Goal: Communication & Community: Participate in discussion

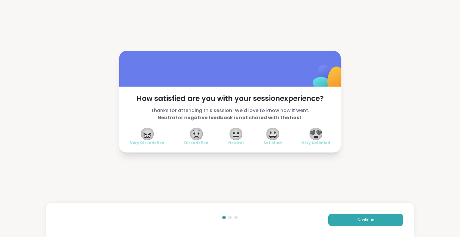
click at [370, 220] on span "Continue" at bounding box center [365, 219] width 17 height 5
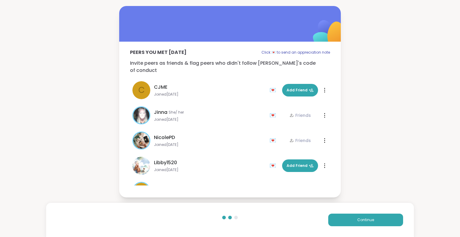
click at [381, 216] on button "Continue" at bounding box center [365, 220] width 75 height 13
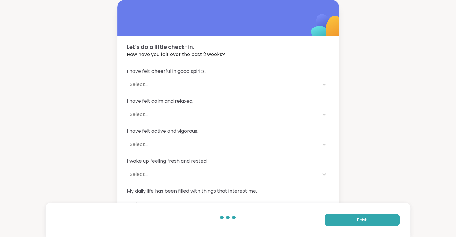
click at [379, 225] on button "Finish" at bounding box center [361, 220] width 75 height 13
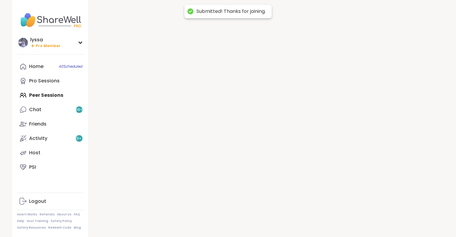
click at [48, 84] on div "Pro Sessions" at bounding box center [44, 81] width 31 height 7
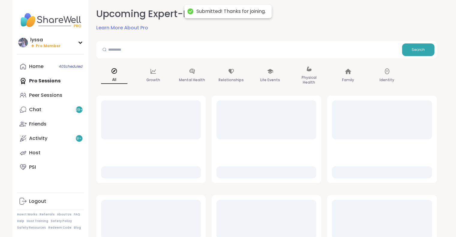
click at [55, 95] on div "Peer Sessions" at bounding box center [45, 95] width 33 height 7
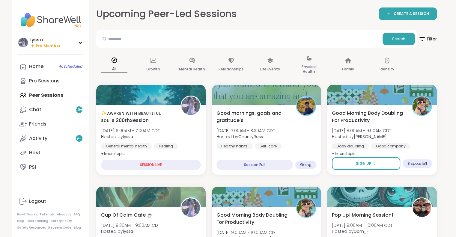
click at [154, 131] on span "[DATE] 6:00AM - 7:00AM CDT" at bounding box center [130, 131] width 59 height 6
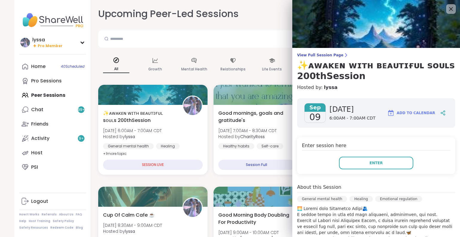
click at [370, 159] on button "Enter" at bounding box center [376, 163] width 74 height 13
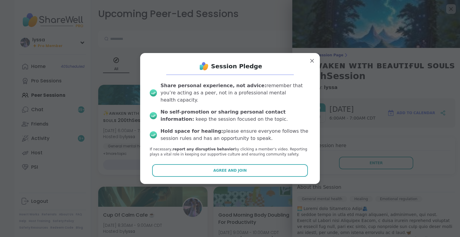
click at [270, 165] on button "Agree and Join" at bounding box center [230, 170] width 156 height 13
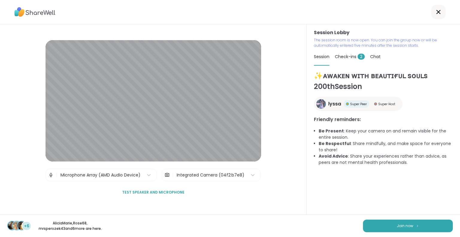
click at [437, 9] on icon at bounding box center [438, 11] width 7 height 7
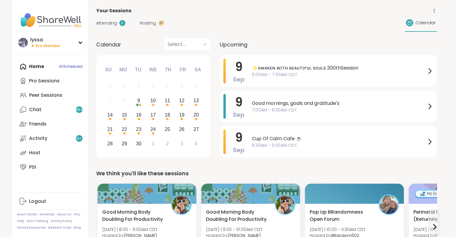
click at [55, 93] on div "Peer Sessions" at bounding box center [45, 95] width 33 height 7
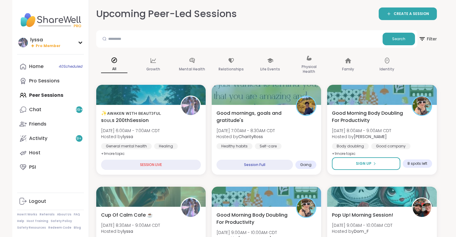
click at [133, 113] on span "✨ᴀᴡᴀᴋᴇɴ ᴡɪᴛʜ ʙᴇᴀᴜᴛɪғᴜʟ sᴏᴜʟs 200thSession" at bounding box center [137, 117] width 73 height 14
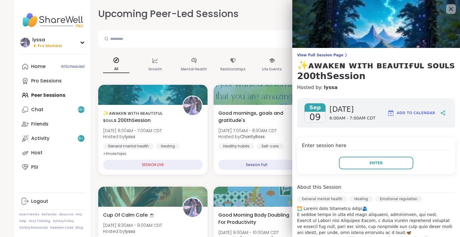
click at [341, 164] on button "Enter" at bounding box center [376, 163] width 74 height 13
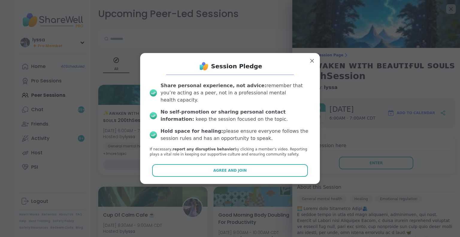
click at [286, 169] on button "Agree and Join" at bounding box center [230, 170] width 156 height 13
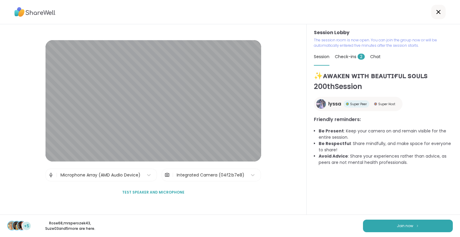
click at [406, 225] on span "Join now" at bounding box center [405, 225] width 16 height 5
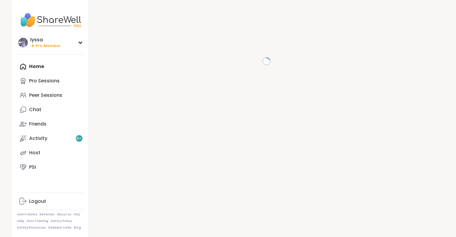
click at [50, 93] on div "Peer Sessions" at bounding box center [45, 95] width 33 height 7
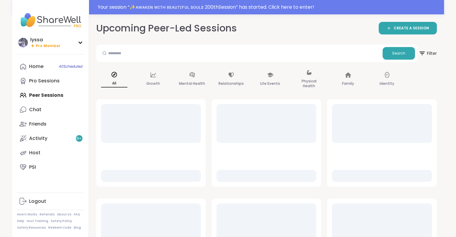
click at [171, 3] on div "Your session “ ✨ᴀᴡᴀᴋᴇɴ ᴡɪᴛʜ ʙᴇᴀᴜᴛɪғᴜʟ sᴏᴜʟs 200thSession ” has started. Click h…" at bounding box center [227, 7] width 431 height 14
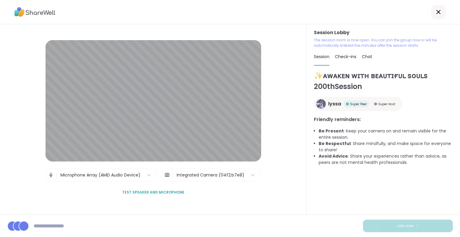
click at [0, 165] on div "Session Lobby | Microphone Array (AMD Audio Device) | Integrated Camera (04f2:b…" at bounding box center [153, 119] width 307 height 190
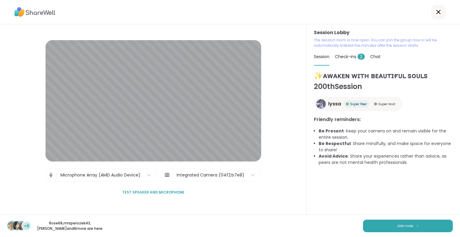
click at [386, 228] on button "Join now" at bounding box center [408, 226] width 90 height 13
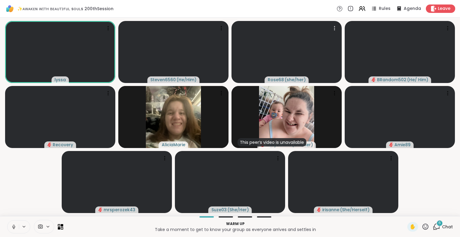
click at [422, 229] on icon at bounding box center [425, 226] width 7 height 7
click at [442, 210] on div "🎉" at bounding box center [447, 211] width 11 height 10
click at [423, 226] on icon at bounding box center [426, 226] width 6 height 6
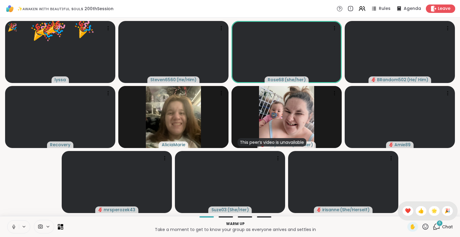
click at [405, 212] on span "❤️" at bounding box center [408, 210] width 6 height 7
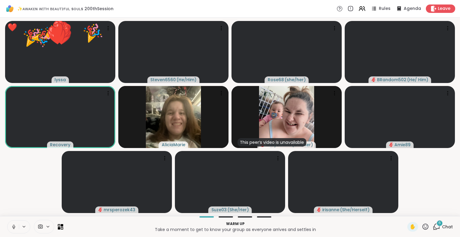
click at [412, 231] on div "✋" at bounding box center [412, 227] width 11 height 10
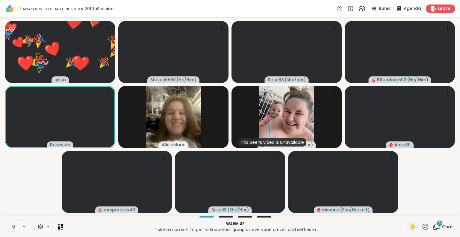
click at [422, 226] on icon at bounding box center [425, 226] width 7 height 7
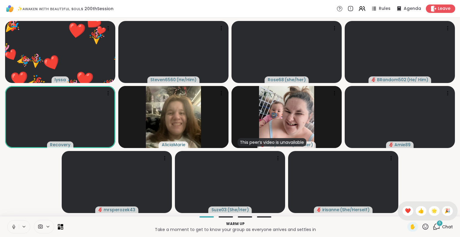
click at [429, 211] on div "🌟" at bounding box center [434, 211] width 11 height 10
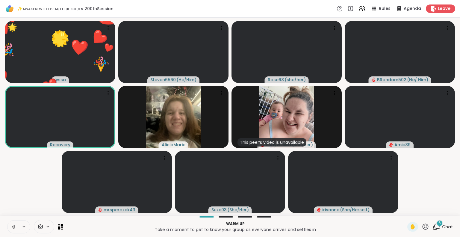
click at [422, 226] on icon at bounding box center [425, 226] width 7 height 7
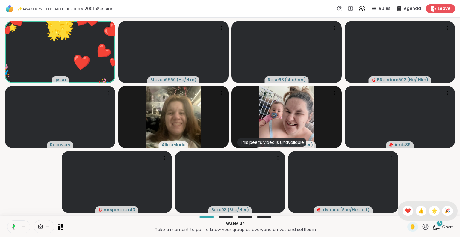
click at [445, 211] on span "🎉" at bounding box center [448, 210] width 6 height 7
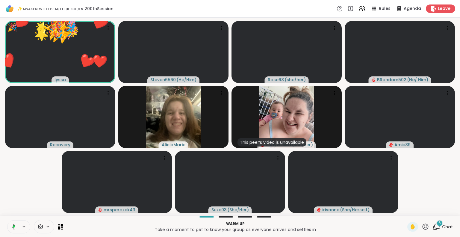
click at [423, 228] on icon at bounding box center [426, 226] width 6 height 6
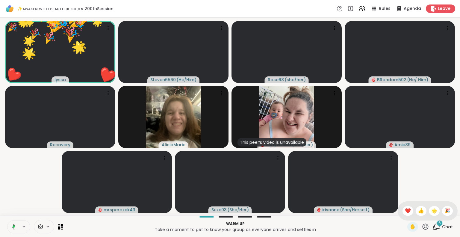
click at [405, 213] on span "❤️" at bounding box center [408, 210] width 6 height 7
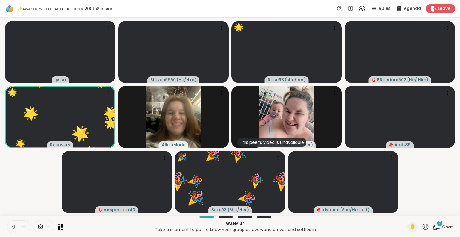
click at [437, 230] on div "7 Chat" at bounding box center [443, 227] width 20 height 10
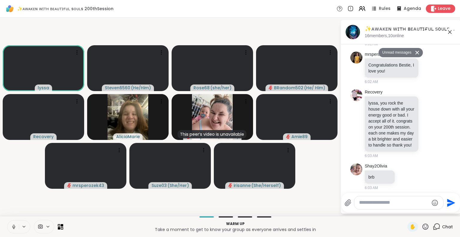
scroll to position [523, 0]
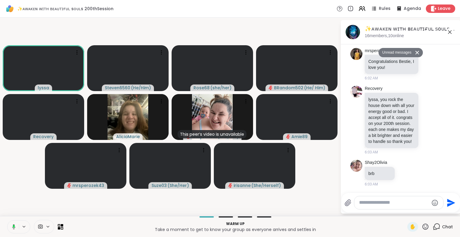
click at [428, 120] on icon at bounding box center [429, 120] width 2 height 1
click at [426, 108] on div "Select Reaction: Heart" at bounding box center [428, 110] width 5 height 5
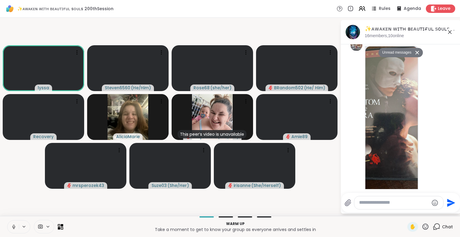
scroll to position [288, 0]
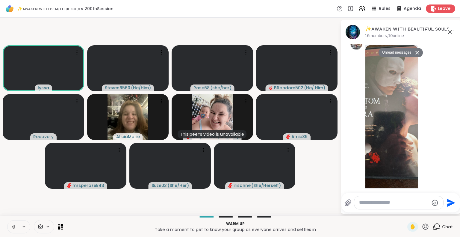
click at [386, 106] on img at bounding box center [391, 116] width 52 height 143
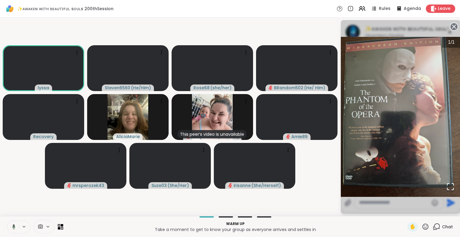
click at [453, 27] on circle at bounding box center [454, 26] width 7 height 7
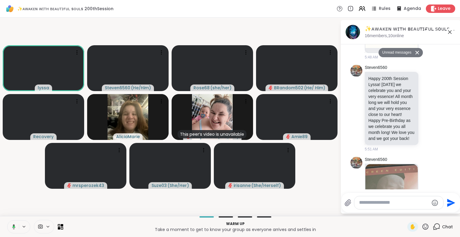
scroll to position [169, 0]
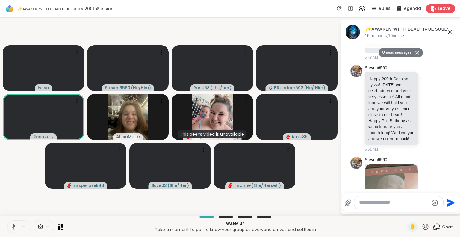
click at [426, 111] on icon at bounding box center [428, 108] width 5 height 6
click at [426, 101] on div "Select Reaction: Heart" at bounding box center [428, 98] width 5 height 5
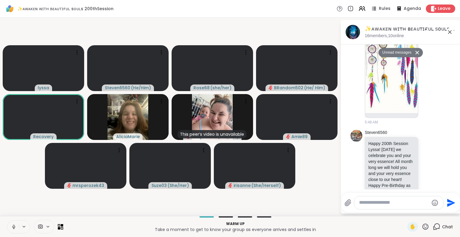
scroll to position [0, 0]
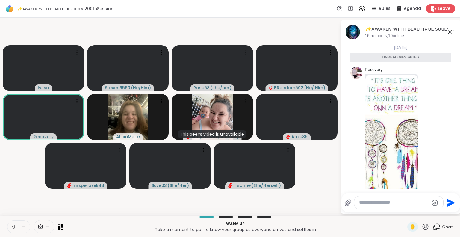
click at [426, 147] on icon at bounding box center [428, 148] width 5 height 6
click at [426, 139] on div "Select Reaction: Heart" at bounding box center [428, 137] width 5 height 5
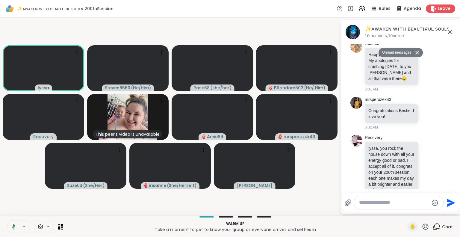
scroll to position [549, 0]
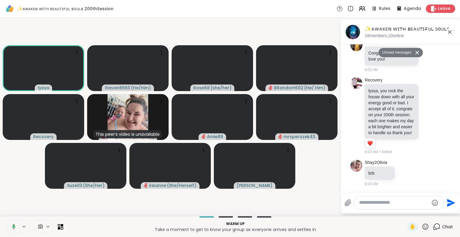
click at [450, 30] on icon at bounding box center [449, 31] width 7 height 7
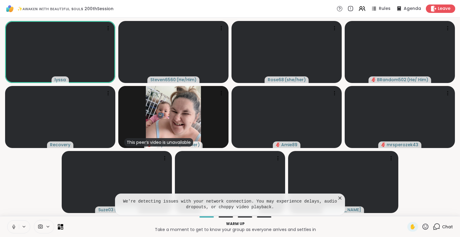
click at [340, 198] on icon at bounding box center [339, 198] width 3 height 3
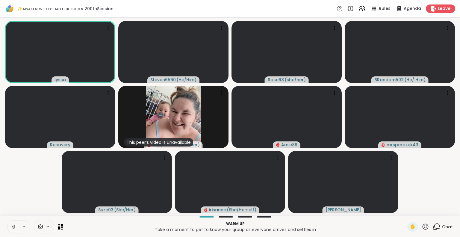
click at [424, 226] on icon at bounding box center [426, 226] width 6 height 6
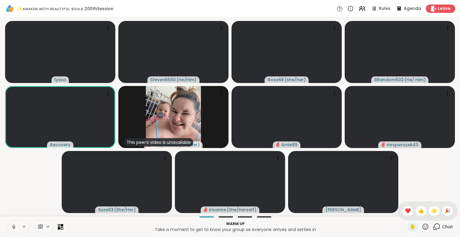
click at [431, 211] on span "🌟" at bounding box center [434, 210] width 6 height 7
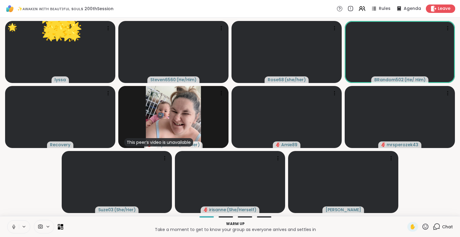
click at [423, 224] on icon at bounding box center [426, 226] width 6 height 6
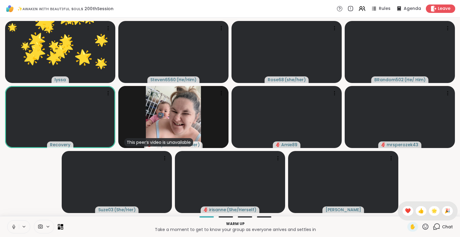
click at [445, 209] on span "🎉" at bounding box center [448, 210] width 6 height 7
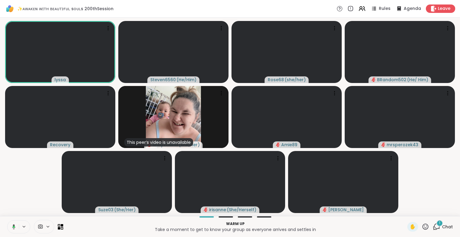
click at [423, 228] on icon at bounding box center [426, 226] width 6 height 6
click at [445, 212] on span "🎉" at bounding box center [448, 210] width 6 height 7
click at [423, 228] on icon at bounding box center [426, 226] width 6 height 6
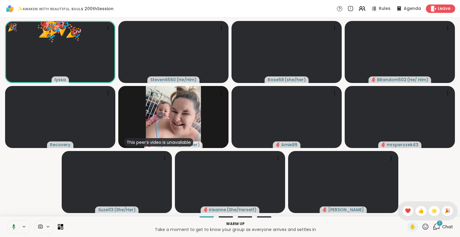
click at [431, 213] on span "🌟" at bounding box center [434, 210] width 6 height 7
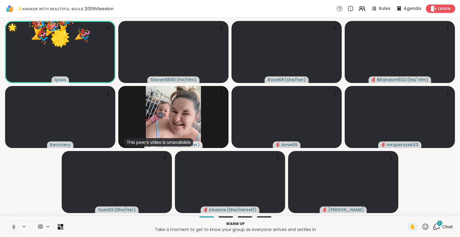
click at [423, 229] on icon at bounding box center [426, 226] width 6 height 6
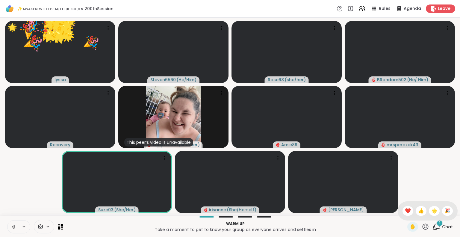
click at [403, 213] on div "❤️" at bounding box center [408, 211] width 11 height 10
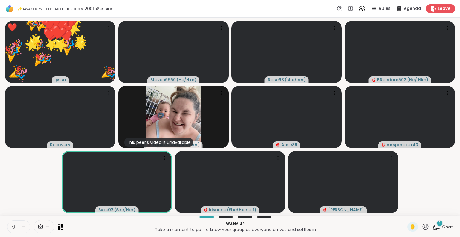
click at [422, 228] on icon at bounding box center [425, 226] width 7 height 7
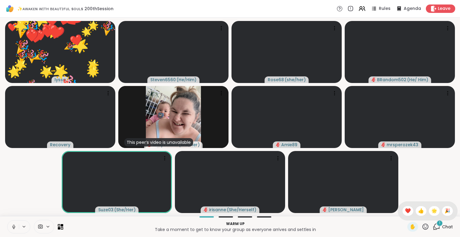
click at [431, 210] on span "🌟" at bounding box center [434, 210] width 6 height 7
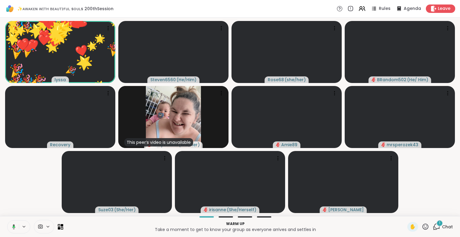
click at [422, 226] on icon at bounding box center [425, 226] width 7 height 7
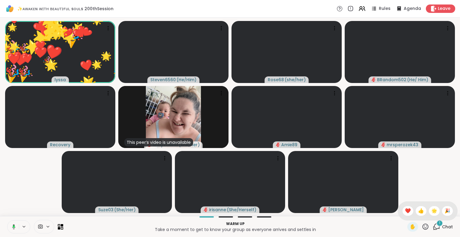
click at [433, 211] on div "🌟" at bounding box center [434, 211] width 11 height 10
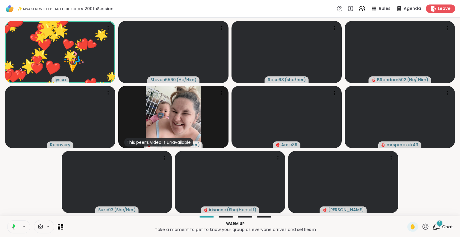
click at [422, 226] on icon at bounding box center [425, 226] width 7 height 7
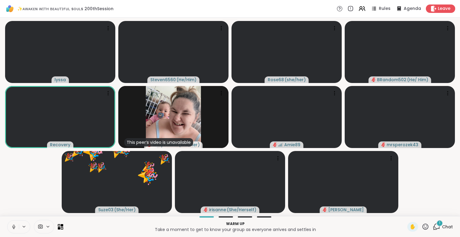
click at [0, 227] on div "Warm up Take a moment to get to know your group as everyone arrives and settles…" at bounding box center [230, 226] width 460 height 21
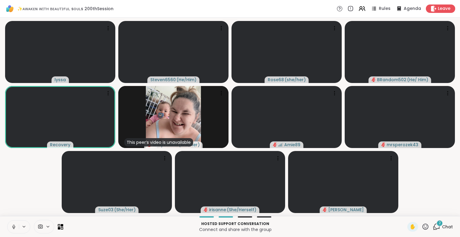
click at [422, 226] on icon at bounding box center [425, 226] width 7 height 7
click at [405, 210] on span "❤️" at bounding box center [408, 210] width 6 height 7
click at [434, 228] on icon at bounding box center [436, 226] width 7 height 7
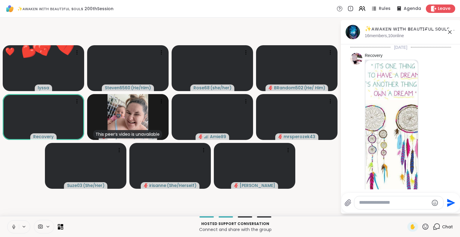
scroll to position [619, 0]
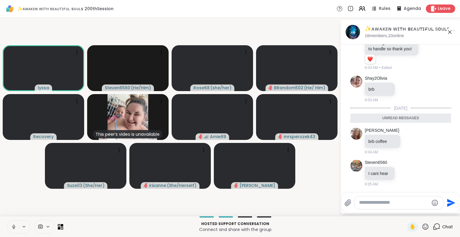
click at [450, 32] on icon at bounding box center [450, 32] width 4 height 4
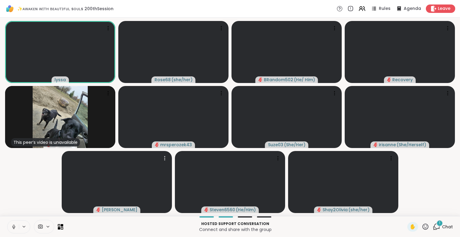
click at [422, 225] on icon at bounding box center [425, 226] width 7 height 7
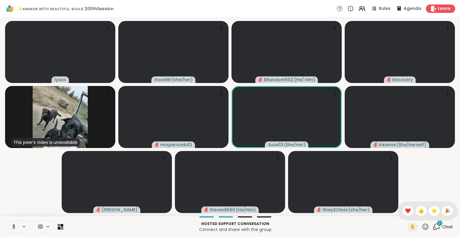
click at [405, 210] on span "❤️" at bounding box center [408, 210] width 6 height 7
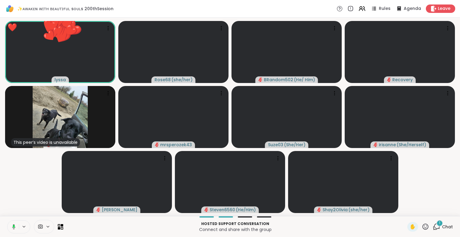
click at [422, 229] on icon at bounding box center [425, 226] width 7 height 7
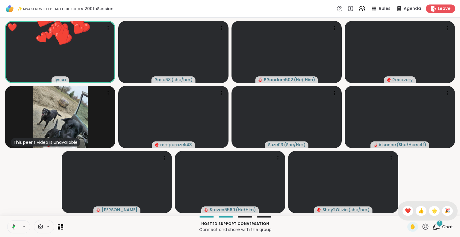
click at [431, 214] on span "🌟" at bounding box center [434, 210] width 6 height 7
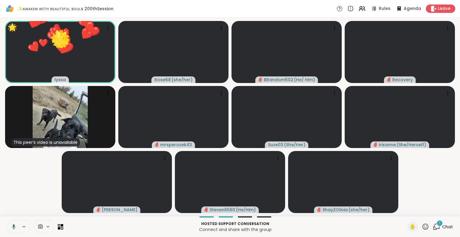
click at [423, 226] on icon at bounding box center [426, 226] width 6 height 6
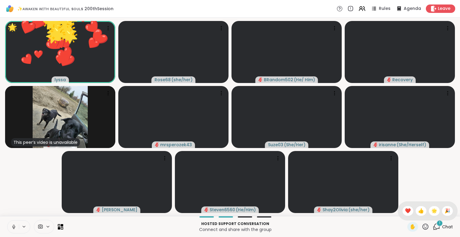
click at [445, 208] on span "🎉" at bounding box center [448, 210] width 6 height 7
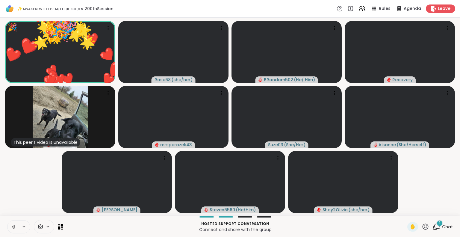
click at [422, 225] on icon at bounding box center [425, 226] width 7 height 7
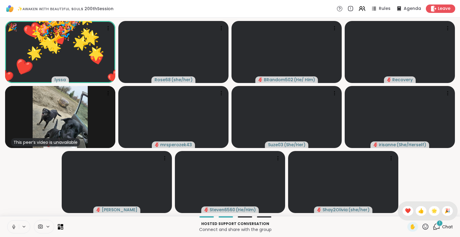
click at [405, 210] on span "❤️" at bounding box center [408, 210] width 6 height 7
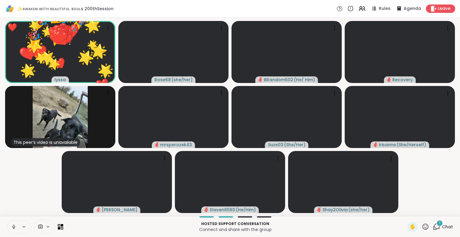
click at [423, 226] on icon at bounding box center [426, 226] width 6 height 6
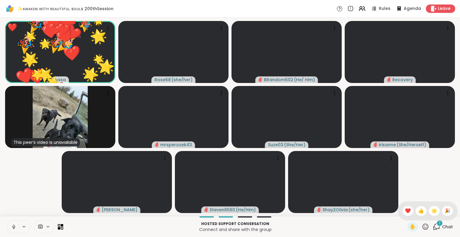
click at [431, 212] on span "🌟" at bounding box center [434, 210] width 6 height 7
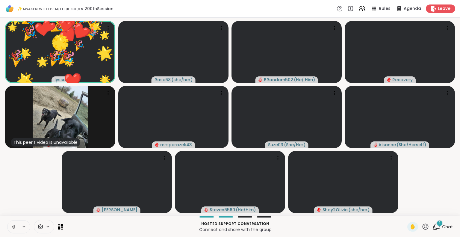
click at [422, 226] on icon at bounding box center [425, 226] width 7 height 7
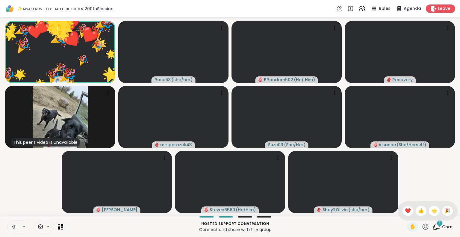
click at [445, 211] on span "🎉" at bounding box center [448, 210] width 6 height 7
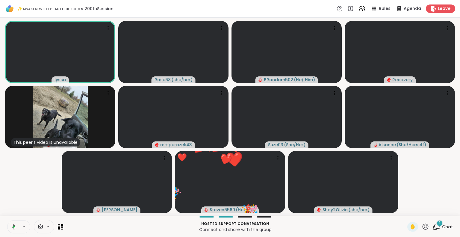
click at [422, 226] on icon at bounding box center [425, 226] width 7 height 7
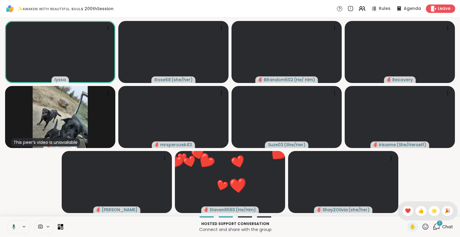
click at [405, 213] on span "❤️" at bounding box center [408, 210] width 6 height 7
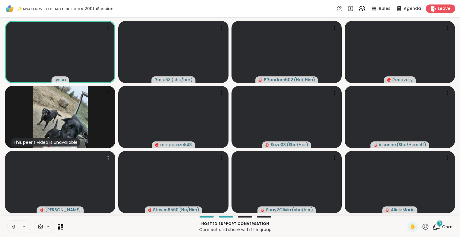
click at [333, 225] on p "Hosted support conversation" at bounding box center [235, 223] width 337 height 5
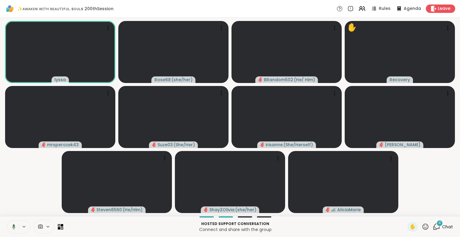
click at [13, 225] on icon at bounding box center [13, 226] width 3 height 5
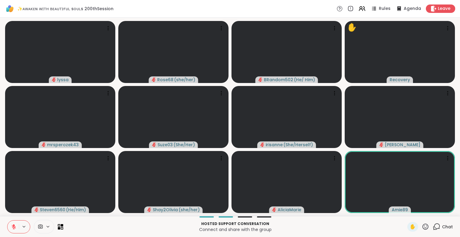
click at [13, 227] on icon at bounding box center [14, 227] width 4 height 4
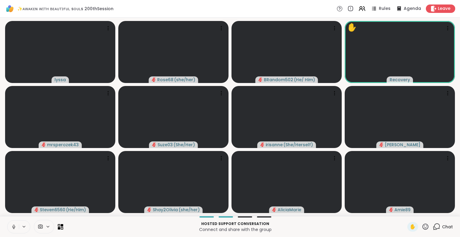
click at [422, 229] on icon at bounding box center [425, 226] width 7 height 7
click at [405, 213] on span "❤️" at bounding box center [408, 210] width 6 height 7
click at [422, 229] on icon at bounding box center [425, 226] width 7 height 7
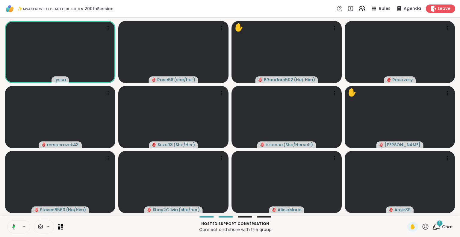
click at [361, 6] on icon at bounding box center [362, 8] width 7 height 7
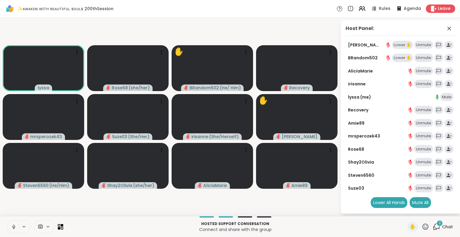
click at [361, 6] on icon at bounding box center [362, 8] width 7 height 7
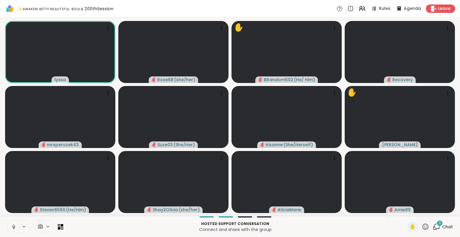
click at [13, 226] on icon at bounding box center [13, 226] width 5 height 5
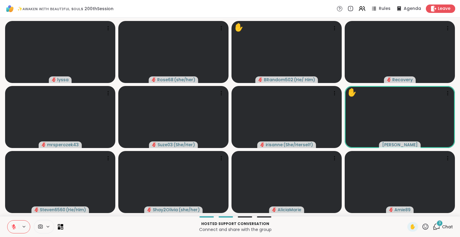
click at [422, 224] on icon at bounding box center [425, 226] width 7 height 7
click at [405, 213] on span "❤️" at bounding box center [408, 210] width 6 height 7
click at [422, 229] on icon at bounding box center [425, 226] width 7 height 7
click at [405, 212] on span "❤️" at bounding box center [408, 210] width 6 height 7
click at [422, 229] on icon at bounding box center [425, 226] width 7 height 7
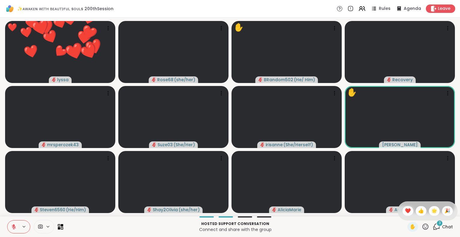
click at [431, 211] on span "🌟" at bounding box center [434, 210] width 6 height 7
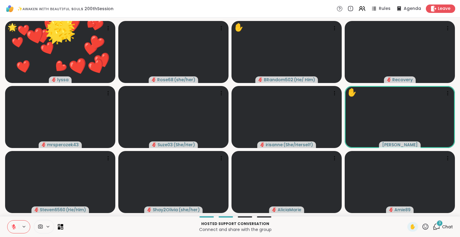
click at [422, 227] on icon at bounding box center [425, 226] width 7 height 7
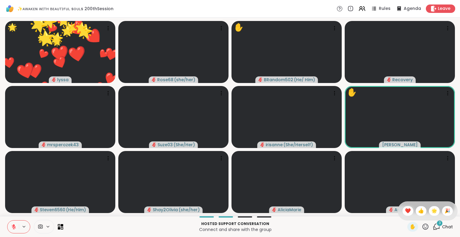
click at [445, 209] on span "🎉" at bounding box center [448, 210] width 6 height 7
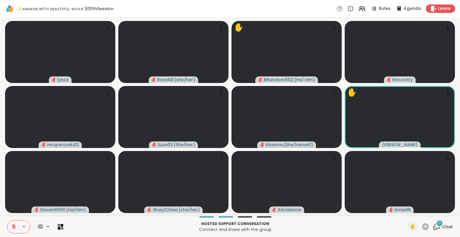
click at [423, 227] on icon at bounding box center [426, 226] width 6 height 6
click at [405, 211] on span "❤️" at bounding box center [408, 210] width 6 height 7
click at [437, 224] on div "3" at bounding box center [439, 223] width 7 height 7
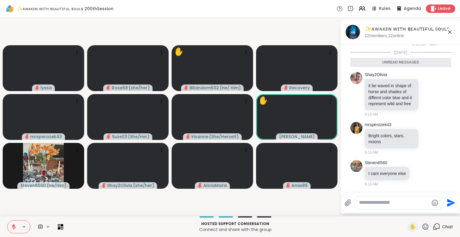
scroll to position [1169, 0]
click at [426, 97] on icon at bounding box center [428, 94] width 5 height 6
click at [426, 87] on div "Select Reaction: Heart" at bounding box center [428, 84] width 5 height 5
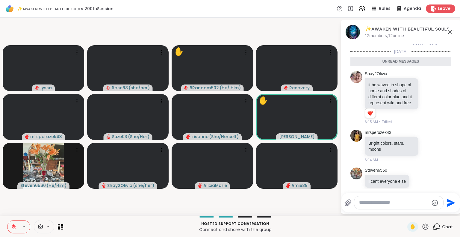
scroll to position [1171, 0]
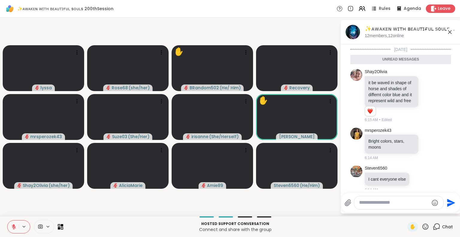
click at [423, 229] on icon at bounding box center [426, 226] width 6 height 6
click at [405, 208] on span "❤️" at bounding box center [408, 210] width 6 height 7
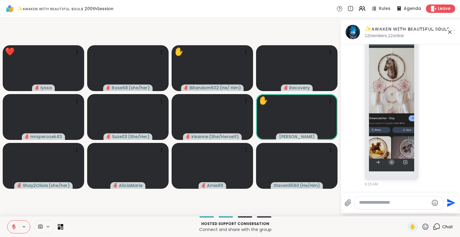
scroll to position [1404, 0]
click at [426, 85] on icon at bounding box center [428, 84] width 5 height 6
click at [453, 76] on div "Select Reaction: Astonished" at bounding box center [455, 74] width 5 height 5
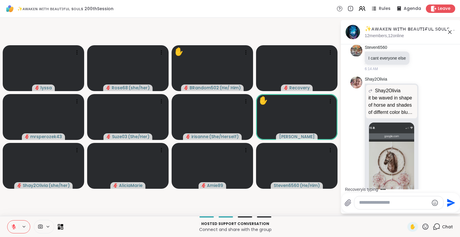
scroll to position [1273, 0]
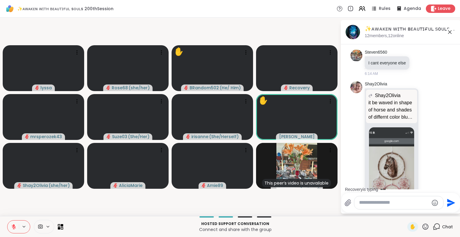
click at [422, 228] on icon at bounding box center [425, 226] width 7 height 7
click at [405, 213] on span "❤️" at bounding box center [408, 210] width 6 height 7
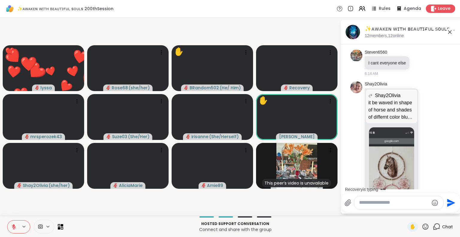
click at [13, 223] on button at bounding box center [12, 226] width 11 height 13
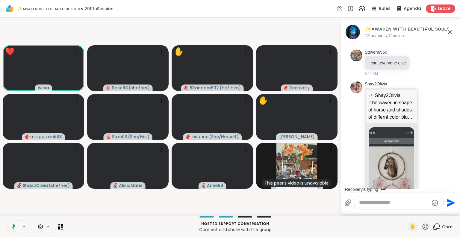
click at [422, 229] on icon at bounding box center [425, 226] width 7 height 7
click at [405, 212] on span "❤️" at bounding box center [408, 210] width 6 height 7
click at [423, 229] on icon at bounding box center [426, 226] width 6 height 6
click at [431, 214] on span "🌟" at bounding box center [434, 210] width 6 height 7
click at [422, 227] on icon at bounding box center [425, 226] width 7 height 7
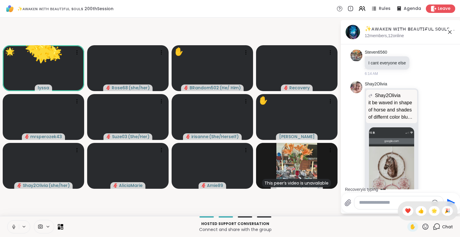
click at [445, 211] on span "🎉" at bounding box center [448, 210] width 6 height 7
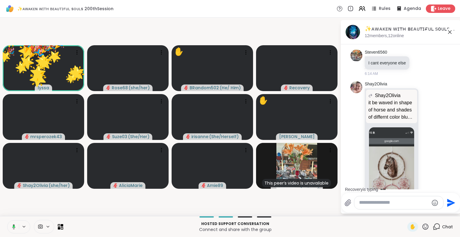
click at [451, 31] on icon at bounding box center [450, 32] width 4 height 4
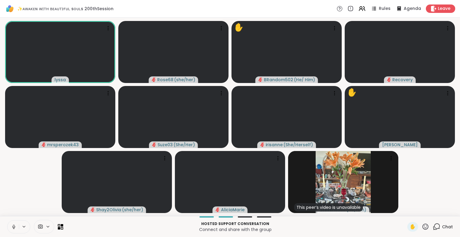
click at [422, 229] on icon at bounding box center [425, 226] width 7 height 7
click at [403, 209] on div "❤️" at bounding box center [408, 211] width 11 height 10
click at [422, 226] on icon at bounding box center [425, 226] width 7 height 7
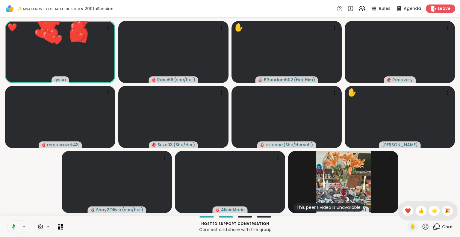
click at [431, 213] on span "🌟" at bounding box center [434, 210] width 6 height 7
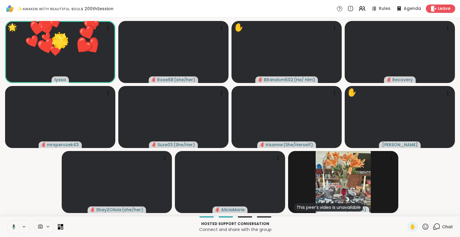
click at [422, 225] on icon at bounding box center [425, 226] width 7 height 7
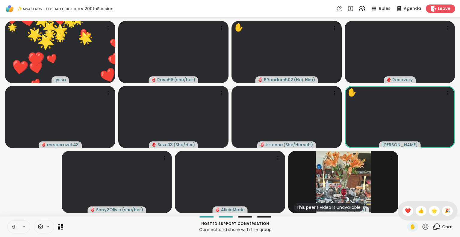
click at [445, 210] on span "🎉" at bounding box center [448, 210] width 6 height 7
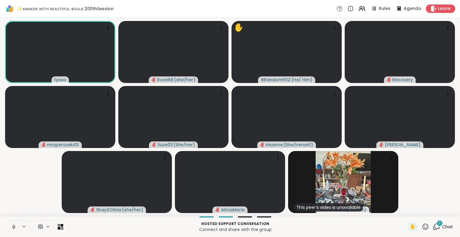
click at [13, 224] on icon at bounding box center [13, 226] width 5 height 5
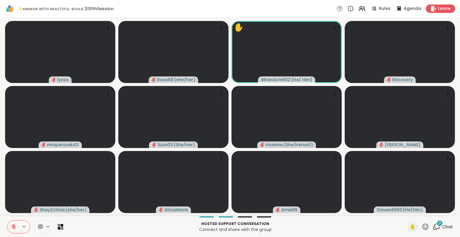
click at [11, 233] on div "Hosted support conversation Connect and share with the group ✋ 3 Chat" at bounding box center [230, 226] width 460 height 21
click at [13, 226] on icon at bounding box center [14, 227] width 4 height 4
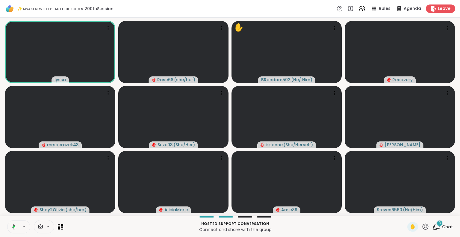
click at [422, 229] on icon at bounding box center [425, 226] width 7 height 7
click at [403, 216] on div "❤️" at bounding box center [408, 211] width 11 height 10
click at [422, 227] on icon at bounding box center [425, 226] width 7 height 7
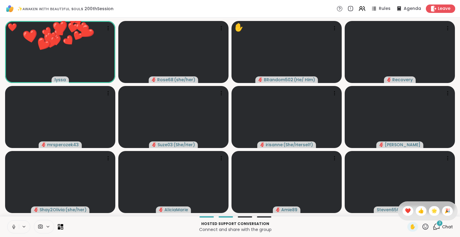
click at [431, 211] on span "🌟" at bounding box center [434, 210] width 6 height 7
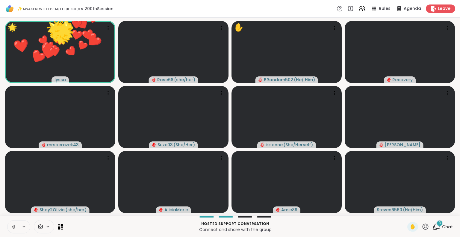
click at [423, 228] on icon at bounding box center [426, 226] width 6 height 6
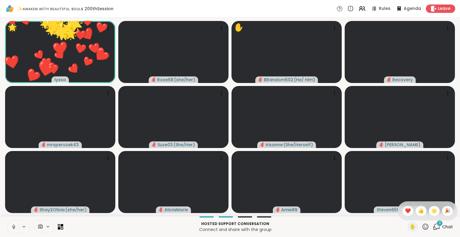
click at [445, 208] on span "🎉" at bounding box center [448, 210] width 6 height 7
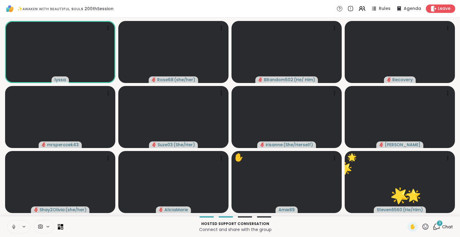
click at [13, 229] on icon at bounding box center [13, 228] width 0 height 1
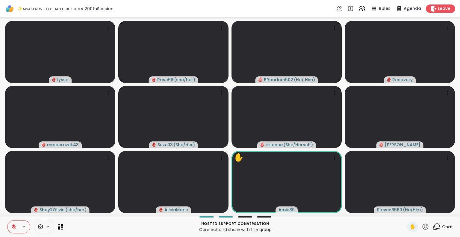
click at [13, 227] on icon at bounding box center [14, 227] width 4 height 4
click at [422, 226] on icon at bounding box center [425, 226] width 7 height 7
click at [403, 212] on div "❤️" at bounding box center [408, 211] width 11 height 10
click at [423, 228] on icon at bounding box center [425, 226] width 7 height 7
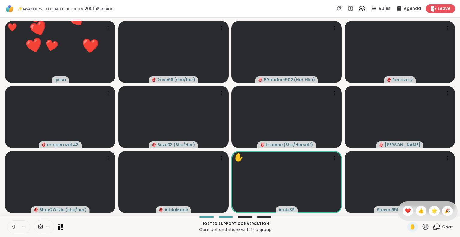
click at [431, 213] on span "🌟" at bounding box center [434, 210] width 6 height 7
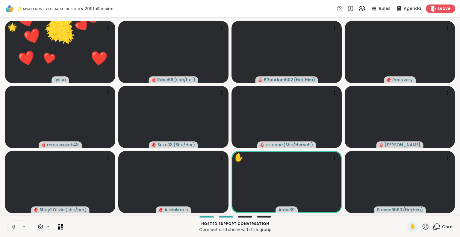
click at [423, 227] on icon at bounding box center [426, 226] width 6 height 6
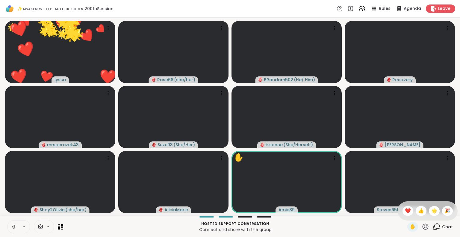
click at [445, 211] on span "🎉" at bounding box center [448, 210] width 6 height 7
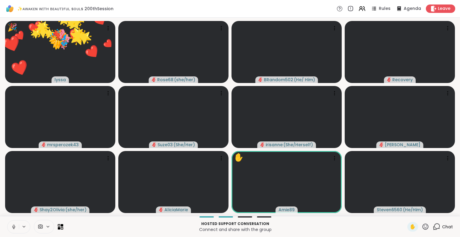
click at [422, 227] on icon at bounding box center [425, 226] width 7 height 7
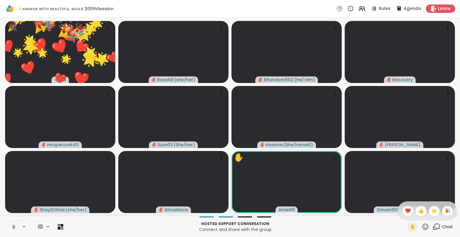
click at [405, 212] on span "❤️" at bounding box center [408, 210] width 6 height 7
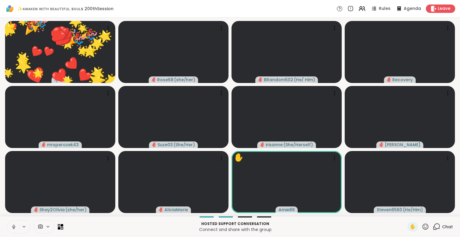
click at [422, 229] on icon at bounding box center [425, 226] width 7 height 7
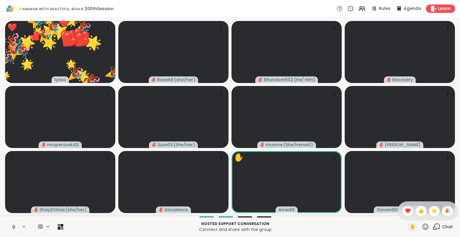
click at [431, 213] on span "🌟" at bounding box center [434, 210] width 6 height 7
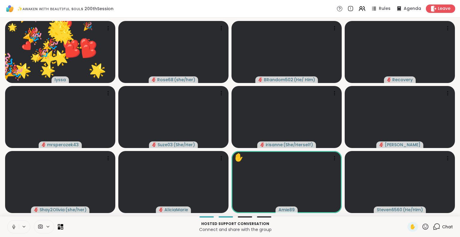
click at [422, 228] on icon at bounding box center [425, 226] width 7 height 7
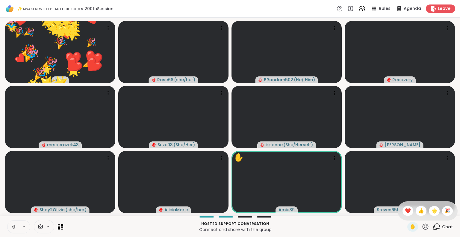
click at [445, 211] on span "🎉" at bounding box center [448, 210] width 6 height 7
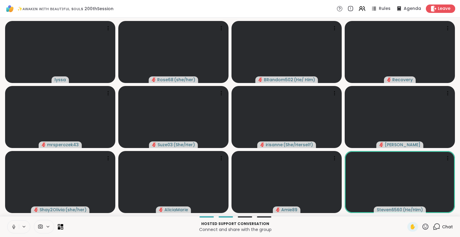
click at [11, 225] on icon at bounding box center [13, 226] width 5 height 5
click at [423, 228] on icon at bounding box center [426, 226] width 6 height 6
click at [405, 210] on span "❤️" at bounding box center [408, 210] width 6 height 7
click at [422, 224] on icon at bounding box center [425, 226] width 7 height 7
click at [405, 210] on span "❤️" at bounding box center [408, 210] width 6 height 7
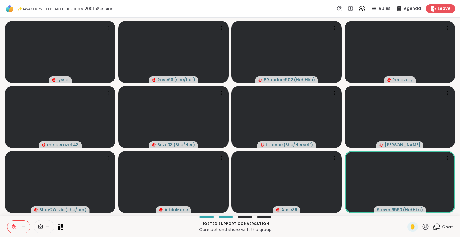
click at [13, 225] on icon at bounding box center [14, 225] width 2 height 2
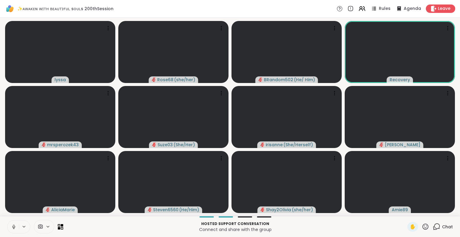
click at [11, 229] on icon at bounding box center [13, 226] width 5 height 5
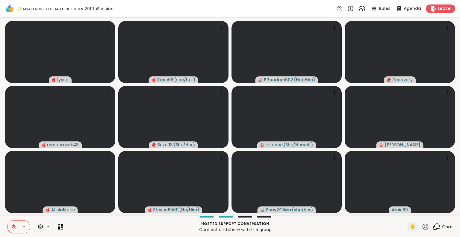
click at [16, 229] on icon at bounding box center [13, 226] width 5 height 5
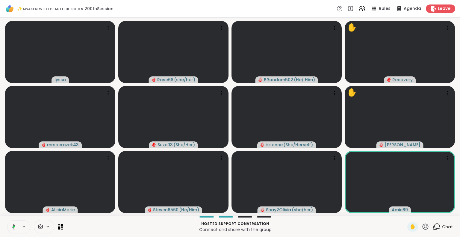
click at [422, 229] on icon at bounding box center [425, 226] width 7 height 7
click at [405, 214] on span "❤️" at bounding box center [408, 210] width 6 height 7
click at [445, 164] on video at bounding box center [400, 182] width 110 height 62
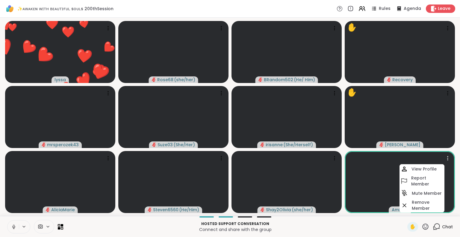
click at [422, 193] on h4 "Mute Member" at bounding box center [427, 193] width 30 height 6
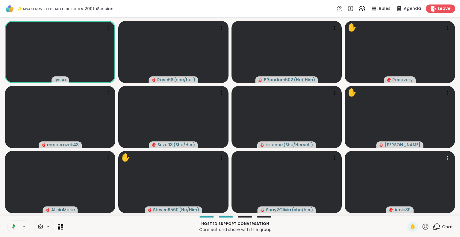
click at [359, 7] on icon at bounding box center [362, 8] width 7 height 7
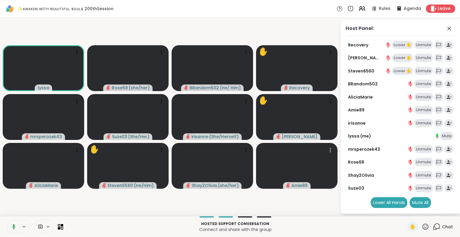
click at [359, 7] on icon at bounding box center [362, 8] width 7 height 7
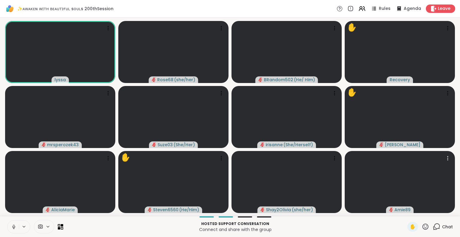
click at [16, 225] on icon at bounding box center [13, 226] width 5 height 5
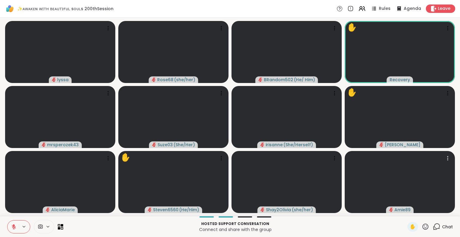
click at [423, 228] on icon at bounding box center [426, 226] width 6 height 6
click at [403, 209] on div "❤️" at bounding box center [408, 211] width 11 height 10
click at [422, 225] on icon at bounding box center [425, 226] width 7 height 7
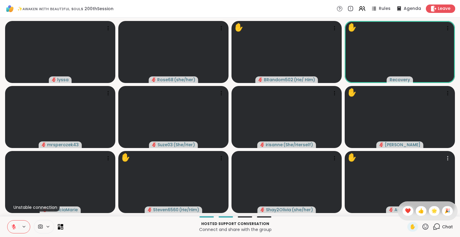
click at [405, 211] on span "❤️" at bounding box center [408, 210] width 6 height 7
click at [423, 226] on icon at bounding box center [426, 226] width 6 height 6
click at [431, 211] on span "🌟" at bounding box center [434, 210] width 6 height 7
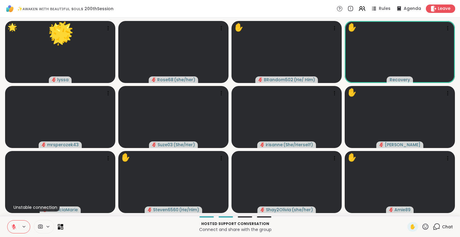
click at [422, 227] on icon at bounding box center [425, 226] width 7 height 7
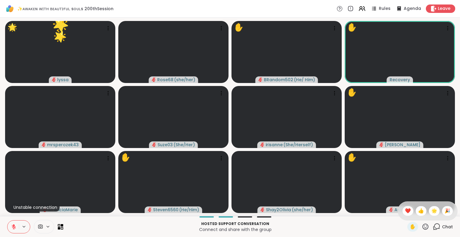
click at [15, 230] on button at bounding box center [12, 226] width 11 height 13
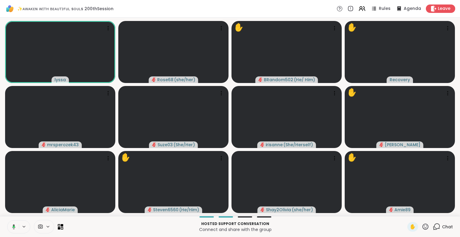
click at [422, 225] on icon at bounding box center [425, 226] width 7 height 7
click at [406, 215] on div "✋ ❤️ 👍 🌟 🎉" at bounding box center [428, 210] width 60 height 19
click at [422, 224] on icon at bounding box center [425, 226] width 7 height 7
click at [405, 211] on div "❤️" at bounding box center [408, 211] width 11 height 10
click at [423, 226] on icon at bounding box center [425, 226] width 7 height 7
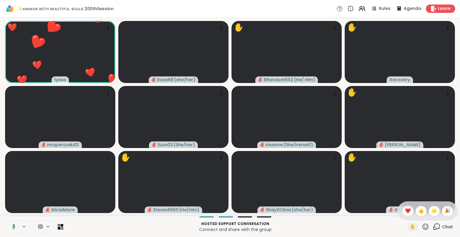
click at [431, 209] on span "🌟" at bounding box center [434, 210] width 6 height 7
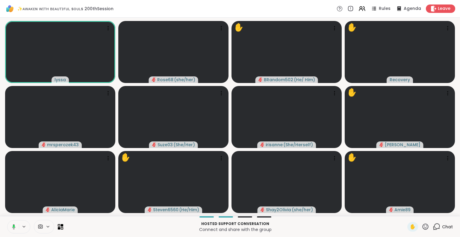
click at [422, 226] on icon at bounding box center [425, 226] width 7 height 7
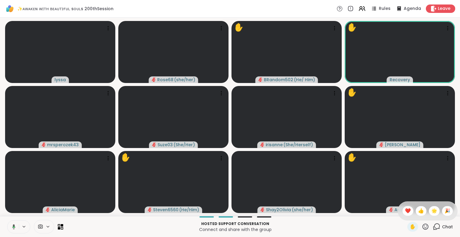
click at [431, 210] on span "🌟" at bounding box center [434, 210] width 6 height 7
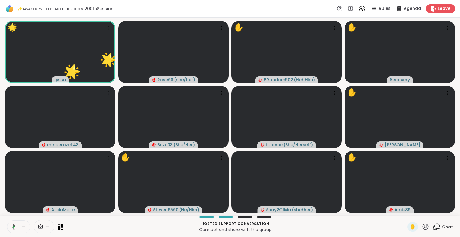
click at [359, 7] on icon at bounding box center [362, 8] width 7 height 7
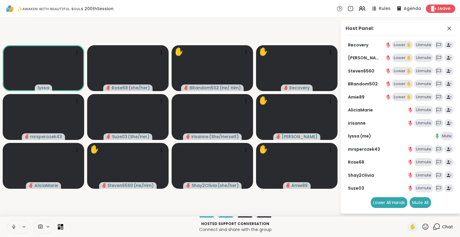
click at [362, 8] on icon at bounding box center [362, 8] width 7 height 7
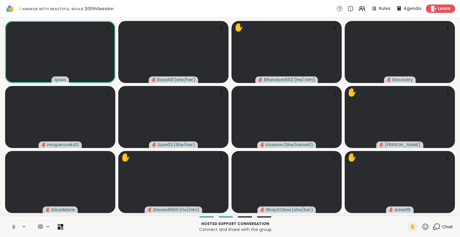
click at [15, 225] on icon at bounding box center [13, 226] width 5 height 5
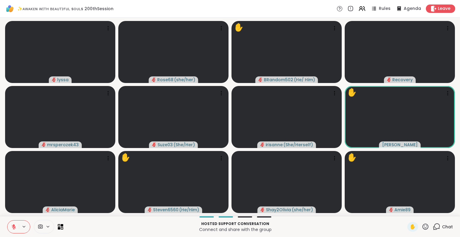
click at [422, 227] on icon at bounding box center [425, 226] width 7 height 7
click at [405, 208] on span "❤️" at bounding box center [408, 210] width 6 height 7
click at [16, 225] on icon at bounding box center [13, 226] width 5 height 5
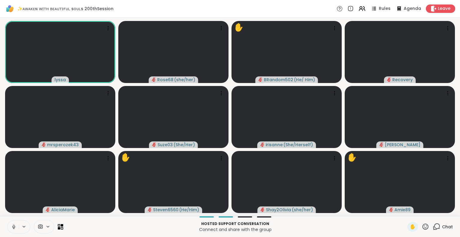
click at [422, 224] on icon at bounding box center [425, 226] width 7 height 7
click at [403, 208] on div "❤️" at bounding box center [408, 211] width 11 height 10
click at [422, 229] on icon at bounding box center [425, 226] width 7 height 7
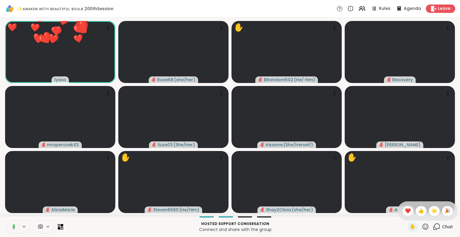
click at [431, 212] on span "🌟" at bounding box center [434, 210] width 6 height 7
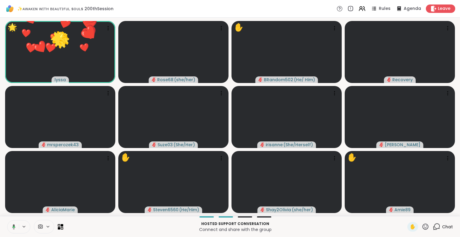
click at [423, 228] on icon at bounding box center [426, 226] width 6 height 6
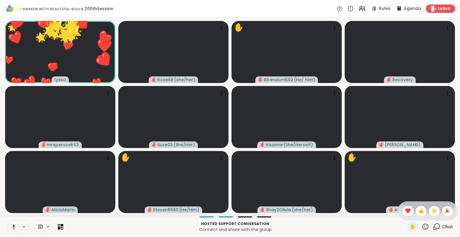
click at [445, 210] on span "🎉" at bounding box center [448, 210] width 6 height 7
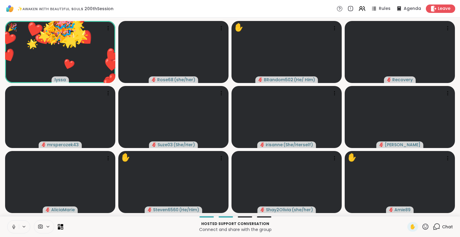
click at [423, 228] on icon at bounding box center [426, 226] width 6 height 6
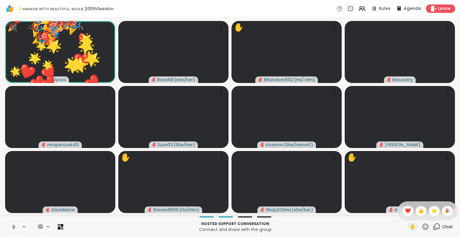
click at [405, 210] on span "❤️" at bounding box center [408, 210] width 6 height 7
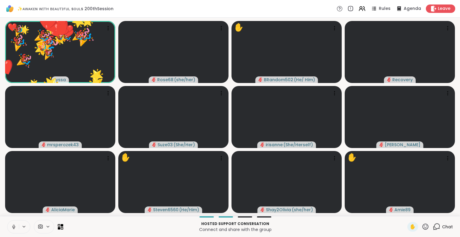
click at [422, 227] on icon at bounding box center [425, 226] width 7 height 7
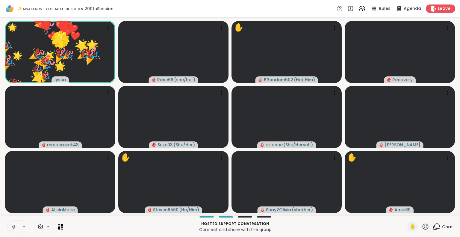
click at [422, 226] on icon at bounding box center [425, 226] width 7 height 7
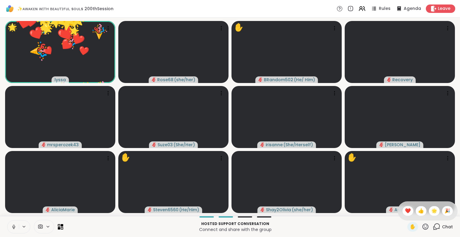
click at [445, 208] on span "🎉" at bounding box center [448, 210] width 6 height 7
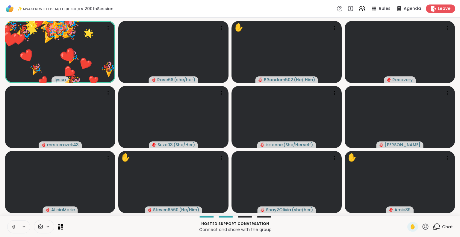
click at [422, 228] on icon at bounding box center [425, 226] width 7 height 7
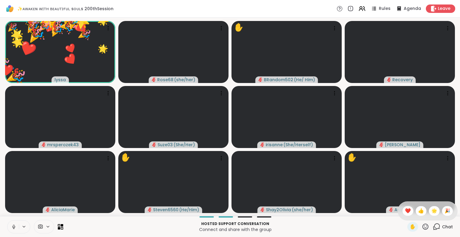
click at [405, 209] on span "❤️" at bounding box center [408, 210] width 6 height 7
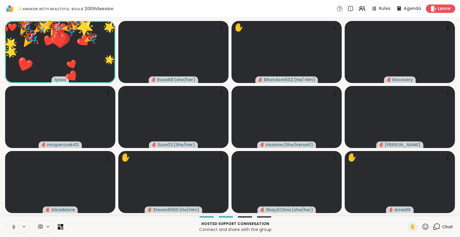
click at [422, 226] on icon at bounding box center [425, 226] width 7 height 7
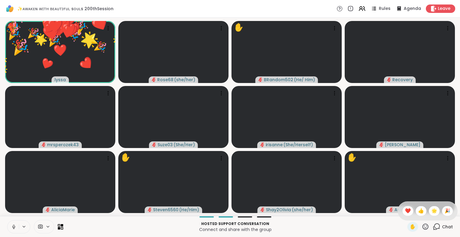
click at [431, 210] on span "🌟" at bounding box center [434, 210] width 6 height 7
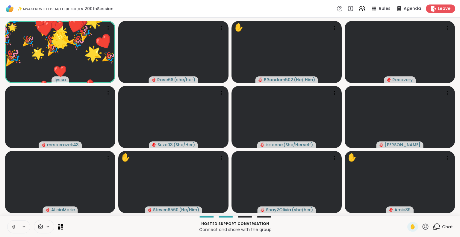
click at [422, 226] on icon at bounding box center [425, 226] width 7 height 7
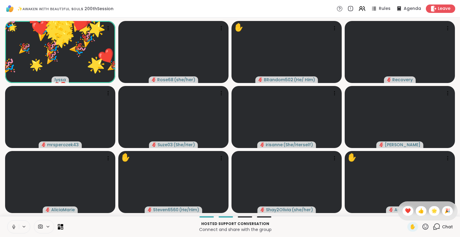
click at [445, 211] on span "🎉" at bounding box center [448, 210] width 6 height 7
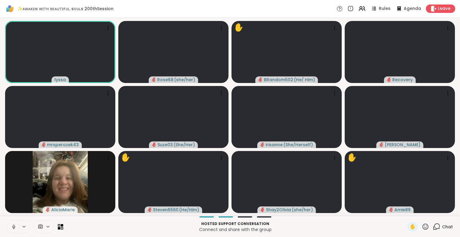
click at [359, 5] on icon at bounding box center [362, 8] width 7 height 7
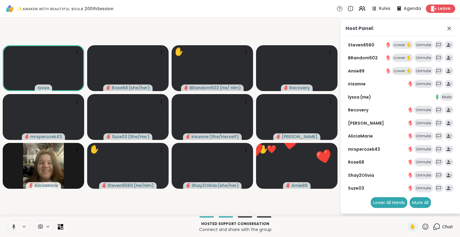
click at [359, 5] on icon at bounding box center [362, 8] width 7 height 7
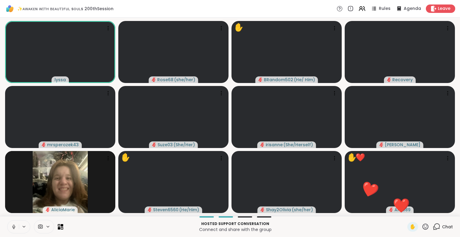
click at [13, 227] on icon at bounding box center [13, 226] width 5 height 5
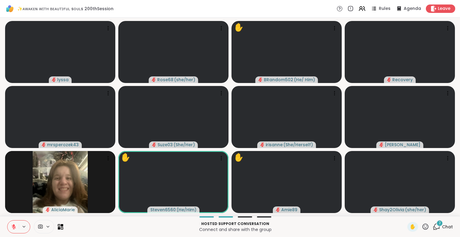
click at [422, 226] on icon at bounding box center [425, 226] width 7 height 7
click at [405, 211] on span "❤️" at bounding box center [408, 210] width 6 height 7
click at [439, 223] on span "2" at bounding box center [440, 222] width 2 height 5
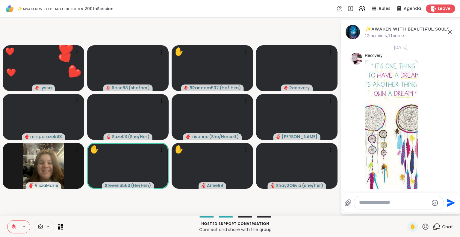
scroll to position [2875, 0]
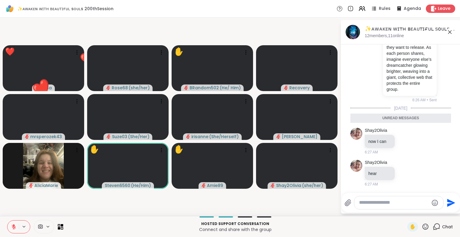
click at [449, 31] on icon at bounding box center [450, 32] width 4 height 4
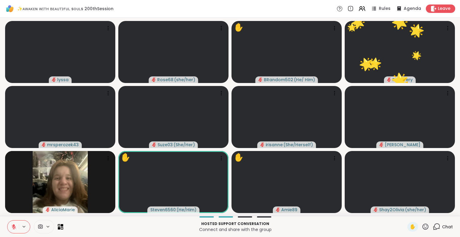
click at [422, 225] on icon at bounding box center [425, 226] width 7 height 7
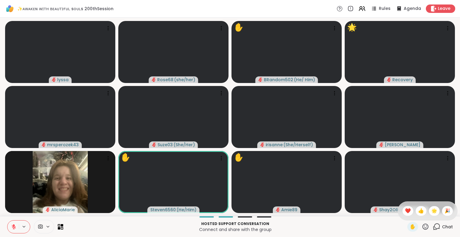
click at [405, 210] on span "❤️" at bounding box center [408, 210] width 6 height 7
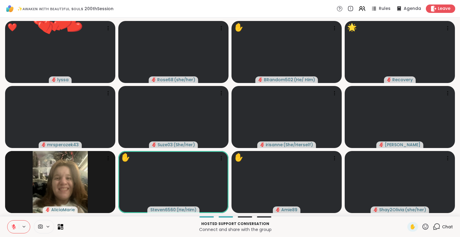
click at [422, 225] on icon at bounding box center [425, 226] width 7 height 7
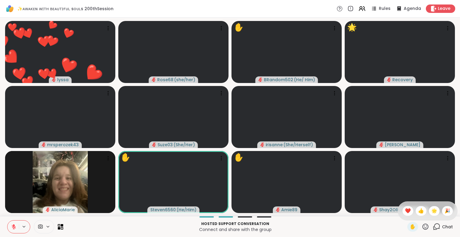
click at [431, 208] on span "🌟" at bounding box center [434, 210] width 6 height 7
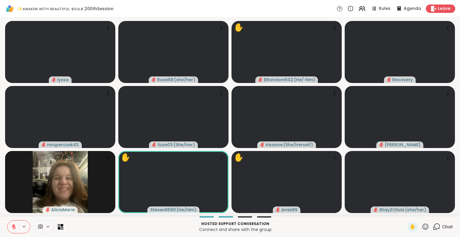
click at [13, 225] on icon at bounding box center [14, 225] width 2 height 2
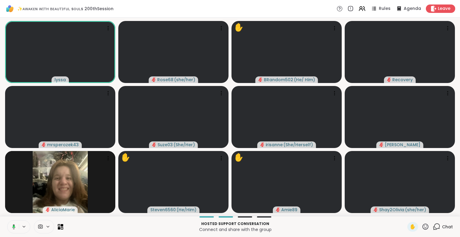
click at [422, 225] on icon at bounding box center [425, 226] width 7 height 7
click at [431, 210] on span "🌟" at bounding box center [434, 210] width 6 height 7
click at [423, 228] on icon at bounding box center [426, 226] width 6 height 6
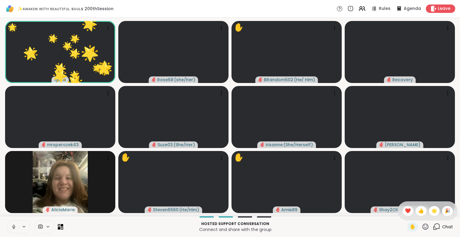
click at [405, 213] on span "❤️" at bounding box center [408, 210] width 6 height 7
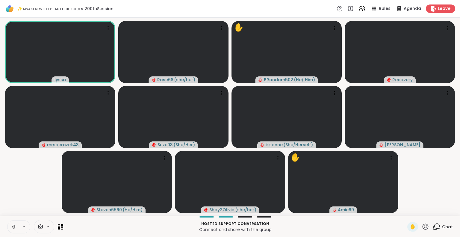
click at [422, 225] on icon at bounding box center [425, 226] width 7 height 7
click at [431, 213] on span "🌟" at bounding box center [434, 210] width 6 height 7
click at [422, 227] on icon at bounding box center [425, 226] width 7 height 7
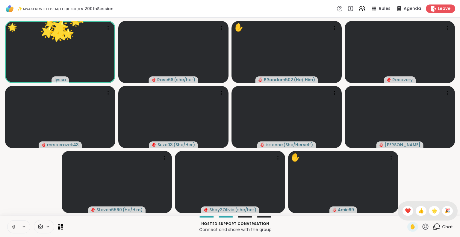
click at [445, 212] on span "🎉" at bounding box center [448, 210] width 6 height 7
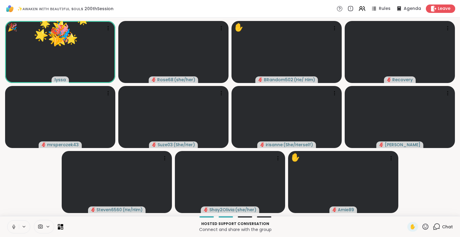
click at [423, 228] on icon at bounding box center [426, 226] width 6 height 6
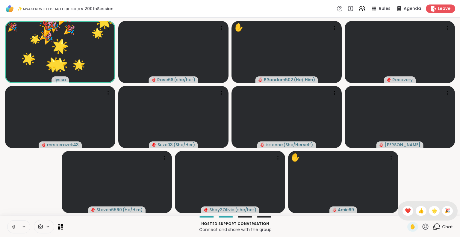
click at [405, 211] on span "❤️" at bounding box center [408, 210] width 6 height 7
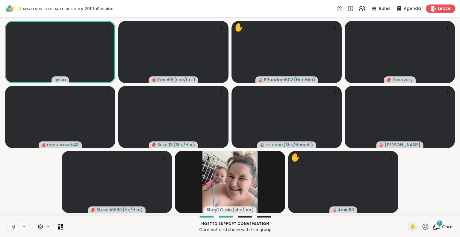
click at [422, 227] on icon at bounding box center [425, 226] width 7 height 7
click at [431, 214] on span "🌟" at bounding box center [434, 210] width 6 height 7
click at [422, 226] on icon at bounding box center [425, 226] width 7 height 7
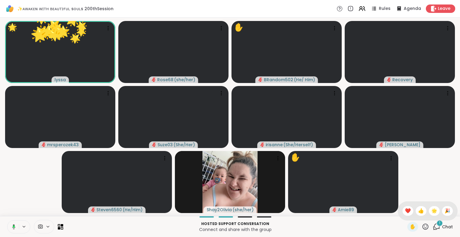
click at [405, 210] on span "❤️" at bounding box center [408, 210] width 6 height 7
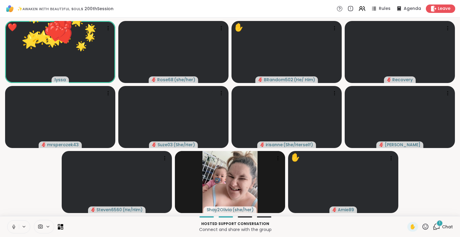
click at [422, 226] on icon at bounding box center [425, 226] width 7 height 7
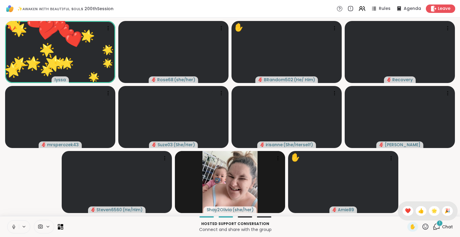
click at [445, 207] on span "🎉" at bounding box center [448, 210] width 6 height 7
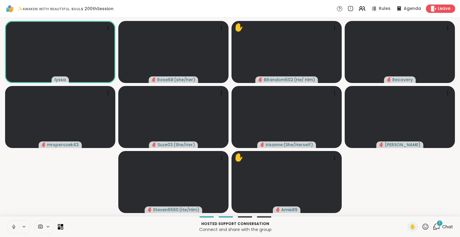
click at [374, 7] on div "Rules" at bounding box center [381, 8] width 20 height 7
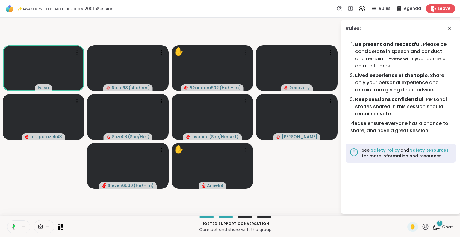
click at [442, 41] on li "Be present and respectful . Please be considerate in speech and conduct and rem…" at bounding box center [403, 55] width 96 height 29
click at [449, 28] on icon at bounding box center [450, 29] width 4 height 4
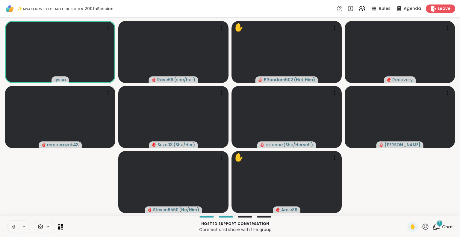
click at [359, 10] on icon at bounding box center [362, 8] width 7 height 7
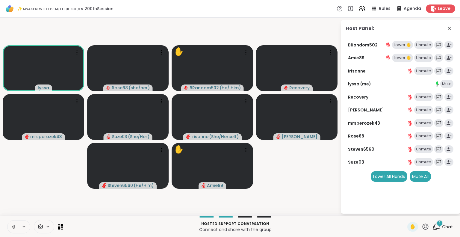
click at [447, 29] on icon at bounding box center [449, 28] width 7 height 7
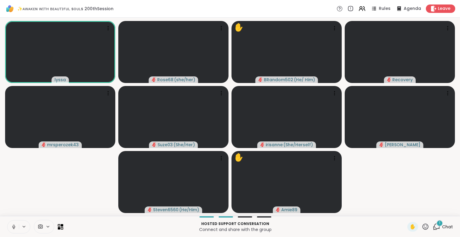
click at [13, 227] on icon at bounding box center [13, 226] width 5 height 5
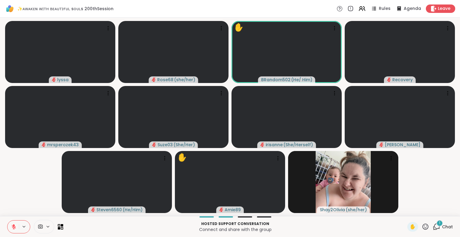
click at [423, 227] on icon at bounding box center [426, 226] width 6 height 6
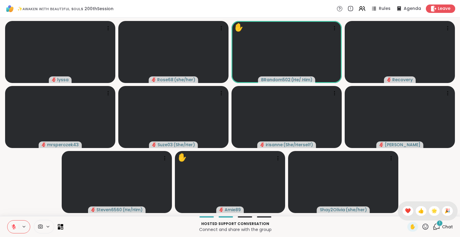
click at [431, 208] on span "🌟" at bounding box center [434, 210] width 6 height 7
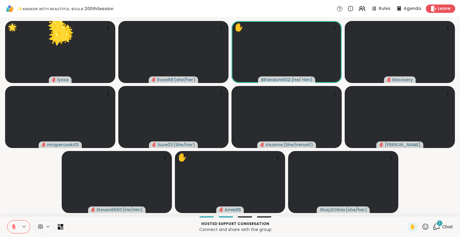
click at [423, 227] on icon at bounding box center [426, 226] width 6 height 6
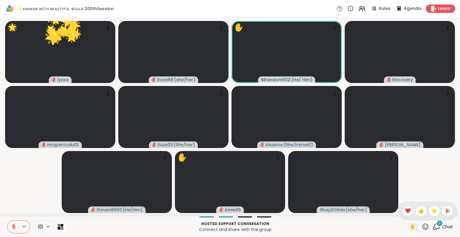
click at [445, 209] on span "🎉" at bounding box center [448, 210] width 6 height 7
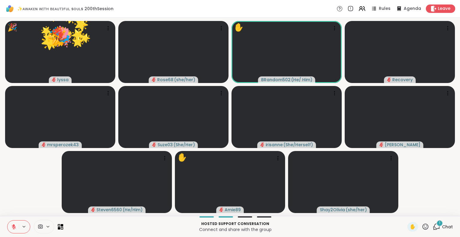
click at [422, 226] on icon at bounding box center [425, 226] width 7 height 7
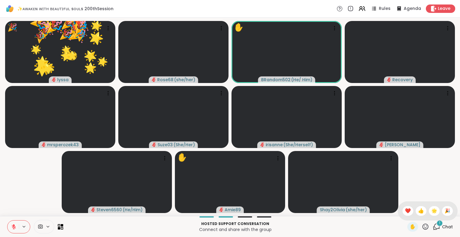
click at [403, 210] on div "❤️" at bounding box center [408, 211] width 11 height 10
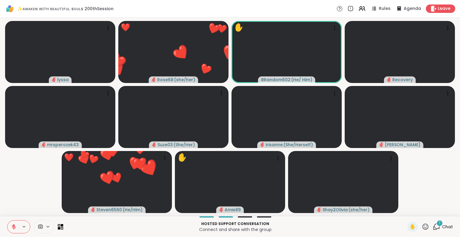
click at [422, 224] on icon at bounding box center [425, 226] width 7 height 7
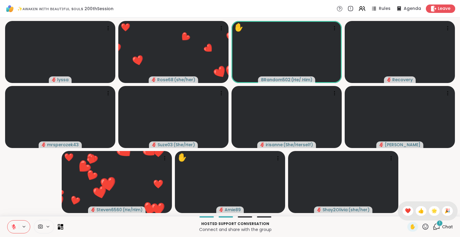
click at [405, 209] on span "❤️" at bounding box center [408, 210] width 6 height 7
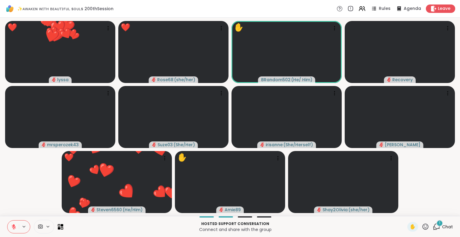
click at [422, 225] on icon at bounding box center [425, 226] width 7 height 7
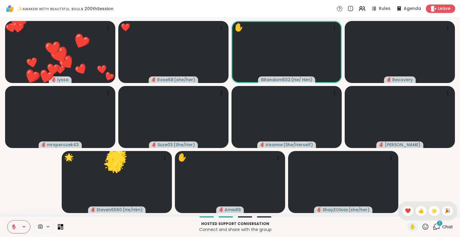
click at [431, 208] on span "🌟" at bounding box center [434, 210] width 6 height 7
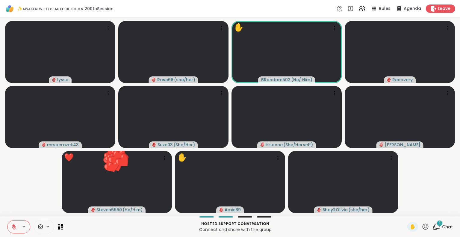
click at [422, 224] on icon at bounding box center [425, 226] width 7 height 7
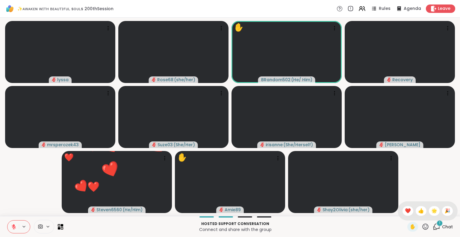
click at [405, 208] on span "❤️" at bounding box center [408, 210] width 6 height 7
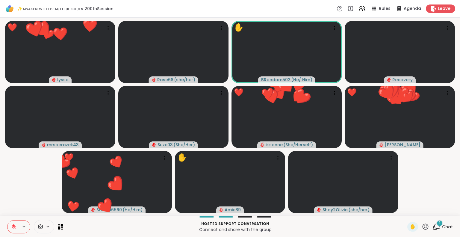
click at [423, 226] on icon at bounding box center [425, 226] width 7 height 7
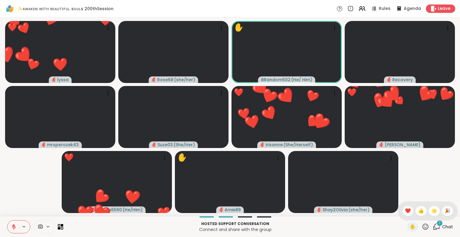
click at [431, 210] on span "🌟" at bounding box center [434, 210] width 6 height 7
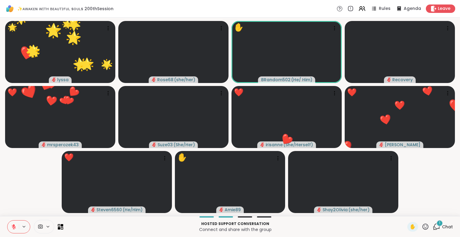
click at [422, 227] on icon at bounding box center [425, 226] width 7 height 7
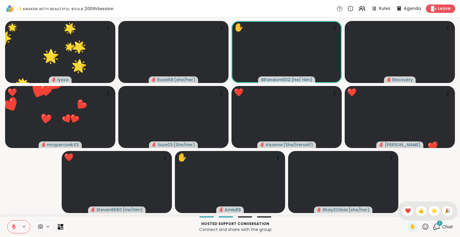
click at [405, 212] on span "❤️" at bounding box center [408, 210] width 6 height 7
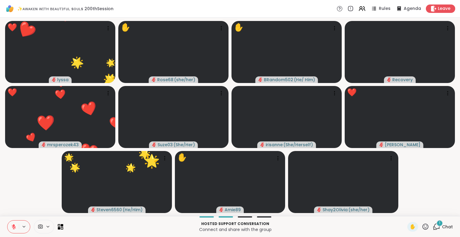
click at [11, 220] on div "Hosted support conversation Connect and share with the group ✋ 1 Chat" at bounding box center [230, 226] width 460 height 21
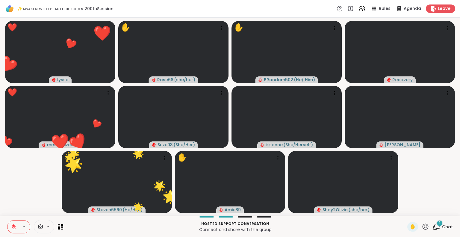
click at [14, 229] on icon at bounding box center [13, 226] width 5 height 5
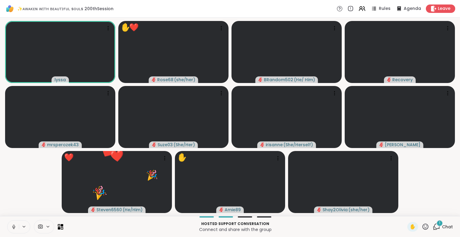
click at [423, 224] on icon at bounding box center [426, 226] width 6 height 6
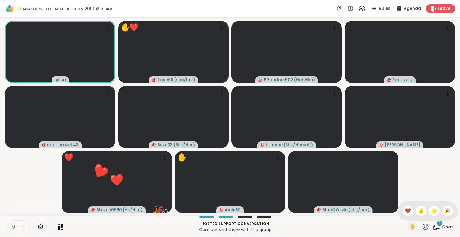
click at [431, 211] on span "🌟" at bounding box center [434, 210] width 6 height 7
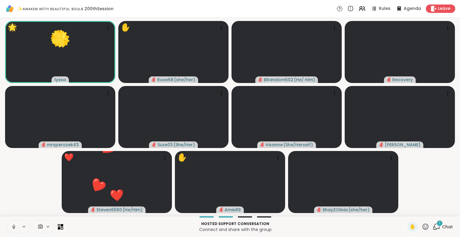
click at [422, 226] on icon at bounding box center [425, 226] width 7 height 7
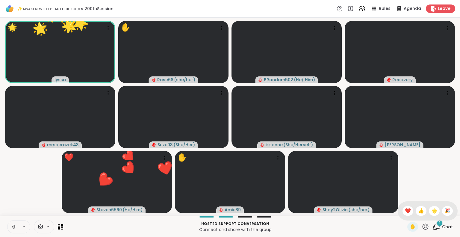
click at [445, 211] on span "🎉" at bounding box center [448, 210] width 6 height 7
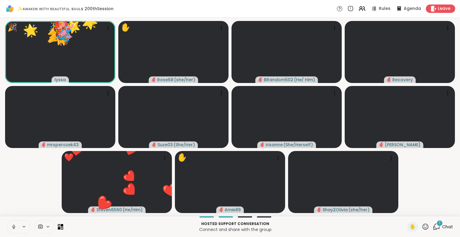
click at [423, 229] on icon at bounding box center [426, 226] width 6 height 6
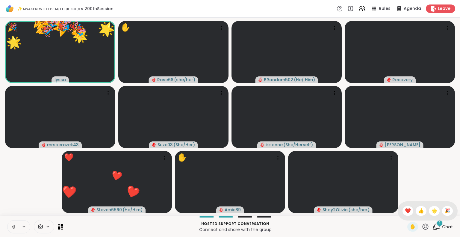
click at [405, 213] on span "❤️" at bounding box center [408, 210] width 6 height 7
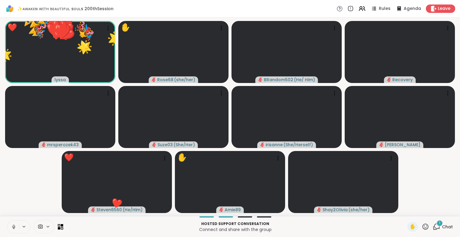
click at [423, 228] on icon at bounding box center [426, 226] width 6 height 6
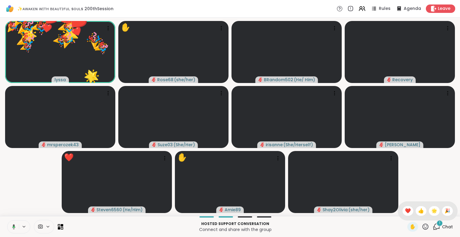
click at [431, 211] on span "🌟" at bounding box center [434, 210] width 6 height 7
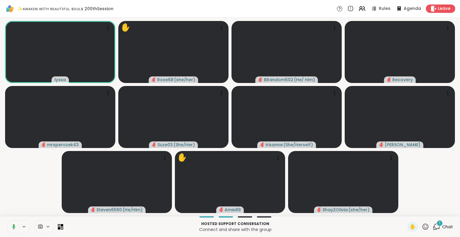
click at [422, 225] on icon at bounding box center [425, 226] width 7 height 7
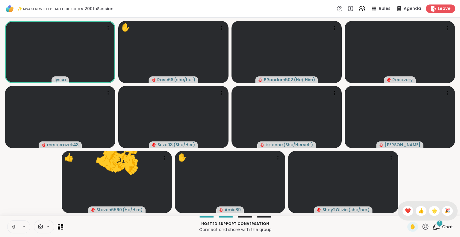
click at [431, 211] on span "🌟" at bounding box center [434, 210] width 6 height 7
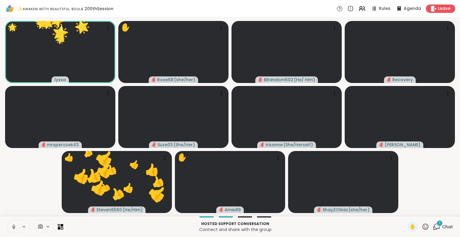
click at [422, 223] on icon at bounding box center [425, 226] width 7 height 7
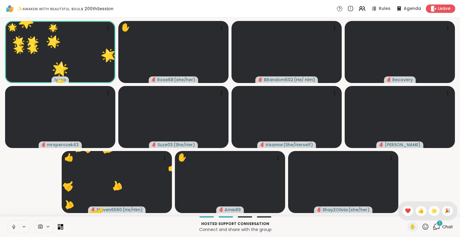
click at [405, 210] on span "❤️" at bounding box center [408, 210] width 6 height 7
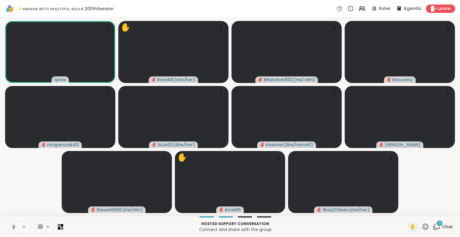
click at [422, 227] on icon at bounding box center [425, 226] width 7 height 7
click at [405, 211] on span "❤️" at bounding box center [408, 210] width 6 height 7
click at [423, 229] on icon at bounding box center [426, 226] width 6 height 6
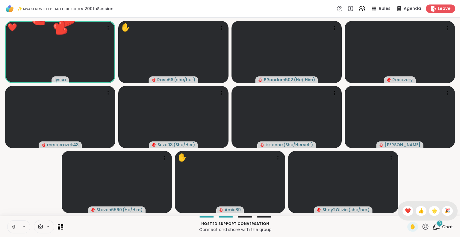
click at [431, 214] on span "🌟" at bounding box center [434, 210] width 6 height 7
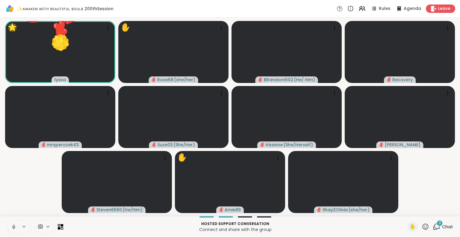
click at [422, 227] on icon at bounding box center [425, 226] width 7 height 7
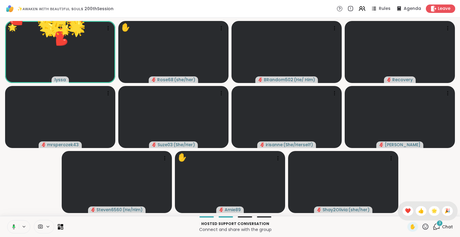
click at [445, 214] on span "🎉" at bounding box center [448, 210] width 6 height 7
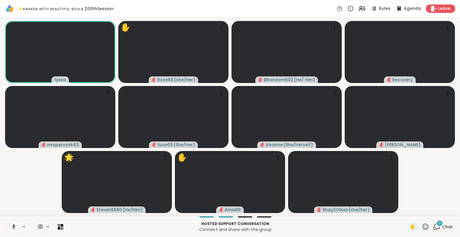
click at [422, 225] on icon at bounding box center [425, 226] width 7 height 7
click at [405, 213] on span "❤️" at bounding box center [408, 210] width 6 height 7
click at [423, 224] on icon at bounding box center [426, 226] width 6 height 6
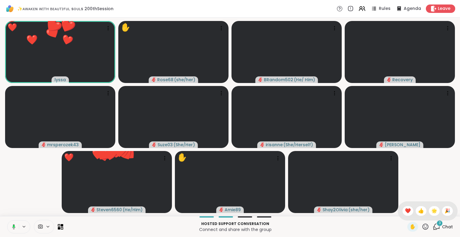
click at [431, 211] on span "🌟" at bounding box center [434, 210] width 6 height 7
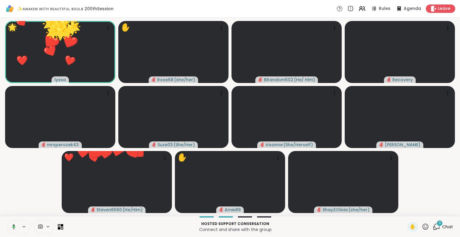
click at [422, 224] on icon at bounding box center [425, 226] width 7 height 7
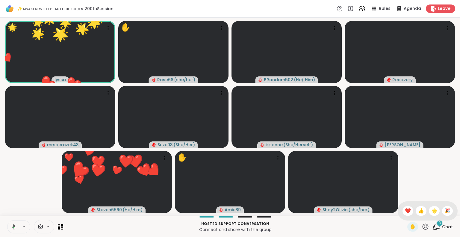
click at [442, 209] on div "🎉" at bounding box center [447, 211] width 11 height 10
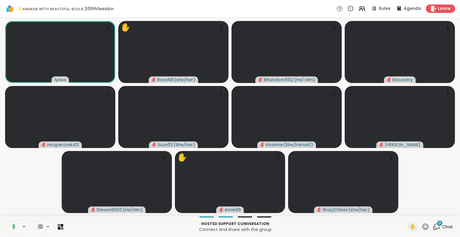
click at [10, 229] on icon at bounding box center [12, 226] width 5 height 5
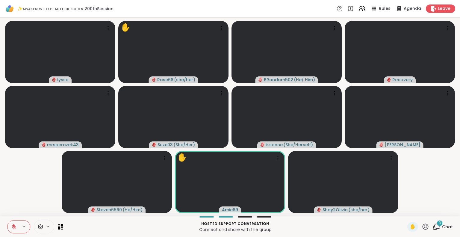
click at [423, 228] on icon at bounding box center [426, 226] width 6 height 6
click at [403, 212] on div "❤️" at bounding box center [408, 211] width 11 height 10
click at [423, 226] on icon at bounding box center [426, 226] width 6 height 6
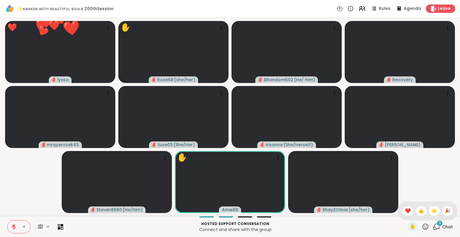
click at [431, 212] on span "🌟" at bounding box center [434, 210] width 6 height 7
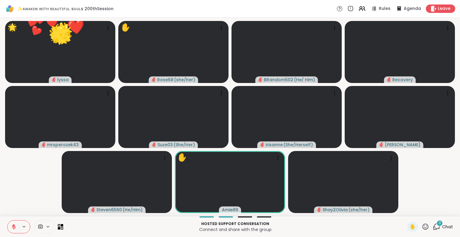
click at [422, 228] on icon at bounding box center [425, 226] width 7 height 7
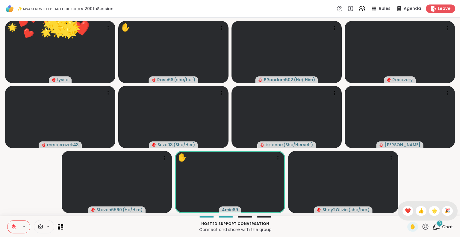
click at [445, 210] on span "🎉" at bounding box center [448, 210] width 6 height 7
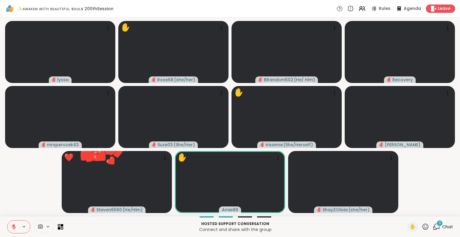
click at [422, 225] on icon at bounding box center [425, 226] width 7 height 7
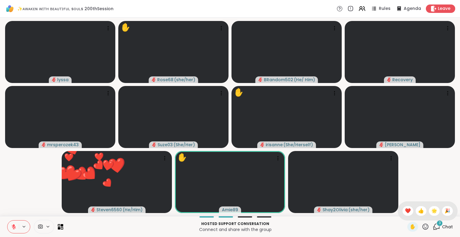
click at [429, 210] on div "🌟" at bounding box center [434, 211] width 11 height 10
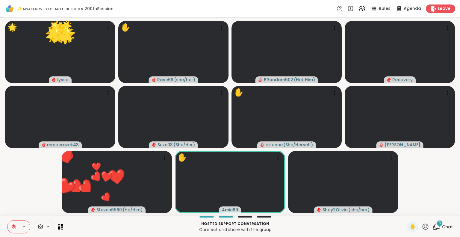
click at [423, 224] on icon at bounding box center [426, 226] width 6 height 6
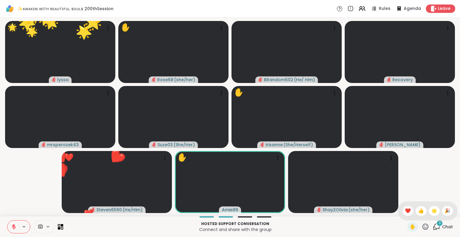
click at [405, 209] on span "❤️" at bounding box center [408, 210] width 6 height 7
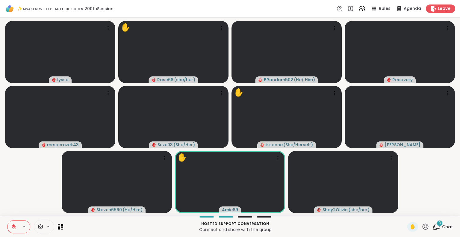
click at [413, 230] on div "✋" at bounding box center [412, 227] width 11 height 10
click at [422, 226] on icon at bounding box center [425, 226] width 7 height 7
click at [431, 211] on span "🌟" at bounding box center [434, 210] width 6 height 7
click at [422, 229] on icon at bounding box center [425, 226] width 7 height 7
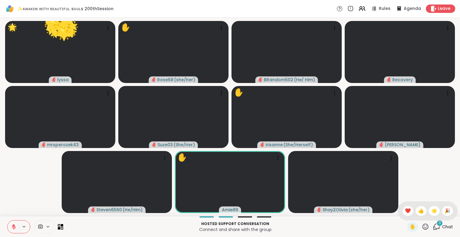
click at [445, 208] on span "🎉" at bounding box center [448, 210] width 6 height 7
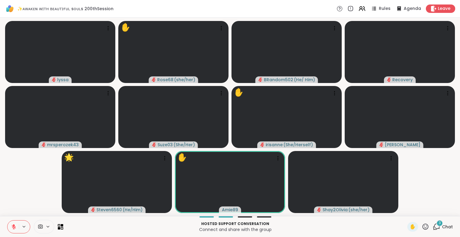
click at [422, 229] on icon at bounding box center [425, 226] width 7 height 7
click at [405, 211] on span "❤️" at bounding box center [408, 210] width 6 height 7
click at [423, 226] on icon at bounding box center [426, 226] width 6 height 6
click at [405, 209] on span "❤️" at bounding box center [408, 210] width 6 height 7
click at [422, 223] on icon at bounding box center [425, 226] width 7 height 7
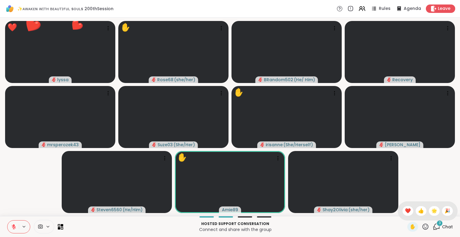
click at [432, 212] on span "🌟" at bounding box center [434, 210] width 6 height 7
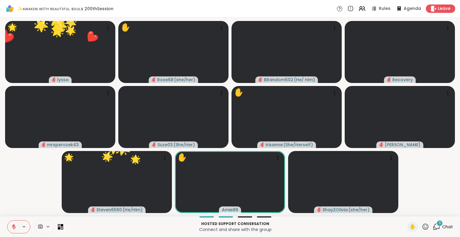
click at [422, 225] on icon at bounding box center [425, 226] width 7 height 7
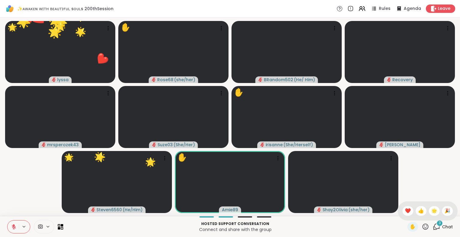
click at [445, 208] on span "🎉" at bounding box center [448, 210] width 6 height 7
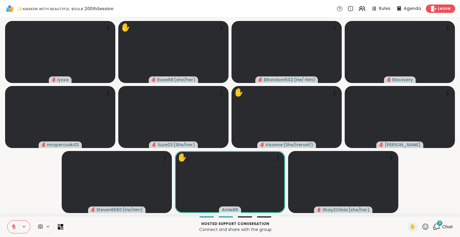
click at [422, 226] on icon at bounding box center [425, 226] width 7 height 7
click at [405, 207] on span "❤️" at bounding box center [408, 210] width 6 height 7
click at [423, 226] on icon at bounding box center [425, 226] width 7 height 7
click at [405, 211] on span "❤️" at bounding box center [408, 210] width 6 height 7
click at [13, 227] on icon at bounding box center [13, 226] width 5 height 5
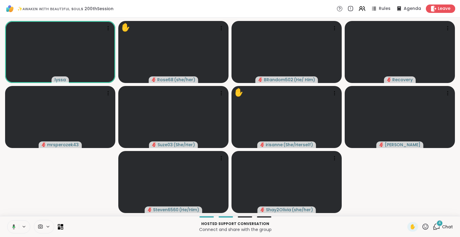
click at [423, 226] on icon at bounding box center [426, 226] width 6 height 6
click at [403, 211] on div "❤️" at bounding box center [408, 211] width 11 height 10
click at [422, 226] on icon at bounding box center [425, 226] width 7 height 7
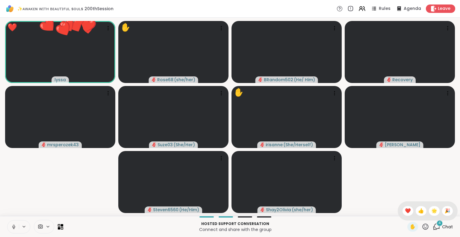
click at [431, 211] on span "🌟" at bounding box center [434, 210] width 6 height 7
click at [423, 227] on icon at bounding box center [426, 226] width 6 height 6
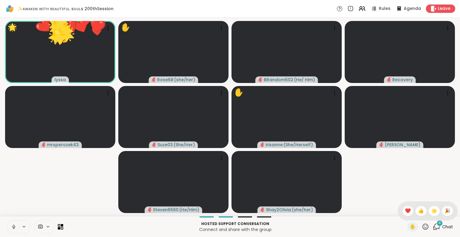
click at [445, 211] on span "🎉" at bounding box center [448, 210] width 6 height 7
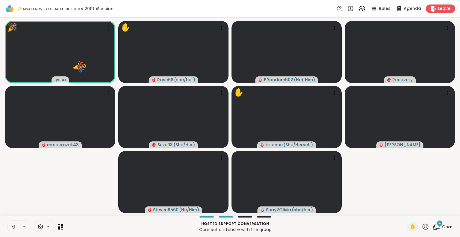
click at [422, 223] on icon at bounding box center [425, 226] width 7 height 7
click at [405, 213] on span "❤️" at bounding box center [408, 210] width 6 height 7
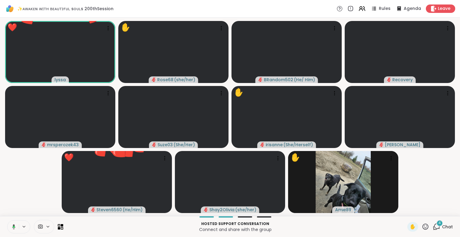
drag, startPoint x: 423, startPoint y: 225, endPoint x: 427, endPoint y: 219, distance: 7.2
click at [427, 219] on div "Hosted support conversation Connect and share with the group ✋ 4 Chat" at bounding box center [230, 226] width 460 height 21
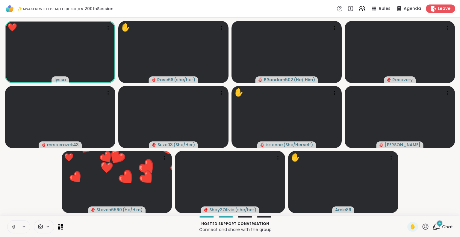
click at [422, 224] on icon at bounding box center [425, 226] width 7 height 7
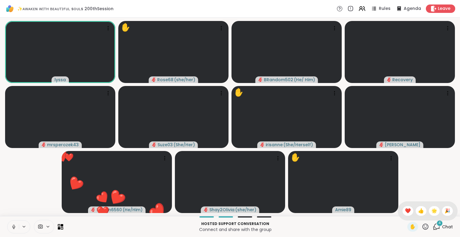
click at [431, 207] on span "🌟" at bounding box center [434, 210] width 6 height 7
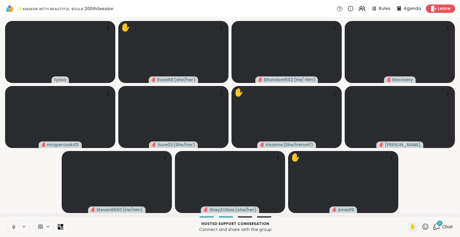
click at [422, 227] on icon at bounding box center [425, 226] width 7 height 7
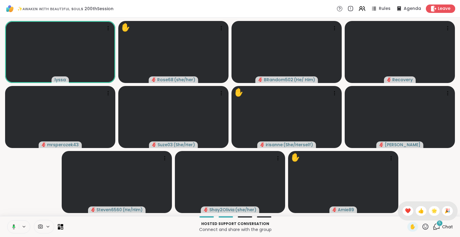
click at [405, 213] on span "❤️" at bounding box center [408, 210] width 6 height 7
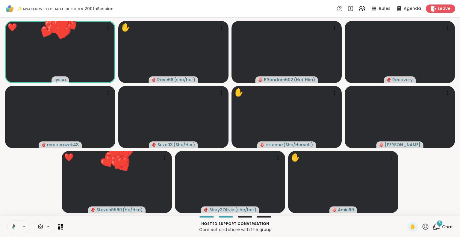
click at [423, 226] on icon at bounding box center [426, 226] width 6 height 6
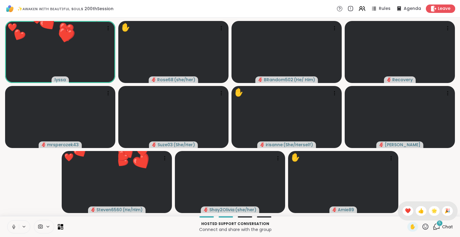
click at [431, 210] on span "🌟" at bounding box center [434, 210] width 6 height 7
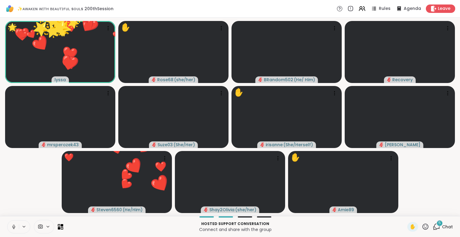
click at [423, 226] on icon at bounding box center [425, 226] width 7 height 7
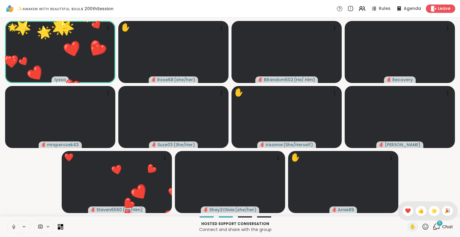
click at [445, 213] on span "🎉" at bounding box center [448, 210] width 6 height 7
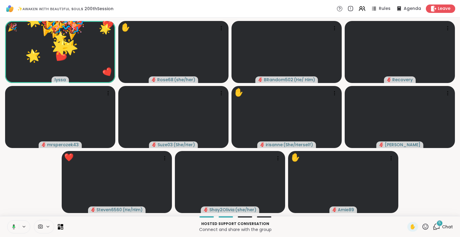
click at [418, 232] on div "Hosted support conversation Connect and share with the group ✋ 5 Chat" at bounding box center [230, 226] width 460 height 21
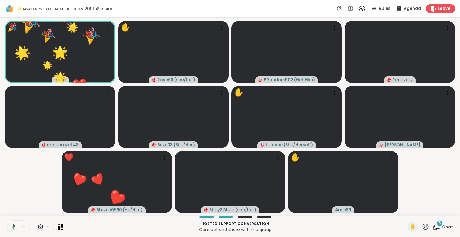
click at [423, 225] on icon at bounding box center [426, 226] width 6 height 6
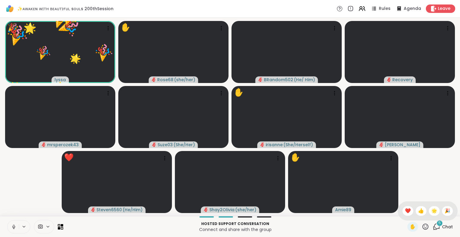
click at [405, 208] on span "❤️" at bounding box center [408, 210] width 6 height 7
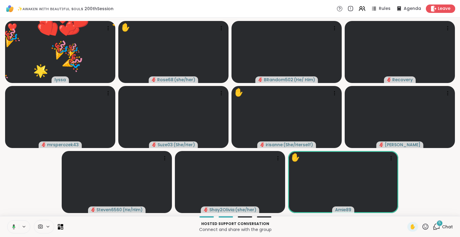
click at [422, 225] on icon at bounding box center [425, 226] width 7 height 7
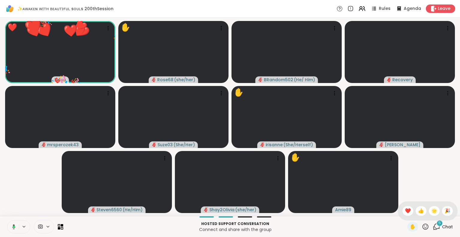
click at [431, 214] on span "🌟" at bounding box center [434, 210] width 6 height 7
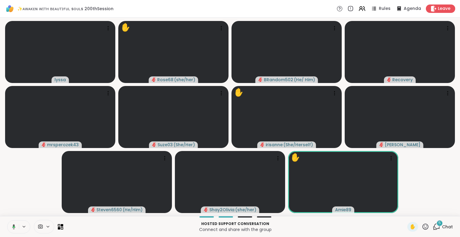
click at [422, 226] on icon at bounding box center [425, 226] width 7 height 7
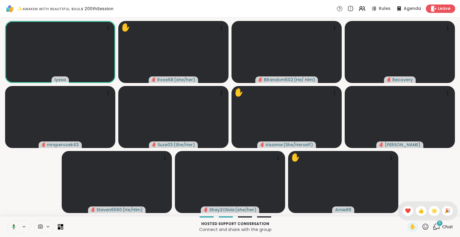
click at [431, 211] on span "🌟" at bounding box center [434, 210] width 6 height 7
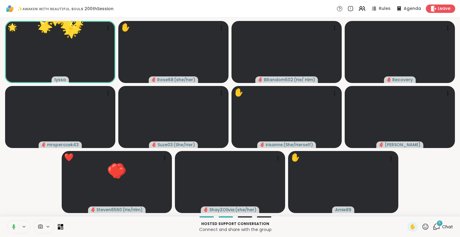
click at [423, 224] on icon at bounding box center [426, 226] width 6 height 6
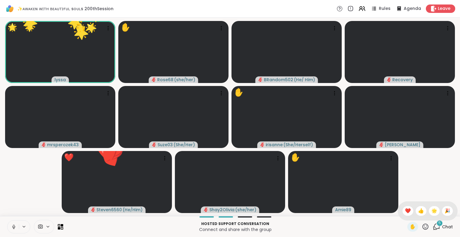
click at [405, 212] on span "❤️" at bounding box center [408, 210] width 6 height 7
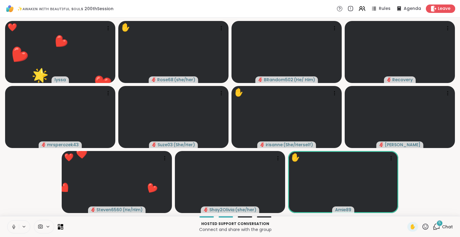
click at [13, 224] on icon at bounding box center [13, 226] width 5 height 5
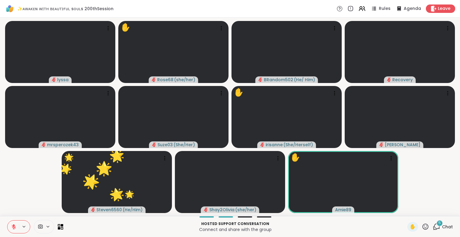
click at [422, 225] on icon at bounding box center [425, 226] width 7 height 7
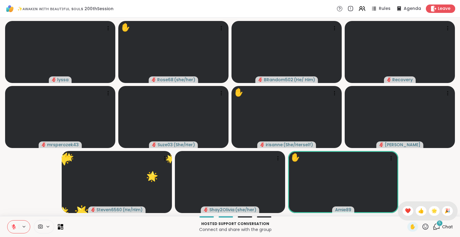
click at [405, 209] on span "❤️" at bounding box center [408, 210] width 6 height 7
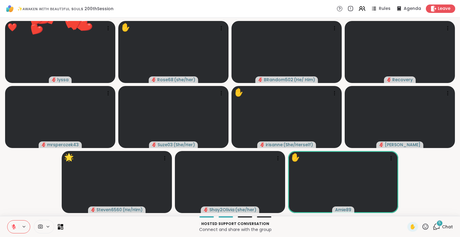
click at [422, 226] on icon at bounding box center [425, 226] width 7 height 7
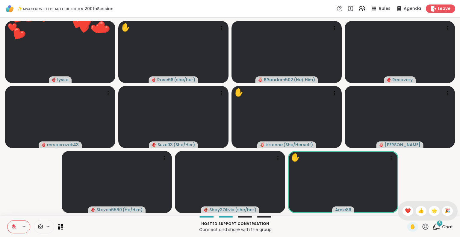
click at [431, 208] on span "🌟" at bounding box center [434, 210] width 6 height 7
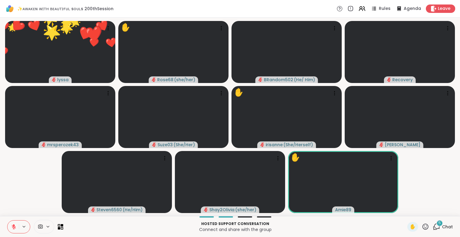
click at [423, 226] on icon at bounding box center [425, 226] width 7 height 7
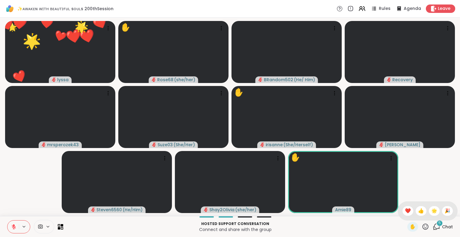
click at [445, 212] on span "🎉" at bounding box center [448, 210] width 6 height 7
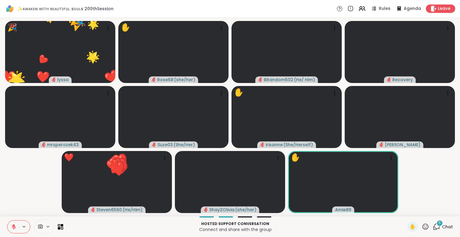
click at [422, 227] on icon at bounding box center [425, 226] width 7 height 7
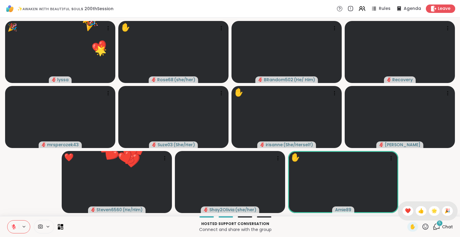
click at [405, 210] on span "❤️" at bounding box center [408, 210] width 6 height 7
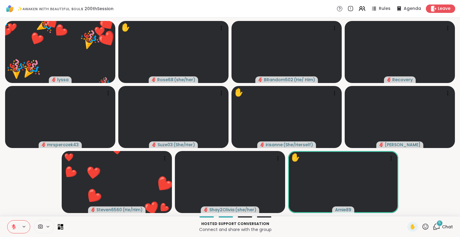
click at [443, 226] on span "Chat" at bounding box center [447, 227] width 11 height 6
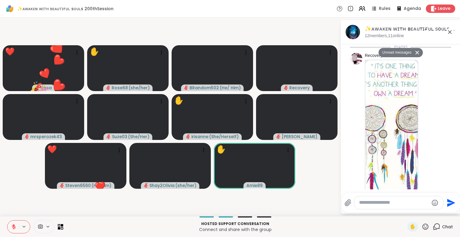
scroll to position [3279, 0]
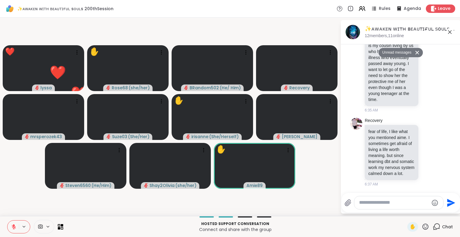
click at [426, 149] on icon at bounding box center [428, 152] width 5 height 6
click at [426, 140] on div "Select Reaction: Heart" at bounding box center [428, 142] width 5 height 5
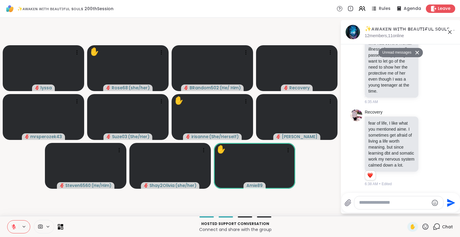
scroll to position [3222, 0]
click at [449, 32] on icon at bounding box center [450, 32] width 4 height 4
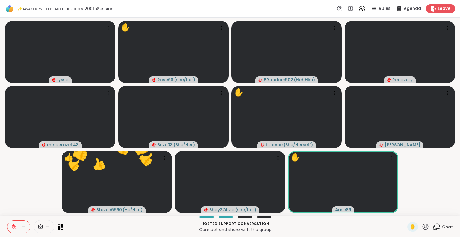
click at [422, 227] on icon at bounding box center [425, 226] width 7 height 7
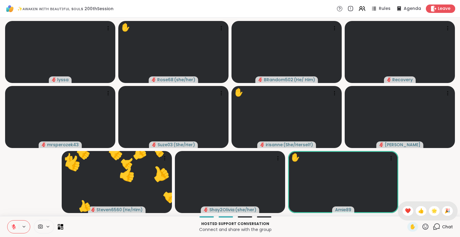
click at [405, 211] on span "❤️" at bounding box center [408, 210] width 6 height 7
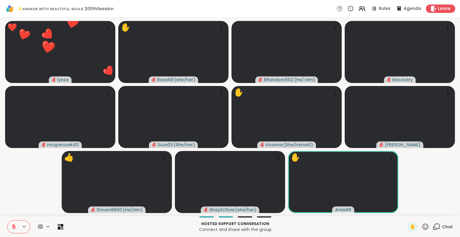
click at [14, 226] on icon at bounding box center [14, 225] width 2 height 2
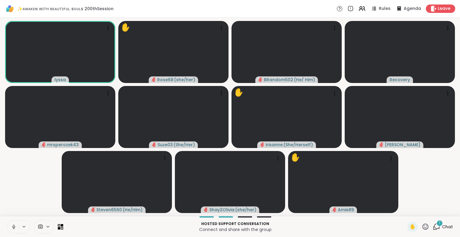
click at [422, 226] on icon at bounding box center [425, 226] width 7 height 7
click at [405, 209] on span "❤️" at bounding box center [408, 210] width 6 height 7
click at [422, 229] on icon at bounding box center [425, 226] width 7 height 7
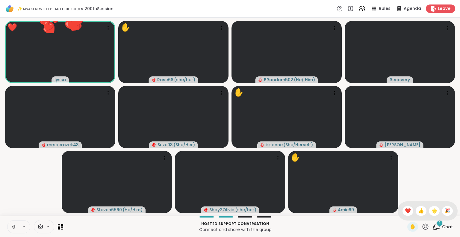
click at [431, 212] on span "🌟" at bounding box center [434, 210] width 6 height 7
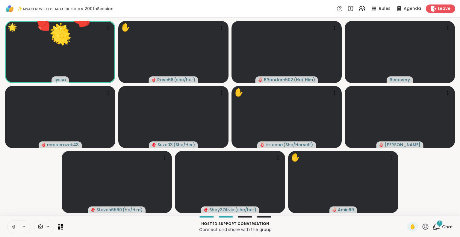
click at [422, 226] on icon at bounding box center [425, 226] width 7 height 7
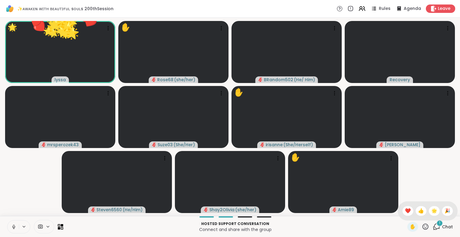
click at [445, 214] on span "🎉" at bounding box center [448, 210] width 6 height 7
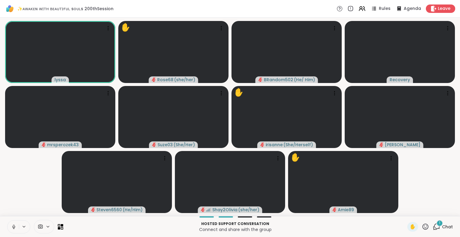
click at [422, 226] on icon at bounding box center [425, 226] width 7 height 7
click at [403, 209] on div "❤️" at bounding box center [408, 211] width 11 height 10
click at [412, 226] on div "✋" at bounding box center [412, 227] width 11 height 10
click at [424, 209] on video-player-container "✋ ❤️ lyssa ❤️ ❤️ ❤️ ❤️ ❤️ ❤️ ❤️ ❤️ ❤️ ❤️ ❤️ ❤️ ❤️ ❤️ ❤️ ❤️ ❤️ ✋ Rose68 ( she/he…" at bounding box center [230, 117] width 453 height 194
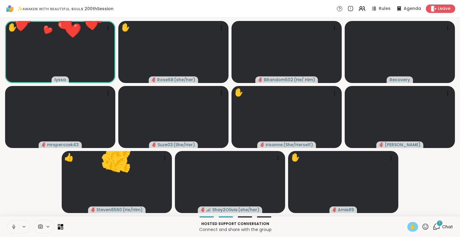
click at [410, 228] on span "✋" at bounding box center [413, 226] width 6 height 7
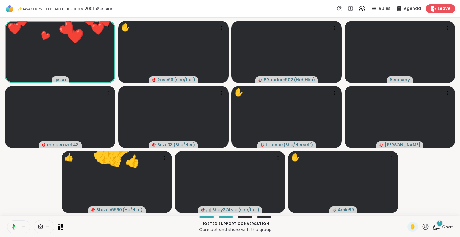
click at [422, 228] on icon at bounding box center [425, 226] width 7 height 7
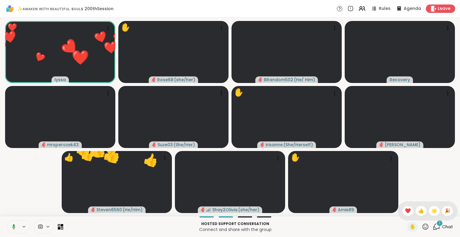
click at [442, 211] on div "🎉" at bounding box center [447, 211] width 11 height 10
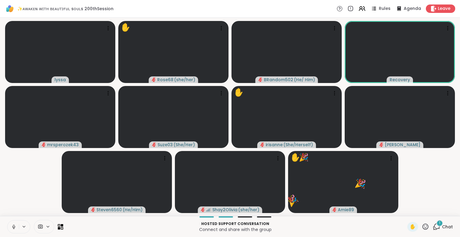
click at [422, 227] on icon at bounding box center [425, 226] width 7 height 7
click at [403, 209] on div "❤️" at bounding box center [408, 211] width 11 height 10
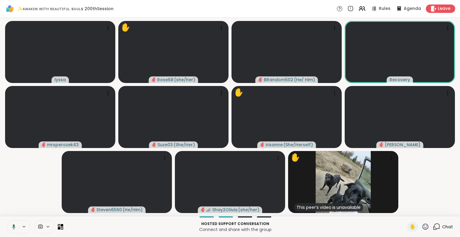
click at [423, 224] on icon at bounding box center [426, 226] width 6 height 6
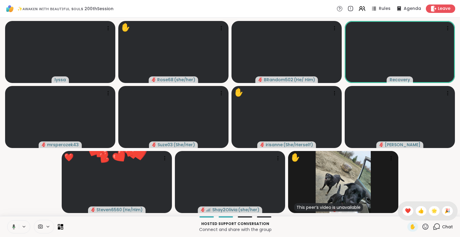
click at [405, 212] on div "❤️" at bounding box center [408, 211] width 11 height 10
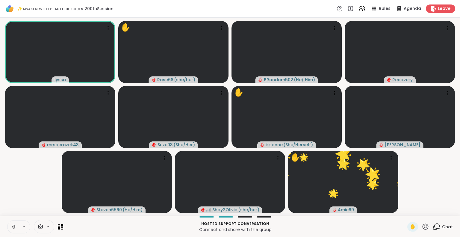
click at [423, 227] on icon at bounding box center [426, 226] width 6 height 6
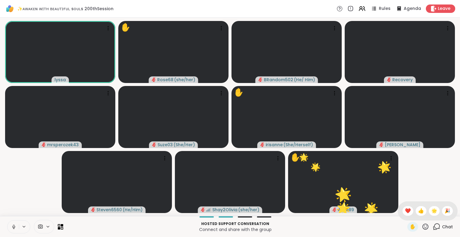
click at [431, 210] on span "🌟" at bounding box center [434, 210] width 6 height 7
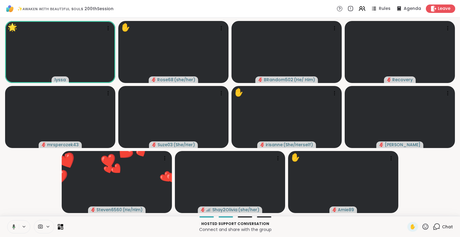
click at [359, 9] on icon at bounding box center [362, 8] width 7 height 7
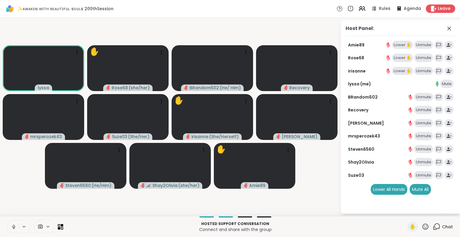
click at [359, 9] on icon at bounding box center [362, 8] width 7 height 7
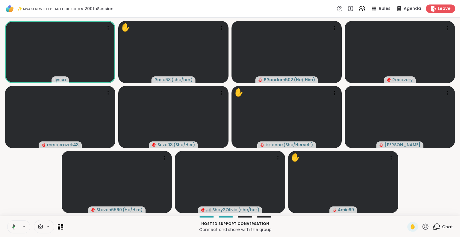
click at [13, 226] on icon at bounding box center [13, 226] width 3 height 5
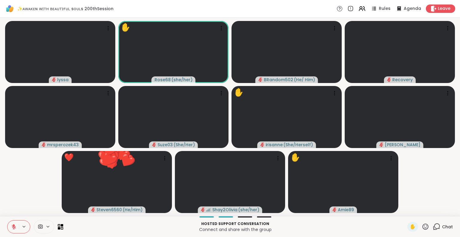
click at [423, 228] on icon at bounding box center [426, 226] width 6 height 6
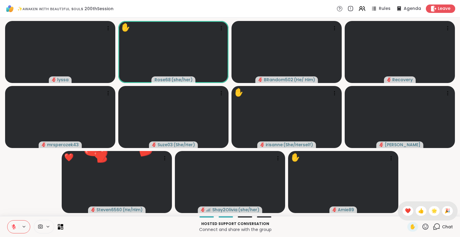
click at [431, 212] on span "🌟" at bounding box center [434, 210] width 6 height 7
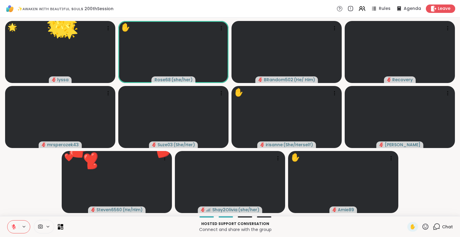
click at [439, 230] on div "Chat" at bounding box center [443, 227] width 20 height 10
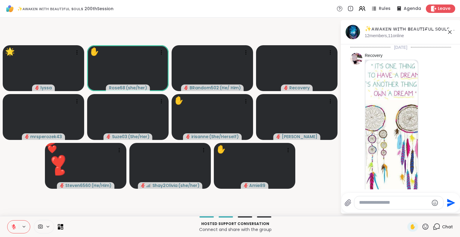
scroll to position [3396, 0]
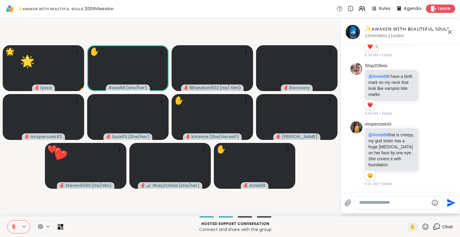
click at [422, 154] on icon at bounding box center [422, 154] width 1 height 4
click at [442, 142] on div "mrsperozek43 @Amie89 that is creepy, my god sister has a huge birthmark on her …" at bounding box center [400, 154] width 101 height 70
click at [428, 155] on icon at bounding box center [429, 154] width 2 height 1
click at [426, 145] on div "Select Reaction: Heart" at bounding box center [428, 143] width 5 height 5
click at [450, 31] on icon at bounding box center [449, 31] width 7 height 7
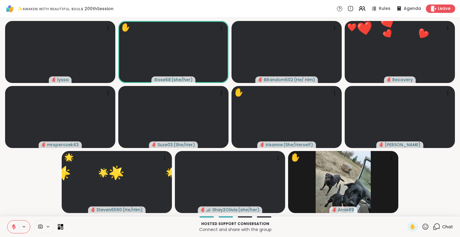
click at [425, 226] on div "✋ Chat" at bounding box center [430, 227] width 46 height 10
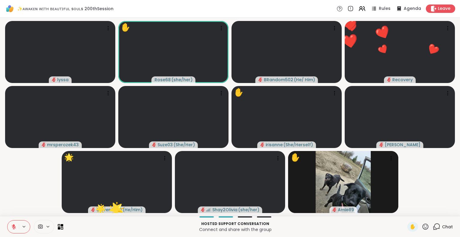
click at [422, 225] on icon at bounding box center [425, 226] width 7 height 7
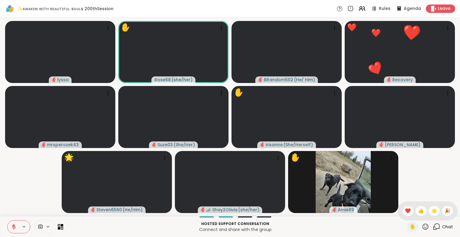
click at [405, 210] on span "❤️" at bounding box center [408, 210] width 6 height 7
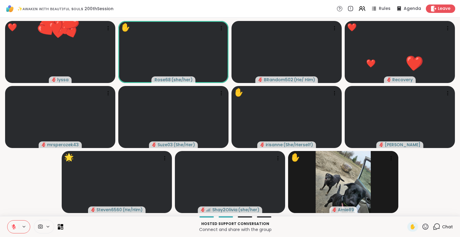
click at [424, 226] on icon at bounding box center [425, 226] width 7 height 7
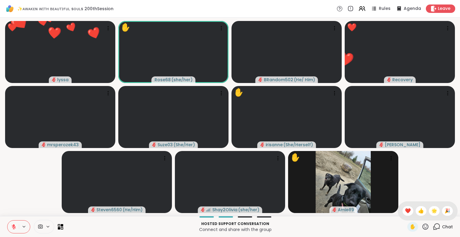
click at [431, 209] on span "🌟" at bounding box center [434, 210] width 6 height 7
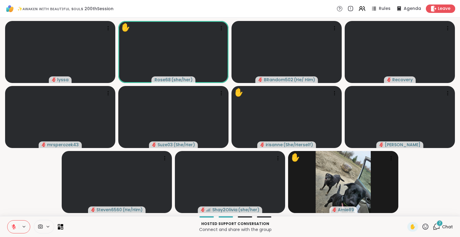
click at [10, 229] on button at bounding box center [12, 226] width 11 height 13
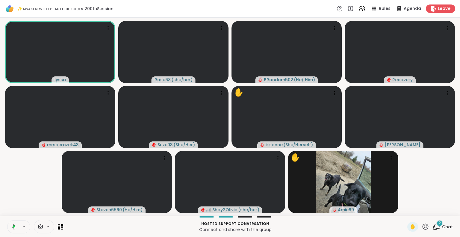
click at [422, 225] on icon at bounding box center [425, 226] width 7 height 7
click at [405, 209] on span "❤️" at bounding box center [408, 210] width 6 height 7
click at [422, 228] on icon at bounding box center [425, 226] width 7 height 7
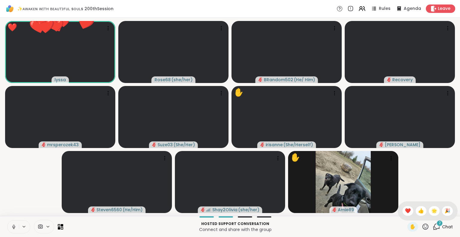
click at [431, 213] on span "🌟" at bounding box center [434, 210] width 6 height 7
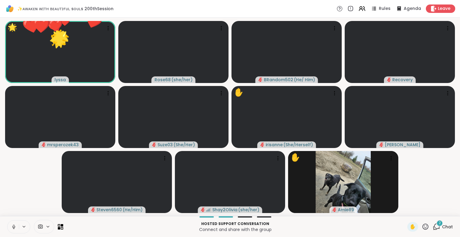
click at [422, 227] on icon at bounding box center [425, 226] width 7 height 7
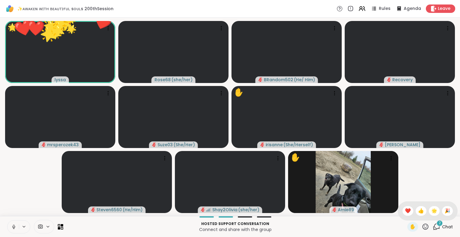
click at [445, 211] on span "🎉" at bounding box center [448, 210] width 6 height 7
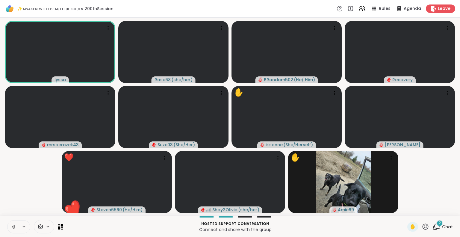
click at [14, 226] on icon at bounding box center [13, 226] width 5 height 5
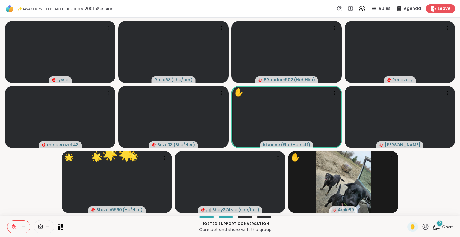
click at [422, 228] on icon at bounding box center [425, 226] width 7 height 7
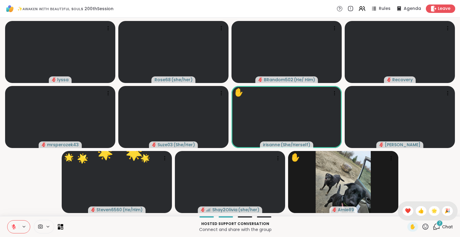
click at [405, 211] on span "❤️" at bounding box center [408, 210] width 6 height 7
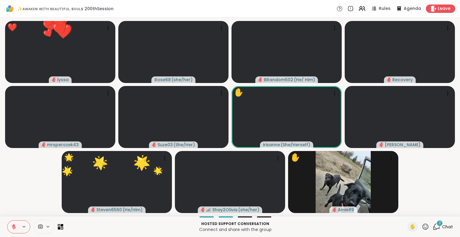
click at [437, 227] on div "2 Chat" at bounding box center [443, 227] width 20 height 10
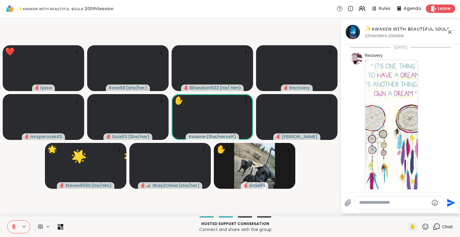
scroll to position [3601, 0]
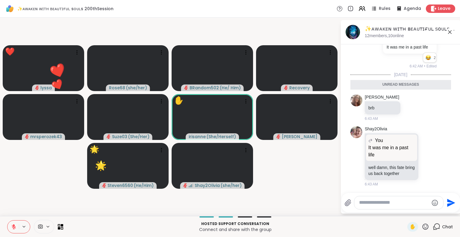
click at [442, 184] on div "Shay2Olivia You It was me in a past life It was me in a past life well damn, th…" at bounding box center [400, 157] width 101 height 66
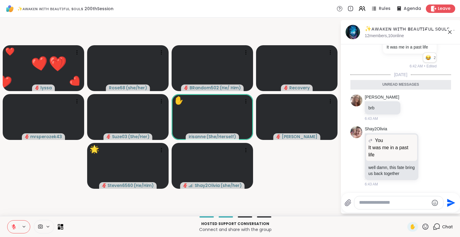
scroll to position [3592, 0]
click at [426, 159] on icon at bounding box center [428, 156] width 5 height 6
click at [400, 149] on div "Select Reaction: Joy" at bounding box center [402, 146] width 5 height 5
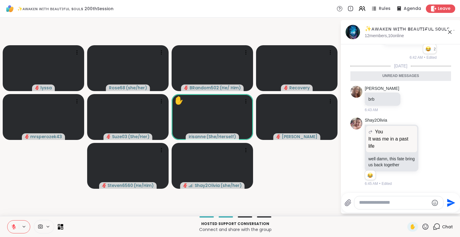
scroll to position [3609, 0]
click at [426, 46] on div "Reactions: haha" at bounding box center [428, 48] width 5 height 5
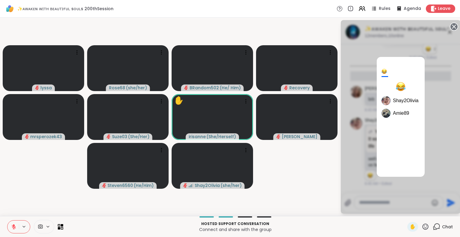
click at [452, 28] on circle at bounding box center [454, 26] width 7 height 7
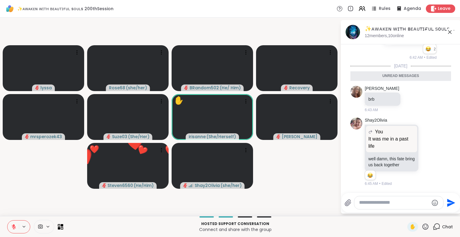
scroll to position [3545, 0]
click at [401, 60] on div "6:42 AM • Edited" at bounding box center [409, 57] width 55 height 5
click at [374, 61] on div "You Shay2Olivia @Amie89 I have a birth mark on my neck that look like vampire b…" at bounding box center [399, 25] width 73 height 70
click at [449, 32] on icon at bounding box center [450, 32] width 4 height 4
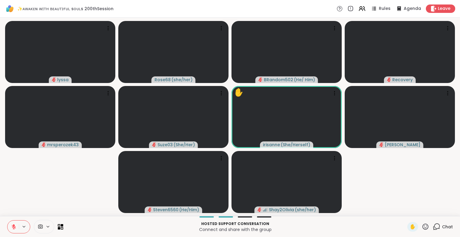
click at [422, 226] on icon at bounding box center [425, 226] width 7 height 7
click at [405, 211] on span "❤️" at bounding box center [408, 210] width 6 height 7
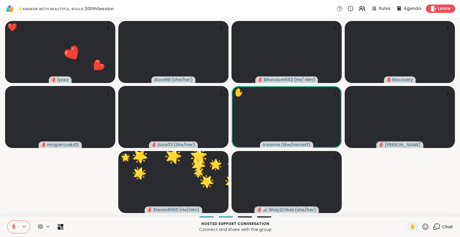
click at [423, 228] on icon at bounding box center [425, 226] width 7 height 7
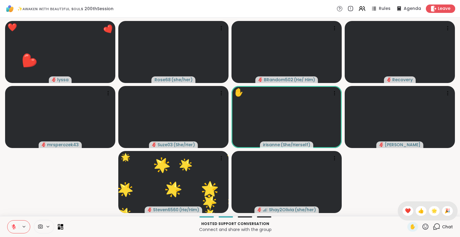
click at [431, 209] on span "🌟" at bounding box center [434, 210] width 6 height 7
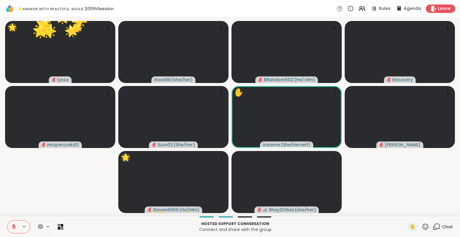
click at [422, 223] on icon at bounding box center [425, 226] width 7 height 7
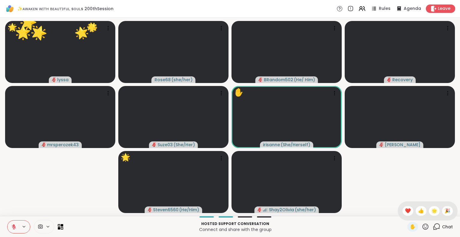
click at [405, 210] on span "❤️" at bounding box center [408, 210] width 6 height 7
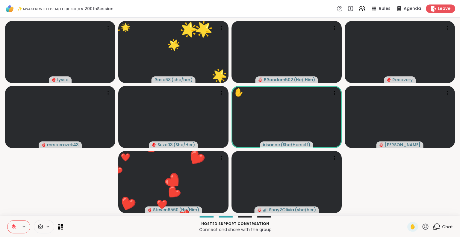
click at [2, 218] on div "Hosted support conversation Connect and share with the group ✋ Chat" at bounding box center [230, 226] width 460 height 21
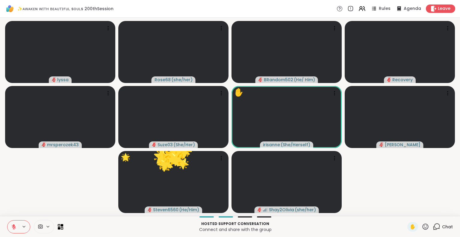
click at [422, 230] on icon at bounding box center [425, 226] width 7 height 7
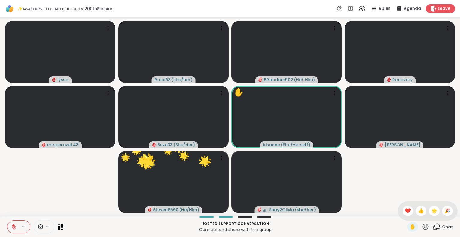
click at [405, 211] on span "❤️" at bounding box center [408, 210] width 6 height 7
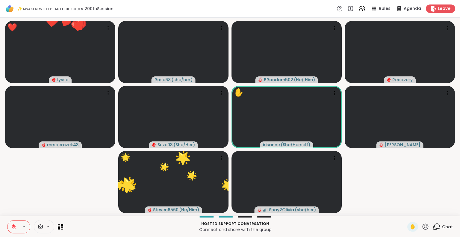
click at [424, 227] on icon at bounding box center [426, 226] width 6 height 6
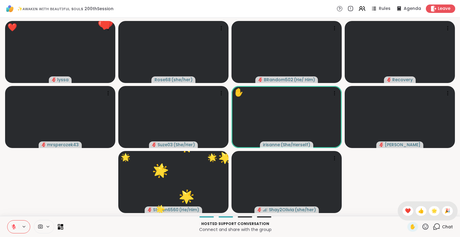
click at [432, 209] on div "🌟" at bounding box center [434, 211] width 11 height 10
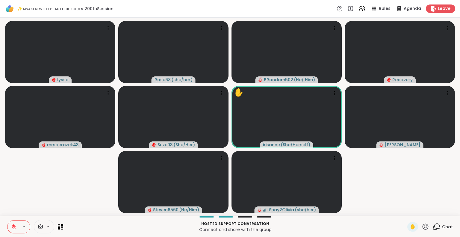
click at [10, 225] on button at bounding box center [12, 226] width 11 height 13
click at [422, 224] on icon at bounding box center [425, 226] width 7 height 7
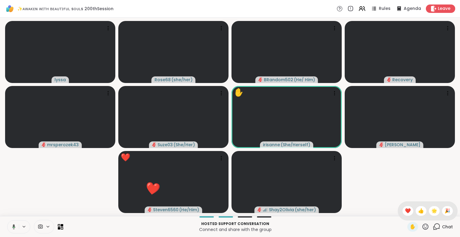
click at [405, 209] on span "❤️" at bounding box center [408, 210] width 6 height 7
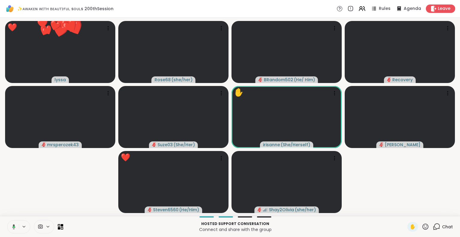
click at [422, 223] on icon at bounding box center [425, 226] width 7 height 7
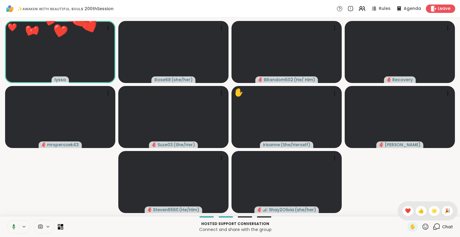
click at [431, 210] on span "🌟" at bounding box center [434, 210] width 6 height 7
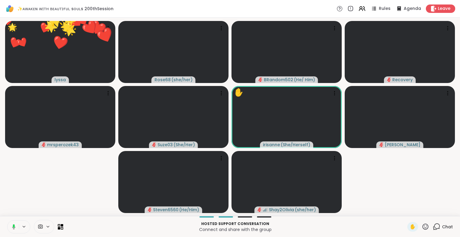
click at [422, 225] on icon at bounding box center [425, 226] width 7 height 7
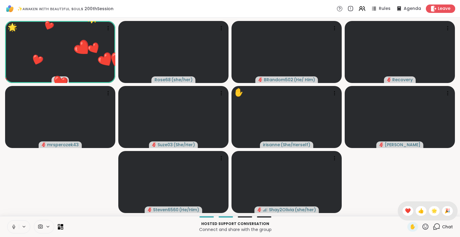
click at [442, 211] on div "🎉" at bounding box center [447, 211] width 11 height 10
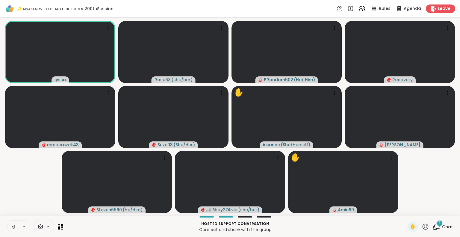
click at [423, 224] on icon at bounding box center [426, 226] width 6 height 6
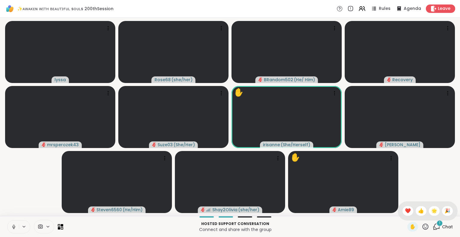
click at [405, 211] on span "❤️" at bounding box center [408, 210] width 6 height 7
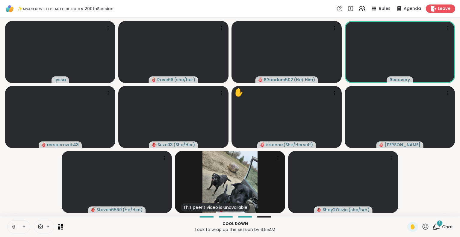
click at [422, 227] on icon at bounding box center [425, 226] width 7 height 7
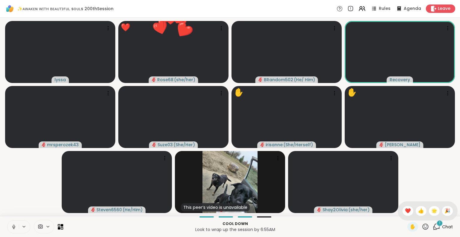
click at [405, 209] on div "❤️" at bounding box center [408, 211] width 11 height 10
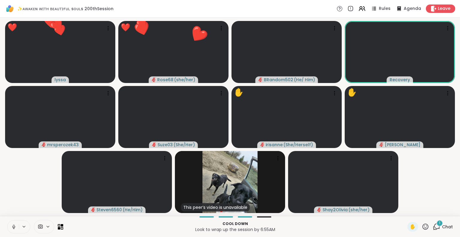
click at [422, 225] on icon at bounding box center [425, 226] width 7 height 7
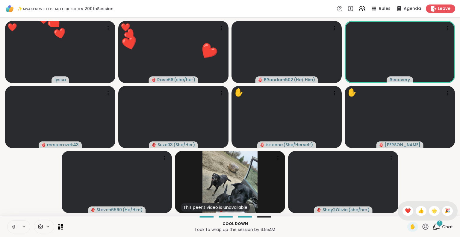
click at [431, 210] on span "🌟" at bounding box center [434, 210] width 6 height 7
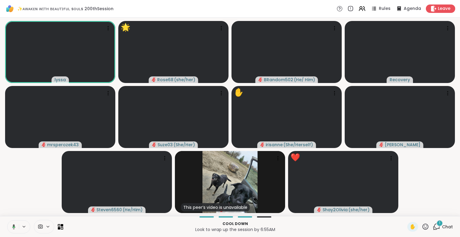
click at [19, 225] on button at bounding box center [24, 226] width 11 height 5
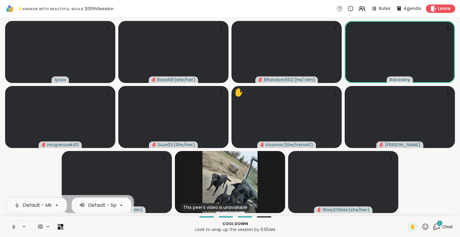
click at [10, 225] on button at bounding box center [12, 226] width 11 height 13
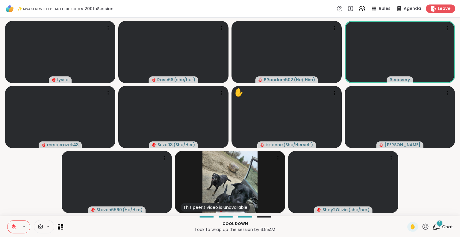
click at [16, 175] on video-player-container "lyssa Rose68 ( she/her ) BRandom502 ( He/ Him ) Recovery mrsperozek43 Suze03 ( …" at bounding box center [230, 117] width 453 height 194
click at [15, 222] on button at bounding box center [12, 226] width 11 height 13
click at [423, 224] on icon at bounding box center [426, 226] width 6 height 6
click at [405, 211] on span "❤️" at bounding box center [408, 210] width 6 height 7
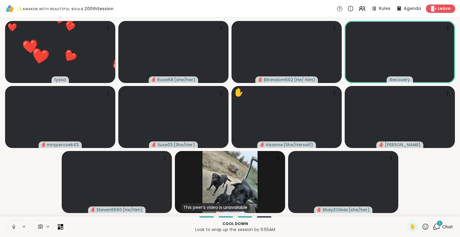
click at [14, 229] on icon at bounding box center [13, 226] width 5 height 5
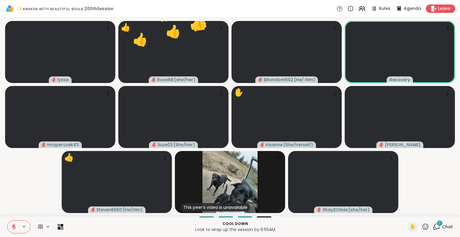
click at [13, 224] on icon at bounding box center [13, 226] width 5 height 5
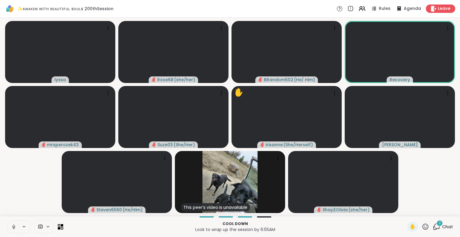
click at [14, 226] on icon at bounding box center [13, 226] width 5 height 5
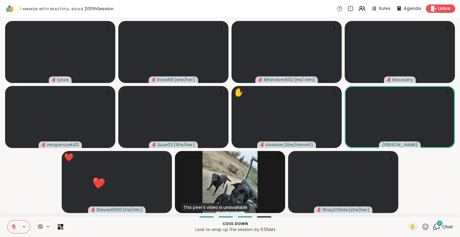
click at [423, 229] on icon at bounding box center [426, 226] width 6 height 6
click at [405, 210] on span "❤️" at bounding box center [408, 210] width 6 height 7
click at [422, 225] on icon at bounding box center [425, 226] width 7 height 7
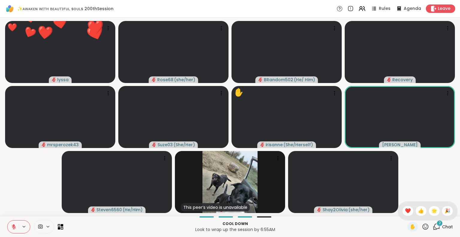
click at [431, 210] on span "🌟" at bounding box center [434, 210] width 6 height 7
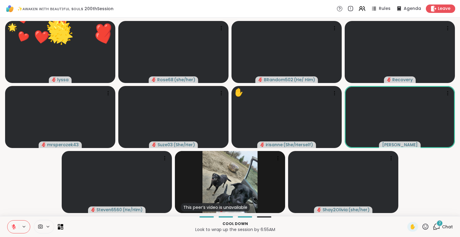
click at [423, 228] on icon at bounding box center [426, 226] width 6 height 6
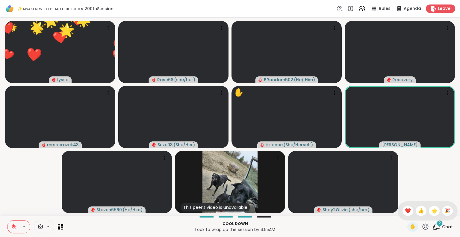
click at [445, 211] on span "🎉" at bounding box center [448, 210] width 6 height 7
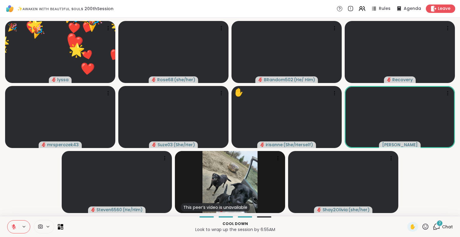
click at [422, 229] on icon at bounding box center [425, 226] width 7 height 7
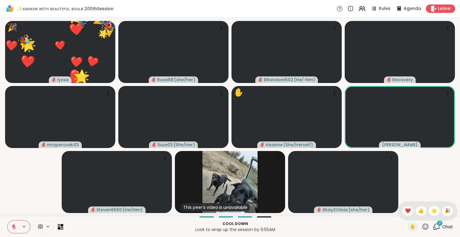
click at [405, 211] on span "❤️" at bounding box center [408, 210] width 6 height 7
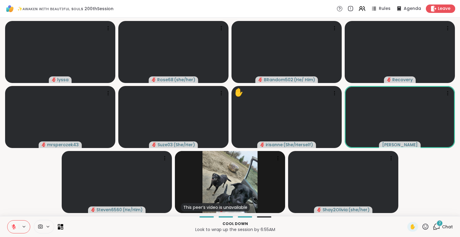
click at [423, 224] on icon at bounding box center [426, 226] width 6 height 6
click at [405, 209] on span "❤️" at bounding box center [408, 210] width 6 height 7
click at [422, 230] on icon at bounding box center [425, 226] width 7 height 7
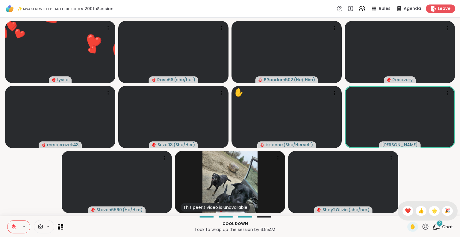
click at [431, 207] on span "🌟" at bounding box center [434, 210] width 6 height 7
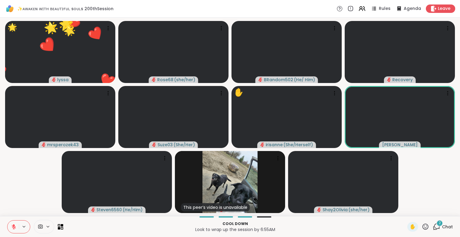
click at [422, 225] on icon at bounding box center [425, 226] width 7 height 7
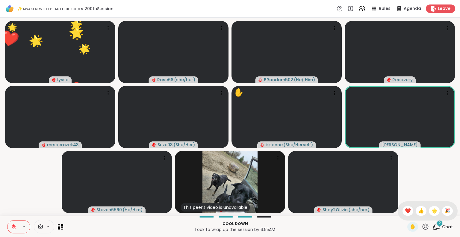
click at [448, 212] on div "🎉" at bounding box center [447, 211] width 11 height 10
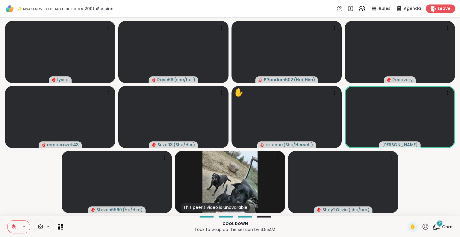
click at [14, 224] on icon at bounding box center [13, 226] width 5 height 5
click at [423, 224] on icon at bounding box center [426, 226] width 6 height 6
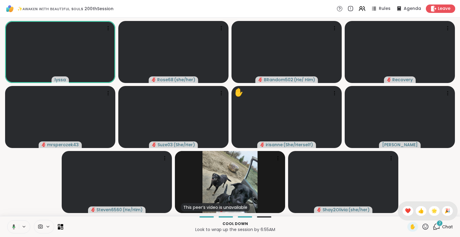
click at [405, 211] on span "❤️" at bounding box center [408, 210] width 6 height 7
click at [11, 223] on button at bounding box center [13, 226] width 12 height 13
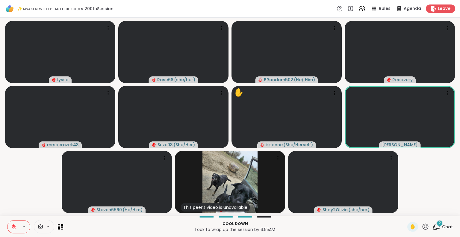
click at [414, 229] on div "✋" at bounding box center [412, 227] width 11 height 10
click at [422, 227] on icon at bounding box center [425, 226] width 7 height 7
click at [405, 208] on span "❤️" at bounding box center [408, 210] width 6 height 7
click at [439, 223] on span "2" at bounding box center [440, 222] width 2 height 5
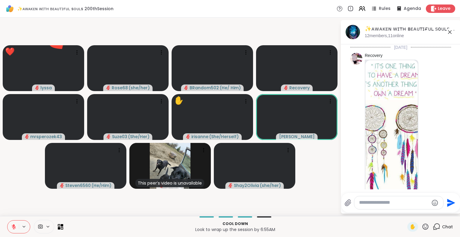
scroll to position [3685, 0]
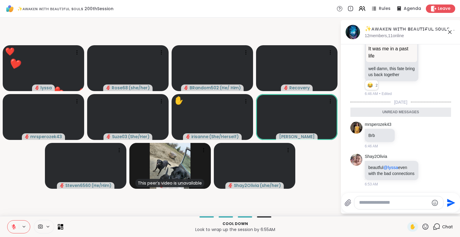
click at [433, 170] on icon at bounding box center [435, 169] width 5 height 7
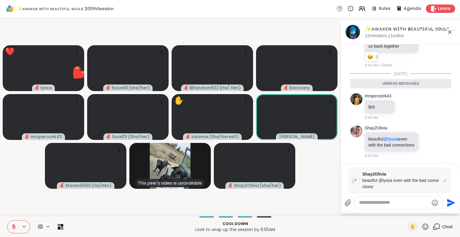
click at [446, 181] on icon at bounding box center [445, 181] width 6 height 6
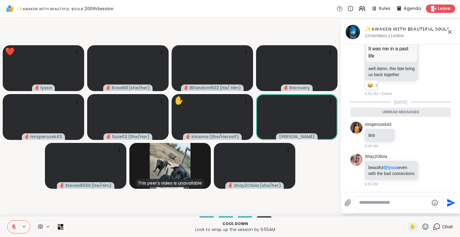
click at [433, 170] on icon at bounding box center [435, 169] width 5 height 7
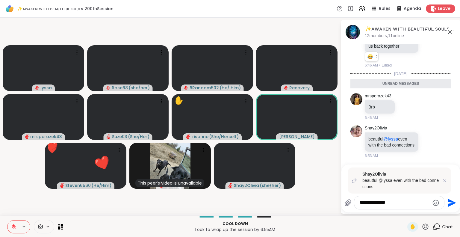
type textarea "**********"
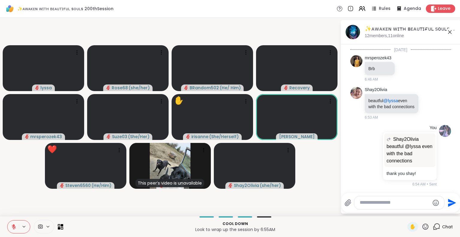
scroll to position [3737, 0]
click at [450, 31] on icon at bounding box center [449, 31] width 7 height 7
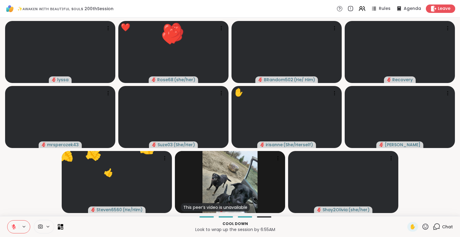
click at [16, 220] on button at bounding box center [12, 226] width 11 height 13
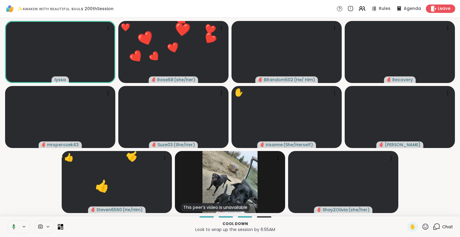
click at [422, 228] on icon at bounding box center [425, 226] width 7 height 7
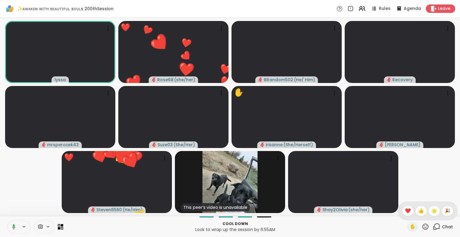
click at [405, 212] on span "❤️" at bounding box center [408, 210] width 6 height 7
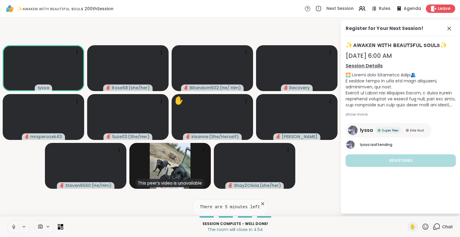
click at [447, 27] on icon at bounding box center [449, 28] width 7 height 7
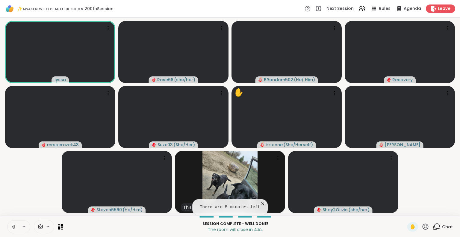
click at [260, 202] on icon at bounding box center [263, 204] width 6 height 6
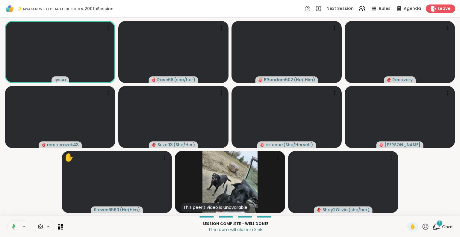
click at [422, 227] on icon at bounding box center [425, 226] width 7 height 7
click at [405, 209] on span "❤️" at bounding box center [408, 210] width 6 height 7
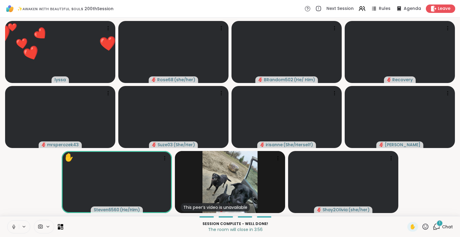
click at [15, 227] on icon at bounding box center [13, 226] width 5 height 5
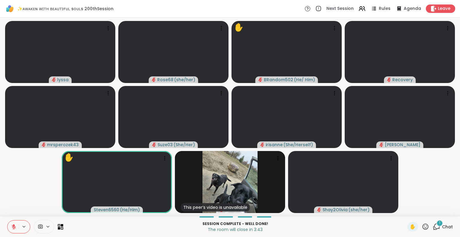
click at [423, 228] on icon at bounding box center [426, 226] width 6 height 6
click at [405, 209] on span "❤️" at bounding box center [408, 210] width 6 height 7
click at [436, 225] on div "1" at bounding box center [439, 223] width 7 height 7
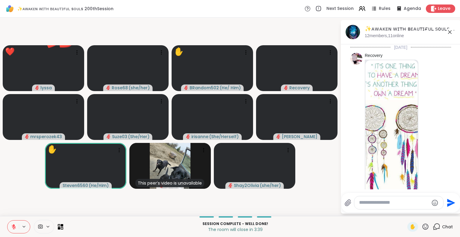
scroll to position [3813, 0]
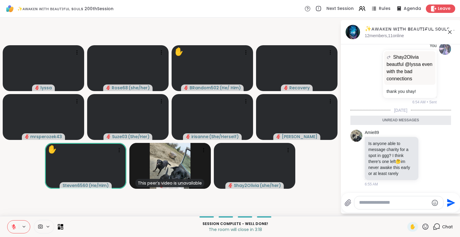
click at [387, 204] on textarea "Type your message" at bounding box center [394, 203] width 70 height 6
type textarea "**********"
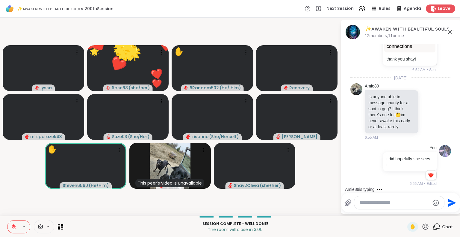
scroll to position [3877, 0]
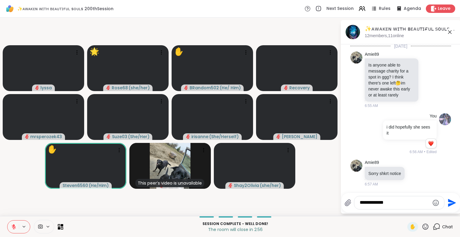
type textarea "**********"
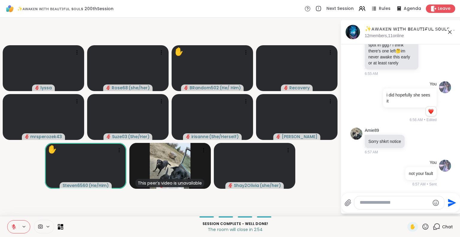
scroll to position [3909, 0]
click at [449, 32] on icon at bounding box center [449, 31] width 7 height 7
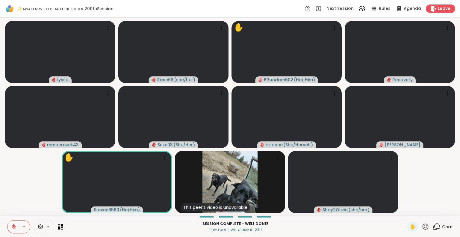
click at [0, 233] on div "Session Complete - well done! The room will close in 2:51 ✋ Chat" at bounding box center [230, 226] width 460 height 21
click at [422, 225] on icon at bounding box center [425, 226] width 7 height 7
click at [431, 208] on span "🌟" at bounding box center [434, 210] width 6 height 7
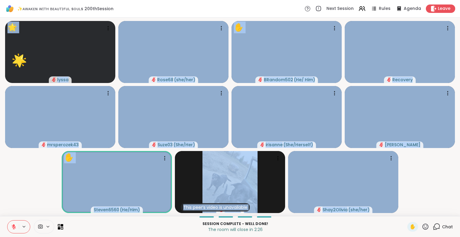
drag, startPoint x: 1, startPoint y: 220, endPoint x: 11, endPoint y: 215, distance: 10.7
click at [11, 215] on div "✨ᴀᴡᴀᴋᴇɴ ᴡɪᴛʜ ʙᴇᴀᴜᴛɪғᴜʟ sᴏᴜʟs 200thSession Next Session Rules Agenda Leave 🌟 lys…" at bounding box center [230, 118] width 460 height 237
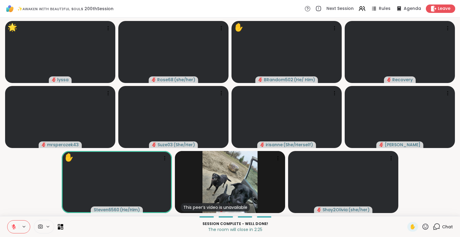
click at [17, 201] on video-player-container "🌟 lyssa 🌟 🌟 🌟 🌟 🌟 🌟 🌟 🌟 🌟 🌟 🌟 🌟 🌟 🌟 🌟 🌟 🌟 🌟 🌟 🌟 🌟 🌟 Rose68 ( she/her ) ✋ BRando…" at bounding box center [230, 117] width 453 height 194
click at [14, 224] on icon at bounding box center [14, 225] width 2 height 2
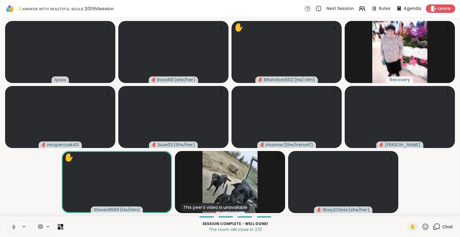
click at [422, 225] on icon at bounding box center [425, 226] width 7 height 7
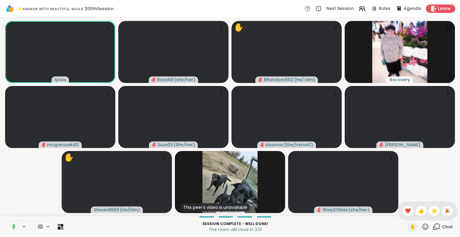
click at [405, 209] on span "❤️" at bounding box center [408, 210] width 6 height 7
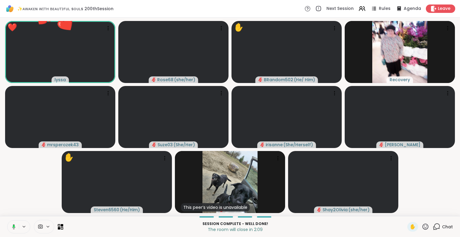
click at [423, 225] on icon at bounding box center [426, 226] width 6 height 6
click at [431, 211] on span "🌟" at bounding box center [434, 210] width 6 height 7
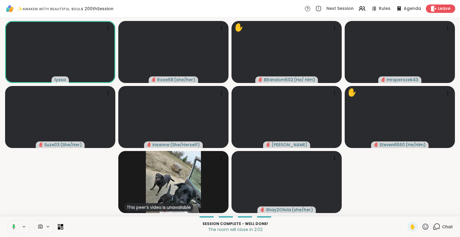
click at [14, 224] on icon at bounding box center [12, 226] width 5 height 5
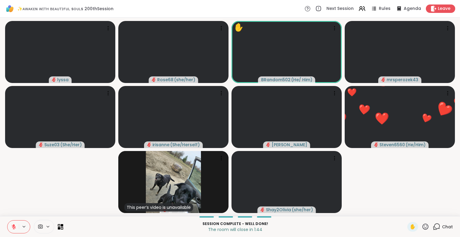
click at [420, 223] on div "✋" at bounding box center [418, 227] width 22 height 10
click at [423, 228] on icon at bounding box center [426, 226] width 6 height 6
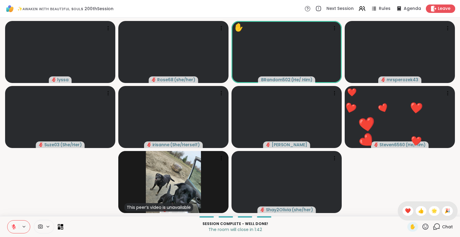
click at [405, 211] on span "❤️" at bounding box center [408, 210] width 6 height 7
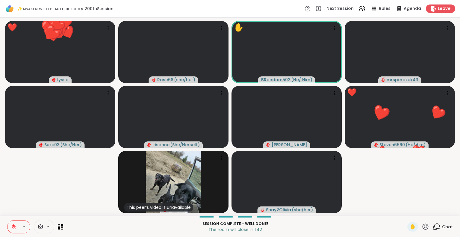
click at [424, 226] on icon at bounding box center [426, 226] width 6 height 6
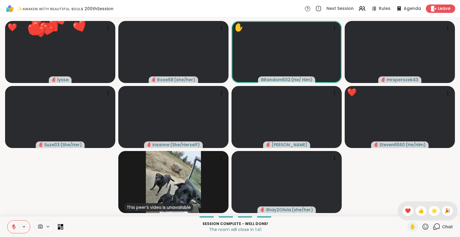
click at [431, 207] on span "🌟" at bounding box center [434, 210] width 6 height 7
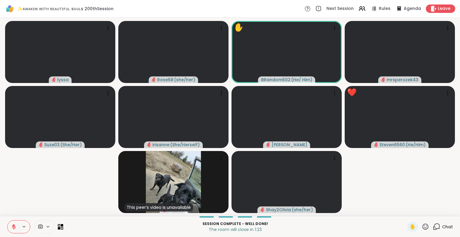
click at [423, 225] on icon at bounding box center [425, 226] width 7 height 7
click at [421, 193] on video-player-container "lyssa Rose68 ( she/her ) ✋ BRandom502 ( He/ Him ) mrsperozek43 Suze03 ( She/Her…" at bounding box center [230, 117] width 453 height 194
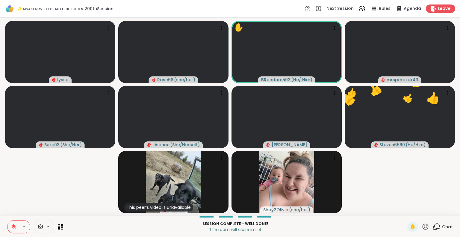
click at [423, 227] on icon at bounding box center [425, 226] width 7 height 7
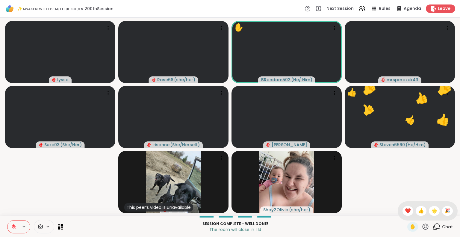
click at [405, 208] on span "❤️" at bounding box center [408, 210] width 6 height 7
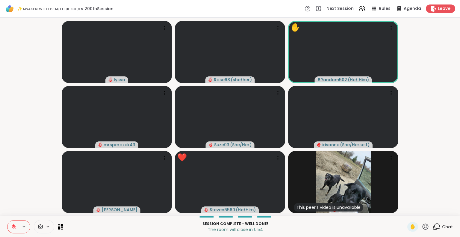
click at [422, 228] on icon at bounding box center [425, 226] width 7 height 7
click at [403, 208] on div "❤️" at bounding box center [408, 211] width 11 height 10
click at [422, 227] on icon at bounding box center [425, 226] width 7 height 7
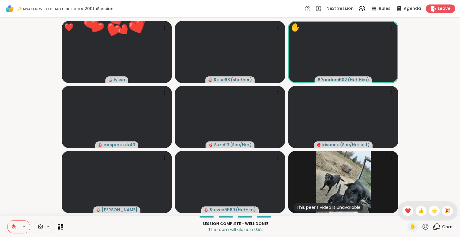
click at [431, 211] on span "🌟" at bounding box center [434, 210] width 6 height 7
click at [422, 229] on icon at bounding box center [425, 226] width 7 height 7
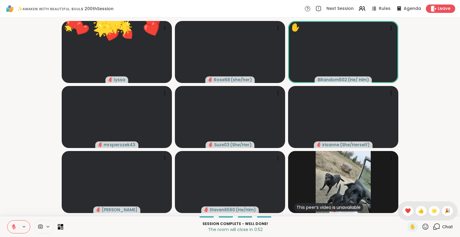
click at [445, 213] on span "🎉" at bounding box center [448, 210] width 6 height 7
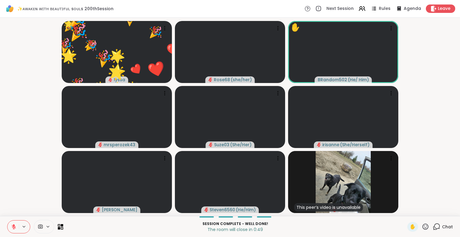
click at [14, 225] on icon at bounding box center [14, 225] width 2 height 2
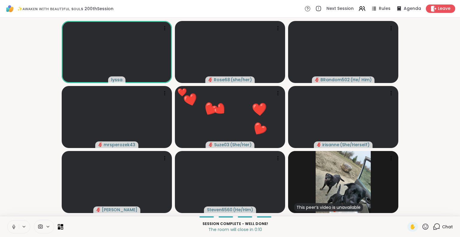
click at [438, 11] on span "Leave" at bounding box center [444, 9] width 13 height 6
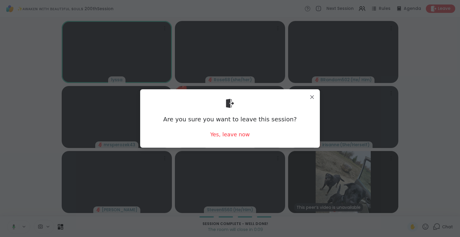
click at [229, 135] on div "Yes, leave now" at bounding box center [230, 134] width 40 height 7
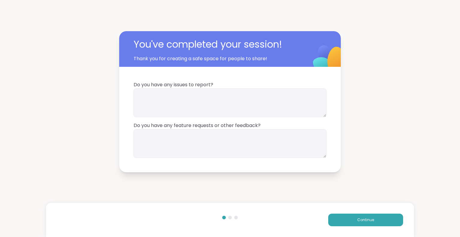
click at [336, 220] on button "Continue" at bounding box center [365, 220] width 75 height 13
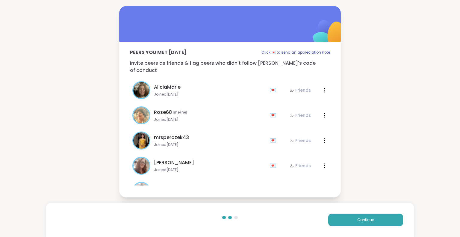
click at [336, 220] on button "Continue" at bounding box center [365, 220] width 75 height 13
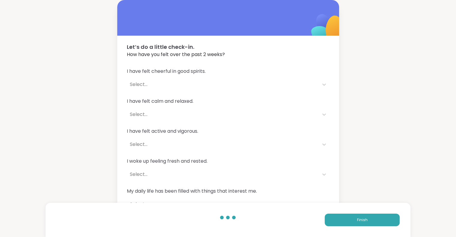
click at [336, 220] on button "Finish" at bounding box center [361, 220] width 75 height 13
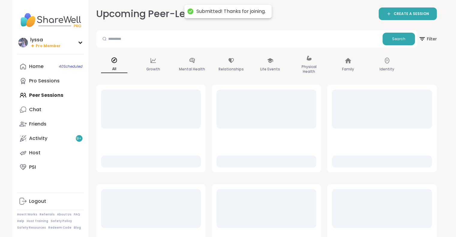
click at [55, 82] on div "Pro Sessions" at bounding box center [44, 81] width 31 height 7
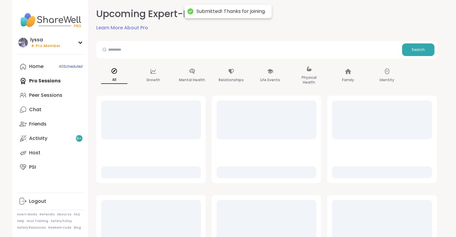
click at [50, 94] on div "Peer Sessions" at bounding box center [45, 95] width 33 height 7
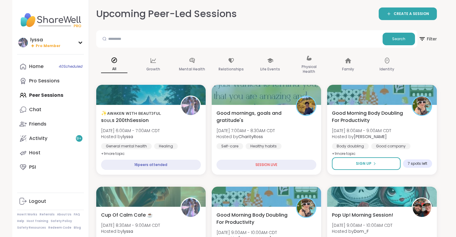
click at [225, 121] on span "Good mornings, goals and gratitude's" at bounding box center [252, 117] width 73 height 14
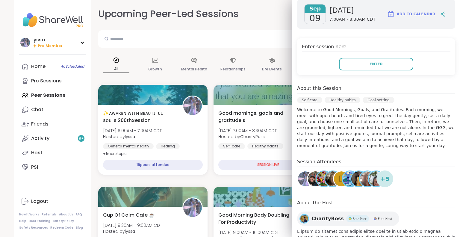
scroll to position [99, 0]
click at [370, 61] on span "Enter" at bounding box center [376, 63] width 13 height 5
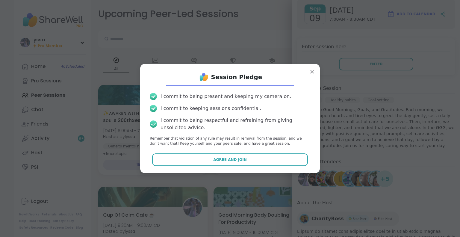
click at [265, 157] on button "Agree and Join" at bounding box center [230, 159] width 156 height 13
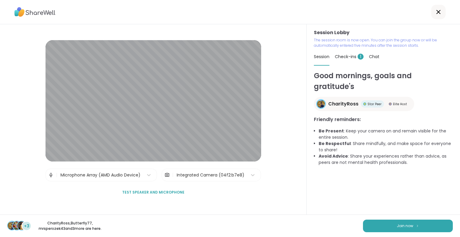
click at [431, 200] on div "Good mornings, goals and gratitude's CharityRoss Star Peer Elite Host Friendly …" at bounding box center [383, 142] width 139 height 144
click at [386, 224] on button "Join now" at bounding box center [408, 226] width 90 height 13
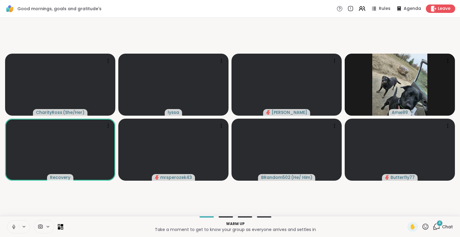
click at [16, 228] on button at bounding box center [12, 226] width 11 height 13
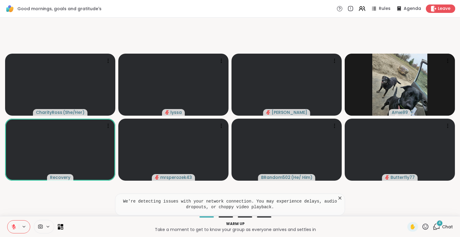
click at [339, 198] on video-player-container "CharityRoss ( She/Her ) lyssa dodi Amie89 Recovery mrsperozek43 BRandom502 ( He…" at bounding box center [230, 117] width 453 height 194
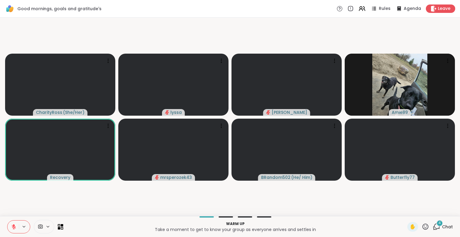
click at [437, 229] on div "4 Chat" at bounding box center [443, 227] width 20 height 10
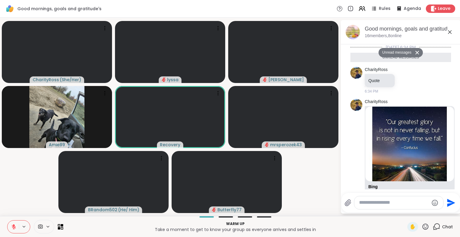
scroll to position [136, 0]
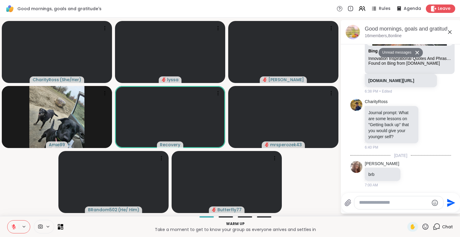
click at [450, 32] on icon at bounding box center [450, 32] width 4 height 4
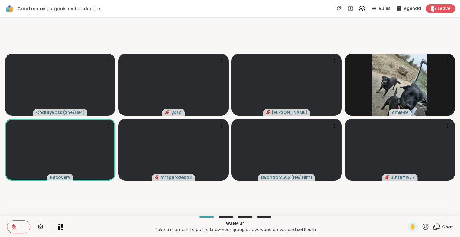
click at [12, 226] on icon at bounding box center [14, 227] width 4 height 4
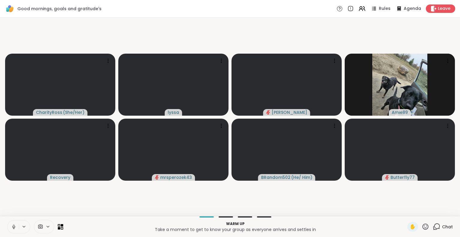
click at [12, 229] on icon at bounding box center [13, 226] width 5 height 5
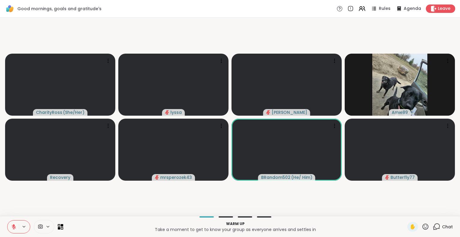
click at [422, 229] on icon at bounding box center [425, 226] width 7 height 7
click at [405, 212] on span "❤️" at bounding box center [408, 210] width 6 height 7
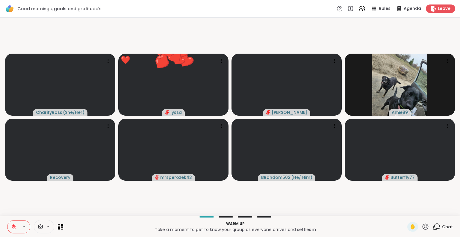
click at [422, 227] on icon at bounding box center [425, 226] width 7 height 7
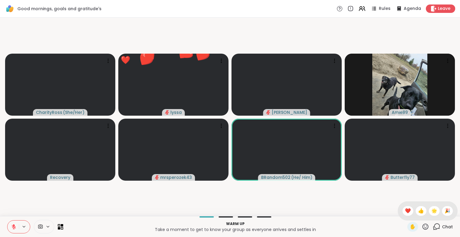
click at [431, 211] on span "🌟" at bounding box center [434, 210] width 6 height 7
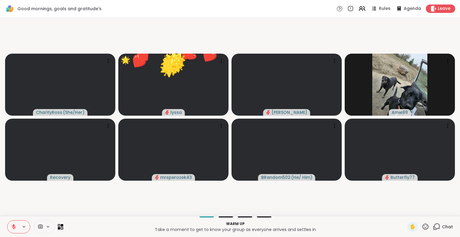
click at [423, 228] on icon at bounding box center [426, 226] width 6 height 6
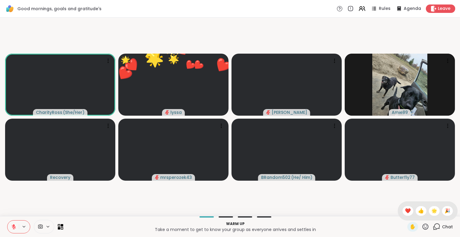
click at [445, 212] on span "🎉" at bounding box center [448, 210] width 6 height 7
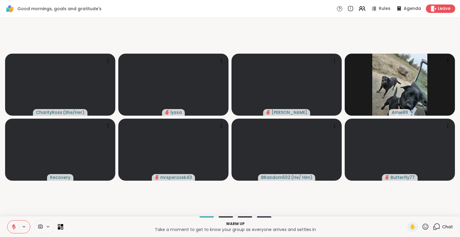
click at [422, 223] on icon at bounding box center [425, 226] width 7 height 7
click at [405, 208] on span "❤️" at bounding box center [408, 210] width 6 height 7
click at [422, 224] on icon at bounding box center [425, 226] width 7 height 7
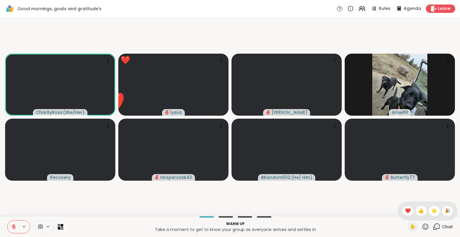
click at [431, 211] on span "🌟" at bounding box center [434, 210] width 6 height 7
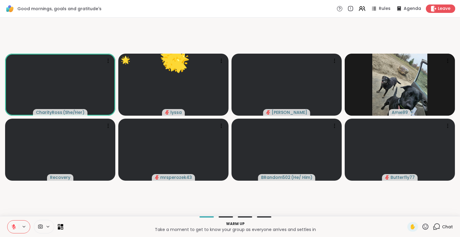
click at [422, 226] on icon at bounding box center [425, 226] width 7 height 7
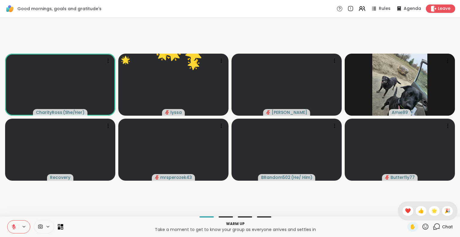
click at [445, 211] on span "🎉" at bounding box center [448, 210] width 6 height 7
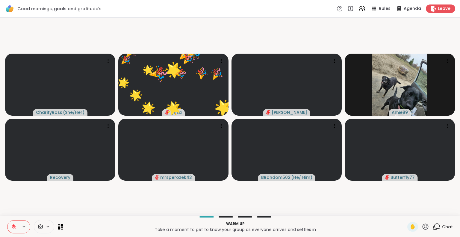
click at [13, 223] on button at bounding box center [12, 226] width 11 height 13
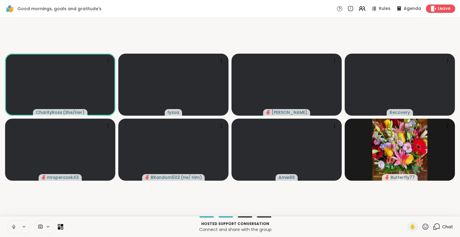
click at [422, 223] on icon at bounding box center [425, 226] width 7 height 7
click at [405, 209] on span "❤️" at bounding box center [408, 210] width 6 height 7
click at [423, 225] on icon at bounding box center [425, 226] width 7 height 7
click at [405, 209] on span "❤️" at bounding box center [408, 210] width 6 height 7
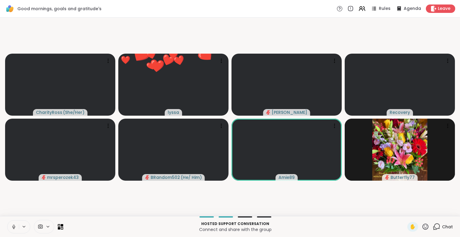
click at [11, 225] on icon at bounding box center [13, 226] width 5 height 5
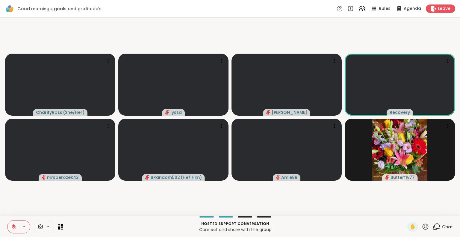
click at [0, 198] on div "CharityRoss ( She/Her ) lyssa dodi Recovery mrsperozek43 BRandom502 ( He/ Him )…" at bounding box center [230, 117] width 460 height 198
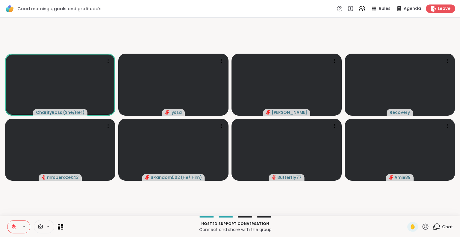
click at [13, 224] on icon at bounding box center [13, 226] width 5 height 5
click at [422, 226] on icon at bounding box center [425, 226] width 7 height 7
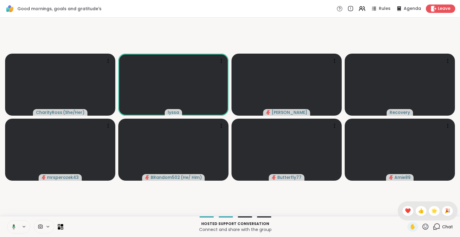
click at [405, 213] on span "❤️" at bounding box center [408, 210] width 6 height 7
click at [13, 226] on icon at bounding box center [13, 226] width 5 height 5
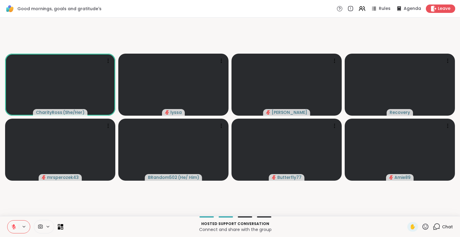
click at [13, 226] on icon at bounding box center [14, 227] width 4 height 4
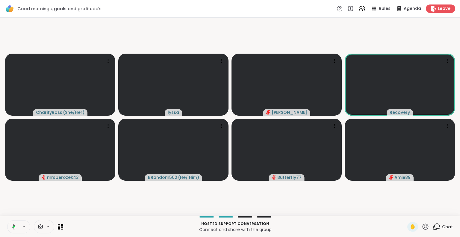
click at [13, 227] on icon at bounding box center [13, 226] width 3 height 5
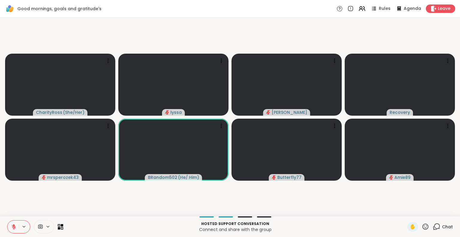
click at [17, 229] on button at bounding box center [12, 226] width 11 height 13
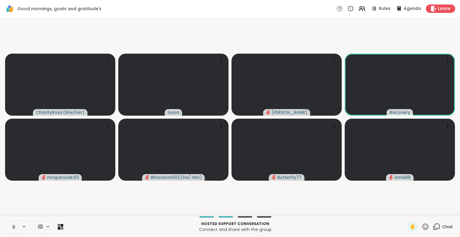
click at [422, 228] on icon at bounding box center [425, 226] width 7 height 7
click at [405, 211] on span "❤️" at bounding box center [408, 210] width 6 height 7
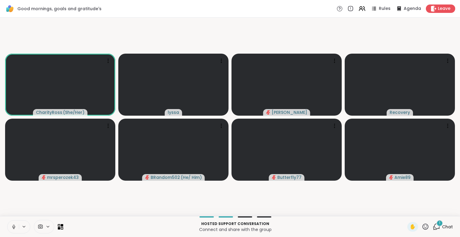
click at [422, 227] on icon at bounding box center [425, 226] width 7 height 7
click at [445, 211] on span "🎉" at bounding box center [448, 210] width 6 height 7
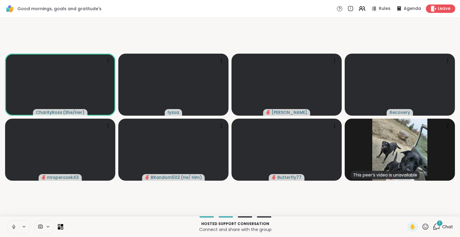
click at [13, 227] on icon at bounding box center [13, 226] width 5 height 5
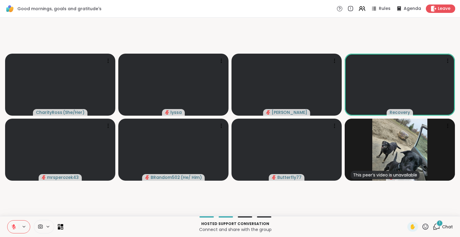
click at [12, 226] on icon at bounding box center [14, 227] width 4 height 4
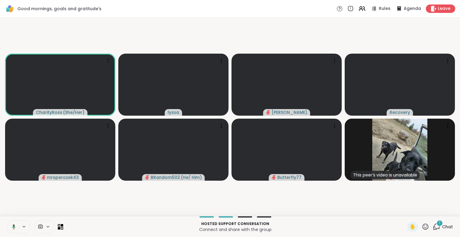
click at [13, 223] on button at bounding box center [13, 226] width 12 height 13
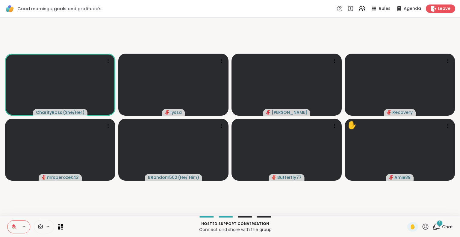
click at [422, 227] on icon at bounding box center [425, 226] width 7 height 7
click at [405, 213] on span "❤️" at bounding box center [408, 210] width 6 height 7
click at [13, 227] on icon at bounding box center [14, 227] width 4 height 4
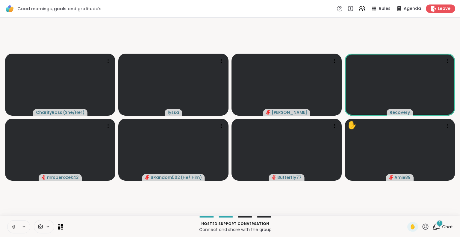
click at [412, 229] on div "✋" at bounding box center [412, 227] width 11 height 10
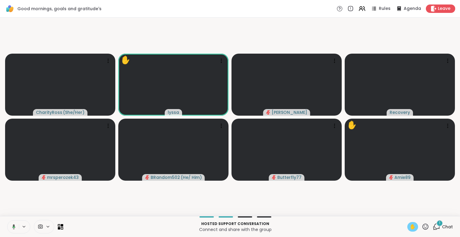
click at [410, 228] on span "✋" at bounding box center [413, 226] width 6 height 7
click at [422, 227] on icon at bounding box center [425, 226] width 7 height 7
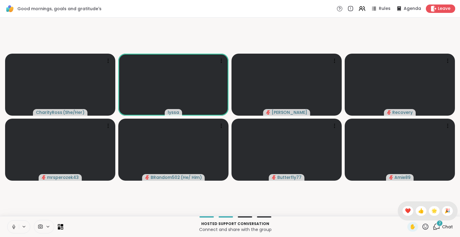
click at [398, 214] on div "✋ ❤️ 👍 🌟 🎉" at bounding box center [428, 210] width 60 height 19
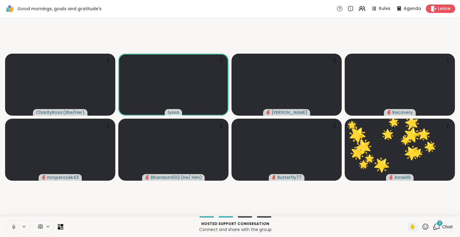
click at [13, 226] on icon at bounding box center [13, 226] width 5 height 5
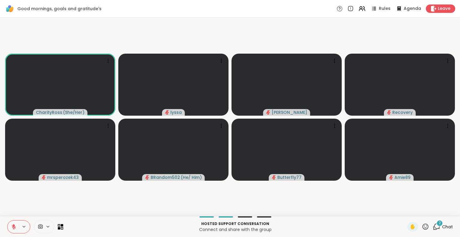
click at [423, 228] on icon at bounding box center [426, 226] width 6 height 6
click at [405, 209] on span "❤️" at bounding box center [408, 210] width 6 height 7
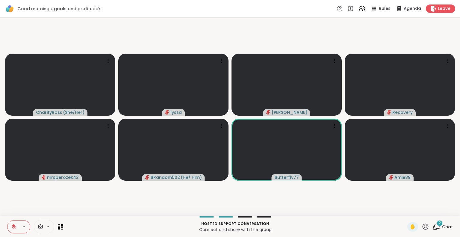
click at [422, 229] on icon at bounding box center [425, 226] width 7 height 7
click at [403, 207] on div "❤️" at bounding box center [408, 211] width 11 height 10
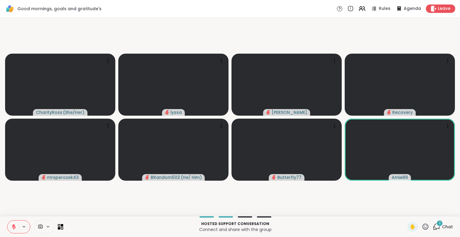
click at [422, 225] on icon at bounding box center [425, 226] width 7 height 7
click at [405, 211] on span "❤️" at bounding box center [408, 210] width 6 height 7
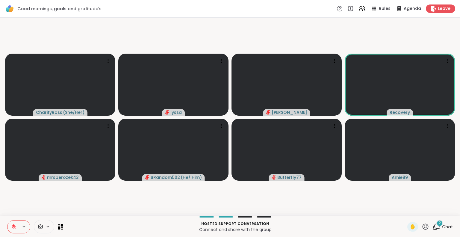
click at [13, 227] on icon at bounding box center [14, 227] width 4 height 4
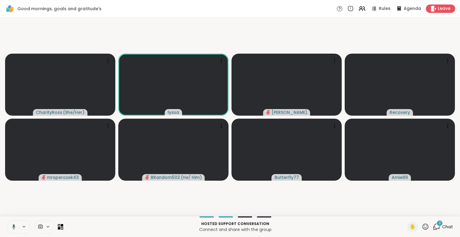
click at [361, 7] on icon at bounding box center [362, 8] width 7 height 7
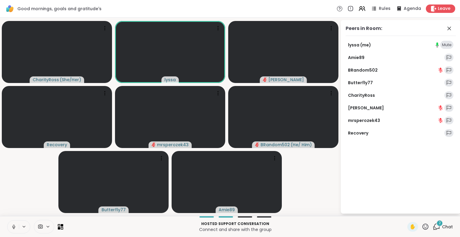
click at [449, 28] on icon at bounding box center [450, 29] width 4 height 4
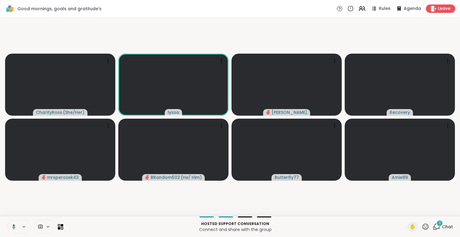
click at [12, 223] on button at bounding box center [13, 226] width 12 height 13
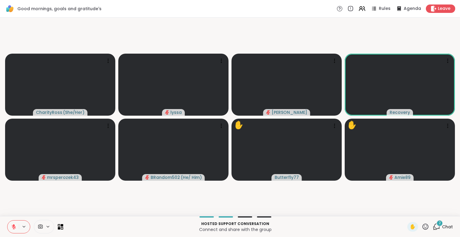
click at [12, 223] on button at bounding box center [12, 226] width 11 height 13
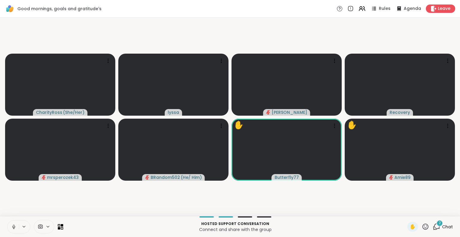
click at [15, 229] on button at bounding box center [12, 226] width 11 height 13
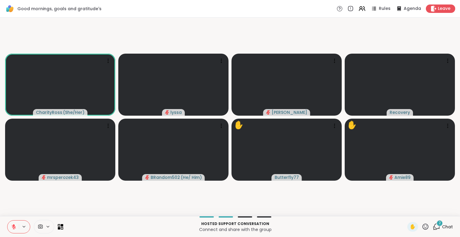
click at [14, 227] on icon at bounding box center [14, 227] width 4 height 4
click at [14, 223] on button at bounding box center [13, 226] width 12 height 13
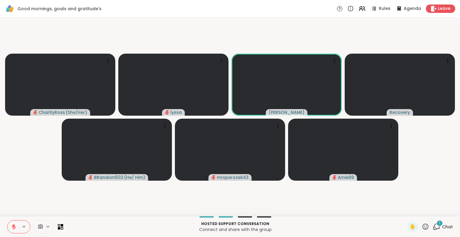
click at [12, 227] on icon at bounding box center [13, 226] width 5 height 5
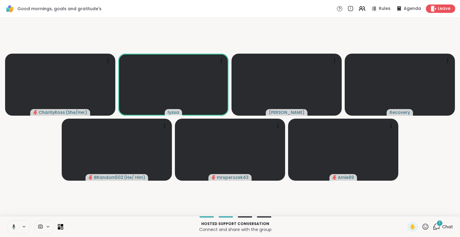
click at [14, 223] on button at bounding box center [13, 226] width 12 height 13
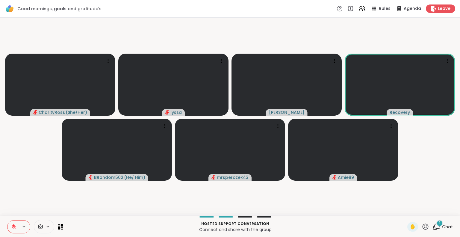
click at [14, 223] on button at bounding box center [12, 226] width 11 height 13
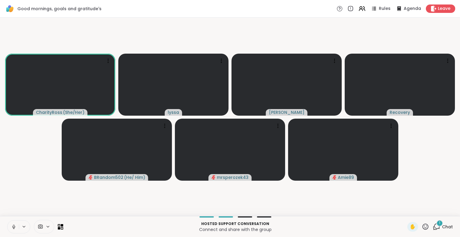
click at [422, 227] on icon at bounding box center [425, 226] width 7 height 7
click at [405, 212] on span "❤️" at bounding box center [408, 210] width 6 height 7
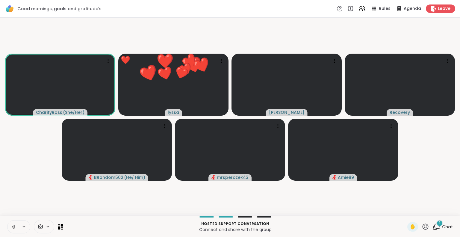
click at [423, 228] on icon at bounding box center [426, 226] width 6 height 6
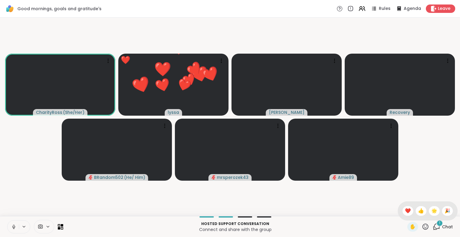
click at [442, 226] on span "Chat" at bounding box center [447, 227] width 11 height 6
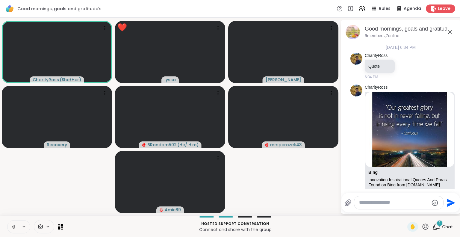
scroll to position [473, 0]
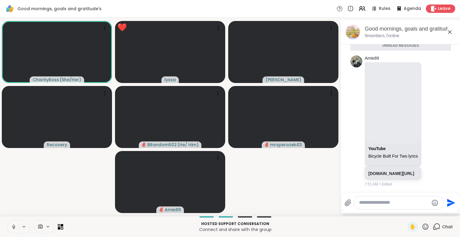
click at [405, 202] on textarea "Type your message" at bounding box center [394, 203] width 70 height 6
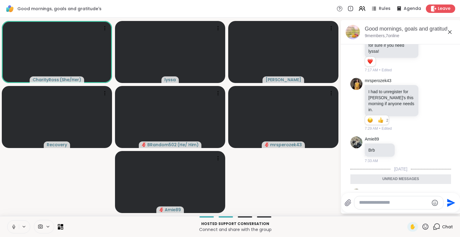
scroll to position [332, 0]
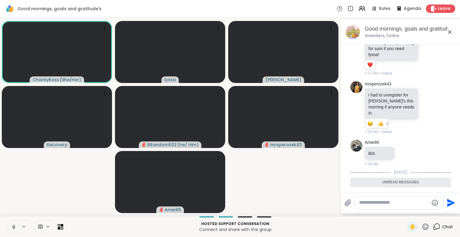
click at [426, 110] on div at bounding box center [428, 107] width 5 height 7
click at [426, 96] on div "Select Reaction: Heart" at bounding box center [428, 98] width 5 height 5
click at [433, 108] on icon at bounding box center [435, 107] width 5 height 7
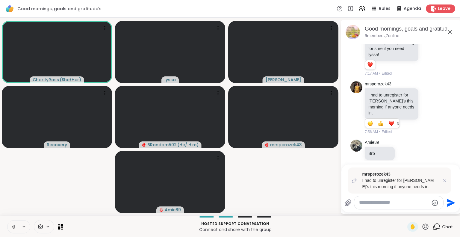
click at [433, 106] on icon at bounding box center [435, 107] width 5 height 7
type textarea "*********"
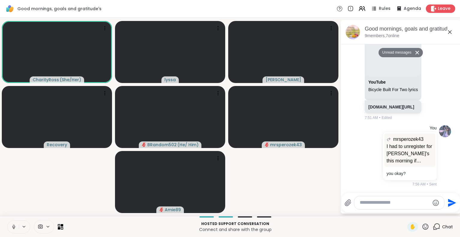
scroll to position [525, 0]
click at [451, 30] on icon at bounding box center [449, 31] width 7 height 7
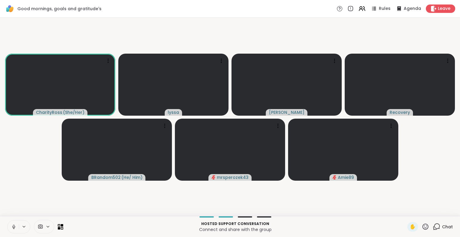
click at [12, 226] on icon at bounding box center [13, 226] width 5 height 5
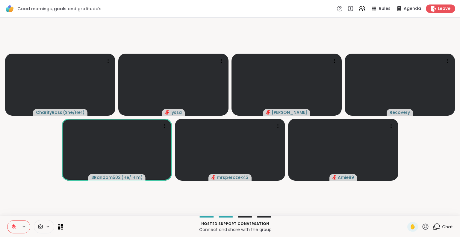
click at [460, 136] on html "Good mornings, goals and gratitude's Rules Agenda Leave CharityRoss ( She/Her )…" at bounding box center [230, 118] width 460 height 237
click at [460, 135] on html "Good mornings, goals and gratitude's Rules Agenda Leave CharityRoss ( She/Her )…" at bounding box center [230, 118] width 460 height 237
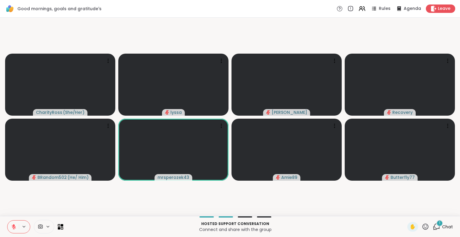
click at [423, 229] on icon at bounding box center [426, 226] width 6 height 6
click at [405, 208] on span "❤️" at bounding box center [408, 210] width 6 height 7
click at [423, 228] on icon at bounding box center [426, 226] width 6 height 6
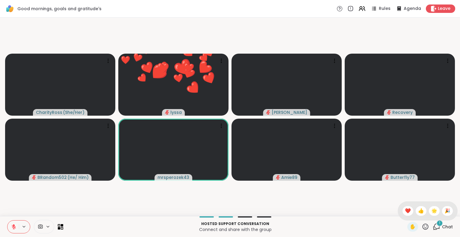
click at [431, 213] on span "🌟" at bounding box center [434, 210] width 6 height 7
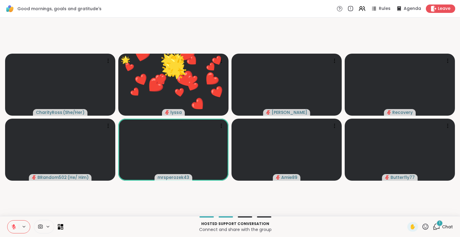
click at [423, 228] on icon at bounding box center [426, 226] width 6 height 6
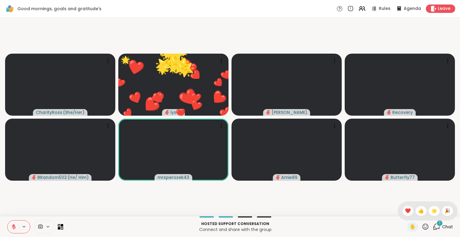
click at [405, 211] on span "❤️" at bounding box center [408, 210] width 6 height 7
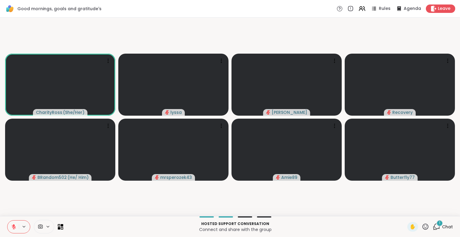
click at [442, 226] on span "Chat" at bounding box center [447, 227] width 11 height 6
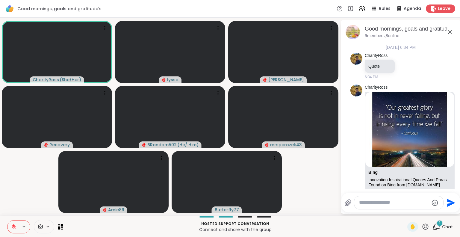
scroll to position [622, 0]
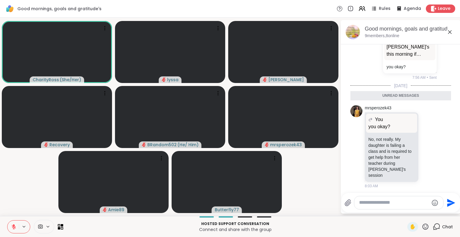
click at [400, 202] on textarea "Type your message" at bounding box center [394, 203] width 70 height 6
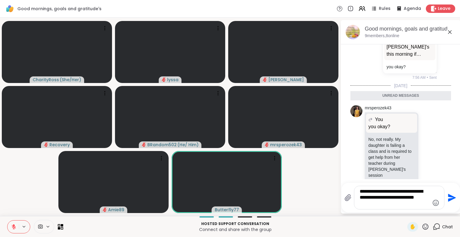
type textarea "**********"
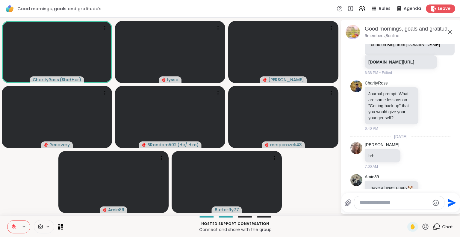
scroll to position [140, 0]
click at [451, 30] on icon at bounding box center [450, 32] width 4 height 4
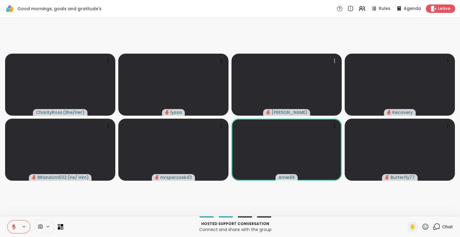
click at [422, 227] on icon at bounding box center [425, 226] width 7 height 7
click at [405, 214] on span "❤️" at bounding box center [408, 210] width 6 height 7
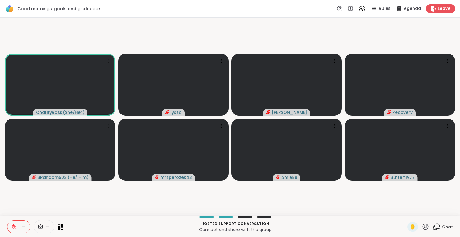
click at [16, 227] on icon at bounding box center [13, 226] width 5 height 5
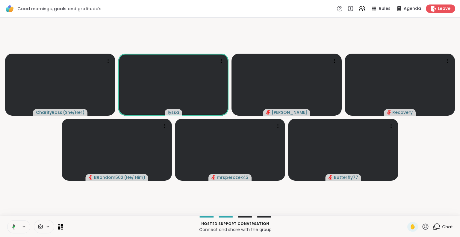
click at [422, 226] on icon at bounding box center [425, 226] width 7 height 7
click at [405, 214] on span "❤️" at bounding box center [408, 210] width 6 height 7
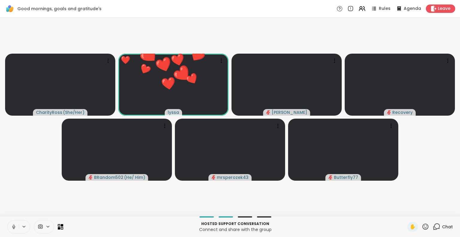
click at [423, 226] on icon at bounding box center [426, 226] width 6 height 6
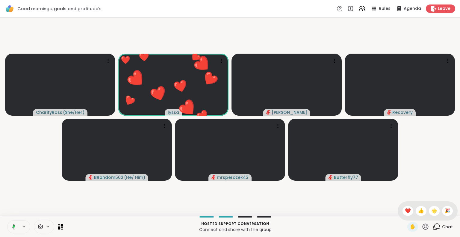
click at [445, 211] on span "🎉" at bounding box center [448, 210] width 6 height 7
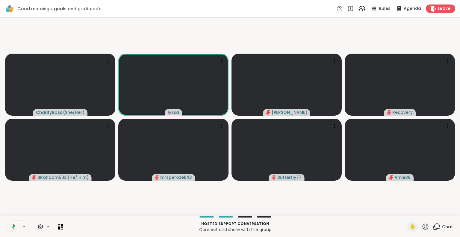
click at [11, 221] on button at bounding box center [13, 226] width 12 height 13
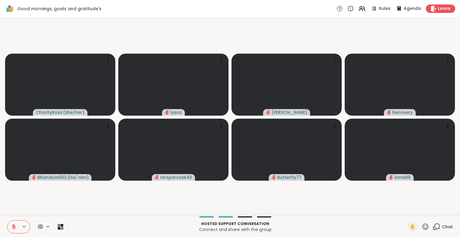
click at [11, 228] on icon at bounding box center [13, 226] width 5 height 5
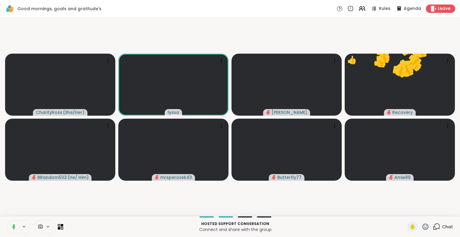
click at [10, 223] on button at bounding box center [13, 226] width 12 height 13
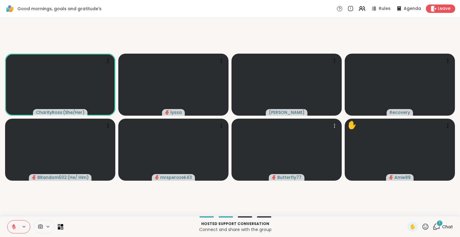
click at [422, 227] on icon at bounding box center [425, 226] width 7 height 7
click at [405, 211] on span "❤️" at bounding box center [408, 210] width 6 height 7
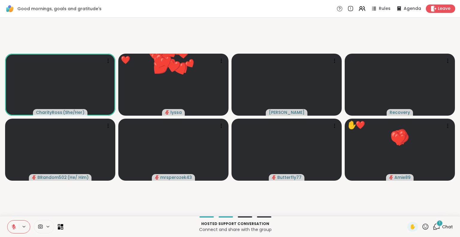
click at [422, 229] on icon at bounding box center [425, 226] width 7 height 7
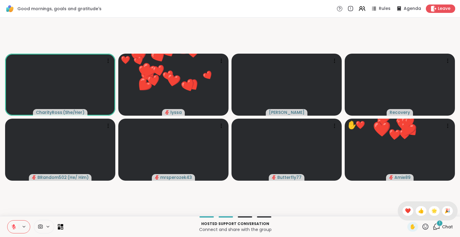
click at [431, 212] on span "🌟" at bounding box center [434, 210] width 6 height 7
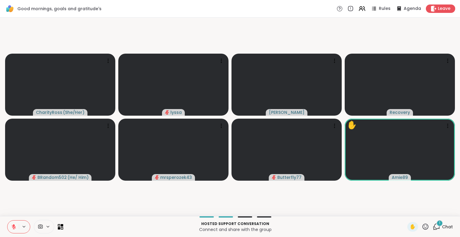
click at [12, 224] on icon at bounding box center [13, 226] width 5 height 5
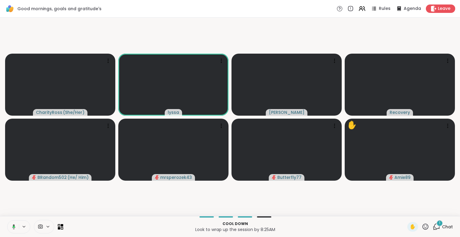
click at [13, 226] on icon at bounding box center [14, 227] width 2 height 2
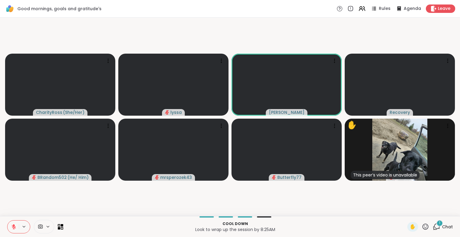
click at [11, 225] on icon at bounding box center [13, 226] width 5 height 5
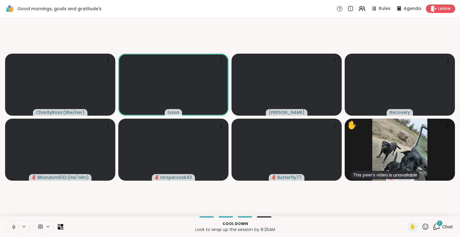
click at [13, 229] on icon at bounding box center [13, 228] width 0 height 1
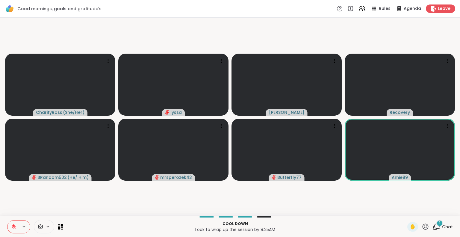
click at [12, 227] on icon at bounding box center [14, 227] width 4 height 4
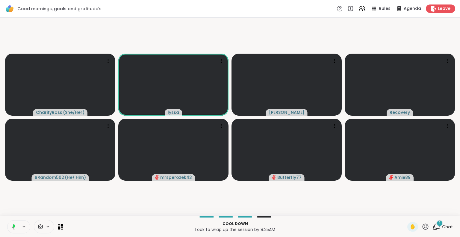
click at [13, 226] on icon at bounding box center [14, 225] width 2 height 3
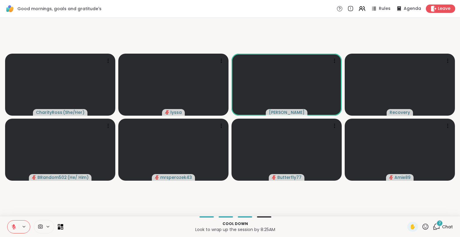
click at [100, 200] on video-player-container "CharityRoss ( She/Her ) lyssa dodi Recovery BRandom502 ( He/ Him ) mrsperozek43…" at bounding box center [230, 117] width 453 height 194
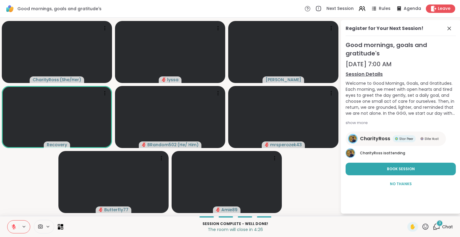
click at [12, 227] on icon at bounding box center [14, 227] width 4 height 4
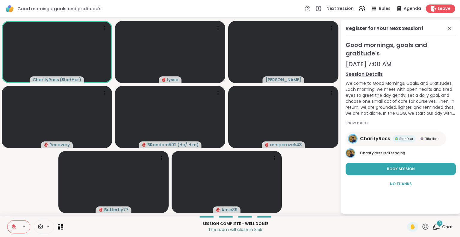
click at [422, 227] on icon at bounding box center [425, 226] width 7 height 7
click at [405, 211] on span "❤️" at bounding box center [408, 210] width 6 height 7
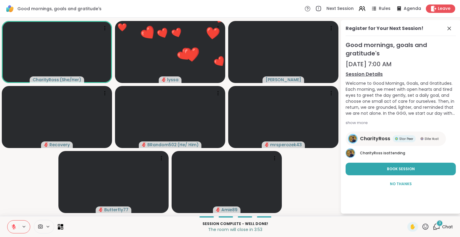
click at [446, 29] on icon at bounding box center [449, 28] width 7 height 7
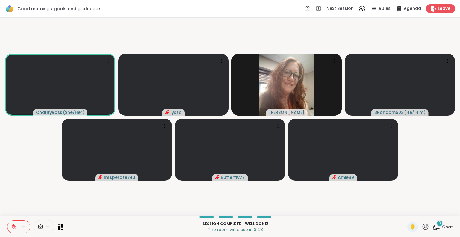
click at [441, 5] on div "Leave" at bounding box center [440, 8] width 29 height 8
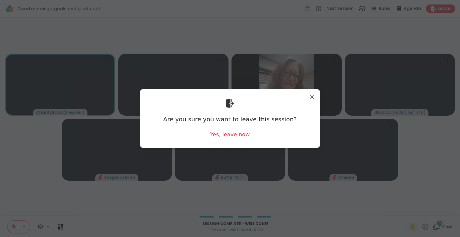
click at [229, 136] on div "Yes, leave now" at bounding box center [230, 134] width 40 height 7
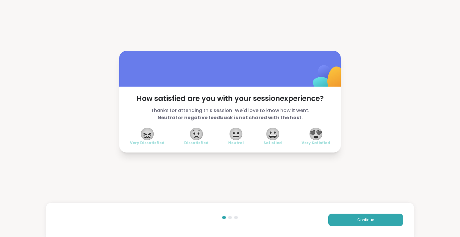
click at [309, 139] on span "😍" at bounding box center [316, 134] width 15 height 11
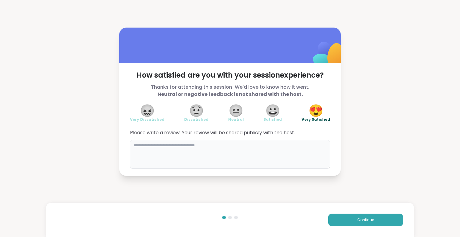
click at [276, 148] on textarea at bounding box center [230, 154] width 200 height 29
type textarea "**********"
click at [359, 224] on button "Continue" at bounding box center [365, 220] width 75 height 13
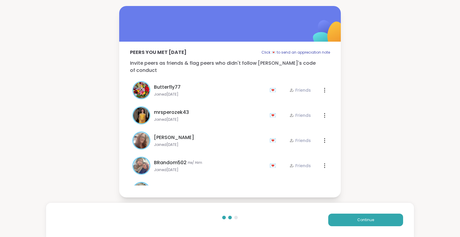
click at [359, 224] on button "Continue" at bounding box center [365, 220] width 75 height 13
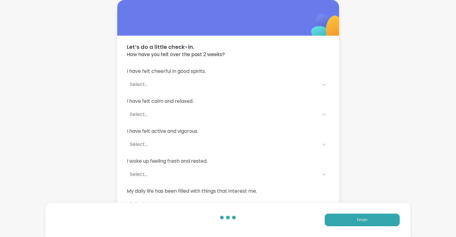
click at [359, 224] on button "Finish" at bounding box center [361, 220] width 75 height 13
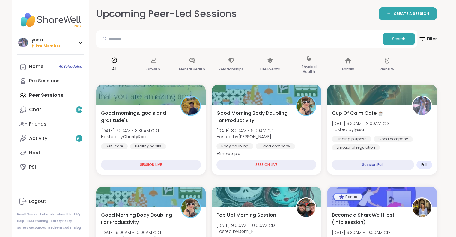
click at [49, 104] on link "Chat 99 +" at bounding box center [50, 109] width 67 height 14
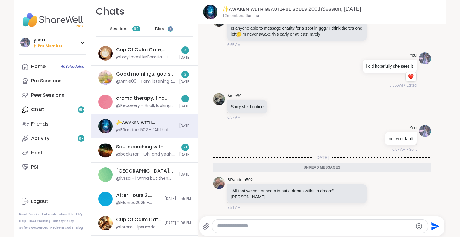
click at [144, 51] on div "Cup Of Calm Cafe, Sep 08" at bounding box center [145, 49] width 59 height 7
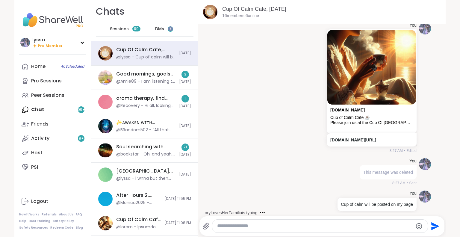
scroll to position [2482, 0]
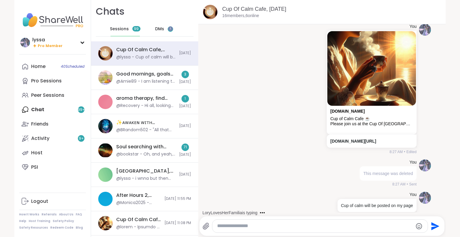
click at [40, 92] on div "Peer Sessions" at bounding box center [47, 95] width 33 height 7
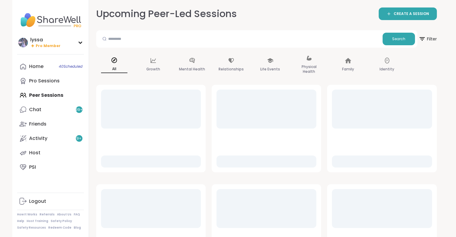
click at [64, 80] on link "Pro Sessions" at bounding box center [50, 81] width 67 height 14
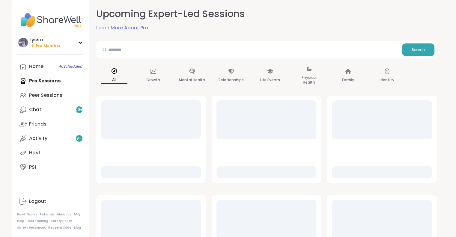
click at [54, 93] on div "Peer Sessions" at bounding box center [45, 95] width 33 height 7
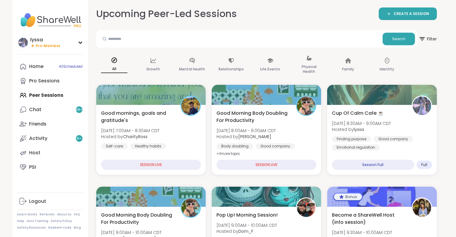
click at [387, 135] on div "Cup Of Calm Cafe ☕️ Tue, Sep 09 | 8:30AM - 9:00AM CDT Hosted by lyssa Finding p…" at bounding box center [382, 130] width 100 height 41
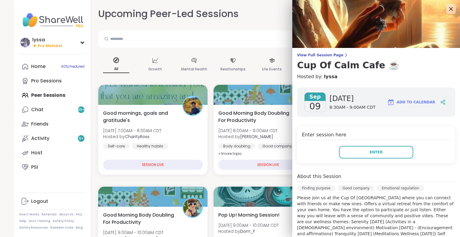
click at [376, 151] on button "Enter" at bounding box center [376, 152] width 74 height 13
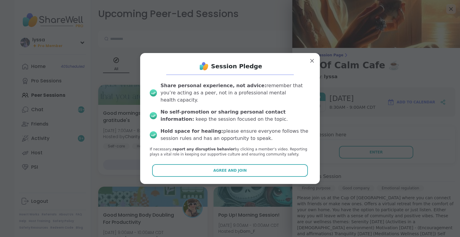
click at [281, 166] on button "Agree and Join" at bounding box center [230, 170] width 156 height 13
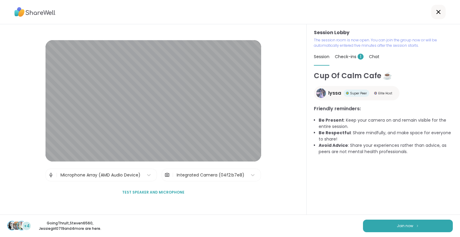
click at [416, 226] on img at bounding box center [418, 225] width 4 height 3
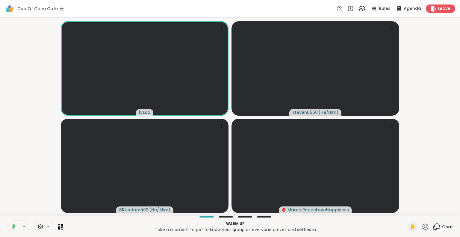
click at [423, 228] on icon at bounding box center [426, 226] width 6 height 6
click at [405, 211] on span "❤️" at bounding box center [408, 210] width 6 height 7
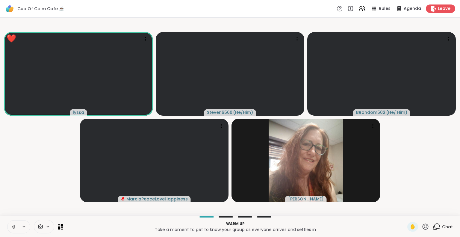
click at [13, 219] on div "Warm up Take a moment to get to know your group as everyone arrives and settles…" at bounding box center [230, 226] width 460 height 21
click at [14, 223] on button at bounding box center [12, 226] width 11 height 13
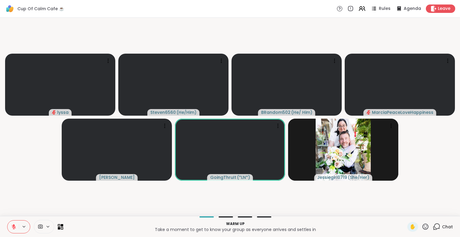
click at [15, 228] on icon at bounding box center [14, 227] width 4 height 4
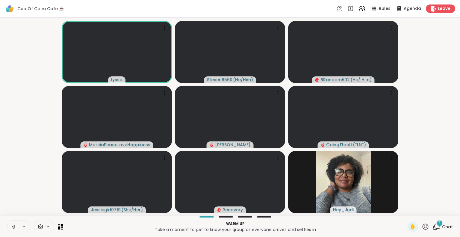
click at [437, 226] on div "1 Chat" at bounding box center [443, 227] width 20 height 10
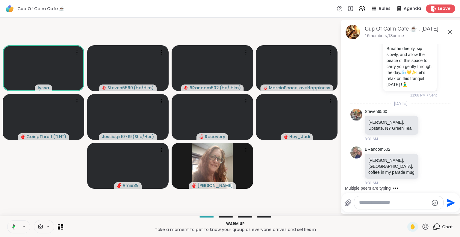
scroll to position [418, 0]
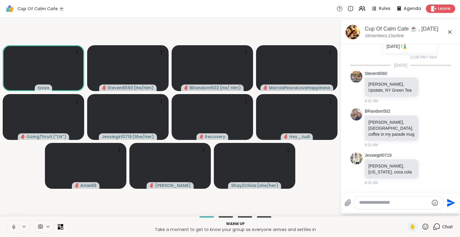
click at [13, 225] on icon at bounding box center [13, 226] width 1 height 3
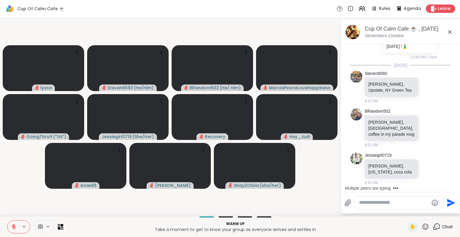
click at [13, 225] on icon at bounding box center [14, 225] width 2 height 2
click at [450, 34] on icon at bounding box center [449, 31] width 7 height 7
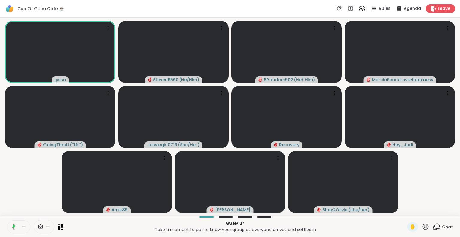
click at [433, 226] on icon at bounding box center [436, 226] width 7 height 7
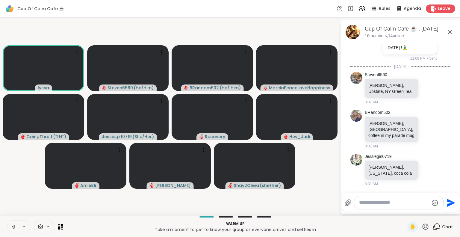
click at [413, 204] on textarea "Type your message" at bounding box center [394, 203] width 70 height 6
type textarea "**********"
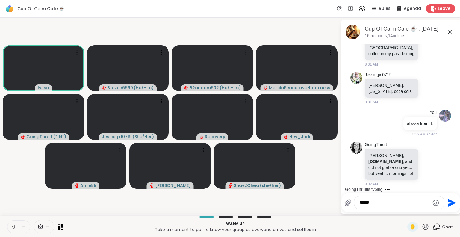
type textarea "******"
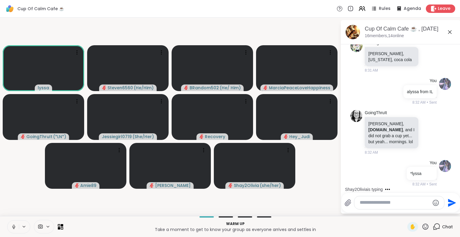
scroll to position [531, 0]
click at [452, 31] on icon at bounding box center [449, 31] width 7 height 7
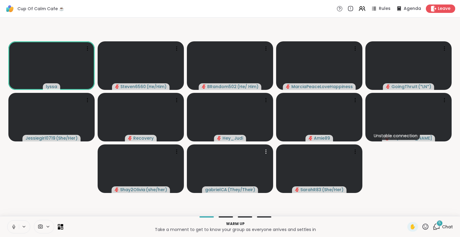
click at [268, 154] on icon at bounding box center [266, 152] width 6 height 6
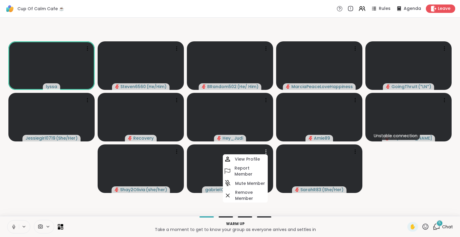
click at [243, 181] on h4 "Mute Member" at bounding box center [250, 183] width 30 height 6
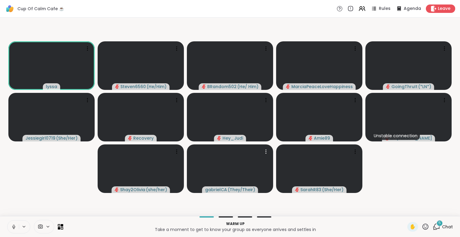
click at [265, 151] on icon at bounding box center [266, 152] width 6 height 6
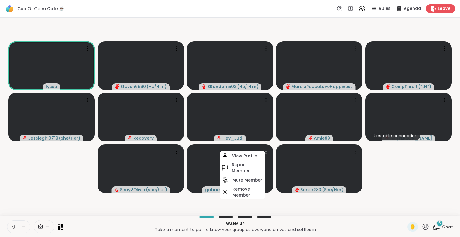
click at [240, 179] on h4 "Mute Member" at bounding box center [247, 180] width 30 height 6
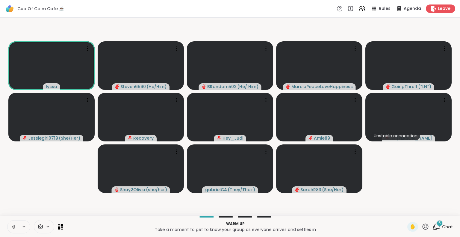
click at [63, 174] on video-player-container "lyssa Steven6560 ( He/Him ) BRandom502 ( He/ Him ) MarciaPeaceLoveHappiness Goi…" at bounding box center [230, 117] width 453 height 194
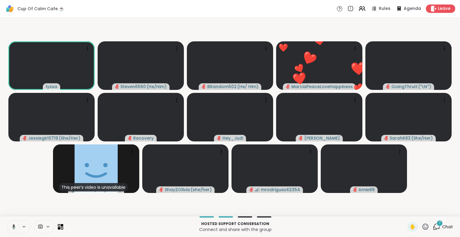
click at [422, 225] on icon at bounding box center [425, 226] width 7 height 7
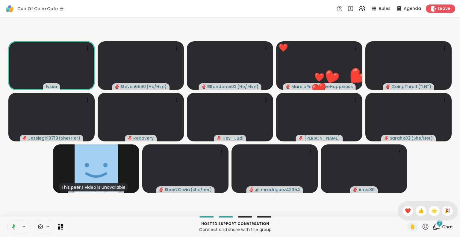
click at [405, 211] on span "❤️" at bounding box center [408, 210] width 6 height 7
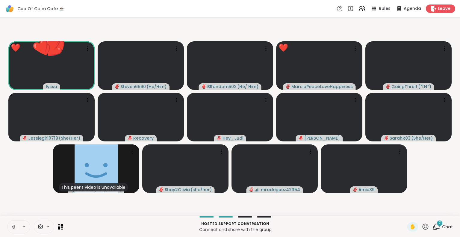
click at [422, 225] on icon at bounding box center [425, 226] width 7 height 7
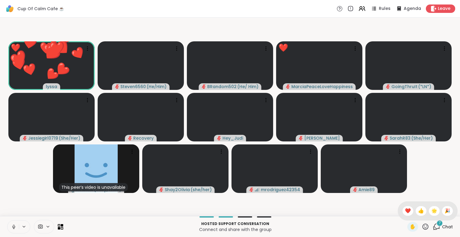
click at [431, 212] on span "🌟" at bounding box center [434, 210] width 6 height 7
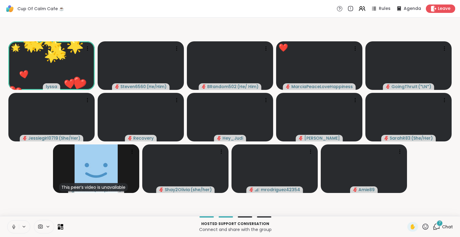
click at [422, 229] on icon at bounding box center [425, 226] width 7 height 7
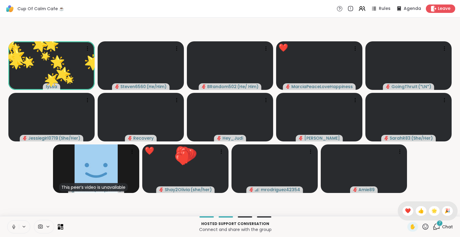
click at [442, 213] on div "🎉" at bounding box center [447, 211] width 11 height 10
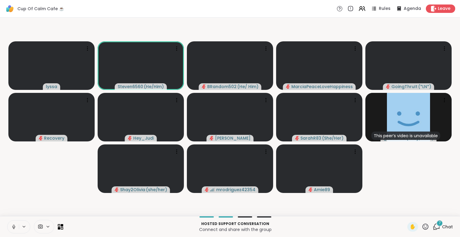
click at [13, 225] on icon at bounding box center [13, 226] width 5 height 5
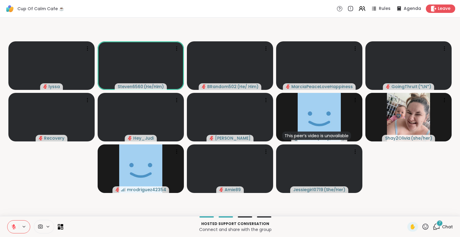
click at [14, 226] on icon at bounding box center [14, 225] width 2 height 2
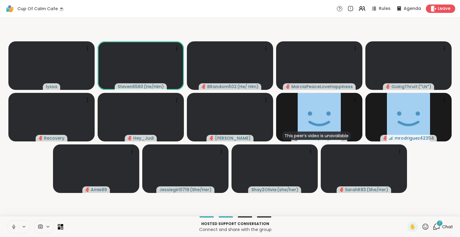
click at [423, 228] on icon at bounding box center [426, 226] width 6 height 6
click at [405, 209] on span "❤️" at bounding box center [408, 210] width 6 height 7
click at [423, 228] on icon at bounding box center [426, 226] width 6 height 6
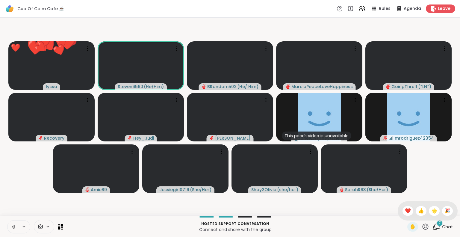
click at [431, 210] on span "🌟" at bounding box center [434, 210] width 6 height 7
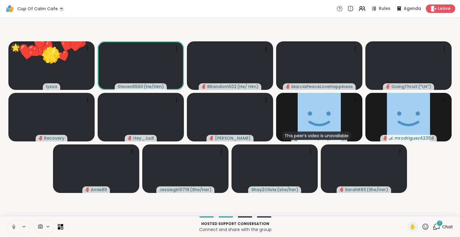
click at [412, 228] on div "✋" at bounding box center [412, 227] width 11 height 10
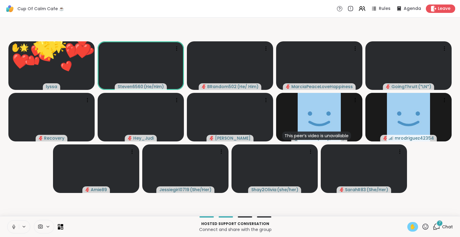
click at [440, 211] on video-player-container "✋ 🌟 lyssa ❤️ ❤️ ❤️ ❤️ ❤️ ❤️ ❤️ ❤️ ❤️ ❤️ ❤️ ❤️ ❤️ ❤️ ❤️ ❤️ ❤️ ❤️ ❤️ ❤️ ❤️ ❤️ ❤️ …" at bounding box center [230, 117] width 453 height 194
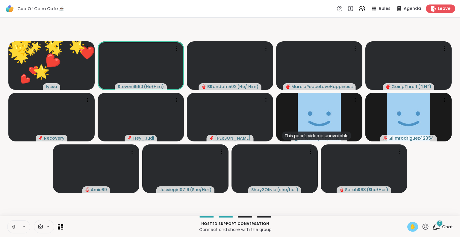
click at [410, 228] on span "✋" at bounding box center [413, 226] width 6 height 7
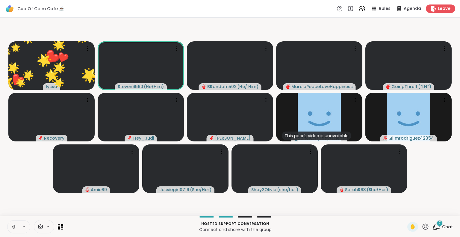
click at [424, 228] on icon at bounding box center [426, 226] width 6 height 6
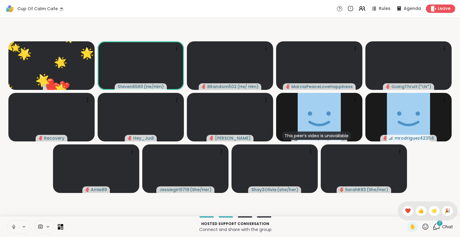
click at [445, 211] on span "🎉" at bounding box center [448, 210] width 6 height 7
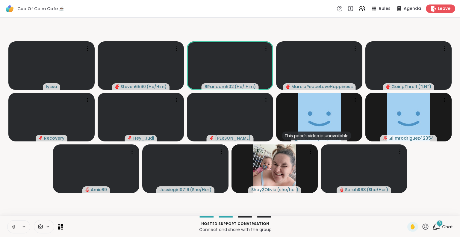
click at [422, 228] on icon at bounding box center [425, 226] width 7 height 7
click at [405, 212] on span "❤️" at bounding box center [408, 210] width 6 height 7
click at [422, 228] on icon at bounding box center [425, 226] width 7 height 7
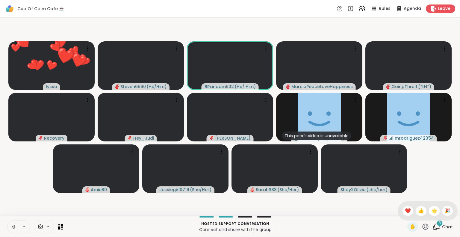
click at [431, 214] on span "🌟" at bounding box center [434, 210] width 6 height 7
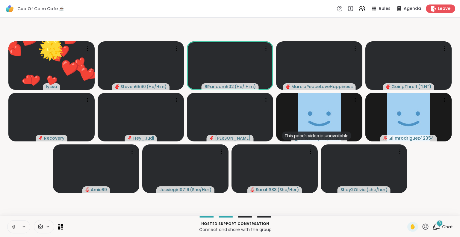
click at [423, 229] on icon at bounding box center [426, 226] width 6 height 6
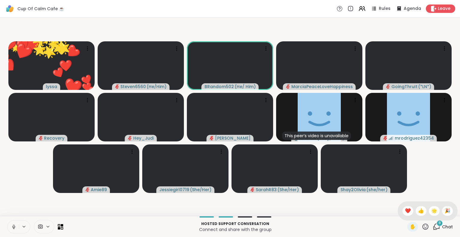
click at [445, 211] on span "🎉" at bounding box center [448, 210] width 6 height 7
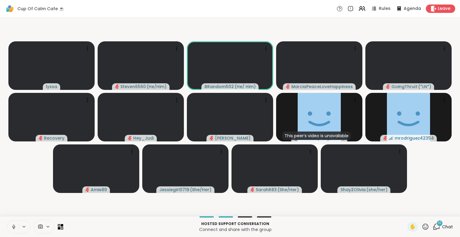
click at [422, 229] on icon at bounding box center [425, 226] width 7 height 7
click at [405, 211] on span "❤️" at bounding box center [408, 210] width 6 height 7
click at [423, 227] on icon at bounding box center [426, 226] width 6 height 6
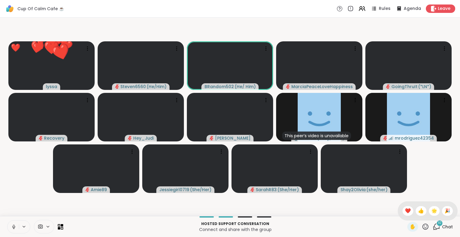
click at [432, 211] on span "🌟" at bounding box center [434, 210] width 6 height 7
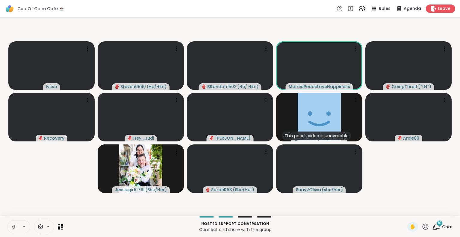
click at [9, 226] on button at bounding box center [12, 226] width 11 height 13
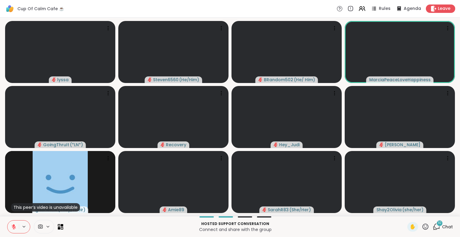
click at [14, 229] on icon at bounding box center [13, 226] width 5 height 5
click at [422, 225] on icon at bounding box center [425, 226] width 7 height 7
click at [405, 208] on span "❤️" at bounding box center [408, 210] width 6 height 7
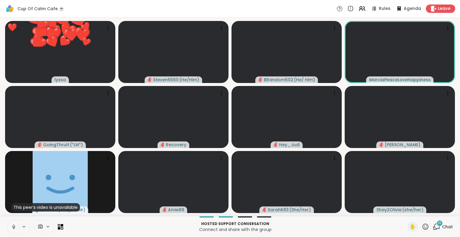
click at [423, 224] on icon at bounding box center [426, 226] width 6 height 6
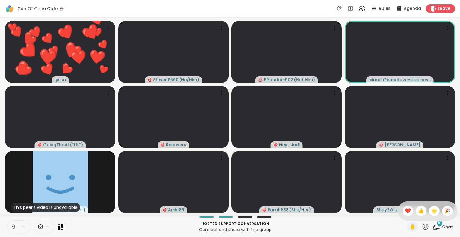
click at [431, 212] on span "🌟" at bounding box center [434, 210] width 6 height 7
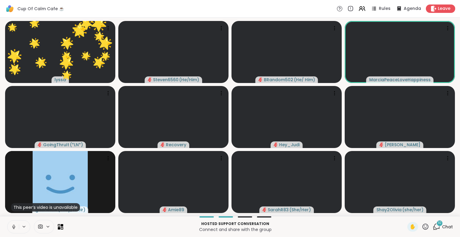
click at [14, 227] on icon at bounding box center [13, 226] width 1 height 3
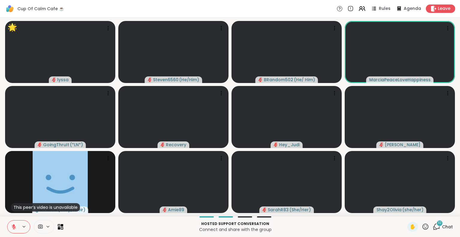
click at [438, 221] on span "10" at bounding box center [440, 222] width 4 height 5
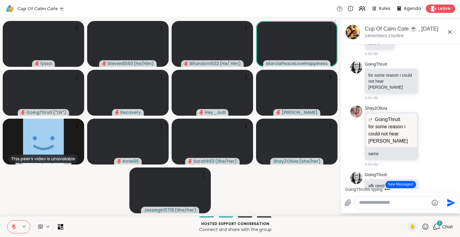
scroll to position [997, 0]
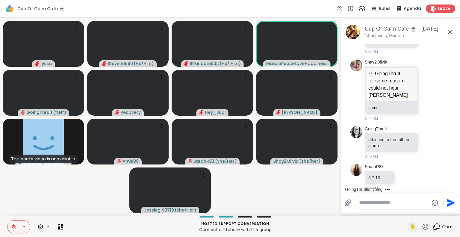
click at [452, 22] on div "Cup Of Calm Cafe ☕️ , [DATE] members, 13 online" at bounding box center [401, 32] width 120 height 24
click at [450, 30] on icon at bounding box center [449, 31] width 7 height 7
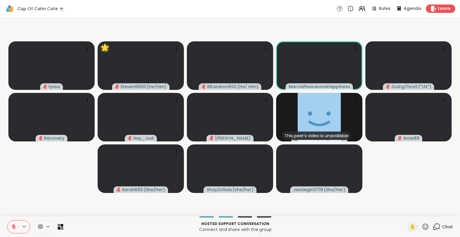
click at [13, 223] on button at bounding box center [12, 226] width 11 height 13
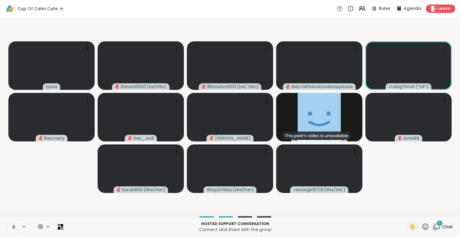
click at [13, 224] on button at bounding box center [12, 226] width 11 height 13
click at [423, 226] on icon at bounding box center [426, 226] width 6 height 6
click at [431, 210] on span "🌟" at bounding box center [434, 210] width 6 height 7
click at [436, 226] on div "3" at bounding box center [439, 223] width 7 height 7
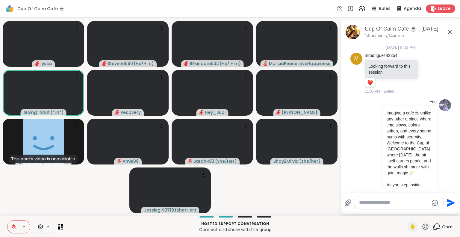
scroll to position [1125, 0]
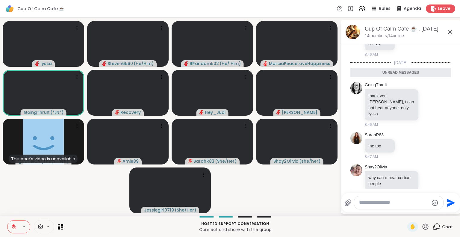
click at [415, 202] on textarea "Type your message" at bounding box center [394, 203] width 70 height 6
type textarea "***"
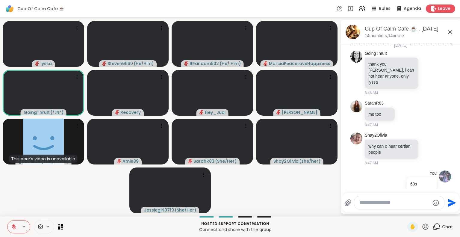
click at [451, 30] on icon at bounding box center [449, 31] width 7 height 7
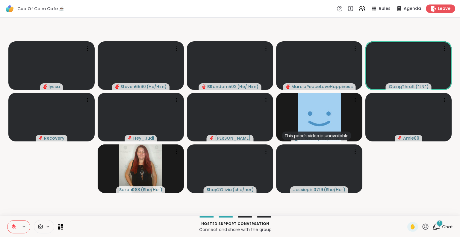
click at [13, 223] on button at bounding box center [12, 226] width 11 height 13
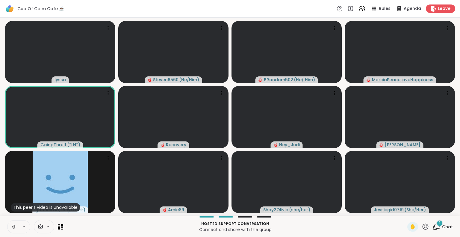
click at [423, 226] on icon at bounding box center [426, 226] width 6 height 6
click at [405, 209] on span "❤️" at bounding box center [408, 210] width 6 height 7
click at [422, 228] on icon at bounding box center [425, 226] width 7 height 7
click at [431, 212] on span "🌟" at bounding box center [434, 210] width 6 height 7
click at [422, 228] on icon at bounding box center [425, 226] width 7 height 7
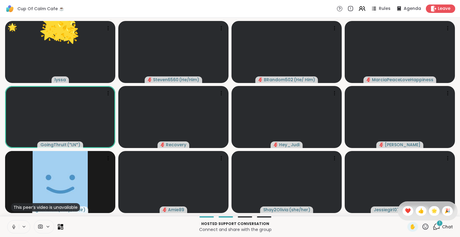
click at [445, 208] on span "🎉" at bounding box center [448, 210] width 6 height 7
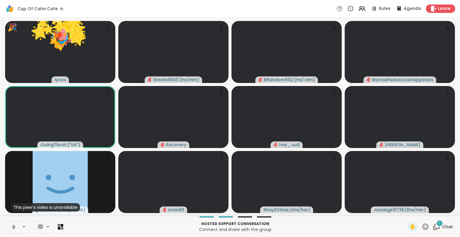
click at [422, 228] on icon at bounding box center [425, 226] width 7 height 7
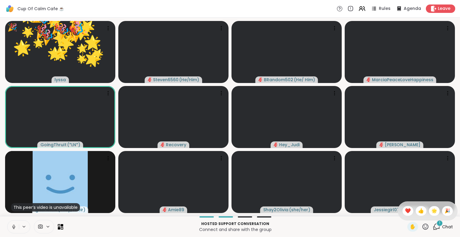
click at [405, 211] on span "❤️" at bounding box center [408, 210] width 6 height 7
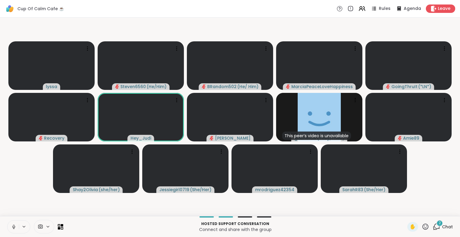
click at [422, 229] on icon at bounding box center [425, 226] width 7 height 7
click at [405, 213] on span "❤️" at bounding box center [408, 210] width 6 height 7
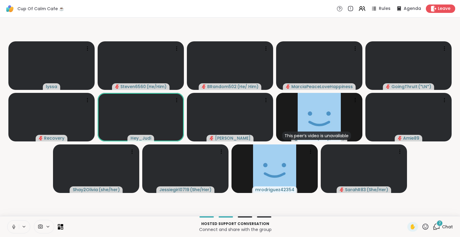
click at [422, 227] on icon at bounding box center [425, 226] width 7 height 7
click at [405, 213] on span "❤️" at bounding box center [408, 210] width 6 height 7
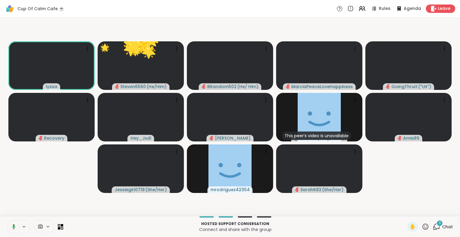
click at [423, 229] on icon at bounding box center [426, 226] width 6 height 6
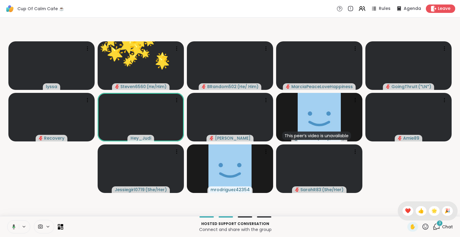
click at [405, 211] on span "❤️" at bounding box center [408, 210] width 6 height 7
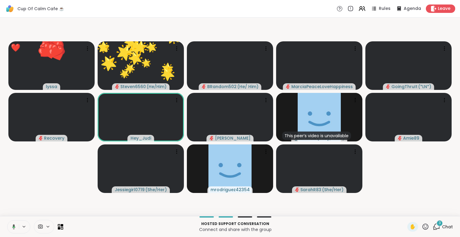
click at [422, 227] on icon at bounding box center [425, 226] width 7 height 7
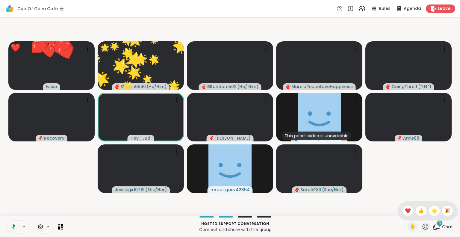
click at [434, 210] on div "🌟" at bounding box center [434, 211] width 11 height 10
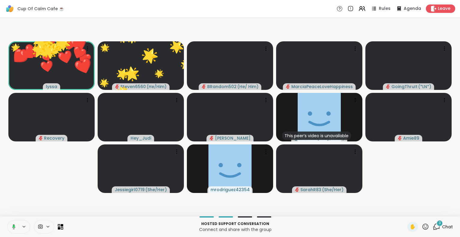
click at [423, 228] on icon at bounding box center [426, 226] width 6 height 6
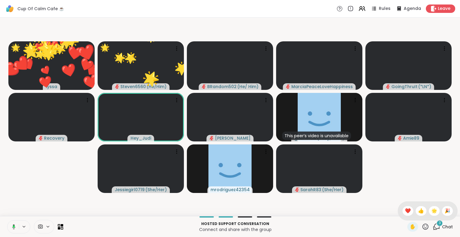
click at [446, 211] on div "🎉" at bounding box center [447, 211] width 11 height 10
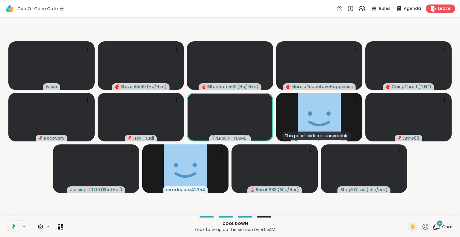
click at [30, 178] on video-player-container "lyssa Steven6560 ( He/Him ) BRandom502 ( He/ Him ) MarciaPeaceLoveHappiness Goi…" at bounding box center [230, 117] width 453 height 194
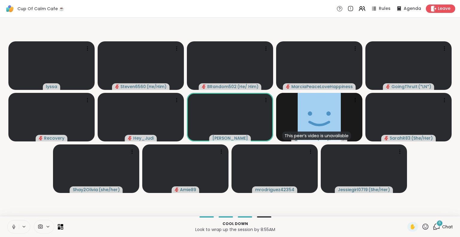
click at [433, 226] on icon at bounding box center [436, 226] width 7 height 7
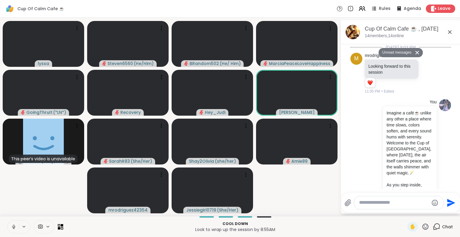
scroll to position [1439, 0]
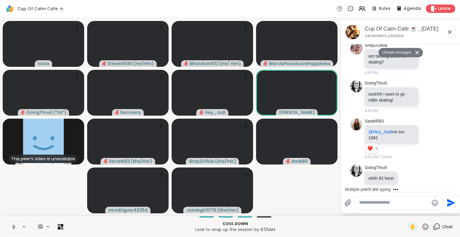
click at [427, 94] on icon at bounding box center [429, 96] width 4 height 4
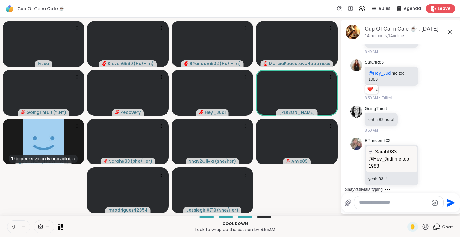
click at [397, 86] on div "2 2 2" at bounding box center [392, 91] width 55 height 10
click at [451, 31] on icon at bounding box center [449, 31] width 7 height 7
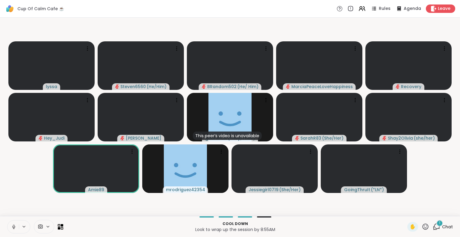
click at [10, 223] on button at bounding box center [12, 226] width 11 height 13
click at [423, 228] on icon at bounding box center [425, 226] width 7 height 7
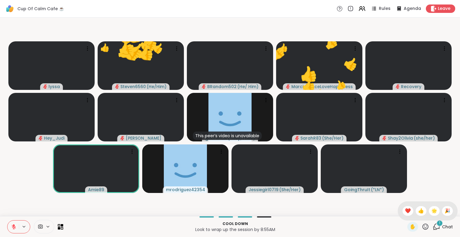
click at [405, 209] on span "❤️" at bounding box center [408, 210] width 6 height 7
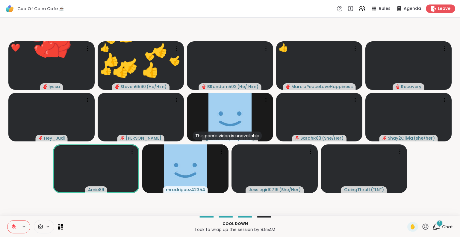
click at [422, 226] on icon at bounding box center [425, 226] width 7 height 7
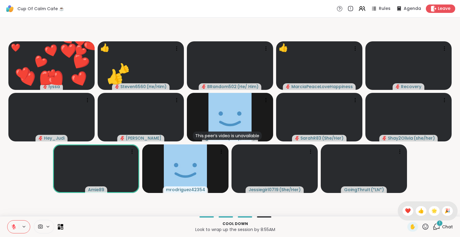
click at [431, 210] on span "🌟" at bounding box center [434, 210] width 6 height 7
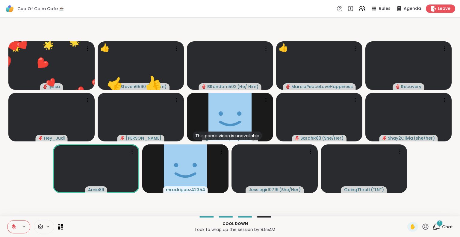
click at [436, 224] on div "1" at bounding box center [439, 223] width 7 height 7
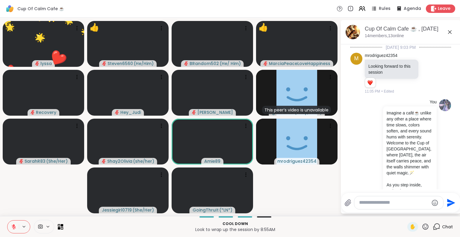
scroll to position [1551, 0]
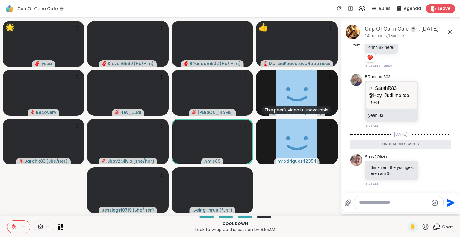
click at [399, 201] on textarea "Type your message" at bounding box center [394, 203] width 70 height 6
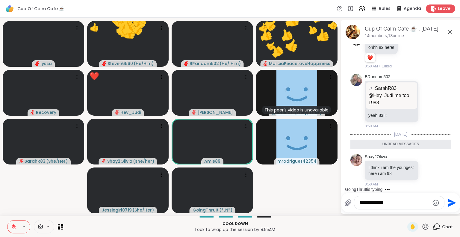
type textarea "**********"
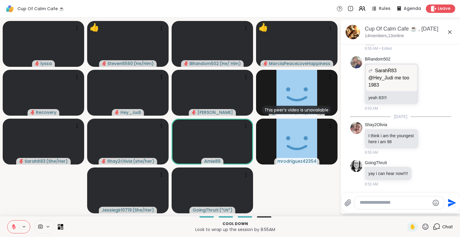
scroll to position [1600, 0]
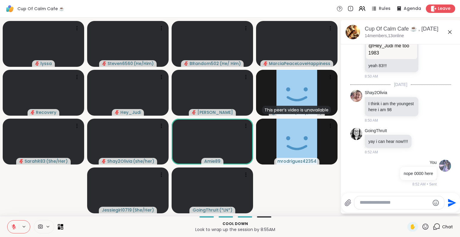
click at [451, 30] on icon at bounding box center [449, 31] width 7 height 7
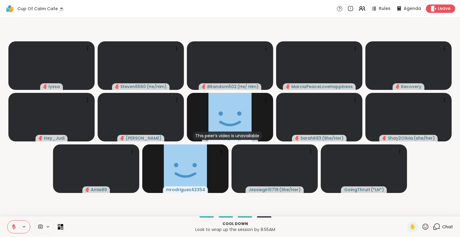
click at [436, 228] on icon at bounding box center [436, 226] width 7 height 7
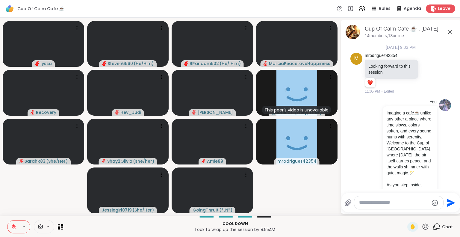
scroll to position [1594, 0]
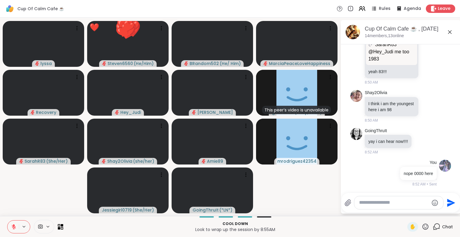
click at [404, 203] on textarea "Type your message" at bounding box center [394, 203] width 70 height 6
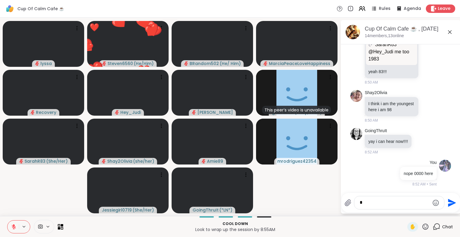
type textarea "*"
click at [13, 227] on icon at bounding box center [13, 226] width 5 height 5
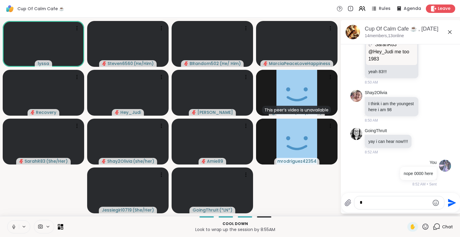
click at [374, 203] on textarea "*" at bounding box center [395, 203] width 70 height 6
type textarea "****"
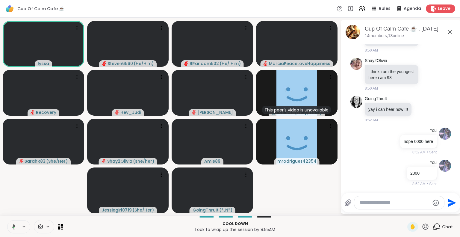
click at [448, 32] on icon at bounding box center [449, 31] width 7 height 7
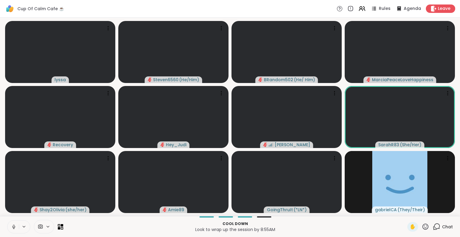
click at [14, 226] on icon at bounding box center [13, 226] width 1 height 3
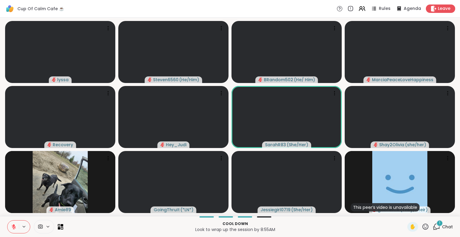
click at [17, 225] on button at bounding box center [12, 226] width 11 height 13
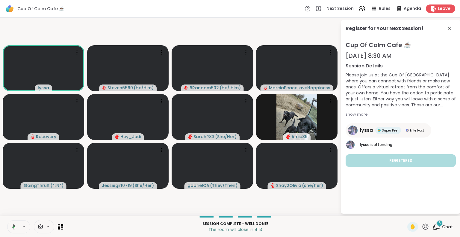
click at [423, 226] on icon at bounding box center [426, 226] width 6 height 6
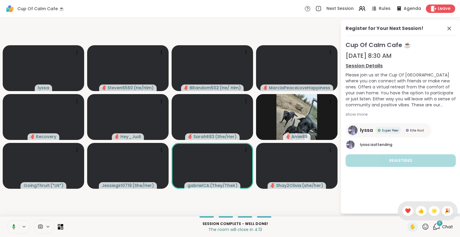
click at [405, 211] on span "❤️" at bounding box center [408, 210] width 6 height 7
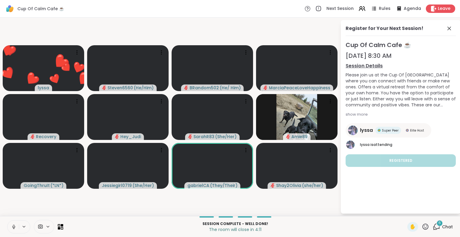
click at [418, 222] on div "✋" at bounding box center [418, 227] width 22 height 10
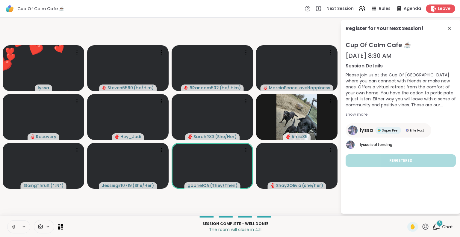
click at [423, 226] on icon at bounding box center [426, 226] width 6 height 6
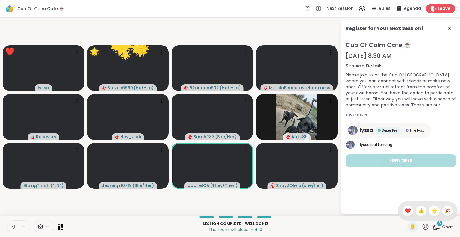
click at [431, 208] on span "🌟" at bounding box center [434, 210] width 6 height 7
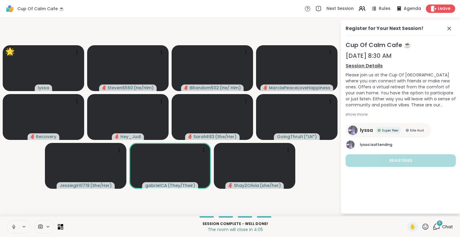
click at [448, 27] on icon at bounding box center [449, 28] width 7 height 7
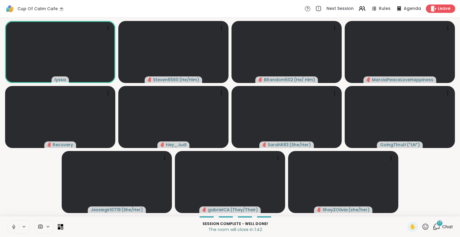
click at [443, 223] on div "17 Chat" at bounding box center [443, 227] width 20 height 10
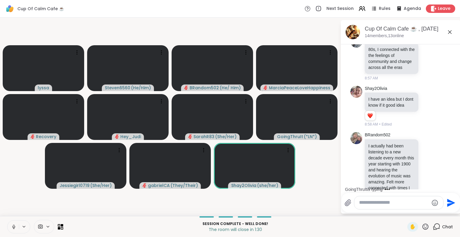
scroll to position [2472, 0]
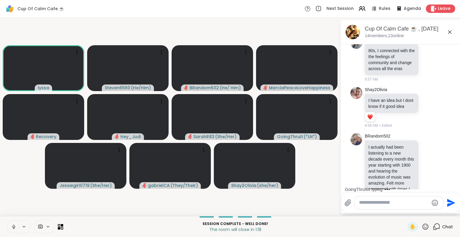
click at [451, 31] on icon at bounding box center [449, 31] width 7 height 7
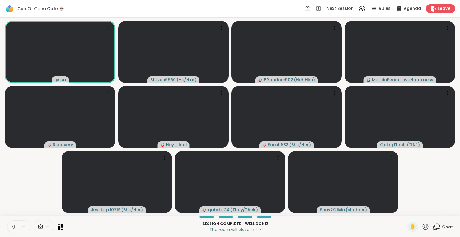
click at [422, 227] on icon at bounding box center [425, 226] width 7 height 7
click at [405, 211] on span "❤️" at bounding box center [408, 210] width 6 height 7
click at [423, 226] on icon at bounding box center [426, 226] width 6 height 6
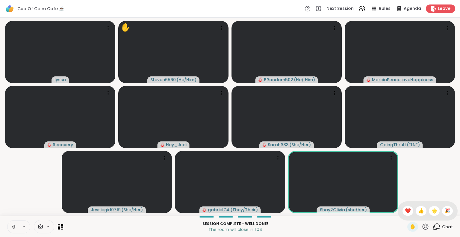
click at [405, 210] on span "❤️" at bounding box center [408, 210] width 6 height 7
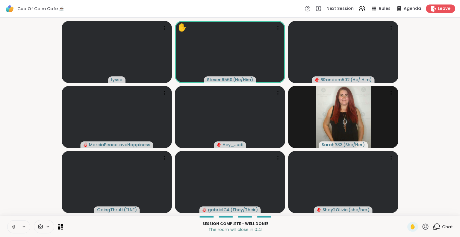
click at [422, 224] on icon at bounding box center [425, 226] width 7 height 7
click at [403, 207] on div "❤️" at bounding box center [408, 211] width 11 height 10
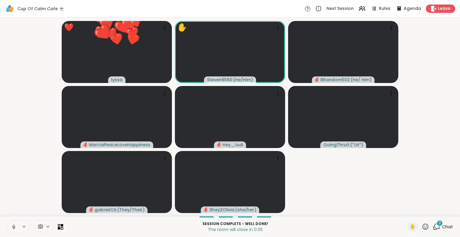
click at [422, 226] on icon at bounding box center [425, 226] width 7 height 7
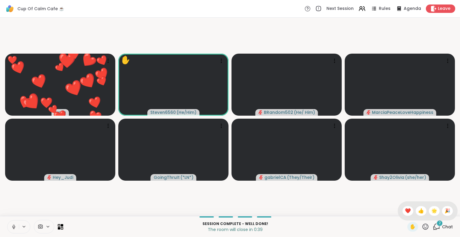
click at [432, 212] on span "🌟" at bounding box center [434, 210] width 6 height 7
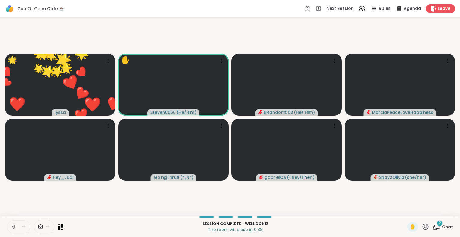
click at [440, 223] on div "2 Chat" at bounding box center [443, 227] width 20 height 10
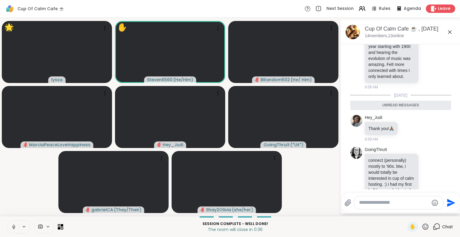
scroll to position [2702, 0]
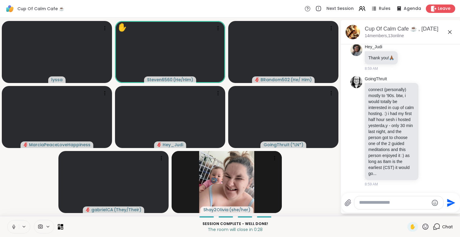
click at [426, 129] on icon at bounding box center [428, 131] width 5 height 6
click at [426, 119] on div "Select Reaction: Heart" at bounding box center [428, 121] width 5 height 5
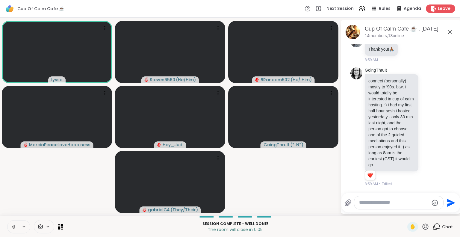
scroll to position [2740, 0]
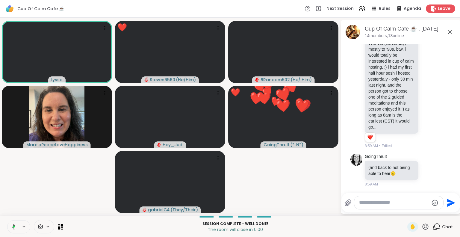
click at [439, 7] on span "Leave" at bounding box center [444, 9] width 13 height 6
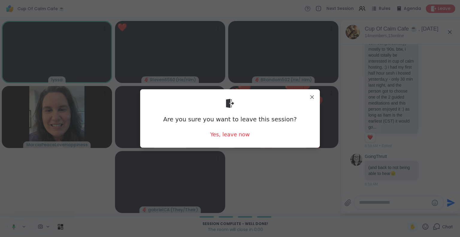
click at [239, 136] on div "Yes, leave now" at bounding box center [230, 134] width 40 height 7
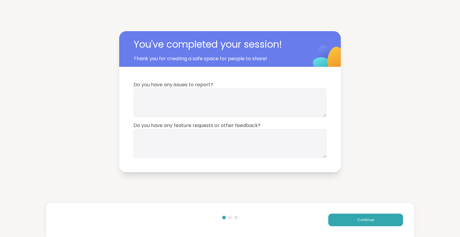
click at [345, 222] on button "Continue" at bounding box center [365, 220] width 75 height 13
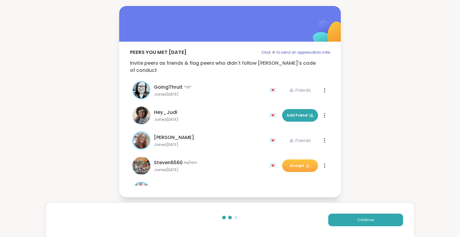
click at [345, 222] on button "Continue" at bounding box center [365, 220] width 75 height 13
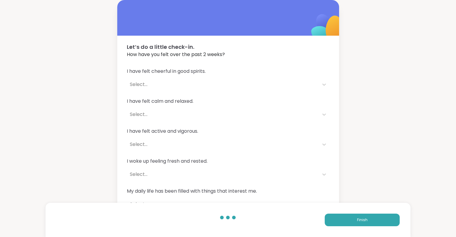
click at [345, 222] on button "Finish" at bounding box center [361, 220] width 75 height 13
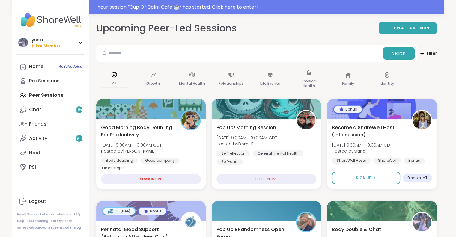
click at [255, 157] on div "Self reflection General mental health Self-care" at bounding box center [266, 157] width 100 height 14
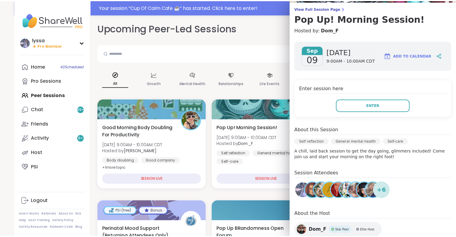
scroll to position [47, 0]
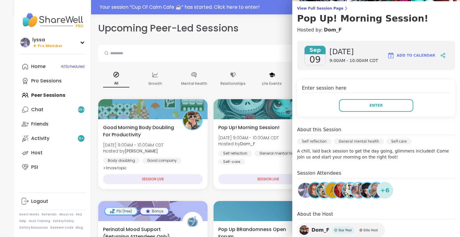
click at [255, 68] on div "Life Events" at bounding box center [272, 79] width 36 height 30
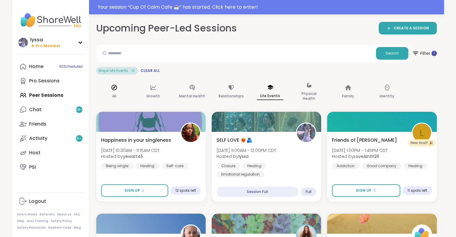
click at [116, 93] on p "All" at bounding box center [114, 96] width 4 height 7
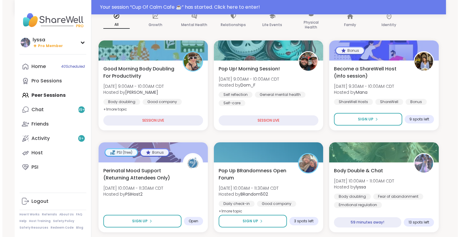
scroll to position [59, 0]
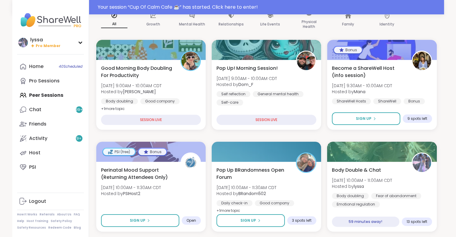
click at [389, 179] on span "Tue, Sep 09 | 10:00AM - 11:00AM CDT" at bounding box center [362, 180] width 60 height 6
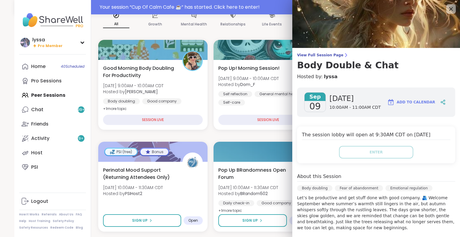
scroll to position [83, 0]
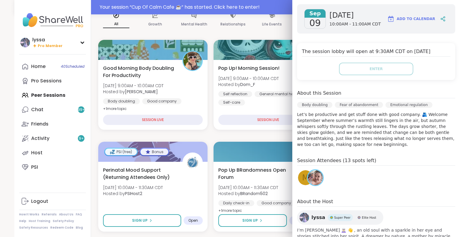
click at [302, 176] on span "M" at bounding box center [305, 178] width 7 height 12
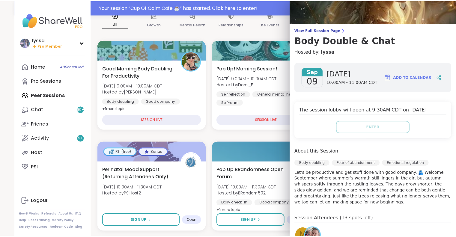
scroll to position [0, 0]
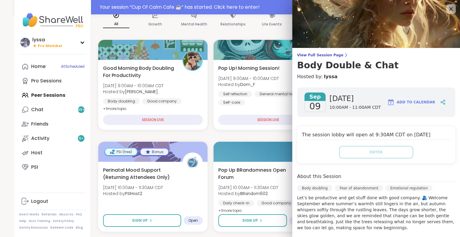
click at [448, 6] on icon at bounding box center [451, 8] width 7 height 7
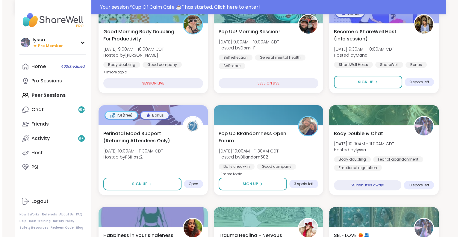
scroll to position [96, 0]
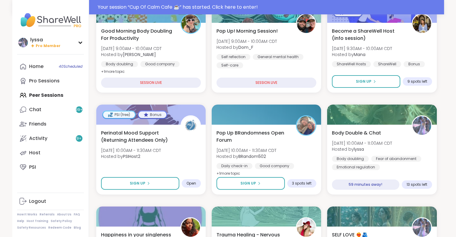
click at [288, 177] on div "Pop Up BRandomness Open Forum Tue, Sep 09 | 10:00AM - 11:30AM CDT Hosted by BRa…" at bounding box center [265, 160] width 109 height 70
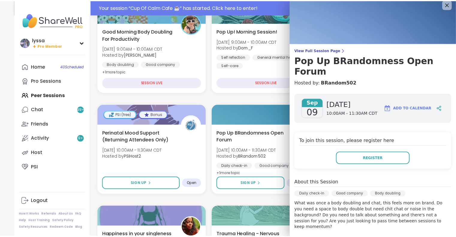
scroll to position [0, 0]
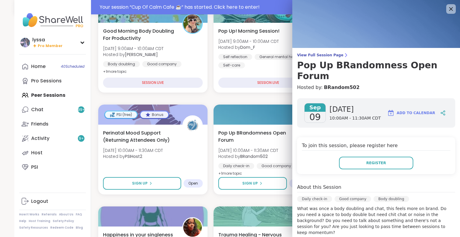
click at [448, 7] on icon at bounding box center [451, 8] width 7 height 7
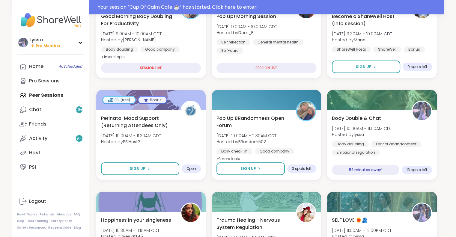
scroll to position [111, 0]
click at [75, 108] on link "Chat 99 +" at bounding box center [50, 109] width 67 height 14
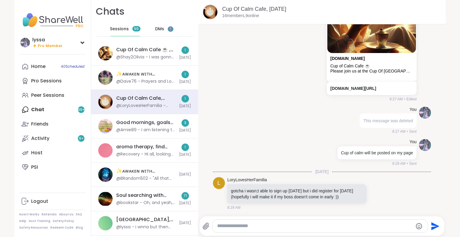
scroll to position [2528, 0]
click at [171, 78] on div "✨ᴀᴡᴀᴋᴇɴ ᴡɪᴛʜ ʙᴇᴀᴜᴛɪғᴜʟ sᴏᴜʟs✨, Sep 07 @Dave76 - Prayers and Lots of Love Everyo…" at bounding box center [144, 78] width 107 height 24
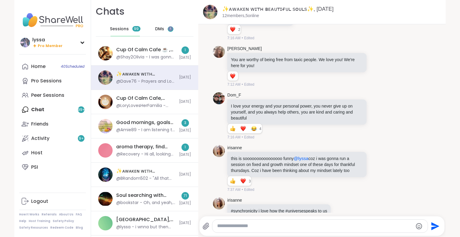
scroll to position [5855, 0]
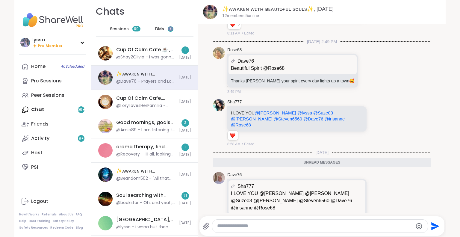
click at [147, 58] on div "@Shay2Olivia - I was gonna welcome darkness in letting the light and how we can…" at bounding box center [145, 57] width 59 height 6
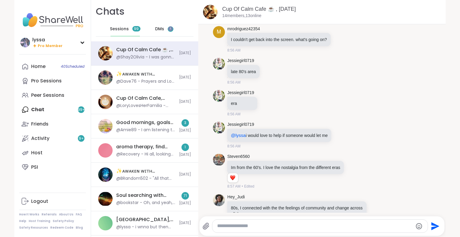
scroll to position [1761, 0]
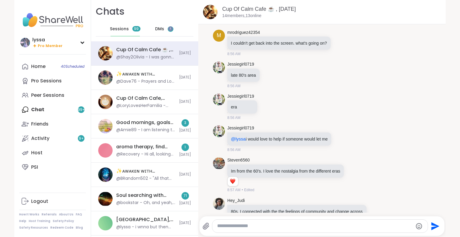
click at [339, 136] on icon at bounding box center [341, 139] width 5 height 6
click at [295, 123] on button "Select Reaction: Heart" at bounding box center [294, 129] width 12 height 12
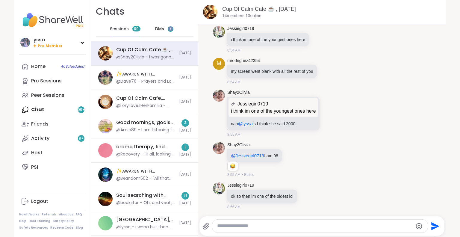
scroll to position [1411, 0]
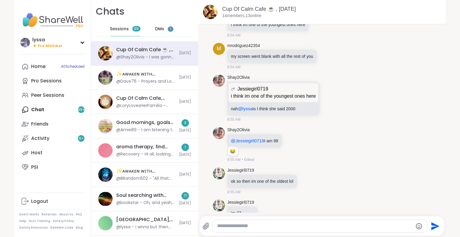
click at [331, 97] on icon at bounding box center [331, 97] width 0 height 0
click at [282, 86] on div "Select Reaction: Heart" at bounding box center [282, 88] width 5 height 5
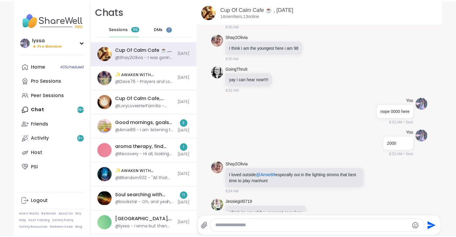
scroll to position [1222, 0]
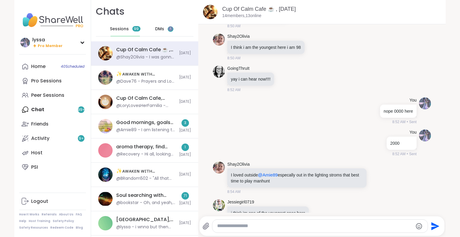
click at [57, 79] on div "Pro Sessions" at bounding box center [46, 81] width 31 height 7
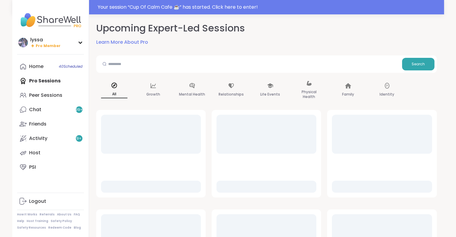
click at [46, 96] on div "Peer Sessions" at bounding box center [45, 95] width 33 height 7
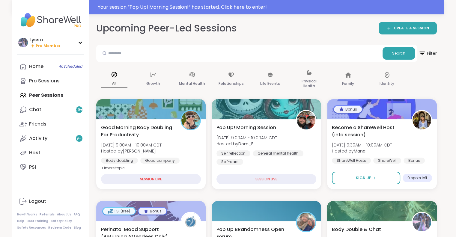
click at [52, 137] on link "Activity 9 +" at bounding box center [50, 138] width 67 height 14
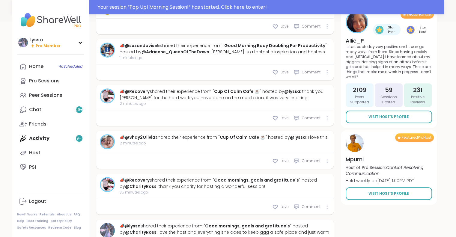
scroll to position [243, 0]
click at [283, 164] on span "Love" at bounding box center [284, 160] width 8 height 5
click at [282, 126] on div "Love Comment" at bounding box center [214, 119] width 237 height 16
click at [280, 121] on div "Love" at bounding box center [280, 118] width 16 height 6
type textarea "*"
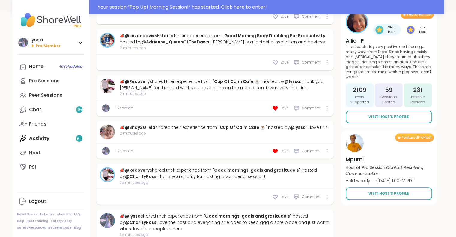
scroll to position [252, 0]
click at [42, 93] on div "Peer Sessions" at bounding box center [45, 95] width 33 height 7
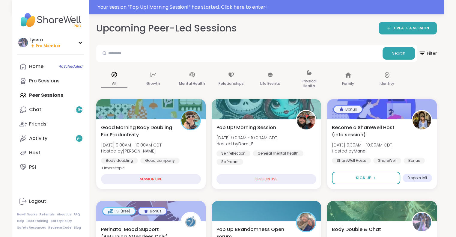
click at [246, 128] on span "Pop Up! Morning Session!" at bounding box center [246, 127] width 61 height 7
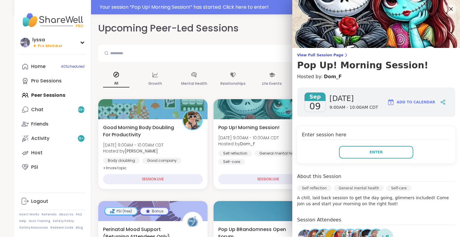
scroll to position [9, 0]
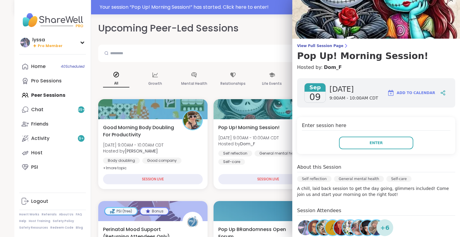
click at [393, 143] on button "Enter" at bounding box center [376, 143] width 74 height 13
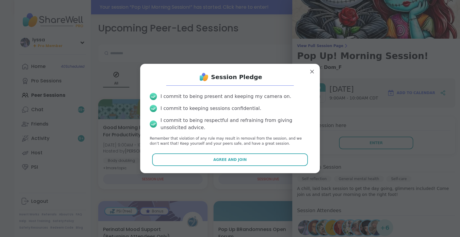
click at [278, 158] on button "Agree and Join" at bounding box center [230, 159] width 156 height 13
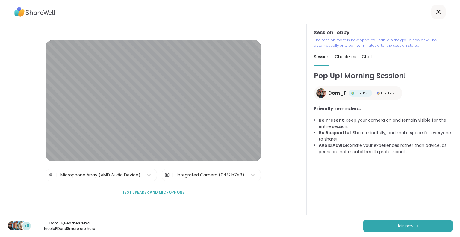
click at [382, 226] on button "Join now" at bounding box center [408, 226] width 90 height 13
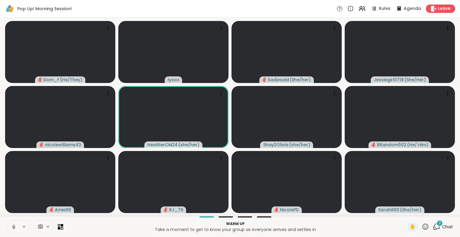
click at [13, 225] on icon at bounding box center [13, 226] width 5 height 5
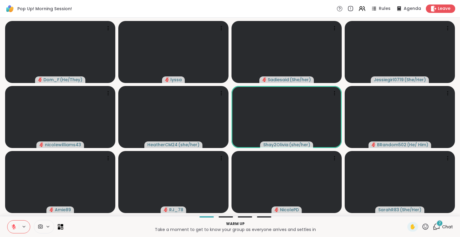
click at [423, 224] on icon at bounding box center [425, 226] width 7 height 7
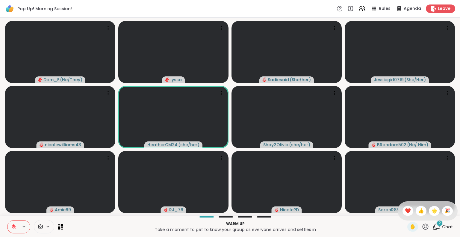
click at [405, 209] on span "❤️" at bounding box center [408, 210] width 6 height 7
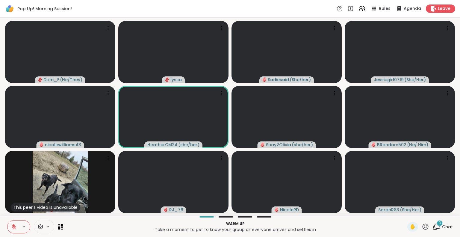
click at [420, 230] on div "✋" at bounding box center [418, 227] width 22 height 10
click at [422, 223] on icon at bounding box center [425, 226] width 7 height 7
click at [405, 209] on span "❤️" at bounding box center [408, 210] width 6 height 7
click at [423, 226] on icon at bounding box center [426, 226] width 6 height 6
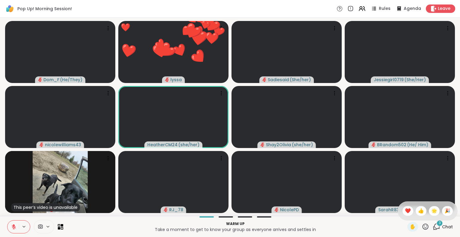
click at [431, 214] on span "🌟" at bounding box center [434, 210] width 6 height 7
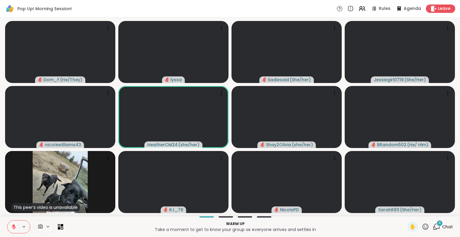
click at [427, 226] on div "✋ 4 Chat" at bounding box center [430, 227] width 46 height 10
click at [422, 226] on icon at bounding box center [425, 226] width 7 height 7
click at [445, 209] on span "🎉" at bounding box center [448, 210] width 6 height 7
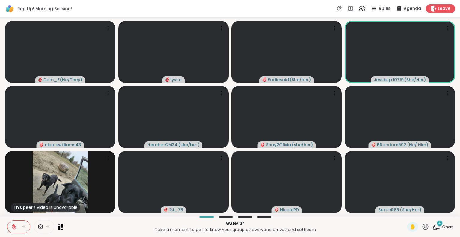
click at [11, 223] on button at bounding box center [12, 226] width 11 height 13
click at [13, 222] on button at bounding box center [13, 226] width 12 height 13
click at [422, 225] on icon at bounding box center [425, 226] width 7 height 7
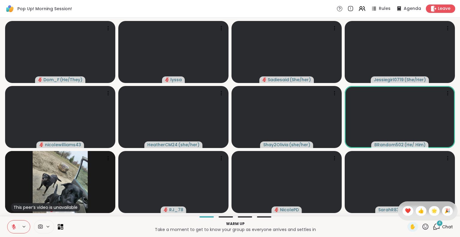
click at [405, 210] on span "❤️" at bounding box center [408, 210] width 6 height 7
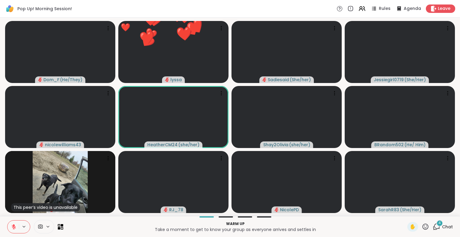
click at [439, 225] on span "4" at bounding box center [440, 222] width 2 height 5
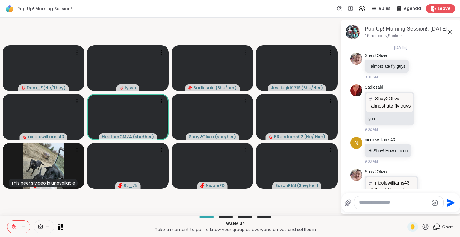
click at [451, 33] on icon at bounding box center [450, 32] width 4 height 4
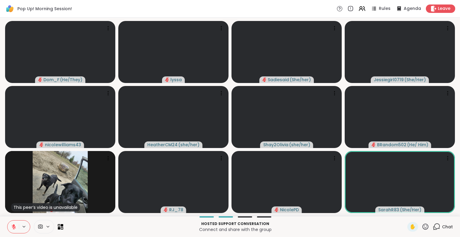
click at [422, 226] on icon at bounding box center [425, 226] width 7 height 7
click at [405, 209] on span "❤️" at bounding box center [408, 210] width 6 height 7
click at [422, 227] on icon at bounding box center [425, 226] width 7 height 7
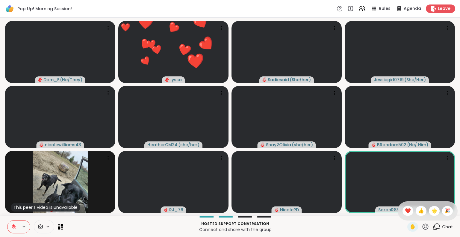
click at [431, 210] on span "🌟" at bounding box center [434, 210] width 6 height 7
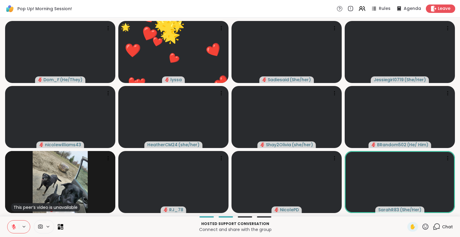
click at [423, 226] on icon at bounding box center [426, 226] width 6 height 6
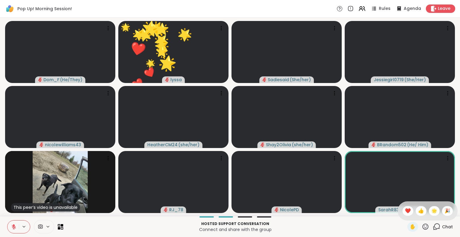
click at [445, 209] on span "🎉" at bounding box center [448, 210] width 6 height 7
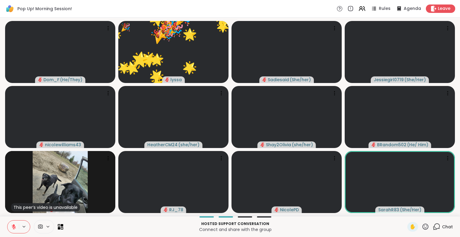
click at [422, 225] on icon at bounding box center [425, 226] width 7 height 7
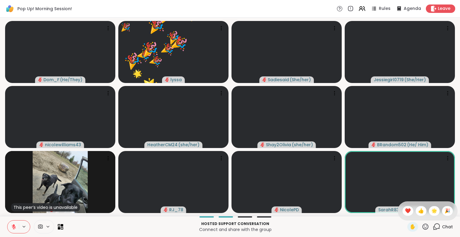
click at [405, 208] on span "❤️" at bounding box center [408, 210] width 6 height 7
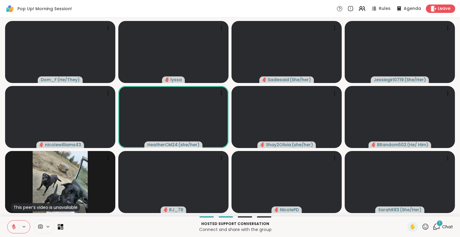
click at [16, 223] on button at bounding box center [12, 226] width 11 height 13
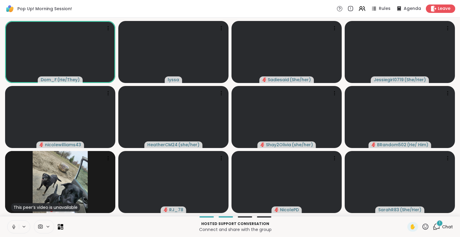
click at [16, 223] on button at bounding box center [12, 226] width 11 height 13
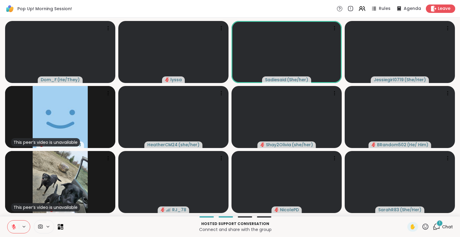
click at [436, 226] on div "1 Chat" at bounding box center [443, 227] width 20 height 10
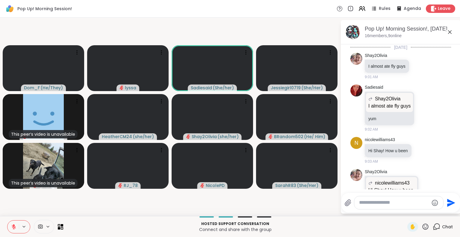
scroll to position [139, 0]
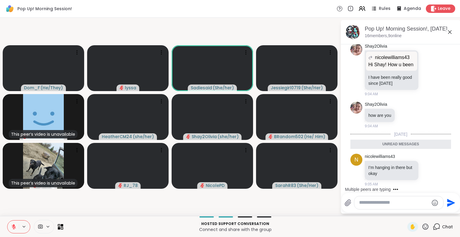
click at [450, 31] on icon at bounding box center [449, 31] width 7 height 7
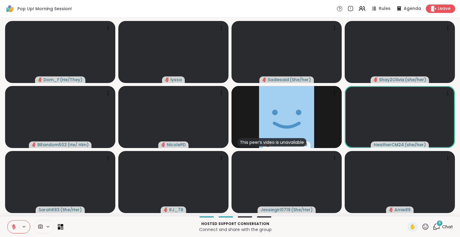
click at [422, 226] on icon at bounding box center [425, 226] width 7 height 7
click at [405, 213] on span "❤️" at bounding box center [408, 210] width 6 height 7
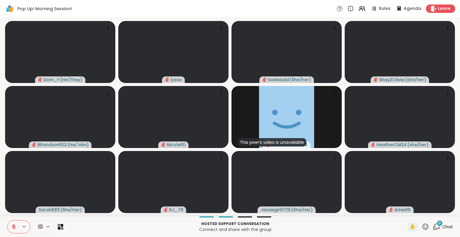
click at [13, 223] on button at bounding box center [12, 226] width 11 height 13
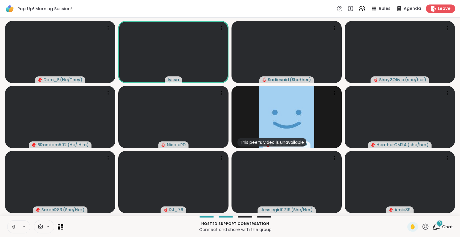
click at [17, 230] on button at bounding box center [12, 226] width 11 height 13
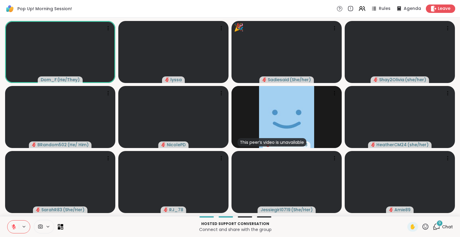
click at [422, 226] on icon at bounding box center [425, 226] width 7 height 7
click at [405, 208] on span "❤️" at bounding box center [408, 210] width 6 height 7
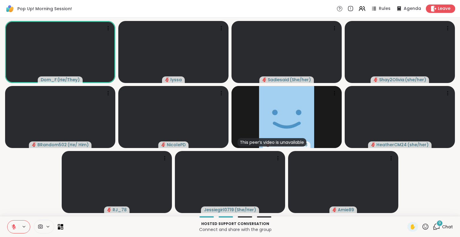
click at [339, 90] on div "This peer’s video is unavailable nicolewilliams43" at bounding box center [287, 117] width 110 height 62
click at [334, 88] on div "This peer’s video is unavailable nicolewilliams43" at bounding box center [287, 117] width 110 height 62
click at [332, 92] on icon at bounding box center [335, 93] width 6 height 6
click at [318, 97] on h4 "View Profile" at bounding box center [311, 96] width 25 height 6
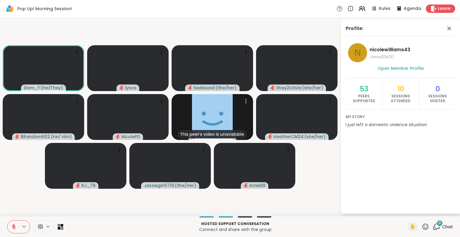
click at [449, 28] on icon at bounding box center [449, 28] width 7 height 7
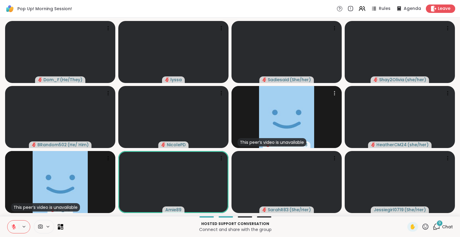
click at [0, 174] on div "Dom_F ( He/They ) lyssa Sadiesaid ( She/her ) Shay2Olivia ( she/her ) BRandom50…" at bounding box center [230, 117] width 460 height 198
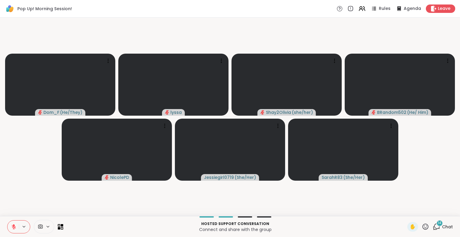
click at [13, 227] on icon at bounding box center [14, 227] width 4 height 4
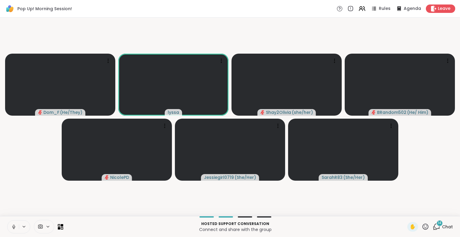
click at [13, 227] on icon at bounding box center [13, 226] width 5 height 5
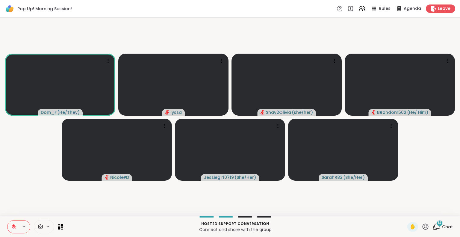
click at [422, 228] on icon at bounding box center [425, 226] width 7 height 7
click at [398, 216] on div "✋ ❤️ 👍 🌟 🎉" at bounding box center [428, 210] width 60 height 19
click at [422, 229] on icon at bounding box center [425, 226] width 7 height 7
click at [405, 210] on span "❤️" at bounding box center [408, 210] width 6 height 7
click at [422, 226] on icon at bounding box center [425, 226] width 7 height 7
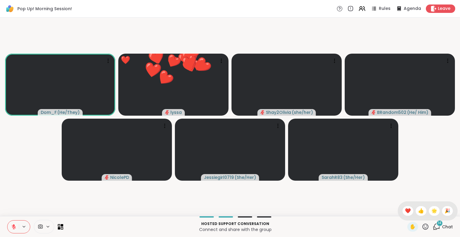
click at [431, 208] on span "🌟" at bounding box center [434, 210] width 6 height 7
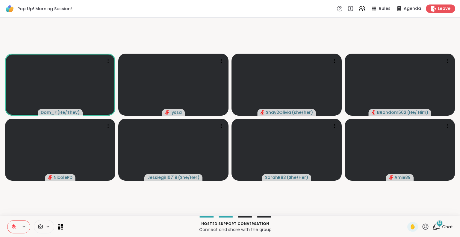
click at [13, 224] on button at bounding box center [12, 226] width 11 height 13
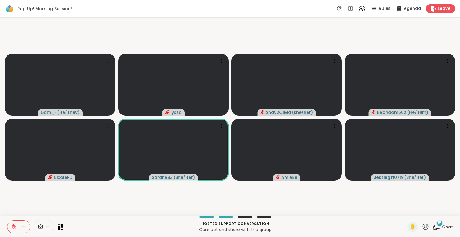
click at [413, 225] on div "✋" at bounding box center [412, 227] width 11 height 10
click at [422, 226] on icon at bounding box center [425, 226] width 7 height 7
click at [405, 212] on span "❤️" at bounding box center [408, 210] width 6 height 7
click at [410, 228] on span "✋" at bounding box center [413, 226] width 6 height 7
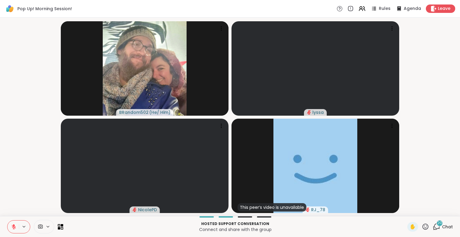
click at [431, 9] on icon at bounding box center [434, 9] width 6 height 6
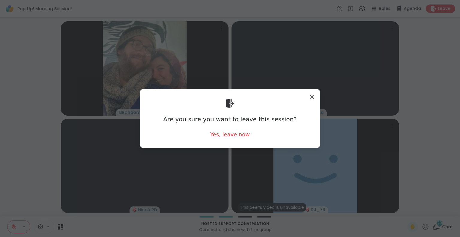
click at [219, 133] on div "Yes, leave now" at bounding box center [230, 134] width 40 height 7
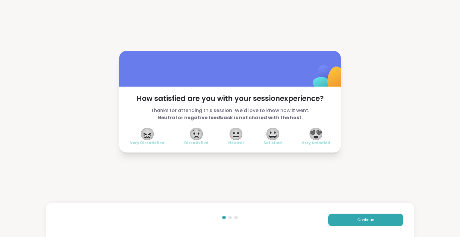
click at [314, 138] on span "😍" at bounding box center [316, 134] width 15 height 11
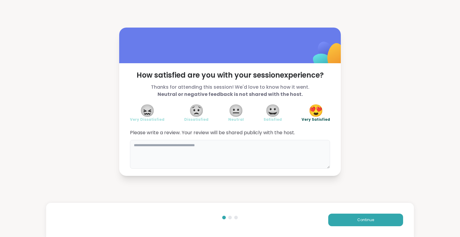
click at [292, 153] on textarea at bounding box center [230, 154] width 200 height 29
type textarea "**********"
click at [362, 223] on button "Continue" at bounding box center [365, 220] width 75 height 13
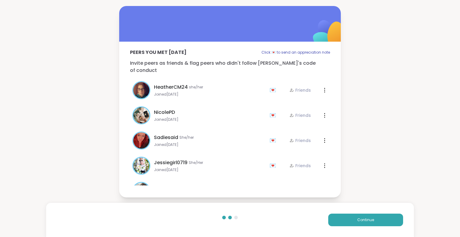
click at [362, 223] on button "Continue" at bounding box center [365, 220] width 75 height 13
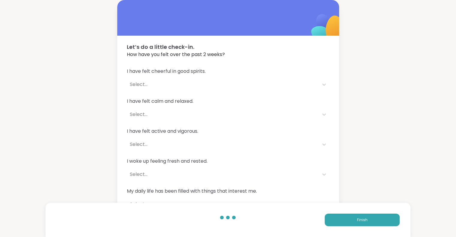
click at [363, 223] on button "Finish" at bounding box center [361, 220] width 75 height 13
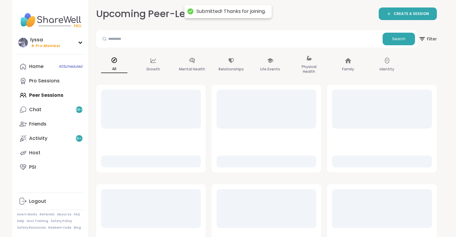
click at [58, 106] on link "Chat 99 +" at bounding box center [50, 109] width 67 height 14
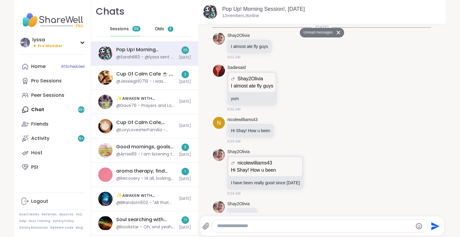
scroll to position [828, 0]
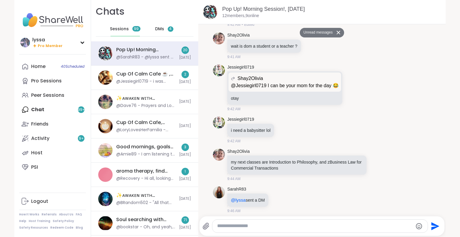
click at [58, 98] on div "Peer Sessions" at bounding box center [47, 95] width 33 height 7
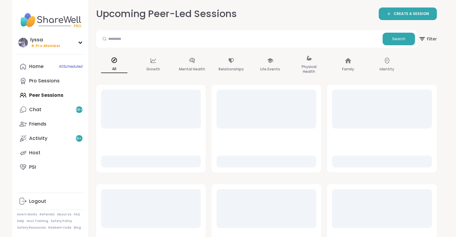
click at [58, 107] on link "Chat 99 +" at bounding box center [50, 109] width 67 height 14
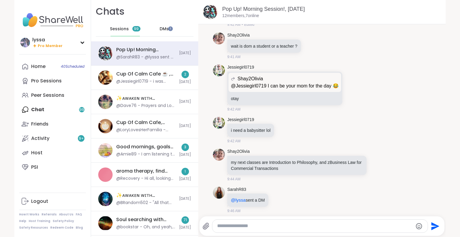
click at [61, 81] on link "Pro Sessions" at bounding box center [52, 81] width 67 height 14
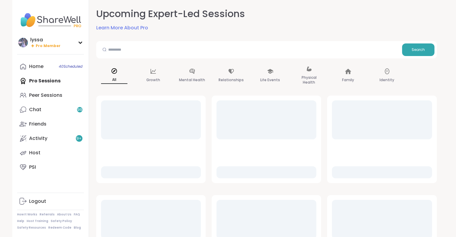
click at [53, 92] on div "Peer Sessions" at bounding box center [45, 95] width 33 height 7
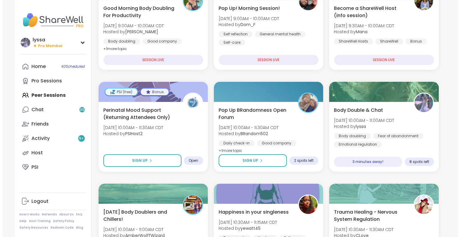
scroll to position [104, 0]
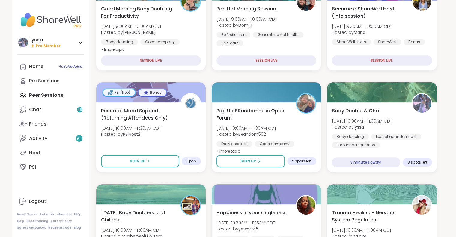
click at [391, 114] on div "Body Double & Chat Tue, Sep 09 | 10:00AM - 11:00AM CDT Hosted by lyssa Body dou…" at bounding box center [382, 127] width 100 height 41
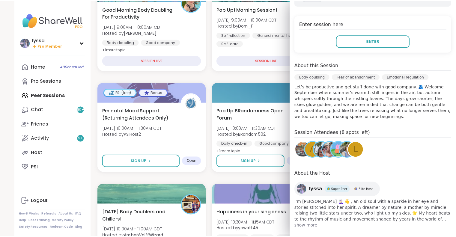
scroll to position [117, 0]
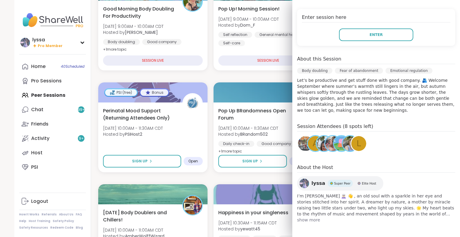
click at [382, 34] on button "Enter" at bounding box center [376, 34] width 74 height 13
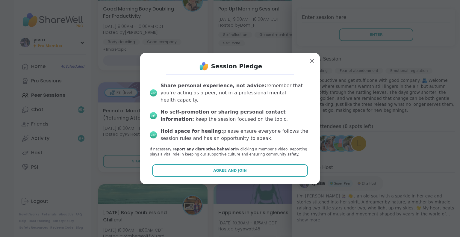
click at [271, 172] on button "Agree and Join" at bounding box center [230, 170] width 156 height 13
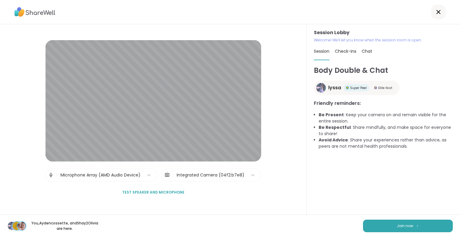
click at [417, 226] on button "Join now" at bounding box center [408, 226] width 90 height 13
click at [455, 185] on div "Session Lobby Welcome! We’ll let you know when the session room is open. Sessio…" at bounding box center [383, 119] width 153 height 190
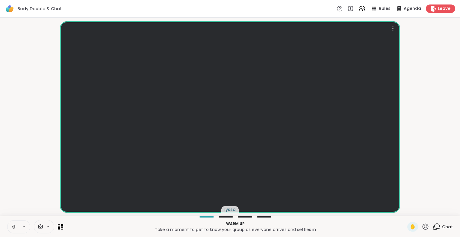
click at [401, 121] on video-player-container "lyssa" at bounding box center [230, 117] width 453 height 194
click at [363, 8] on div "Rules Agenda Leave" at bounding box center [396, 8] width 119 height 8
click at [361, 8] on icon at bounding box center [362, 8] width 7 height 7
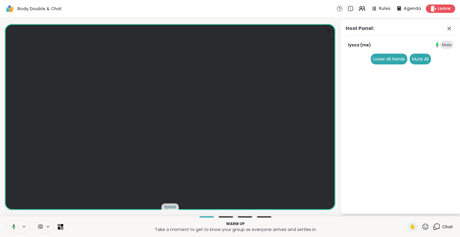
click at [361, 8] on icon at bounding box center [362, 8] width 7 height 7
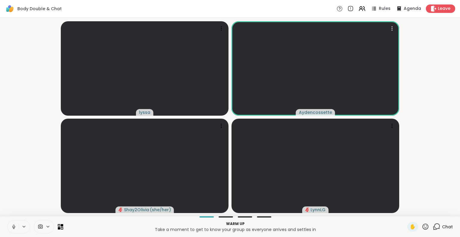
click at [455, 115] on html "Body Double & Chat Rules Agenda Leave lyssa Aydencossette Shay2Olivia ( she/her…" at bounding box center [230, 118] width 460 height 237
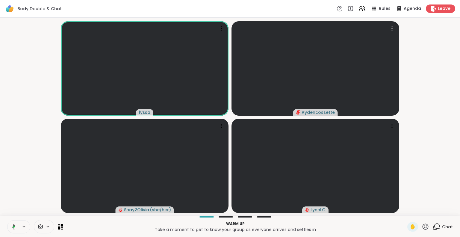
click at [392, 22] on video at bounding box center [316, 68] width 168 height 94
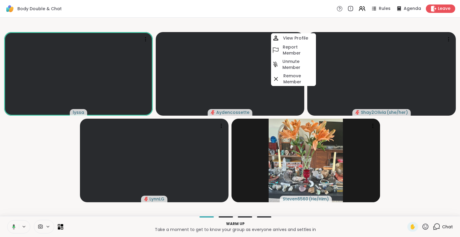
click at [27, 186] on video-player-container "lyssa Aydencossette View Profile Report Member Unmute Member Remove Member Shay…" at bounding box center [230, 117] width 453 height 194
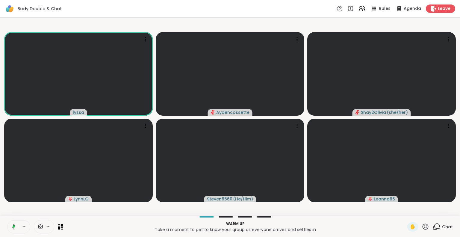
click at [373, 7] on icon at bounding box center [374, 7] width 3 height 1
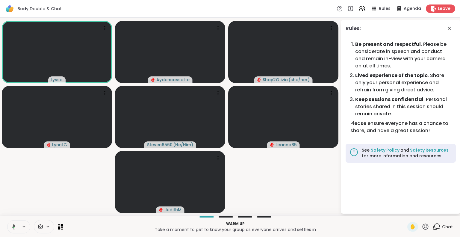
click at [448, 29] on icon at bounding box center [450, 29] width 4 height 4
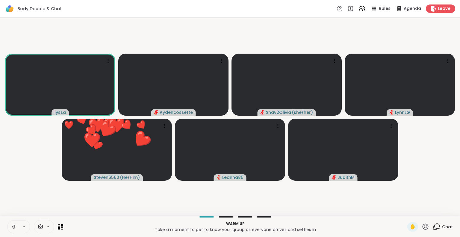
click at [422, 230] on icon at bounding box center [425, 226] width 7 height 7
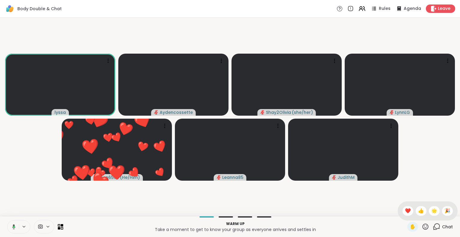
click at [405, 211] on span "❤️" at bounding box center [408, 210] width 6 height 7
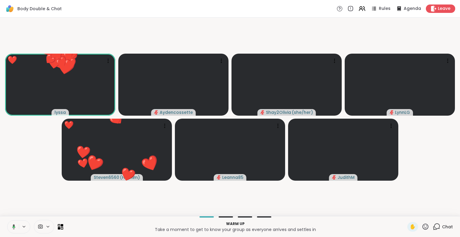
click at [422, 228] on icon at bounding box center [425, 226] width 7 height 7
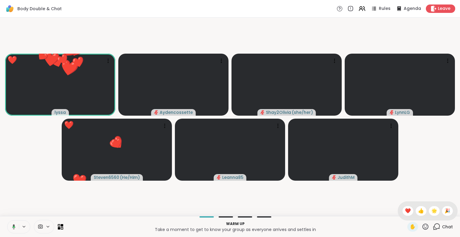
click at [431, 213] on span "🌟" at bounding box center [434, 210] width 6 height 7
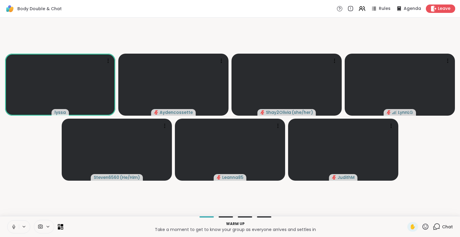
click at [422, 229] on icon at bounding box center [425, 226] width 7 height 7
click at [405, 212] on span "❤️" at bounding box center [408, 210] width 6 height 7
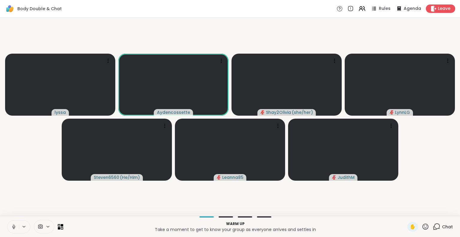
click at [422, 228] on icon at bounding box center [425, 226] width 7 height 7
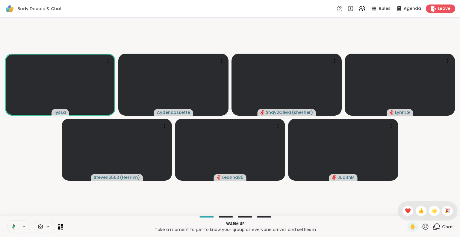
click at [405, 212] on span "❤️" at bounding box center [408, 210] width 6 height 7
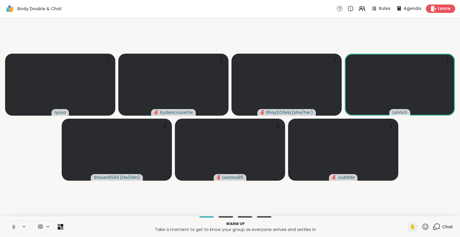
click at [422, 226] on icon at bounding box center [425, 226] width 7 height 7
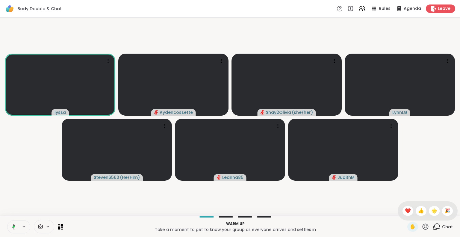
click at [403, 210] on div "❤️" at bounding box center [408, 211] width 11 height 10
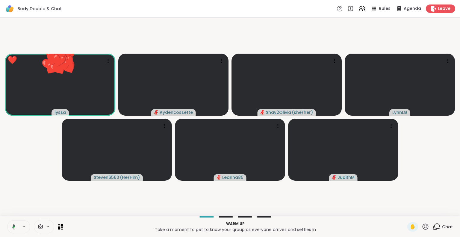
click at [422, 227] on icon at bounding box center [425, 226] width 7 height 7
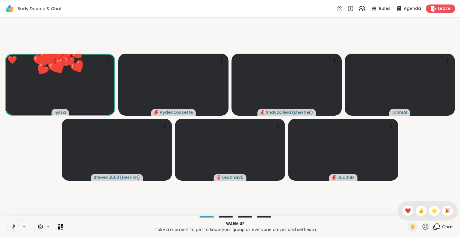
click at [429, 210] on div "🌟" at bounding box center [434, 211] width 11 height 10
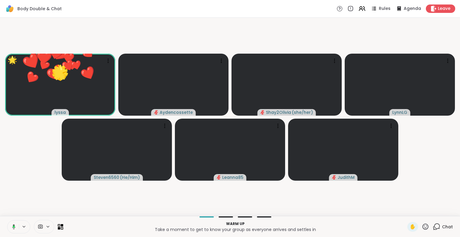
click at [412, 228] on div "✋" at bounding box center [412, 227] width 11 height 10
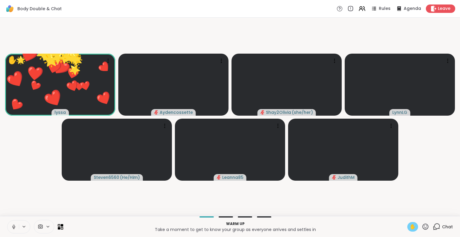
click at [442, 209] on video-player-container "✋ 🌟 lyssa ❤️ ❤️ ❤️ ❤️ ❤️ ❤️ ❤️ ❤️ ❤️ ❤️ ❤️ ❤️ ❤️ ❤️ ❤️ ❤️ ❤️ ❤️ ❤️ ❤️ 🌟 🌟 🌟 🌟 🌟…" at bounding box center [230, 117] width 453 height 194
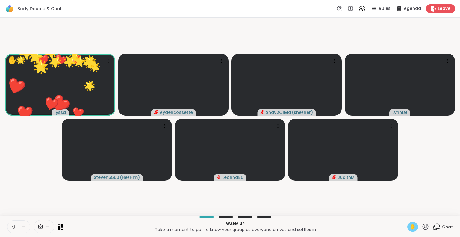
click at [410, 226] on span "✋" at bounding box center [413, 226] width 6 height 7
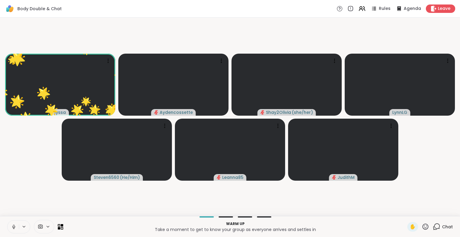
click at [422, 228] on icon at bounding box center [425, 226] width 7 height 7
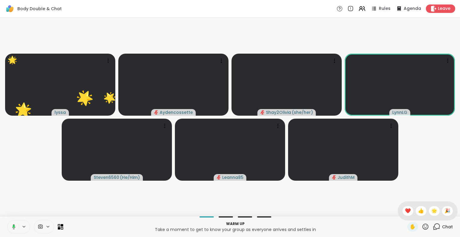
click at [445, 210] on span "🎉" at bounding box center [448, 210] width 6 height 7
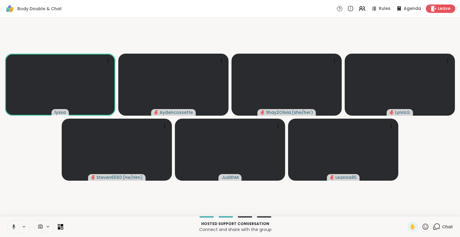
click at [422, 227] on icon at bounding box center [425, 226] width 7 height 7
click at [405, 213] on span "❤️" at bounding box center [408, 210] width 6 height 7
click at [423, 229] on icon at bounding box center [425, 226] width 7 height 7
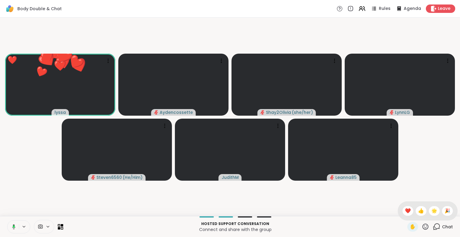
click at [431, 212] on span "🌟" at bounding box center [434, 210] width 6 height 7
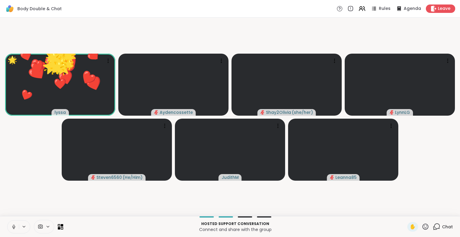
click at [422, 228] on icon at bounding box center [425, 226] width 7 height 7
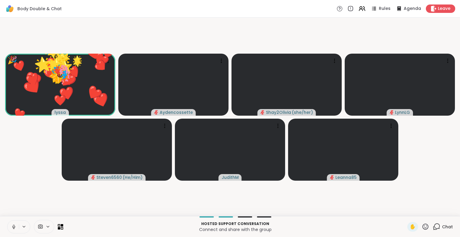
click at [440, 213] on video-player-container "🎉 lyssa ❤️ ❤️ ❤️ ❤️ ❤️ ❤️ ❤️ ❤️ ❤️ ❤️ ❤️ ❤️ ❤️ ❤️ ❤️ ❤️ ❤️ ❤️ ❤️ ❤️ ❤️ ❤️ ❤️ ❤️…" at bounding box center [230, 117] width 453 height 194
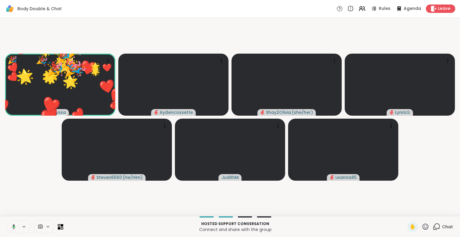
click at [423, 229] on icon at bounding box center [426, 226] width 6 height 6
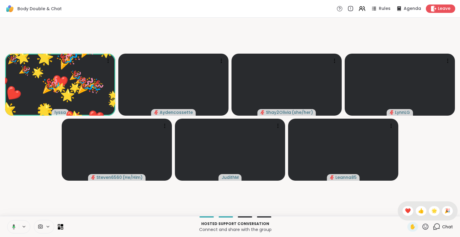
click at [405, 212] on span "❤️" at bounding box center [408, 210] width 6 height 7
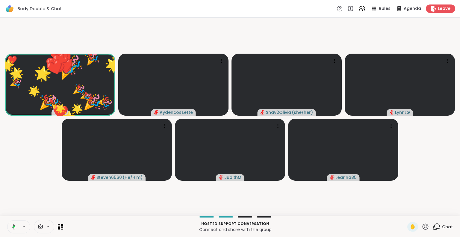
click at [423, 229] on icon at bounding box center [426, 226] width 6 height 6
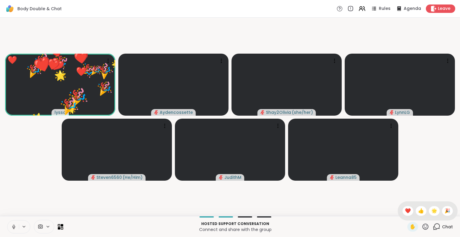
click at [445, 213] on span "🎉" at bounding box center [448, 210] width 6 height 7
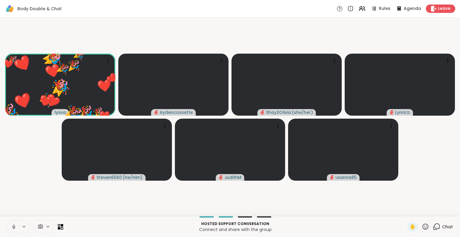
click at [423, 227] on icon at bounding box center [425, 226] width 7 height 7
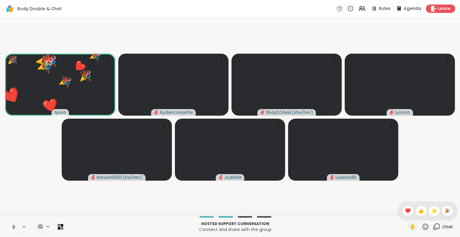
click at [405, 211] on span "❤️" at bounding box center [408, 210] width 6 height 7
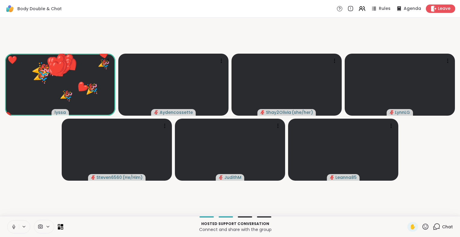
click at [423, 228] on icon at bounding box center [426, 226] width 6 height 6
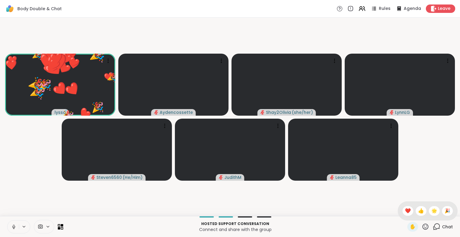
click at [431, 211] on span "🌟" at bounding box center [434, 210] width 6 height 7
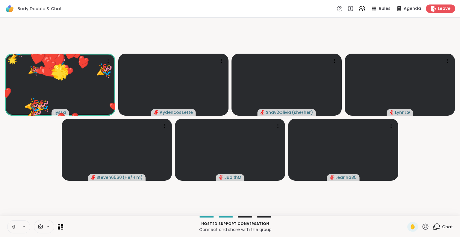
click at [422, 228] on icon at bounding box center [425, 226] width 7 height 7
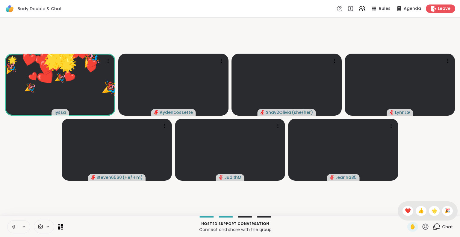
click at [445, 210] on span "🎉" at bounding box center [448, 210] width 6 height 7
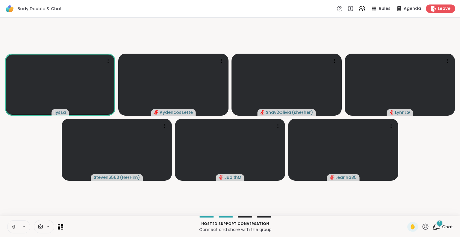
click at [16, 226] on icon at bounding box center [13, 226] width 5 height 5
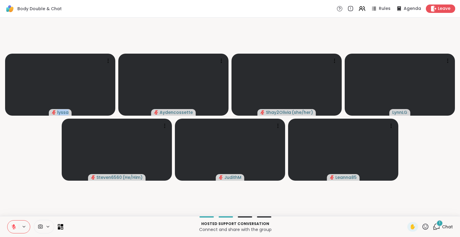
click at [11, 222] on button at bounding box center [12, 226] width 11 height 13
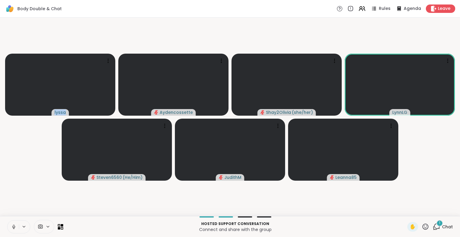
click at [13, 227] on icon at bounding box center [13, 226] width 5 height 5
click at [0, 207] on div "lyssa Aydencossette Shay2Olivia ( she/her ) LynnLG JudithM Leanna85 Steven6560 …" at bounding box center [230, 117] width 460 height 198
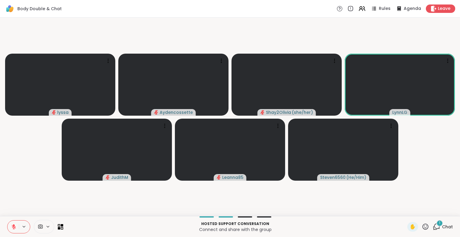
click at [12, 228] on icon at bounding box center [13, 226] width 5 height 5
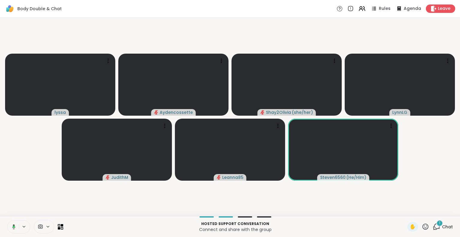
click at [10, 226] on icon at bounding box center [12, 226] width 5 height 5
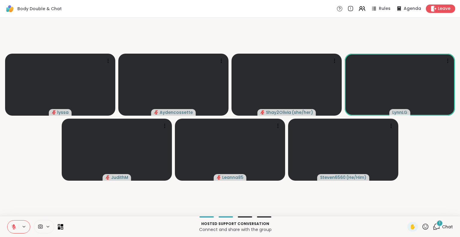
click at [422, 226] on icon at bounding box center [425, 226] width 7 height 7
click at [403, 210] on div "❤️" at bounding box center [408, 211] width 11 height 10
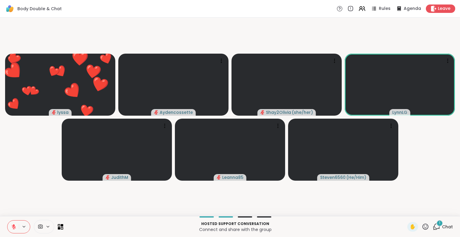
click at [14, 225] on icon at bounding box center [13, 226] width 5 height 5
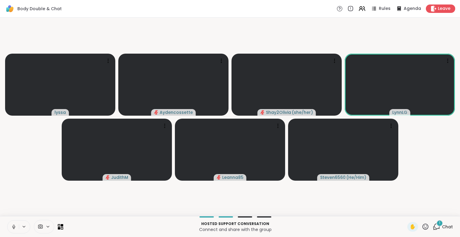
click at [13, 226] on icon at bounding box center [13, 226] width 5 height 5
click at [13, 228] on icon at bounding box center [13, 226] width 5 height 5
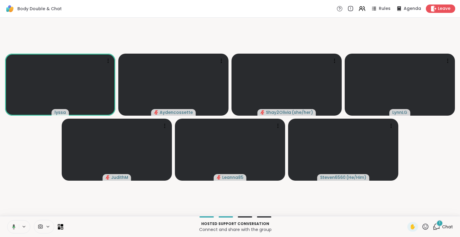
click at [423, 228] on icon at bounding box center [426, 226] width 6 height 6
click at [405, 213] on span "❤️" at bounding box center [408, 210] width 6 height 7
click at [423, 228] on icon at bounding box center [426, 226] width 6 height 6
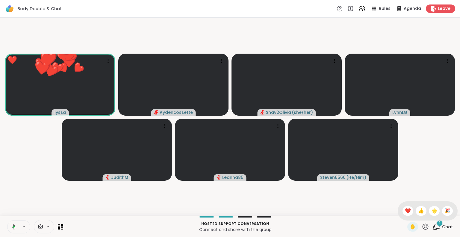
click at [431, 212] on span "🌟" at bounding box center [434, 210] width 6 height 7
click at [423, 229] on icon at bounding box center [426, 226] width 6 height 6
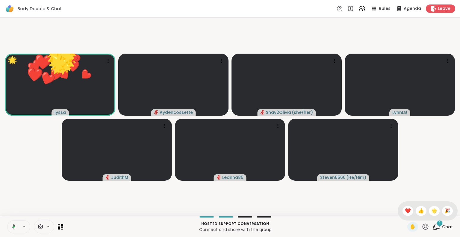
click at [445, 210] on span "🎉" at bounding box center [448, 210] width 6 height 7
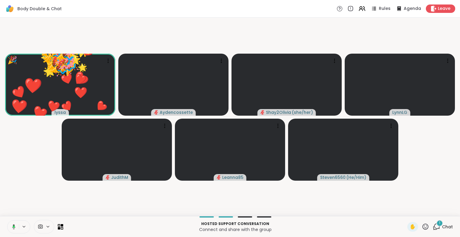
click at [422, 227] on icon at bounding box center [425, 226] width 7 height 7
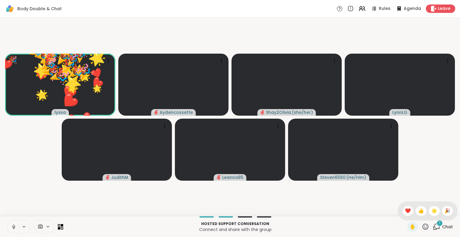
click at [405, 213] on span "❤️" at bounding box center [408, 210] width 6 height 7
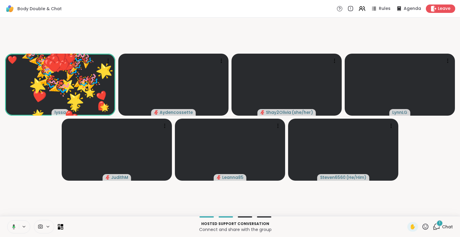
click at [423, 228] on icon at bounding box center [426, 226] width 6 height 6
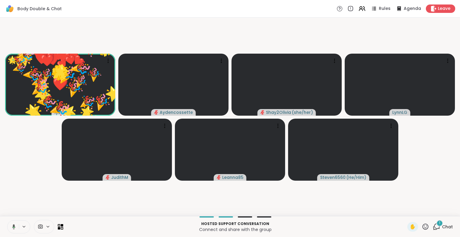
click at [422, 230] on icon at bounding box center [425, 226] width 7 height 7
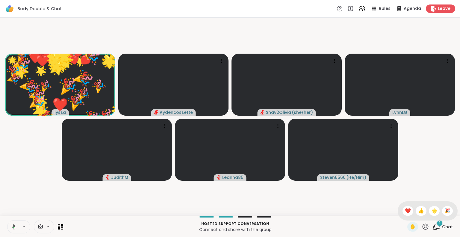
click at [445, 210] on span "🎉" at bounding box center [448, 210] width 6 height 7
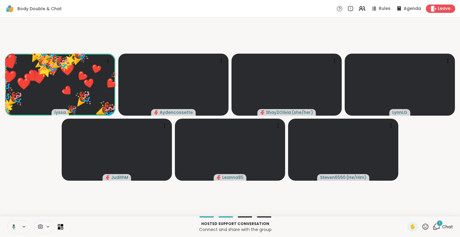
click at [13, 226] on icon at bounding box center [14, 226] width 2 height 1
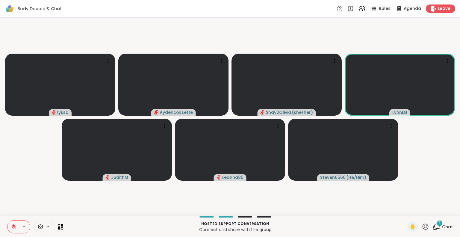
click at [13, 225] on icon at bounding box center [13, 226] width 5 height 5
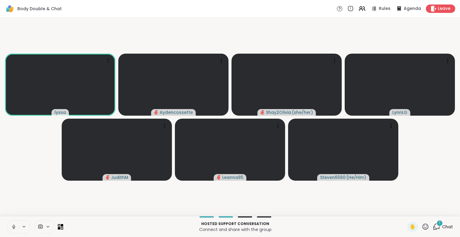
click at [423, 228] on icon at bounding box center [426, 226] width 6 height 6
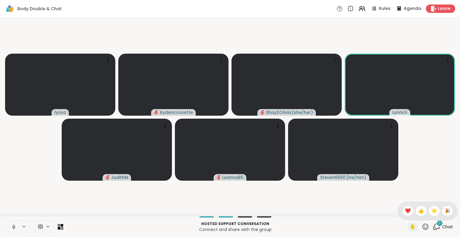
click at [405, 212] on span "❤️" at bounding box center [408, 210] width 6 height 7
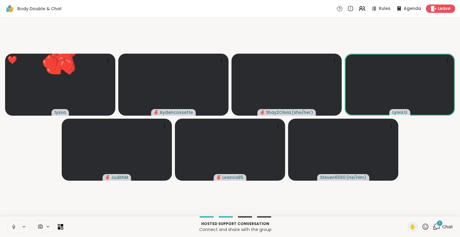
click at [423, 229] on icon at bounding box center [426, 226] width 6 height 6
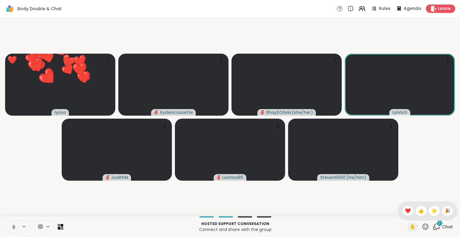
click at [431, 213] on span "🌟" at bounding box center [434, 210] width 6 height 7
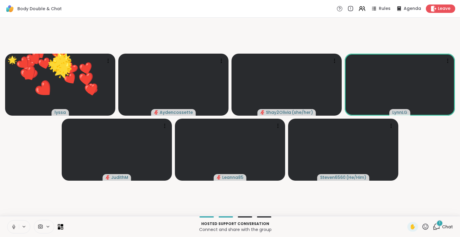
click at [423, 229] on icon at bounding box center [426, 226] width 6 height 6
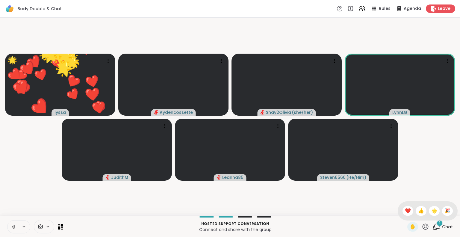
click at [445, 209] on span "🎉" at bounding box center [448, 210] width 6 height 7
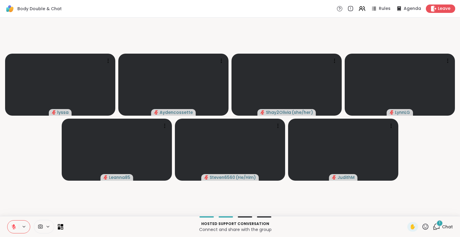
click at [455, 133] on html "Body Double & Chat Rules Agenda Leave lyssa Aydencossette Shay2Olivia ( she/her…" at bounding box center [230, 118] width 460 height 237
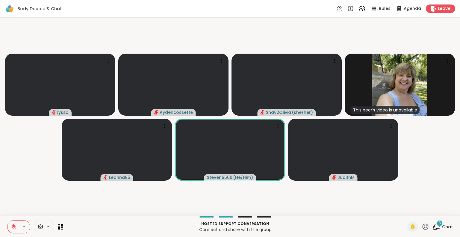
click at [19, 228] on button at bounding box center [24, 226] width 11 height 5
click at [13, 225] on icon at bounding box center [14, 225] width 2 height 2
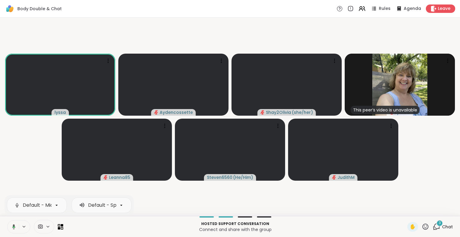
scroll to position [0, 4]
click at [13, 225] on icon at bounding box center [13, 226] width 1 height 3
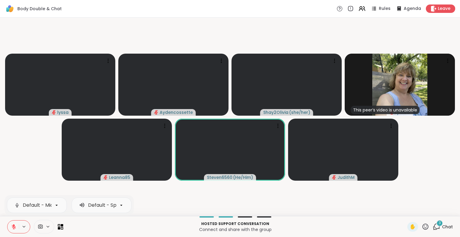
click at [12, 226] on icon at bounding box center [14, 227] width 4 height 4
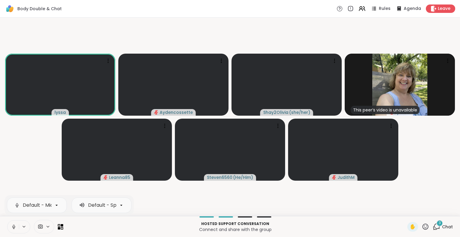
click at [11, 225] on icon at bounding box center [13, 226] width 5 height 5
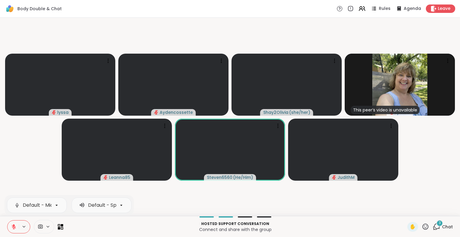
click at [11, 229] on icon at bounding box center [13, 226] width 5 height 5
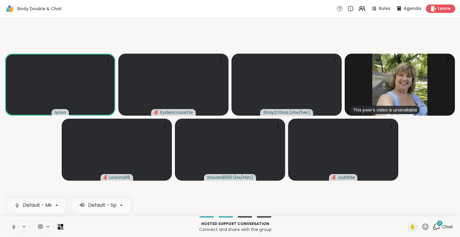
click at [11, 226] on icon at bounding box center [13, 226] width 5 height 5
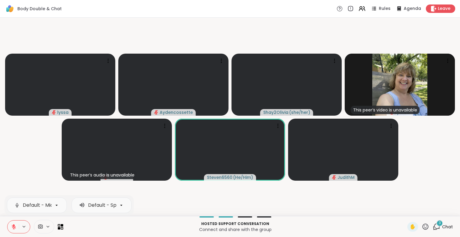
click at [22, 226] on icon at bounding box center [24, 226] width 5 height 5
click at [8, 222] on button at bounding box center [12, 226] width 11 height 13
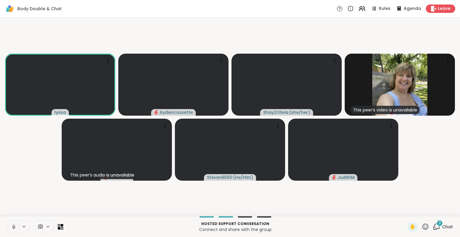
click at [28, 173] on video-player-container "lyssa Aydencossette Shay2Olivia ( she/her ) This peer’s video is unavailable Ly…" at bounding box center [230, 117] width 453 height 194
click at [7, 226] on button at bounding box center [13, 226] width 12 height 13
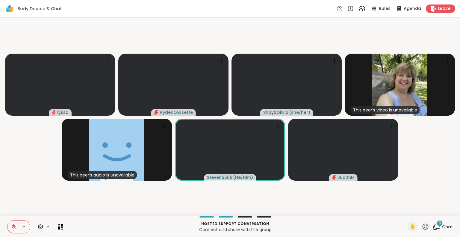
click at [13, 225] on icon at bounding box center [14, 225] width 2 height 2
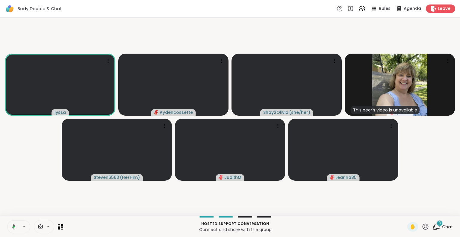
click at [10, 226] on icon at bounding box center [12, 226] width 5 height 5
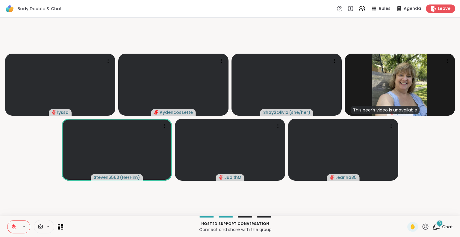
click at [11, 225] on icon at bounding box center [13, 226] width 5 height 5
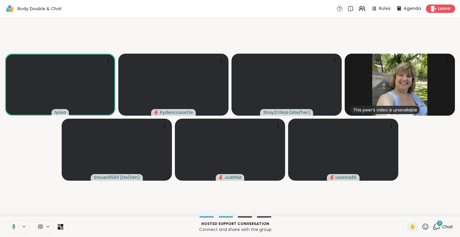
click at [13, 226] on icon at bounding box center [14, 227] width 2 height 2
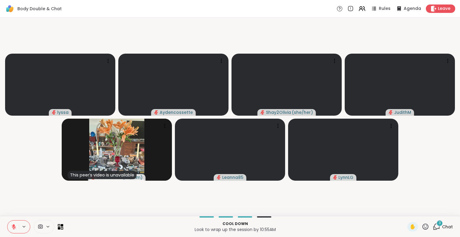
click at [11, 228] on icon at bounding box center [13, 226] width 5 height 5
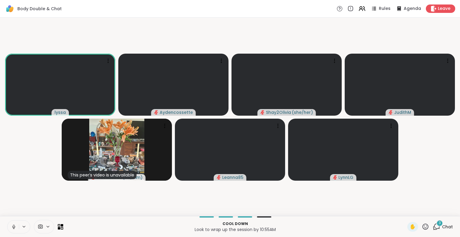
click at [455, 133] on div "lyssa Aydencossette Shay2Olivia ( she/her ) JudithM This peer’s video is unavai…" at bounding box center [230, 117] width 460 height 198
click at [7, 230] on button at bounding box center [12, 226] width 11 height 13
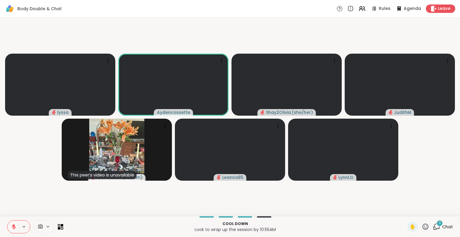
click at [422, 229] on icon at bounding box center [425, 226] width 7 height 7
click at [405, 209] on span "❤️" at bounding box center [408, 210] width 6 height 7
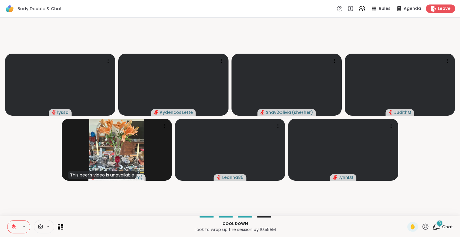
click at [12, 228] on icon at bounding box center [14, 227] width 4 height 4
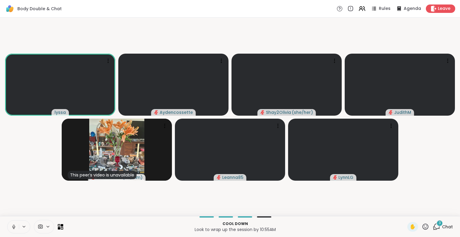
click at [455, 216] on div "lyssa Aydencossette Shay2Olivia ( she/her ) JudithM This peer’s video is unavai…" at bounding box center [230, 117] width 460 height 198
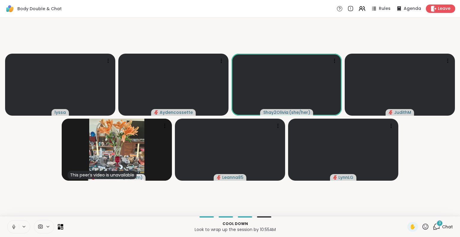
click at [433, 228] on icon at bounding box center [436, 226] width 7 height 7
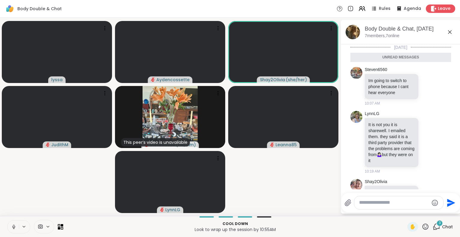
scroll to position [36, 0]
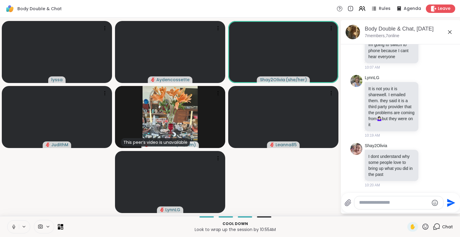
click at [446, 34] on icon at bounding box center [449, 31] width 7 height 7
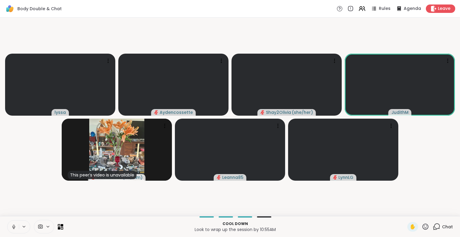
click at [422, 228] on icon at bounding box center [425, 226] width 7 height 7
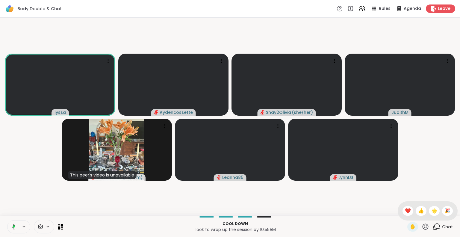
click at [405, 212] on span "❤️" at bounding box center [408, 210] width 6 height 7
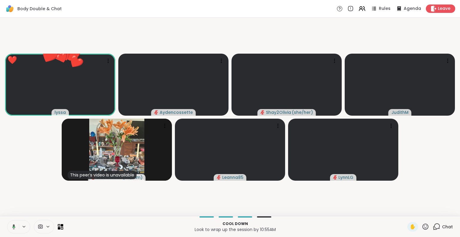
click at [423, 228] on icon at bounding box center [426, 226] width 6 height 6
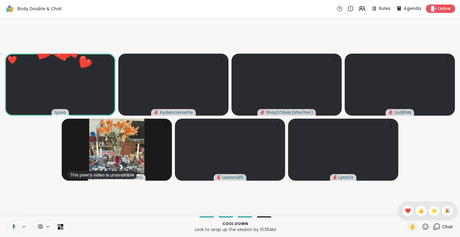
click at [429, 211] on div "🌟" at bounding box center [434, 211] width 11 height 10
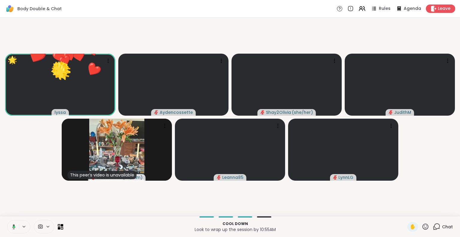
click at [422, 226] on icon at bounding box center [425, 226] width 7 height 7
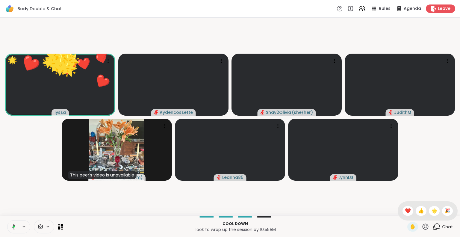
click at [442, 211] on div "🎉" at bounding box center [447, 211] width 11 height 10
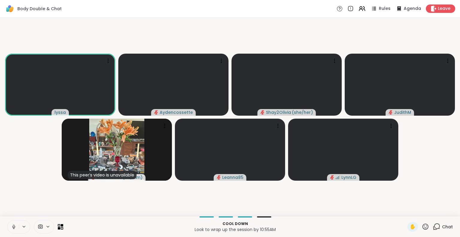
click at [442, 227] on span "Chat" at bounding box center [447, 227] width 11 height 6
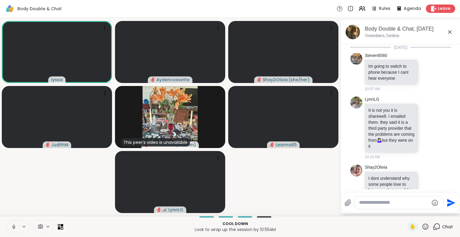
scroll to position [22, 0]
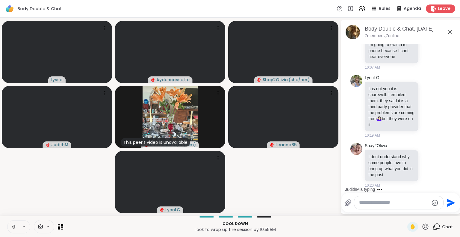
click at [379, 206] on div at bounding box center [398, 202] width 89 height 13
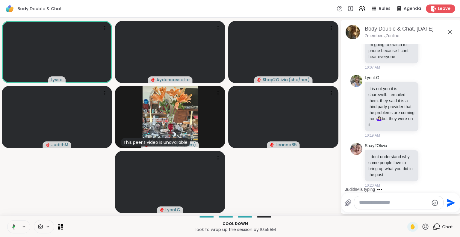
click at [377, 204] on textarea "Type your message" at bounding box center [394, 203] width 70 height 6
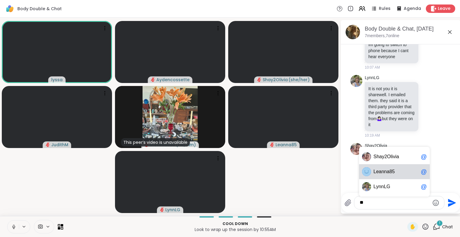
scroll to position [66, 0]
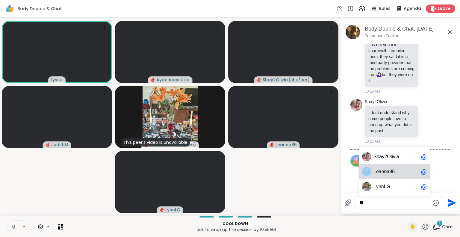
click at [384, 169] on span "eanna85" at bounding box center [385, 172] width 19 height 6
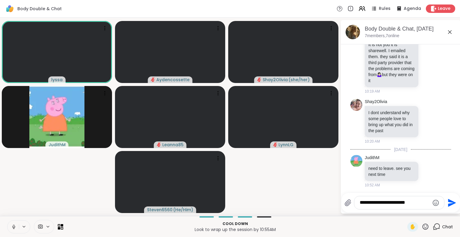
type textarea "**********"
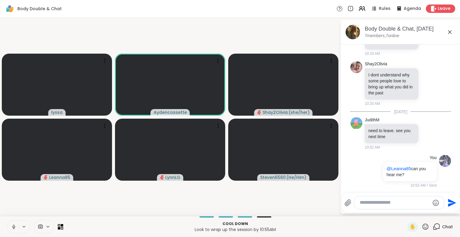
click at [446, 29] on icon at bounding box center [449, 31] width 7 height 7
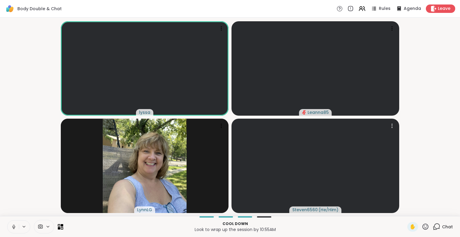
click at [438, 7] on span "Leave" at bounding box center [444, 9] width 13 height 6
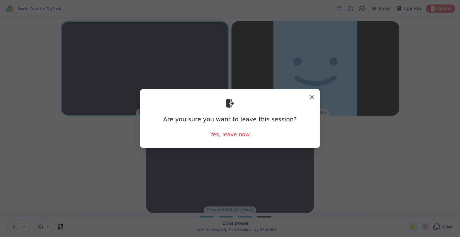
click at [228, 137] on div "Yes, leave now" at bounding box center [230, 134] width 40 height 7
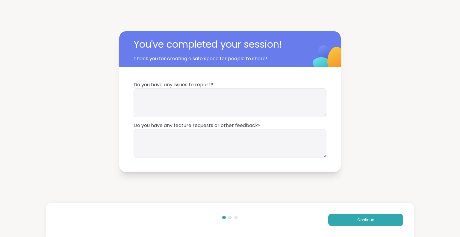
click at [336, 219] on button "Continue" at bounding box center [365, 220] width 75 height 13
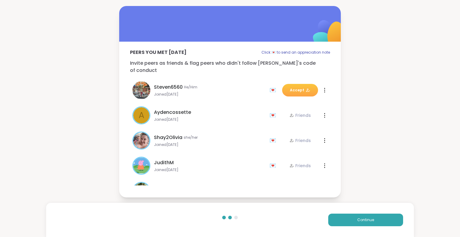
click at [336, 219] on button "Continue" at bounding box center [365, 220] width 75 height 13
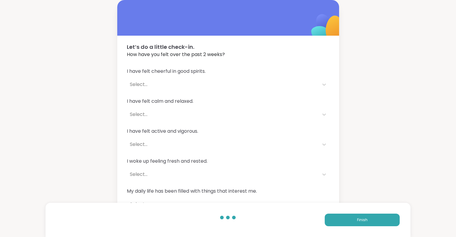
click at [336, 219] on button "Finish" at bounding box center [361, 220] width 75 height 13
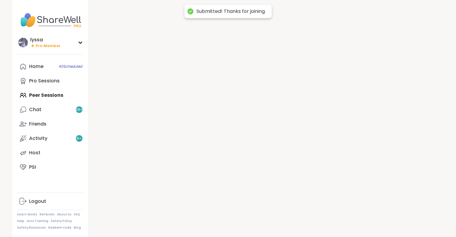
drag, startPoint x: 336, startPoint y: 219, endPoint x: 208, endPoint y: 108, distance: 169.9
click at [208, 108] on div at bounding box center [266, 118] width 355 height 237
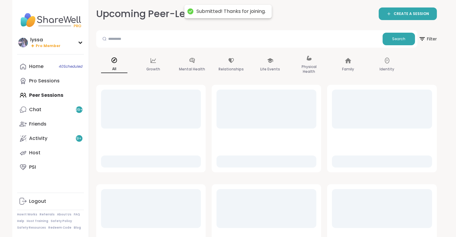
click at [69, 84] on link "Pro Sessions" at bounding box center [50, 81] width 67 height 14
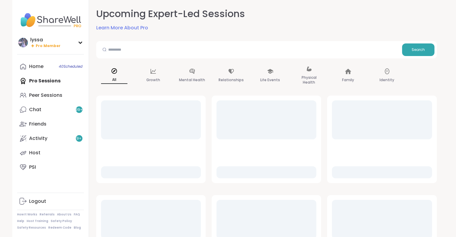
click at [66, 94] on link "Peer Sessions" at bounding box center [50, 95] width 67 height 14
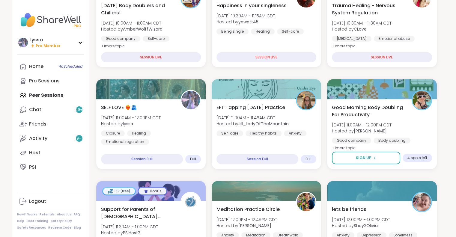
scroll to position [210, 0]
click at [173, 111] on div "SELF LOVE ❤️‍🔥🫂 Tue, Sep 09 | 11:00AM - 12:00PM CDT Hosted by lyssa Closure Hea…" at bounding box center [151, 124] width 100 height 41
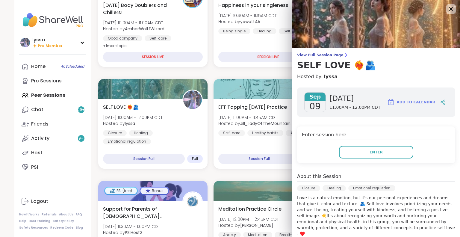
click at [395, 153] on button "Enter" at bounding box center [376, 152] width 74 height 13
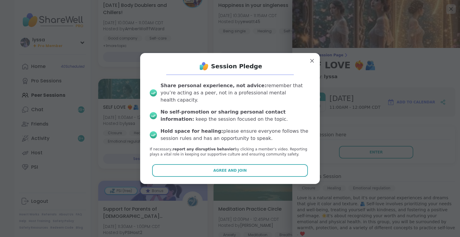
click at [283, 168] on button "Agree and Join" at bounding box center [230, 170] width 156 height 13
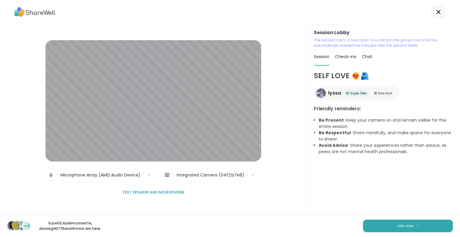
click at [401, 224] on span "Join now" at bounding box center [405, 225] width 16 height 5
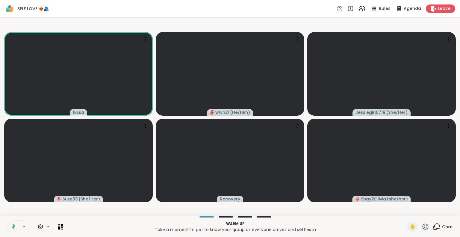
click at [298, 214] on div "lyssa wwn21 ( He/Him ) Jessiegirl0719 ( She/Her ) Suze03 ( She/Her ) Recovery S…" at bounding box center [230, 117] width 460 height 198
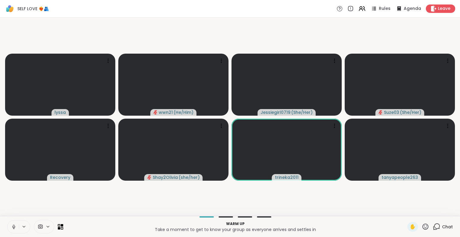
click at [432, 11] on icon at bounding box center [434, 9] width 6 height 6
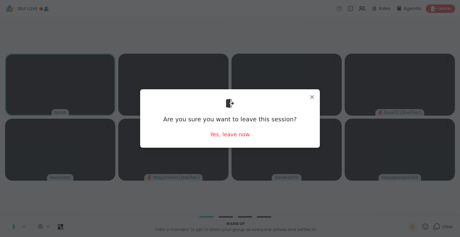
click at [233, 133] on div "Yes, leave now" at bounding box center [230, 134] width 40 height 7
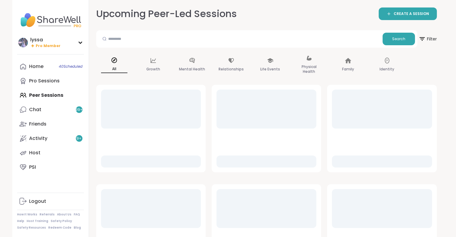
click at [43, 79] on div "Pro Sessions" at bounding box center [44, 81] width 31 height 7
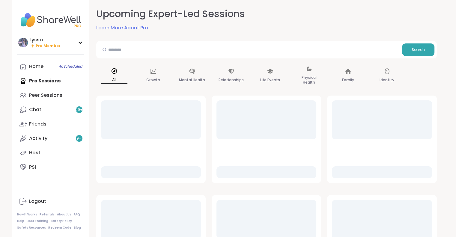
click at [43, 94] on div "Peer Sessions" at bounding box center [45, 95] width 33 height 7
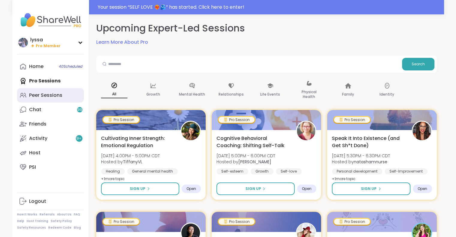
click at [54, 93] on div "Peer Sessions" at bounding box center [45, 95] width 33 height 7
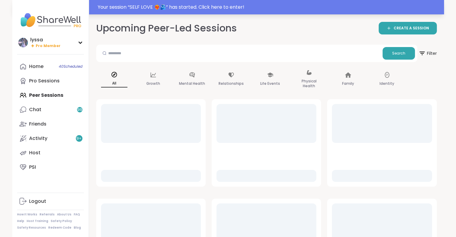
click at [157, 4] on div "Your session “ SELF LOVE ❤️‍🔥🫂 ” has started. Click here to enter!" at bounding box center [269, 7] width 342 height 7
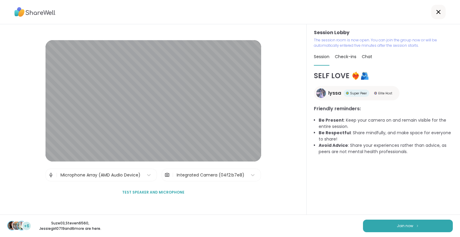
click at [136, 192] on span "Test speaker and microphone" at bounding box center [153, 192] width 62 height 5
click at [377, 225] on button "Join now" at bounding box center [408, 226] width 90 height 13
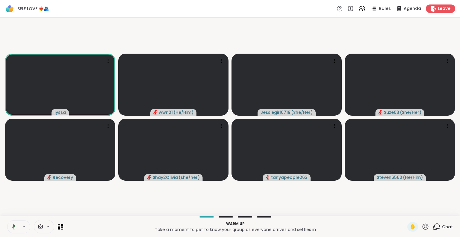
click at [379, 7] on span "Rules" at bounding box center [385, 9] width 12 height 6
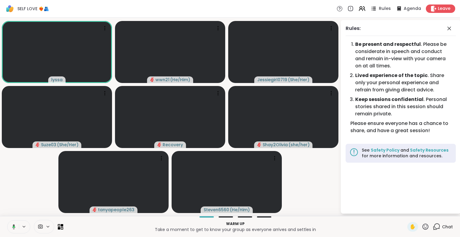
click at [379, 7] on span "Rules" at bounding box center [385, 9] width 12 height 6
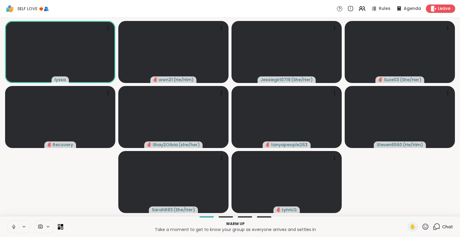
click at [422, 225] on icon at bounding box center [425, 226] width 7 height 7
click at [405, 213] on span "❤️" at bounding box center [408, 210] width 6 height 7
click at [416, 225] on div "✋" at bounding box center [418, 227] width 22 height 10
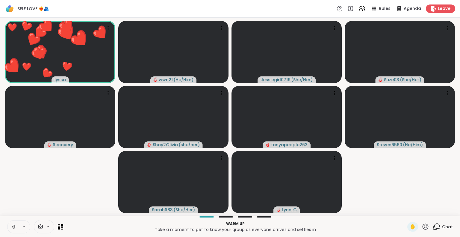
click at [423, 226] on icon at bounding box center [425, 226] width 7 height 7
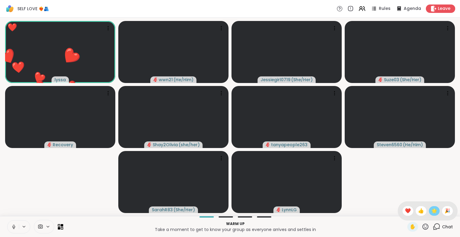
click at [431, 211] on span "🌟" at bounding box center [434, 210] width 6 height 7
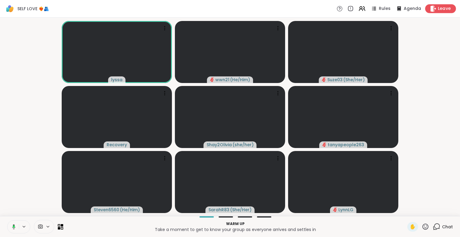
click at [438, 8] on span "Leave" at bounding box center [444, 9] width 13 height 6
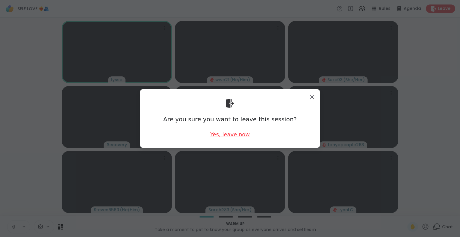
click at [233, 135] on div "Yes, leave now" at bounding box center [230, 134] width 40 height 7
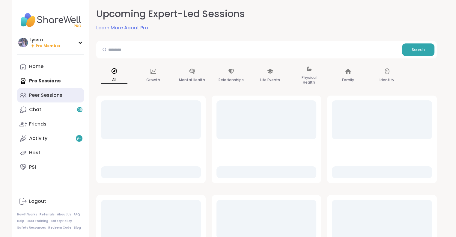
click at [34, 96] on div "Peer Sessions" at bounding box center [45, 95] width 33 height 7
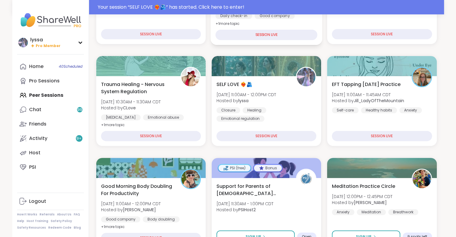
scroll to position [145, 0]
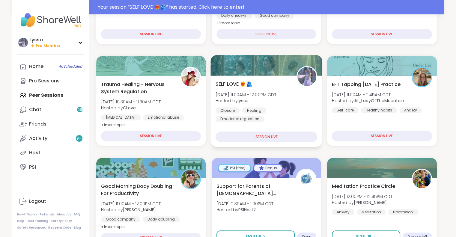
click at [237, 113] on div "Closure" at bounding box center [227, 110] width 24 height 6
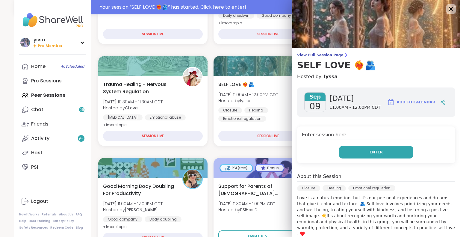
click at [357, 148] on button "Enter" at bounding box center [376, 152] width 74 height 13
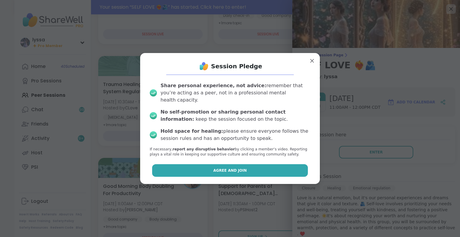
click at [278, 164] on button "Agree and Join" at bounding box center [230, 170] width 156 height 13
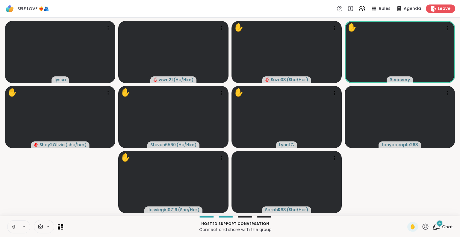
click at [439, 224] on span "4" at bounding box center [440, 222] width 2 height 5
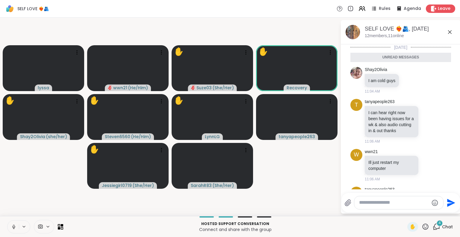
scroll to position [32, 0]
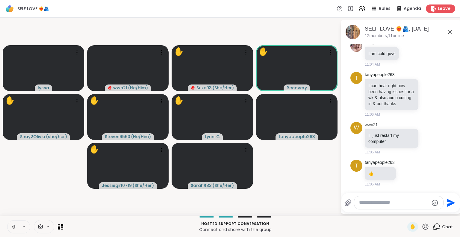
click at [401, 204] on textarea "Type your message" at bounding box center [394, 203] width 70 height 6
type textarea "**********"
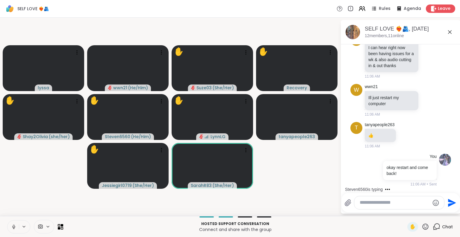
click at [451, 31] on icon at bounding box center [449, 31] width 7 height 7
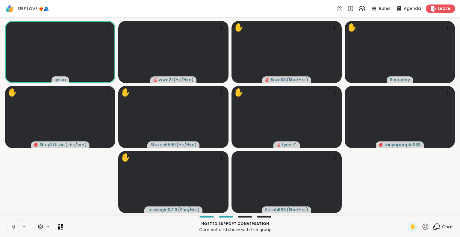
click at [422, 227] on icon at bounding box center [425, 226] width 7 height 7
click at [398, 206] on div "✋ ❤️ 👍 🌟 🎉" at bounding box center [428, 210] width 60 height 19
click at [422, 227] on icon at bounding box center [425, 226] width 7 height 7
click at [431, 214] on span "🌟" at bounding box center [434, 210] width 6 height 7
click at [422, 228] on icon at bounding box center [425, 226] width 7 height 7
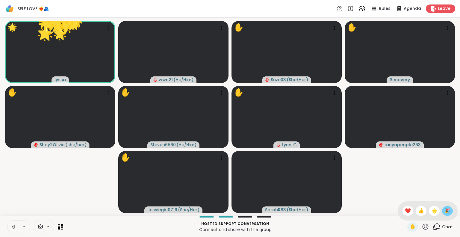
click at [445, 211] on span "🎉" at bounding box center [448, 210] width 6 height 7
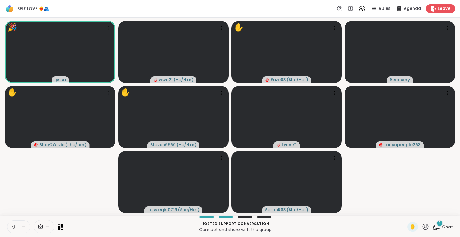
click at [440, 222] on div "1 Chat" at bounding box center [443, 227] width 20 height 10
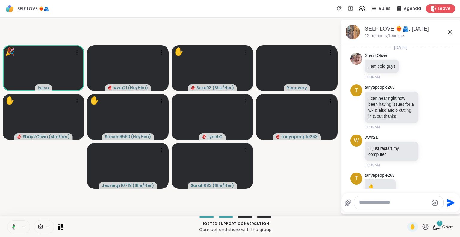
scroll to position [108, 0]
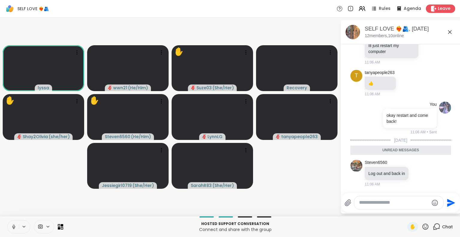
click at [449, 31] on icon at bounding box center [449, 31] width 7 height 7
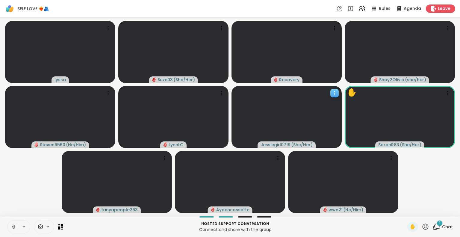
click at [334, 94] on icon at bounding box center [335, 93] width 6 height 6
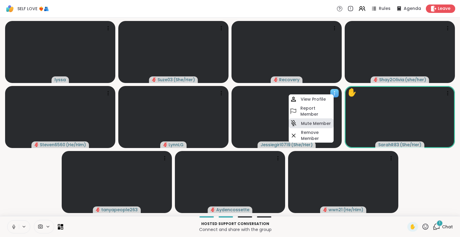
click at [307, 123] on h4 "Mute Member" at bounding box center [316, 123] width 30 height 6
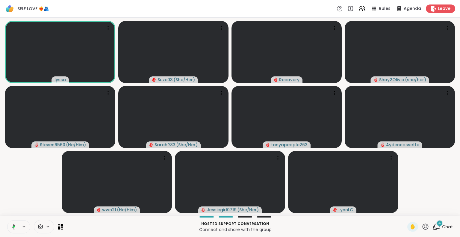
click at [15, 227] on icon at bounding box center [13, 226] width 3 height 5
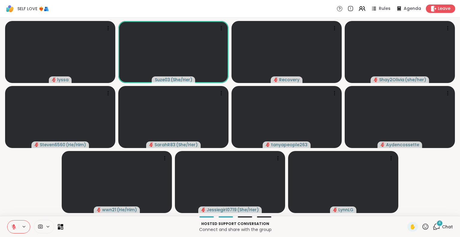
click at [422, 226] on icon at bounding box center [425, 226] width 7 height 7
click at [431, 212] on span "🌟" at bounding box center [434, 210] width 6 height 7
click at [423, 227] on icon at bounding box center [426, 226] width 6 height 6
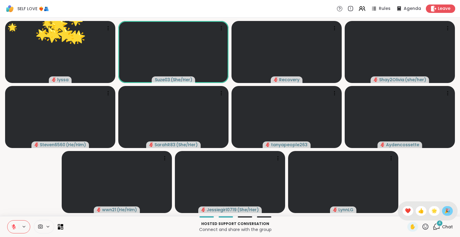
click at [445, 208] on span "🎉" at bounding box center [448, 210] width 6 height 7
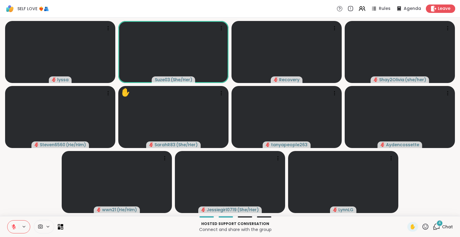
click at [422, 228] on icon at bounding box center [425, 226] width 7 height 7
click at [405, 212] on span "❤️" at bounding box center [408, 210] width 6 height 7
click at [15, 226] on icon at bounding box center [13, 226] width 5 height 5
click at [16, 229] on button at bounding box center [12, 226] width 11 height 13
click at [14, 226] on icon at bounding box center [14, 225] width 2 height 2
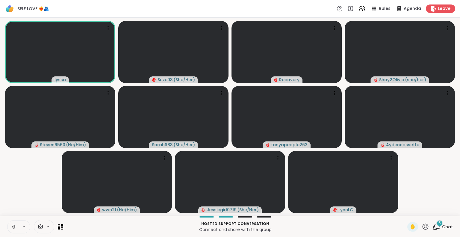
click at [439, 223] on span "5" at bounding box center [440, 222] width 2 height 5
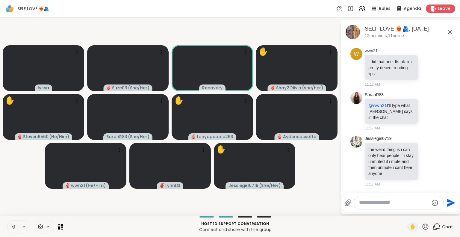
scroll to position [649, 0]
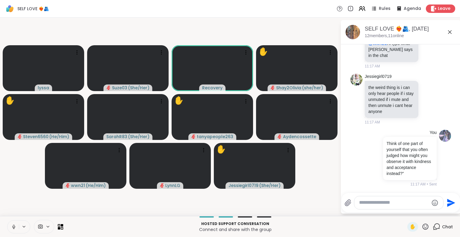
click at [422, 227] on icon at bounding box center [425, 226] width 7 height 7
click at [431, 212] on span "🌟" at bounding box center [434, 210] width 6 height 7
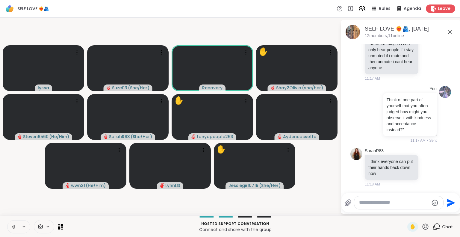
click at [360, 8] on icon at bounding box center [361, 8] width 2 height 2
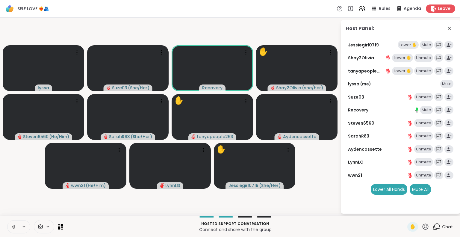
click at [404, 56] on div "Lower ✋" at bounding box center [402, 58] width 21 height 8
click at [403, 56] on div "Lower ✋" at bounding box center [402, 58] width 21 height 8
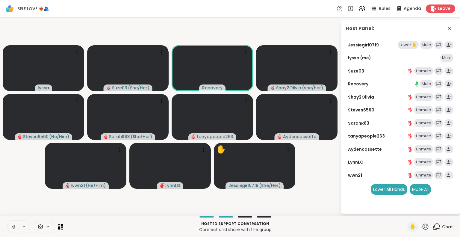
click at [407, 43] on div "Lower ✋" at bounding box center [408, 45] width 21 height 8
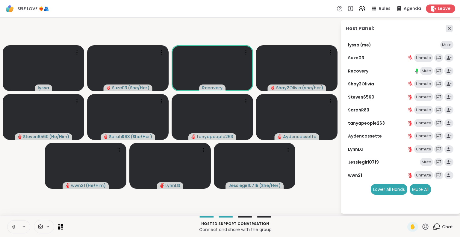
click at [448, 26] on icon at bounding box center [449, 28] width 7 height 7
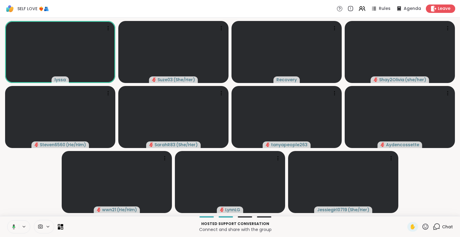
click at [422, 229] on icon at bounding box center [425, 226] width 7 height 7
click at [405, 212] on div "❤️" at bounding box center [408, 211] width 11 height 10
click at [423, 229] on icon at bounding box center [426, 226] width 6 height 6
click at [405, 212] on span "❤️" at bounding box center [408, 210] width 6 height 7
click at [422, 227] on icon at bounding box center [425, 226] width 7 height 7
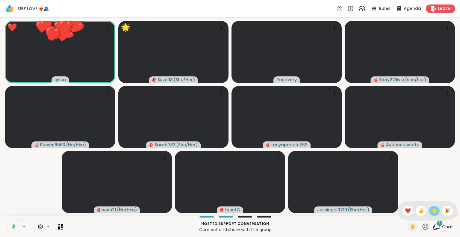
click at [431, 208] on span "🌟" at bounding box center [434, 210] width 6 height 7
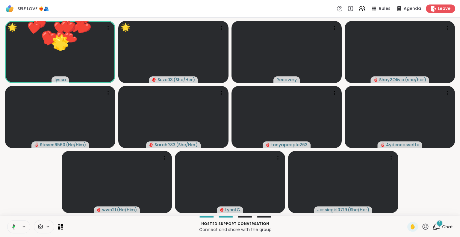
click at [422, 229] on icon at bounding box center [425, 226] width 7 height 7
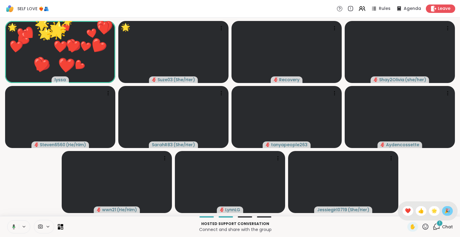
click at [445, 211] on span "🎉" at bounding box center [448, 210] width 6 height 7
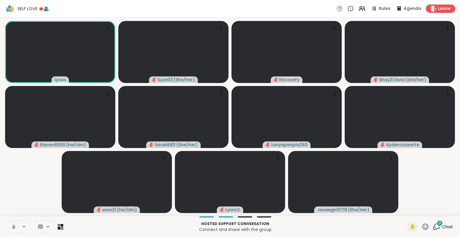
click at [12, 228] on icon at bounding box center [13, 226] width 5 height 5
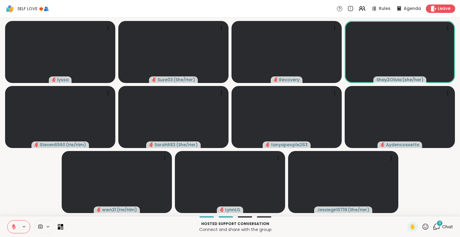
click at [16, 224] on icon at bounding box center [13, 226] width 5 height 5
click at [436, 227] on icon at bounding box center [436, 226] width 7 height 7
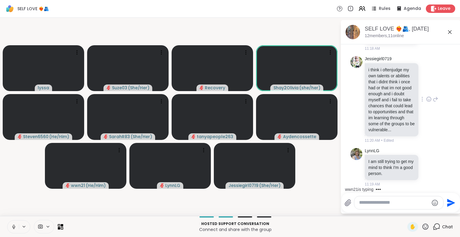
scroll to position [907, 0]
click at [426, 167] on icon at bounding box center [428, 167] width 5 height 6
click at [426, 155] on div "Select Reaction: Heart" at bounding box center [428, 157] width 5 height 5
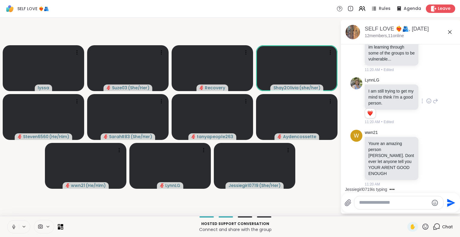
scroll to position [957, 0]
click at [426, 161] on icon at bounding box center [428, 158] width 5 height 6
click at [426, 151] on div "Select Reaction: Heart" at bounding box center [428, 148] width 5 height 5
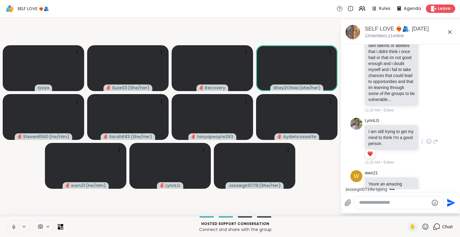
scroll to position [882, 0]
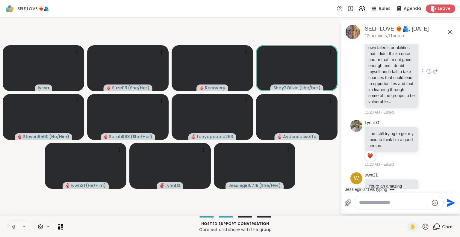
click at [426, 74] on icon at bounding box center [428, 71] width 5 height 6
click at [426, 64] on div "Select Reaction: Heart" at bounding box center [428, 61] width 5 height 5
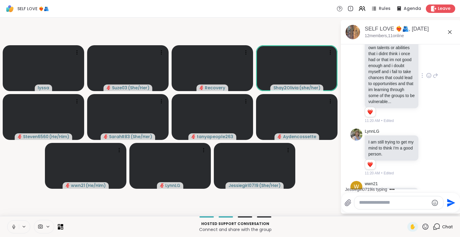
click at [448, 31] on icon at bounding box center [449, 31] width 7 height 7
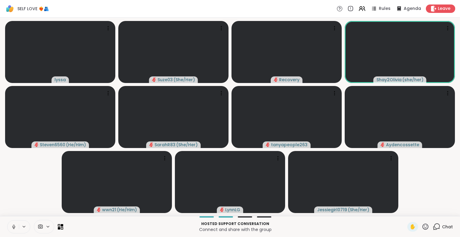
click at [422, 227] on icon at bounding box center [425, 226] width 7 height 7
click at [405, 213] on span "❤️" at bounding box center [408, 210] width 6 height 7
click at [422, 227] on icon at bounding box center [425, 226] width 7 height 7
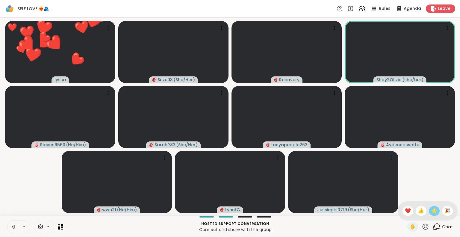
click at [429, 214] on div "🌟" at bounding box center [434, 211] width 11 height 10
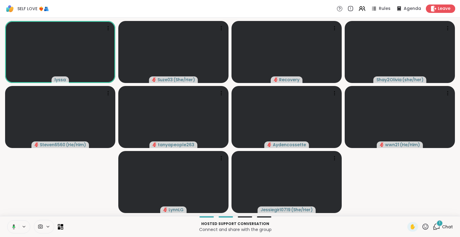
click at [436, 225] on div "1" at bounding box center [439, 223] width 7 height 7
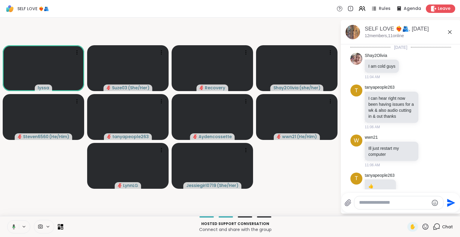
scroll to position [1050, 0]
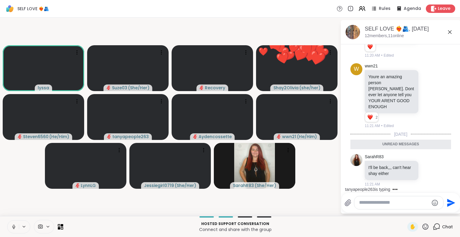
click at [449, 32] on icon at bounding box center [449, 31] width 7 height 7
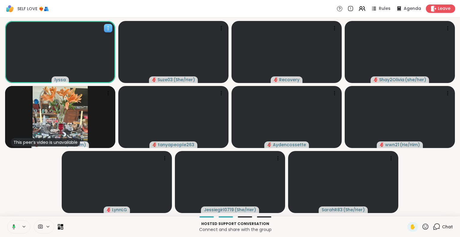
click at [108, 30] on icon at bounding box center [108, 28] width 6 height 6
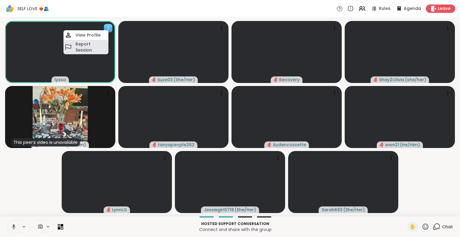
click at [99, 45] on h4 "Report Session" at bounding box center [91, 47] width 32 height 12
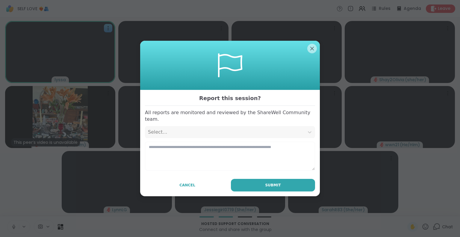
click at [196, 129] on div "Select..." at bounding box center [224, 132] width 153 height 7
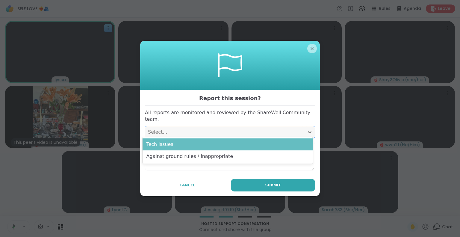
click at [176, 145] on div "Tech issues" at bounding box center [228, 144] width 170 height 12
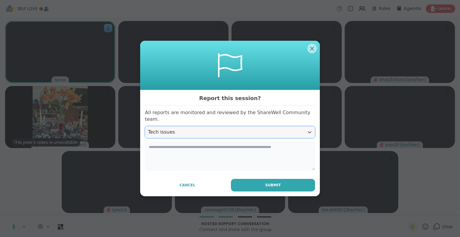
click at [175, 147] on textarea at bounding box center [230, 156] width 170 height 29
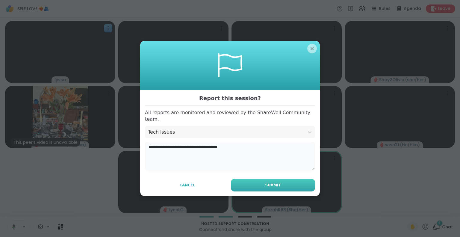
type textarea "**********"
click at [258, 185] on button "Submit" at bounding box center [273, 185] width 84 height 13
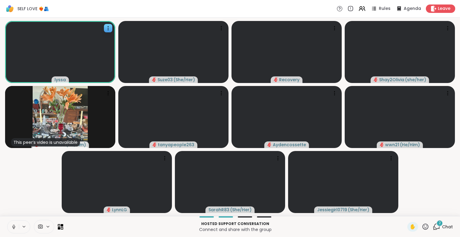
click at [442, 226] on span "Chat" at bounding box center [447, 227] width 11 height 6
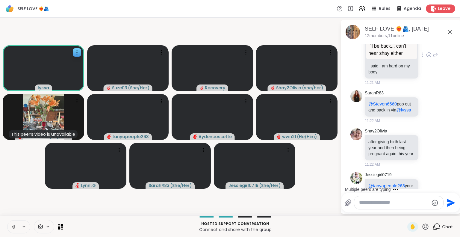
scroll to position [1232, 0]
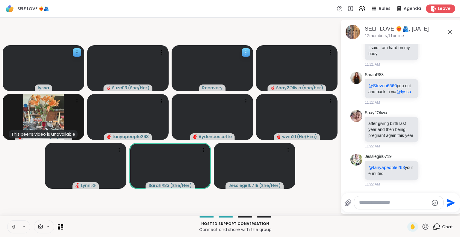
click at [248, 48] on video at bounding box center [212, 68] width 81 height 46
click at [149, 189] on video-player-container "lyssa Suze03 ( She/Her ) Recovery Shay2Olivia ( she/her ) This peer’s video is …" at bounding box center [170, 117] width 333 height 194
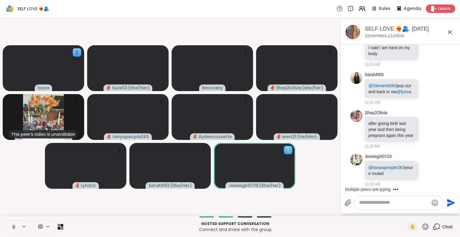
scroll to position [1270, 0]
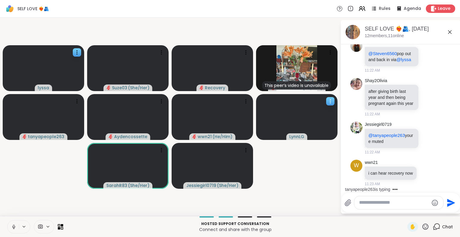
click at [332, 104] on div at bounding box center [330, 101] width 8 height 8
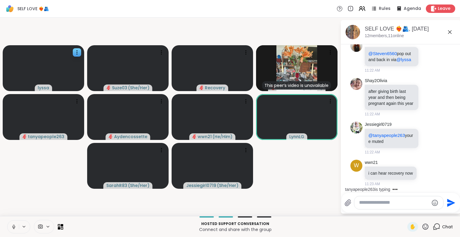
click at [287, 165] on video-player-container "lyssa Suze03 ( She/Her ) Recovery This peer’s video is unavailable Steven6560 (…" at bounding box center [170, 117] width 333 height 194
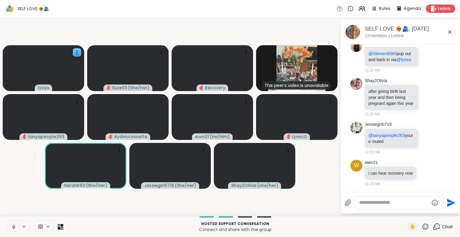
click at [15, 221] on button at bounding box center [12, 226] width 11 height 13
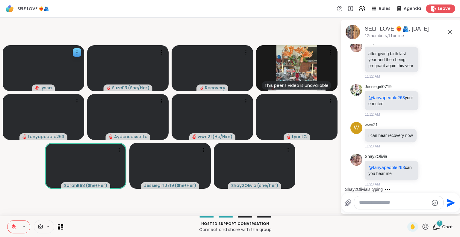
scroll to position [1308, 0]
click at [14, 225] on icon at bounding box center [14, 225] width 2 height 2
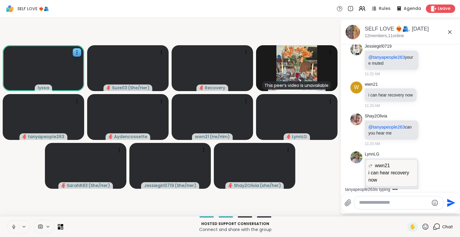
scroll to position [1367, 0]
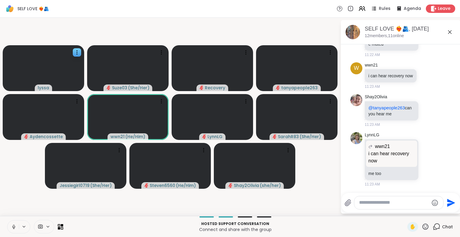
click at [422, 227] on icon at bounding box center [425, 226] width 7 height 7
click at [405, 210] on span "❤️" at bounding box center [408, 210] width 6 height 7
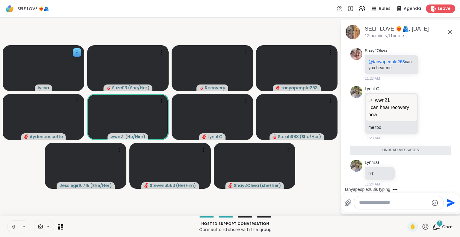
scroll to position [1399, 0]
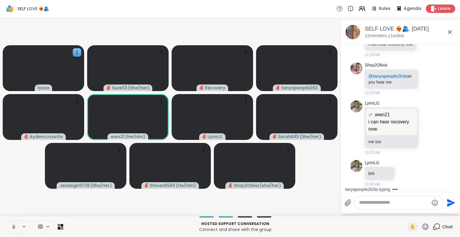
click at [403, 204] on textarea "Type your message" at bounding box center [394, 203] width 70 height 6
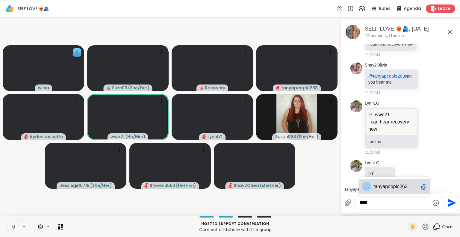
click at [385, 183] on div "tan yapeople263 @" at bounding box center [394, 186] width 71 height 15
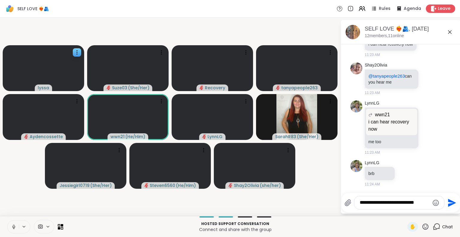
scroll to position [1403, 0]
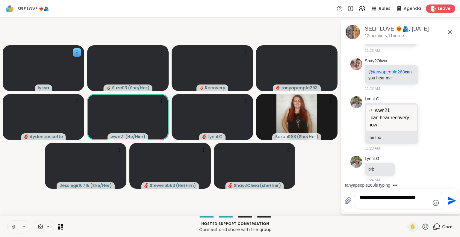
type textarea "**********"
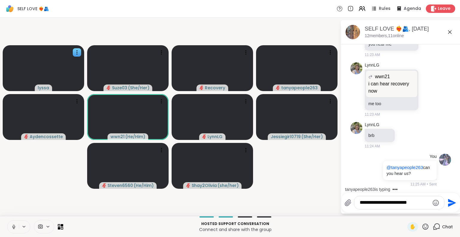
type textarea "**********"
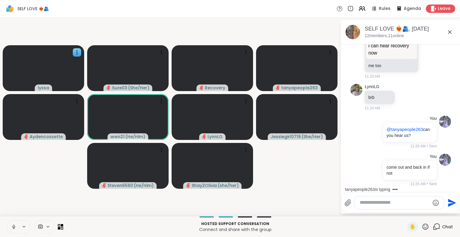
click at [451, 31] on icon at bounding box center [450, 32] width 4 height 4
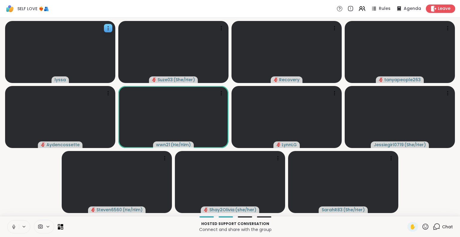
click at [422, 224] on icon at bounding box center [425, 226] width 7 height 7
click at [405, 209] on span "❤️" at bounding box center [408, 210] width 6 height 7
click at [422, 224] on icon at bounding box center [425, 226] width 7 height 7
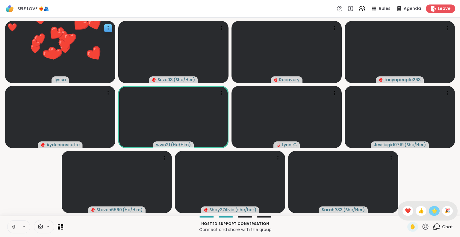
click at [431, 209] on span "🌟" at bounding box center [434, 210] width 6 height 7
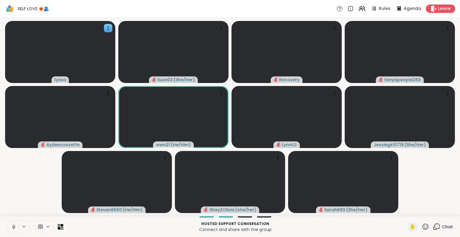
click at [422, 225] on icon at bounding box center [425, 226] width 7 height 7
click at [405, 212] on span "❤️" at bounding box center [408, 210] width 6 height 7
click at [426, 226] on div "✋ Chat" at bounding box center [430, 227] width 46 height 10
click at [424, 226] on icon at bounding box center [425, 226] width 7 height 7
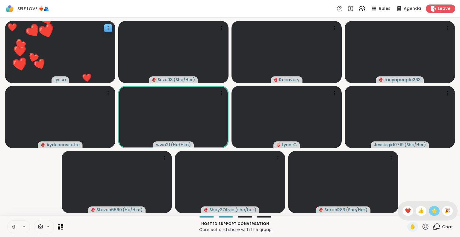
click at [431, 213] on span "🌟" at bounding box center [434, 210] width 6 height 7
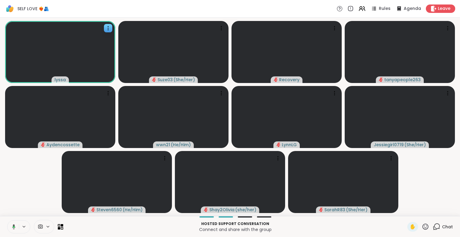
click at [422, 226] on icon at bounding box center [425, 226] width 7 height 7
click at [405, 212] on span "❤️" at bounding box center [408, 210] width 6 height 7
click at [422, 227] on icon at bounding box center [425, 226] width 7 height 7
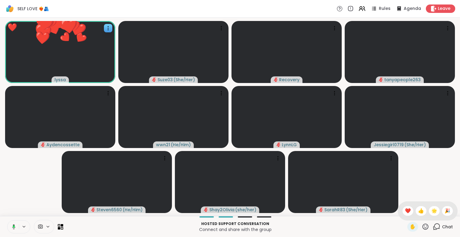
click at [431, 213] on span "🌟" at bounding box center [434, 210] width 6 height 7
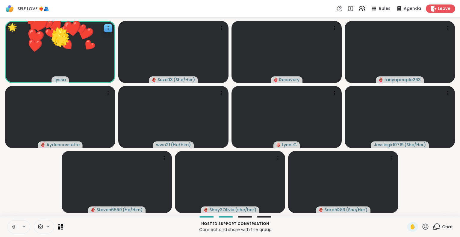
click at [422, 229] on icon at bounding box center [425, 226] width 7 height 7
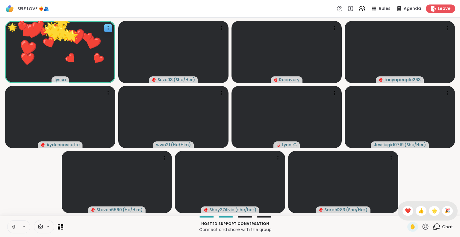
click at [445, 212] on span "🎉" at bounding box center [448, 210] width 6 height 7
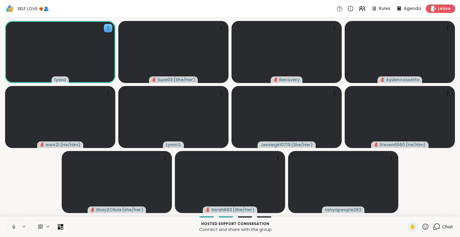
click at [12, 226] on icon at bounding box center [13, 227] width 3 height 2
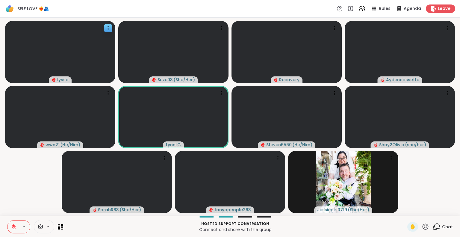
click at [423, 226] on icon at bounding box center [426, 226] width 6 height 6
click at [405, 208] on span "❤️" at bounding box center [408, 210] width 6 height 7
click at [438, 231] on div "Chat" at bounding box center [443, 227] width 20 height 10
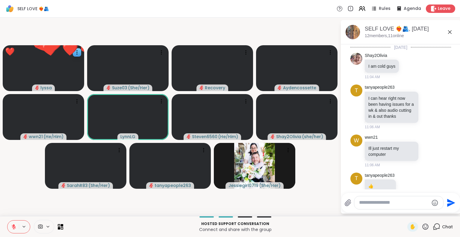
click at [418, 205] on textarea "Type your message" at bounding box center [394, 203] width 70 height 6
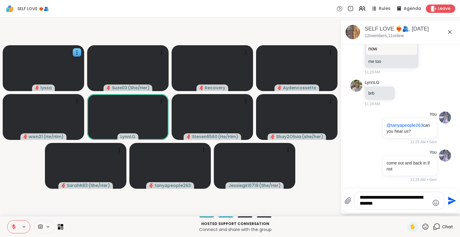
type textarea "**********"
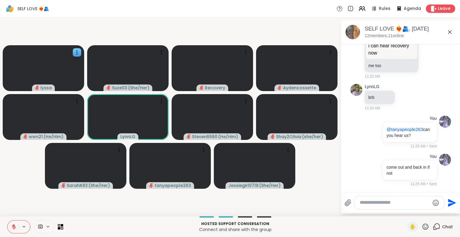
scroll to position [1506, 0]
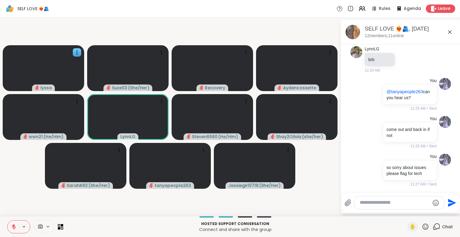
click at [449, 31] on icon at bounding box center [449, 31] width 7 height 7
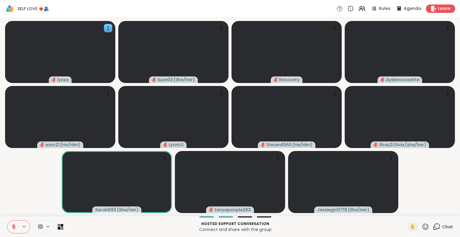
click at [14, 226] on icon at bounding box center [13, 226] width 5 height 5
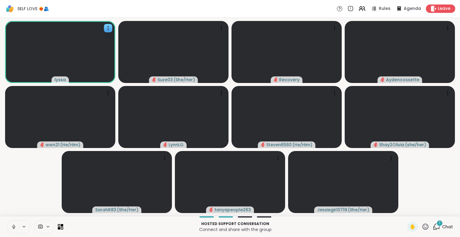
click at [422, 228] on icon at bounding box center [425, 226] width 7 height 7
click at [405, 211] on span "❤️" at bounding box center [408, 210] width 6 height 7
click at [0, 214] on div "lyssa Suze03 ( She/Her ) Recovery Aydencossette wwn21 ( He/Him ) [PERSON_NAME] …" at bounding box center [230, 117] width 460 height 198
click at [0, 213] on div "lyssa Suze03 ( She/Her ) Recovery Aydencossette wwn21 ( He/Him ) [PERSON_NAME] …" at bounding box center [230, 117] width 460 height 198
click at [0, 214] on div "lyssa Suze03 ( She/Her ) Recovery Aydencossette wwn21 ( He/Him ) [PERSON_NAME] …" at bounding box center [230, 117] width 460 height 198
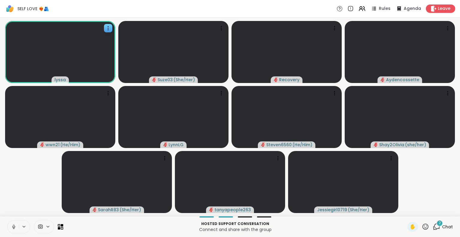
click at [7, 224] on button at bounding box center [12, 226] width 11 height 13
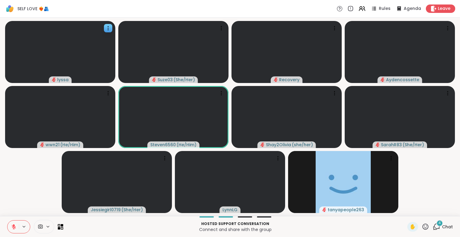
click at [445, 228] on span "Chat" at bounding box center [447, 227] width 11 height 6
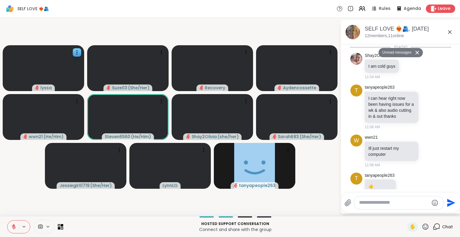
scroll to position [1834, 0]
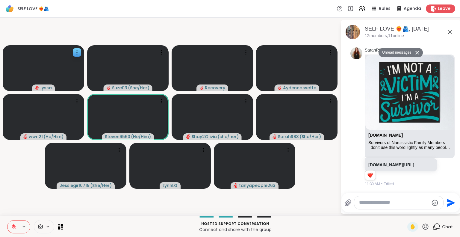
click at [370, 203] on textarea "Type your message" at bounding box center [394, 203] width 70 height 6
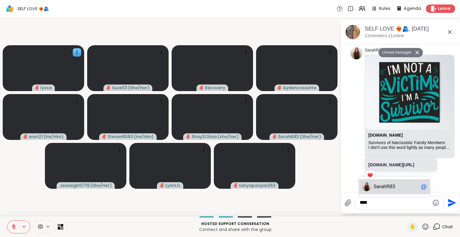
click at [391, 184] on span "ahR83" at bounding box center [388, 187] width 14 height 6
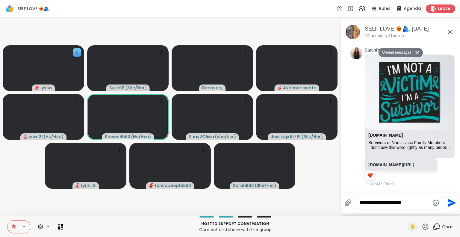
type textarea "**********"
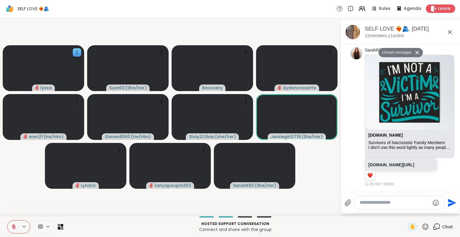
scroll to position [1857, 0]
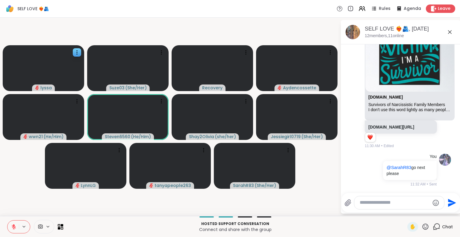
click at [451, 30] on icon at bounding box center [449, 31] width 7 height 7
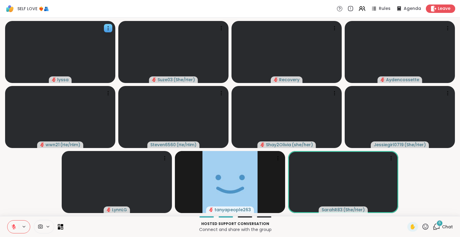
click at [439, 221] on div "Hosted support conversation Connect and share with the group ✋ 6 Chat" at bounding box center [230, 226] width 460 height 21
click at [436, 226] on div "6" at bounding box center [439, 223] width 7 height 7
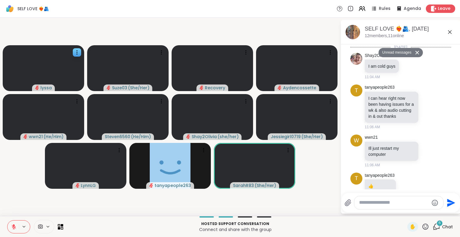
scroll to position [2247, 0]
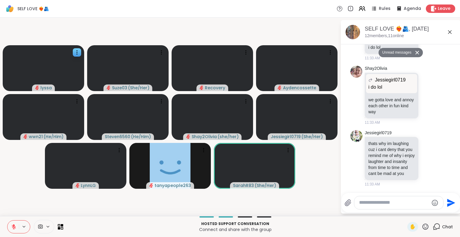
click at [403, 201] on textarea "Type your message" at bounding box center [394, 203] width 70 height 6
click at [403, 188] on span "Jes siegirl0719" at bounding box center [396, 187] width 45 height 6
type textarea "**********"
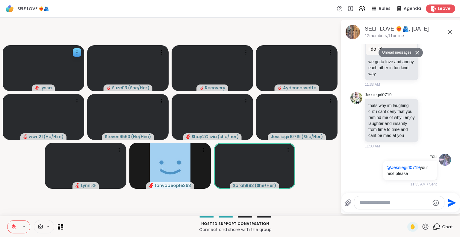
scroll to position [2271, 0]
click at [448, 34] on icon at bounding box center [449, 31] width 7 height 7
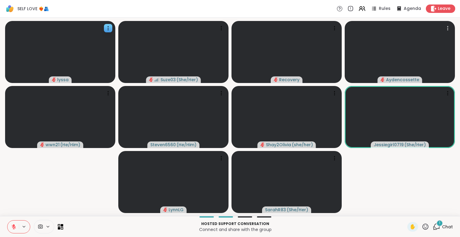
click at [0, 189] on div "lyssa Suze03 ( She/Her ) Recovery Aydencossette wwn21 ( He/Him ) Steven6560 ( H…" at bounding box center [230, 117] width 460 height 198
click at [13, 227] on icon at bounding box center [14, 227] width 4 height 4
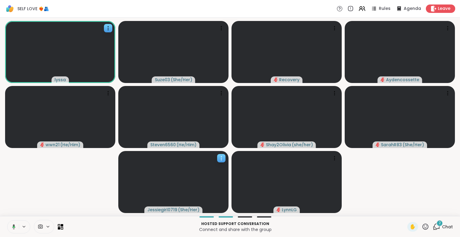
click at [222, 159] on icon at bounding box center [221, 158] width 6 height 6
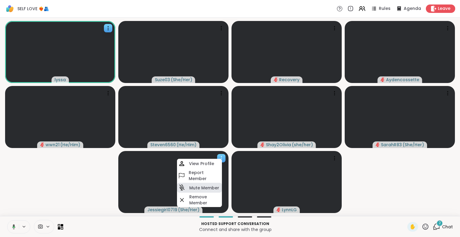
click at [198, 186] on h4 "Mute Member" at bounding box center [204, 188] width 30 height 6
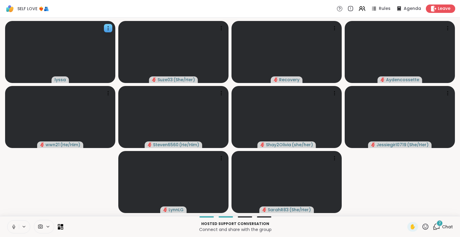
click at [422, 228] on icon at bounding box center [425, 226] width 7 height 7
click at [405, 212] on span "❤️" at bounding box center [408, 210] width 6 height 7
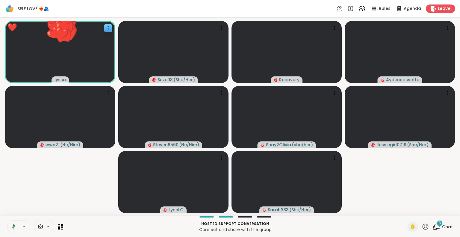
click at [422, 226] on icon at bounding box center [425, 226] width 7 height 7
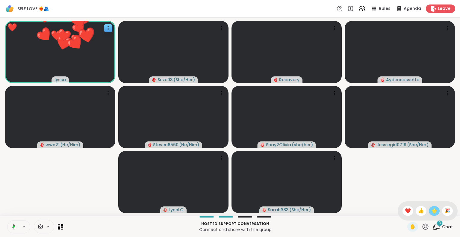
click at [431, 213] on span "🌟" at bounding box center [434, 210] width 6 height 7
click at [422, 228] on icon at bounding box center [425, 226] width 7 height 7
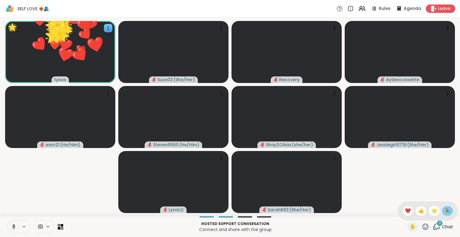
click at [445, 214] on span "🎉" at bounding box center [448, 210] width 6 height 7
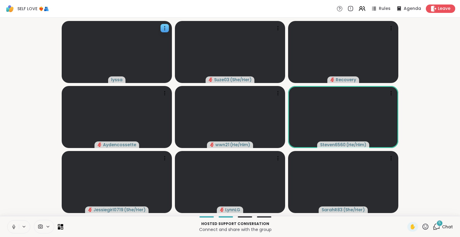
click at [445, 227] on span "Chat" at bounding box center [447, 227] width 11 height 6
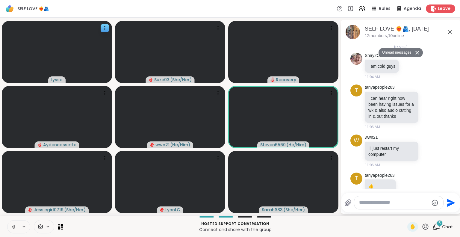
click at [419, 203] on textarea "Type your message" at bounding box center [394, 203] width 70 height 6
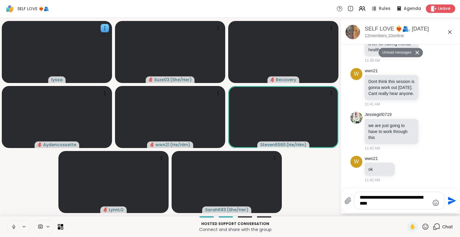
type textarea "**********"
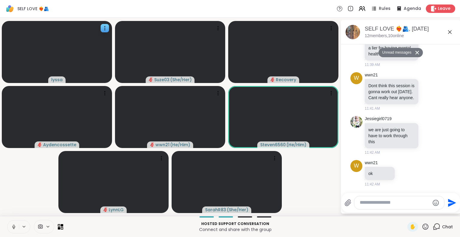
scroll to position [2931, 0]
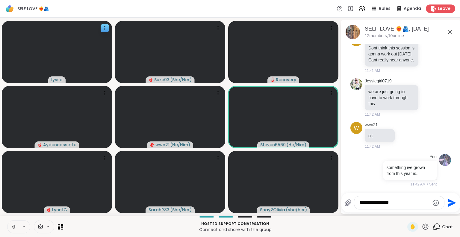
type textarea "**********"
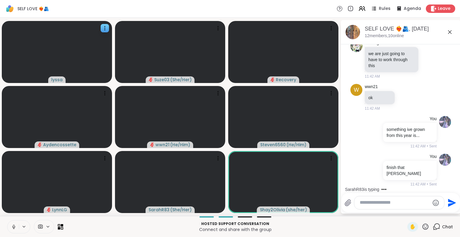
scroll to position [2964, 0]
type textarea "********"
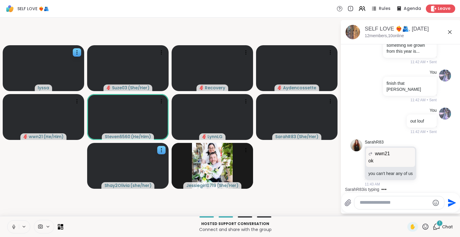
scroll to position [3053, 0]
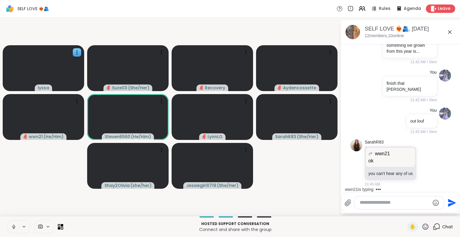
click at [451, 34] on icon at bounding box center [449, 31] width 7 height 7
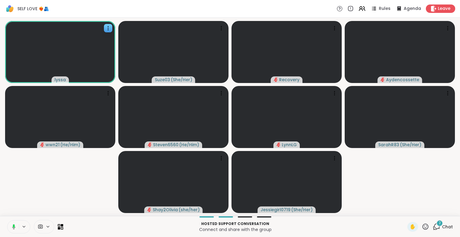
click at [422, 229] on icon at bounding box center [425, 226] width 7 height 7
click at [431, 213] on span "🌟" at bounding box center [434, 210] width 6 height 7
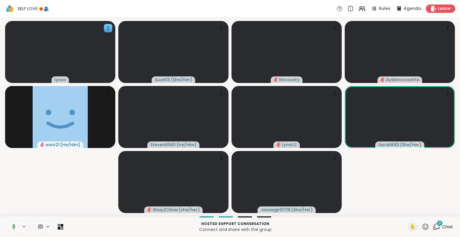
click at [436, 229] on div "3 Chat" at bounding box center [443, 227] width 20 height 10
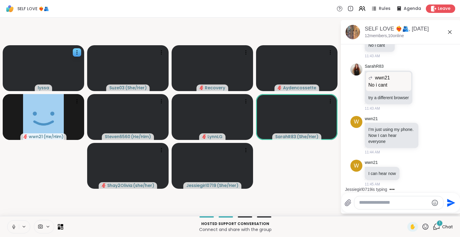
scroll to position [3233, 0]
click at [450, 32] on icon at bounding box center [450, 32] width 4 height 4
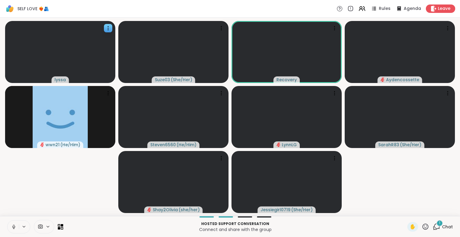
click at [423, 228] on icon at bounding box center [426, 226] width 6 height 6
click at [403, 210] on div "❤️" at bounding box center [408, 211] width 11 height 10
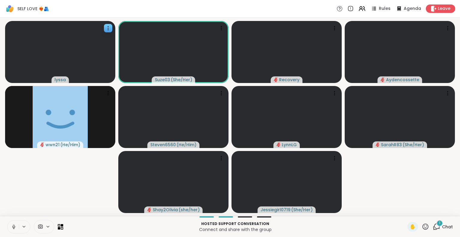
click at [422, 227] on icon at bounding box center [425, 226] width 7 height 7
click at [405, 212] on span "❤️" at bounding box center [408, 210] width 6 height 7
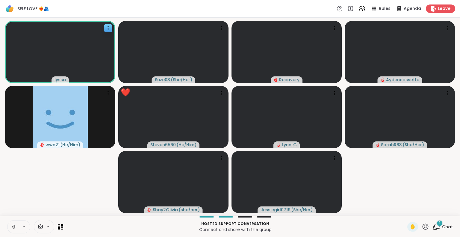
click at [422, 227] on icon at bounding box center [425, 226] width 7 height 7
click at [405, 210] on span "❤️" at bounding box center [408, 210] width 6 height 7
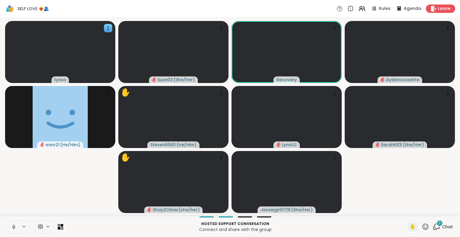
click at [15, 222] on button at bounding box center [12, 226] width 11 height 13
click at [15, 224] on button at bounding box center [12, 226] width 11 height 13
click at [433, 224] on icon at bounding box center [436, 226] width 7 height 7
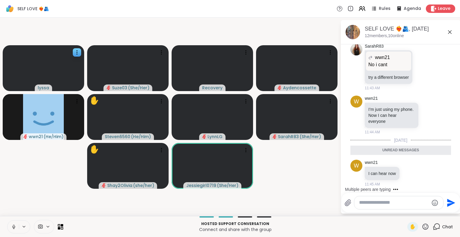
click at [448, 31] on icon at bounding box center [450, 32] width 4 height 4
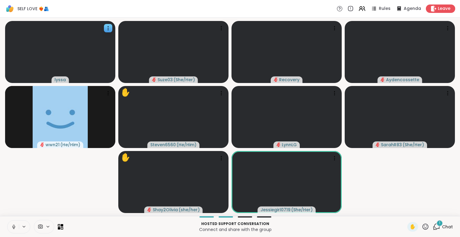
click at [7, 229] on div at bounding box center [18, 226] width 23 height 13
click at [16, 226] on icon at bounding box center [13, 226] width 5 height 5
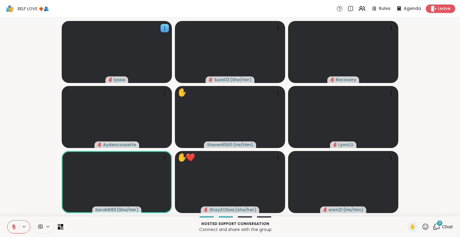
click at [17, 232] on button at bounding box center [12, 226] width 11 height 13
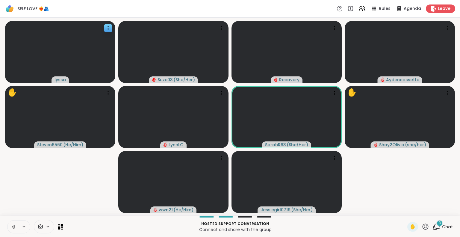
click at [11, 225] on button at bounding box center [12, 226] width 11 height 13
click at [423, 225] on icon at bounding box center [425, 226] width 7 height 7
click at [405, 210] on span "❤️" at bounding box center [408, 210] width 6 height 7
click at [423, 226] on icon at bounding box center [426, 226] width 6 height 6
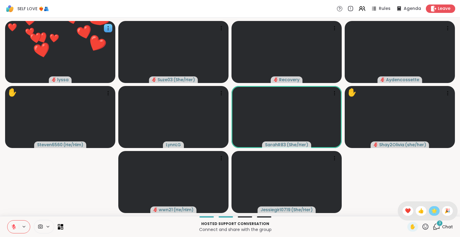
click at [431, 212] on span "🌟" at bounding box center [434, 210] width 6 height 7
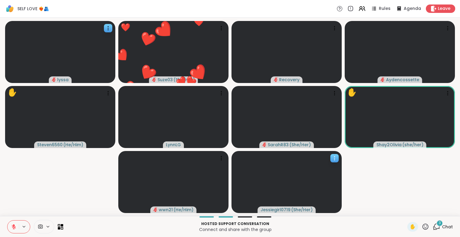
click at [335, 159] on icon at bounding box center [335, 158] width 6 height 6
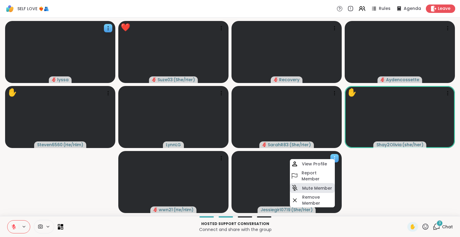
click at [306, 187] on h4 "Mute Member" at bounding box center [317, 188] width 30 height 6
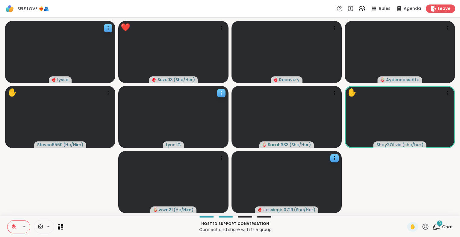
click at [221, 94] on icon at bounding box center [221, 93] width 6 height 6
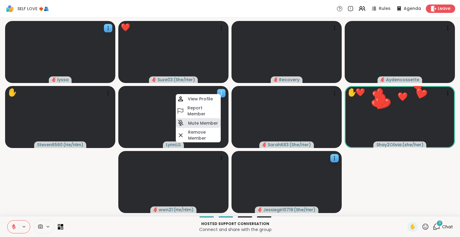
click at [197, 122] on h4 "Mute Member" at bounding box center [203, 123] width 30 height 6
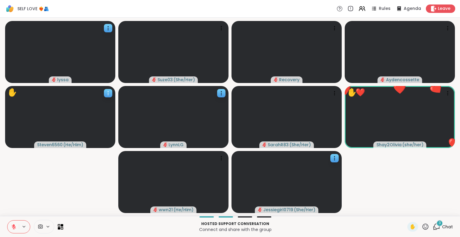
click at [108, 93] on icon at bounding box center [108, 93] width 6 height 6
click at [84, 182] on video-player-container "lyssa Suze03 ( She/Her ) Recovery Aydencossette ✋ Steven6560 ( He/Him ) [PERSON…" at bounding box center [230, 117] width 453 height 194
click at [12, 223] on button at bounding box center [12, 226] width 11 height 13
click at [11, 226] on icon at bounding box center [13, 226] width 5 height 5
click at [16, 228] on icon at bounding box center [13, 226] width 5 height 5
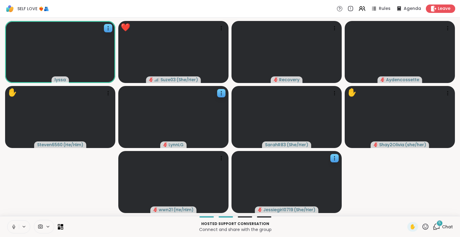
click at [14, 228] on icon at bounding box center [13, 226] width 5 height 5
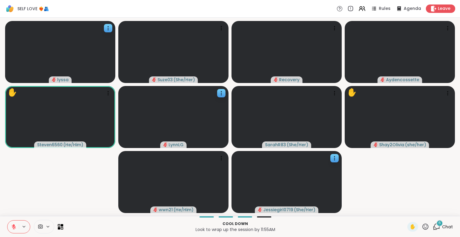
click at [423, 228] on icon at bounding box center [426, 226] width 6 height 6
click at [431, 211] on span "🌟" at bounding box center [434, 210] width 6 height 7
click at [422, 228] on icon at bounding box center [425, 226] width 7 height 7
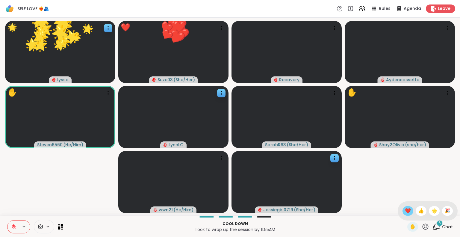
click at [405, 211] on span "❤️" at bounding box center [408, 210] width 6 height 7
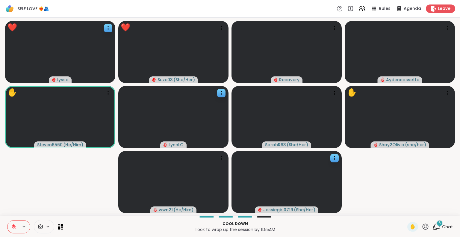
click at [422, 228] on icon at bounding box center [425, 226] width 7 height 7
click at [445, 213] on span "🎉" at bounding box center [448, 210] width 6 height 7
click at [422, 227] on icon at bounding box center [425, 226] width 7 height 7
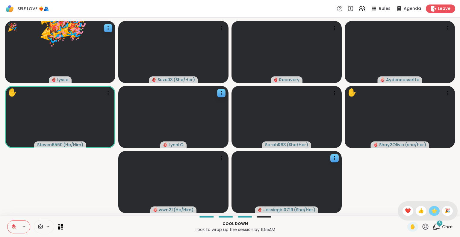
click at [431, 210] on span "🌟" at bounding box center [434, 210] width 6 height 7
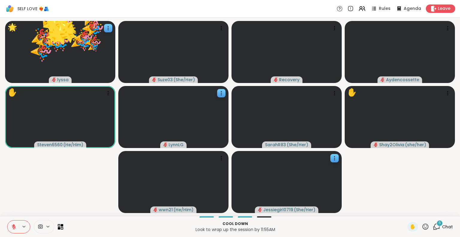
click at [422, 227] on icon at bounding box center [425, 226] width 7 height 7
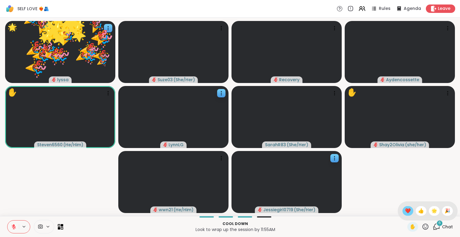
click at [405, 210] on span "❤️" at bounding box center [408, 210] width 6 height 7
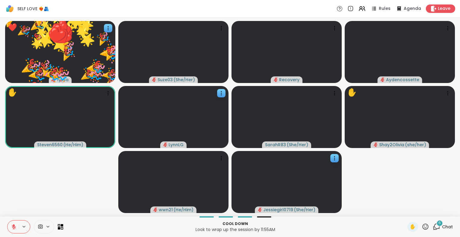
click at [422, 227] on icon at bounding box center [425, 226] width 7 height 7
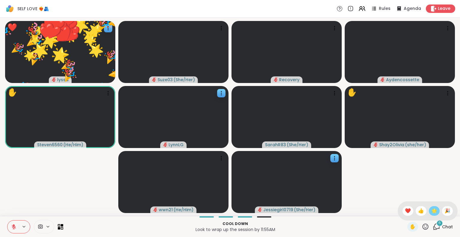
click at [429, 211] on div "🌟" at bounding box center [434, 211] width 11 height 10
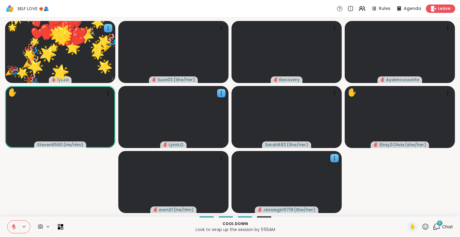
click at [423, 228] on icon at bounding box center [426, 226] width 6 height 6
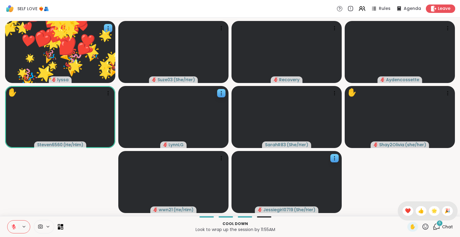
click at [445, 212] on span "🎉" at bounding box center [448, 210] width 6 height 7
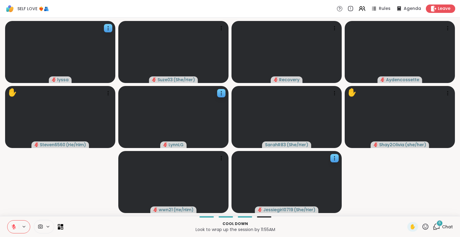
click at [13, 226] on icon at bounding box center [14, 227] width 4 height 4
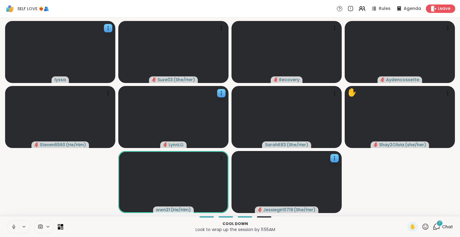
click at [16, 225] on icon at bounding box center [13, 226] width 5 height 5
click at [435, 227] on icon at bounding box center [436, 226] width 7 height 7
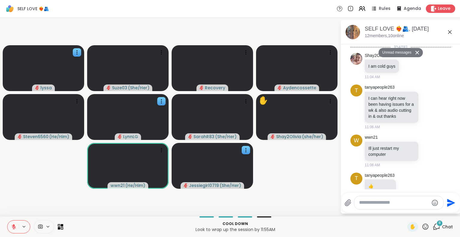
click at [398, 202] on textarea "Type your message" at bounding box center [394, 203] width 70 height 6
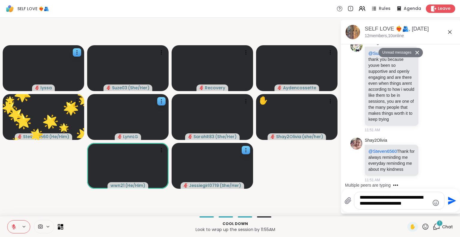
scroll to position [3898, 0]
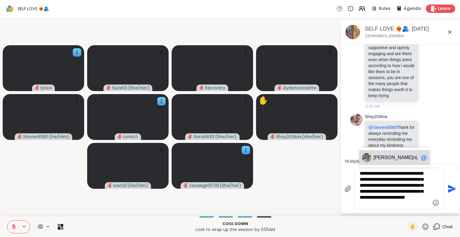
click at [392, 163] on div "[PERSON_NAME] nLG @" at bounding box center [394, 157] width 71 height 15
type textarea "**********"
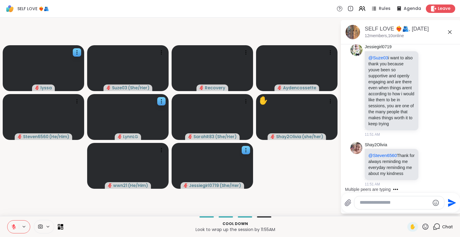
scroll to position [3974, 0]
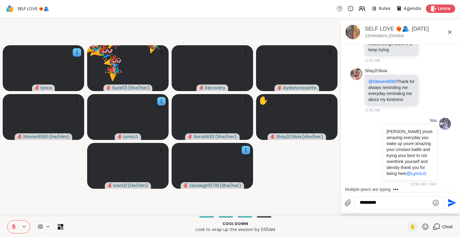
type textarea "**********"
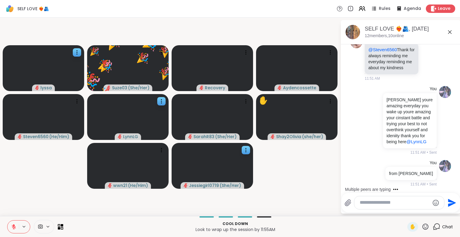
scroll to position [4006, 0]
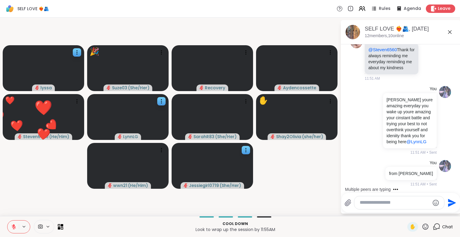
click at [13, 227] on icon at bounding box center [14, 227] width 4 height 4
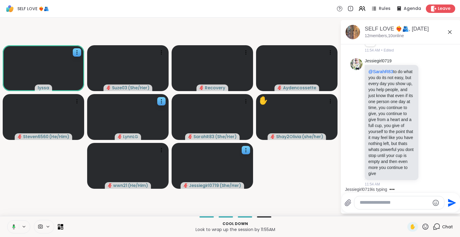
scroll to position [4538, 0]
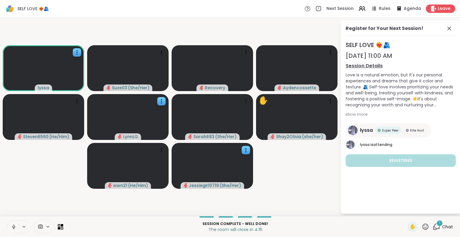
click at [449, 26] on icon at bounding box center [449, 28] width 7 height 7
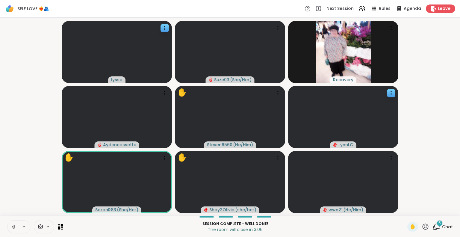
click at [423, 225] on icon at bounding box center [425, 226] width 7 height 7
click at [405, 208] on span "❤️" at bounding box center [408, 210] width 6 height 7
click at [422, 225] on icon at bounding box center [425, 226] width 7 height 7
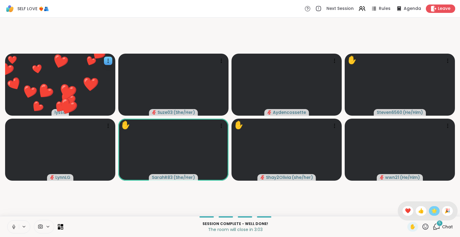
click at [431, 208] on span "🌟" at bounding box center [434, 210] width 6 height 7
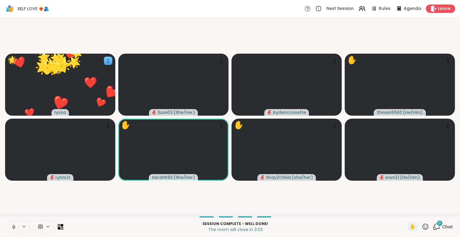
click at [439, 224] on span "5" at bounding box center [440, 222] width 2 height 5
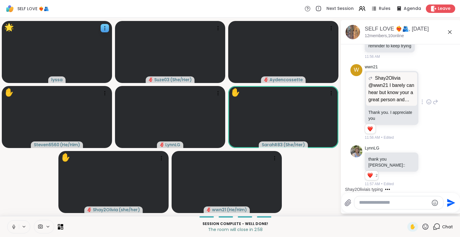
scroll to position [4997, 0]
click at [451, 30] on icon at bounding box center [449, 31] width 7 height 7
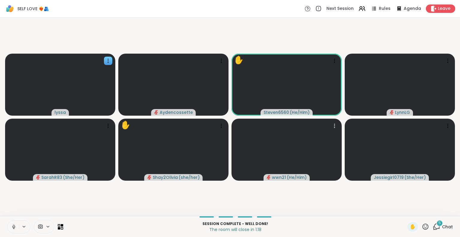
click at [422, 228] on icon at bounding box center [425, 226] width 7 height 7
click at [405, 213] on span "❤️" at bounding box center [408, 210] width 6 height 7
click at [436, 231] on div "5 Chat" at bounding box center [443, 227] width 20 height 10
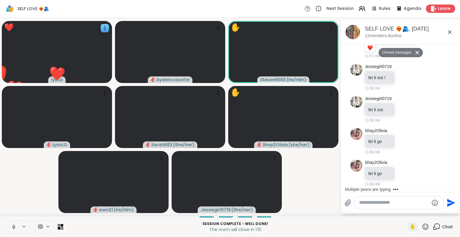
scroll to position [5189, 0]
click at [405, 174] on icon at bounding box center [405, 173] width 5 height 6
click at [379, 165] on div "Select Reaction: Joy" at bounding box center [378, 163] width 5 height 5
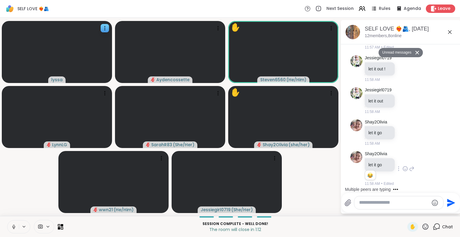
click at [411, 151] on div "Shay2Olivia let it go 1 1 11:58 AM • Edited" at bounding box center [390, 169] width 50 height 36
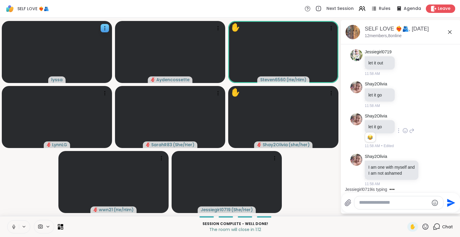
scroll to position [5227, 0]
click at [405, 128] on icon at bounding box center [405, 131] width 5 height 6
click at [438, 103] on div "Shay2Olivia let it go 11:58 AM" at bounding box center [400, 95] width 101 height 32
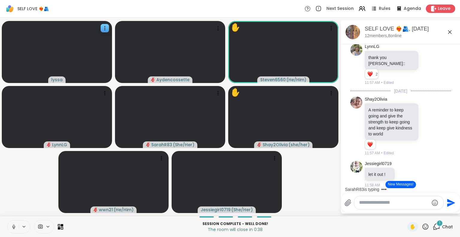
scroll to position [4823, 0]
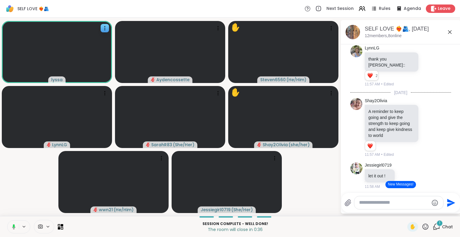
click at [451, 33] on icon at bounding box center [450, 32] width 4 height 4
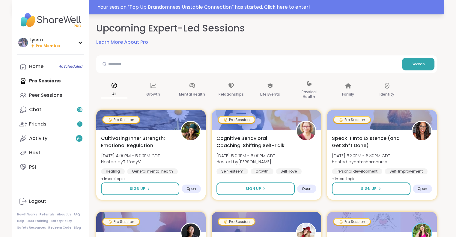
click at [153, 5] on div "Your session “ Pop Up Brandomness Unstable Connection ” has started. Click here…" at bounding box center [269, 7] width 342 height 7
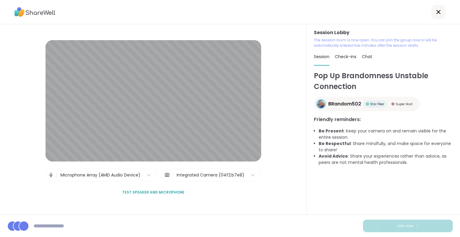
click at [378, 203] on div "Pop Up Brandomness Unstable Connection BRandom502 Star Peer Super Host Friendly…" at bounding box center [383, 142] width 139 height 144
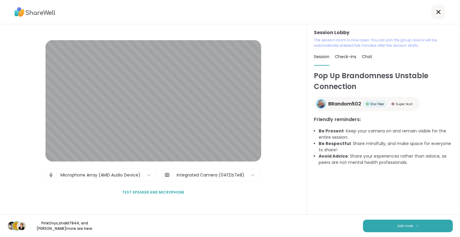
click at [389, 217] on div "s PinkOnyx , shakil7844 , and Jenne more are here. Join now" at bounding box center [230, 225] width 460 height 22
click at [389, 221] on button "Join now" at bounding box center [408, 226] width 90 height 13
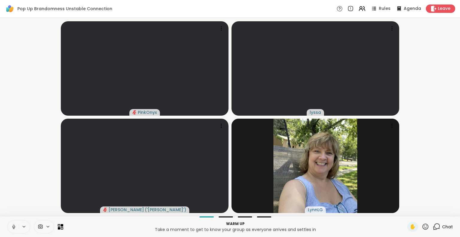
click at [17, 227] on button at bounding box center [12, 226] width 11 height 13
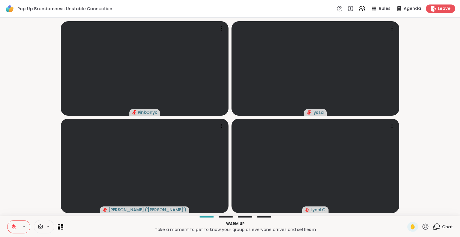
click at [15, 225] on icon at bounding box center [13, 226] width 5 height 5
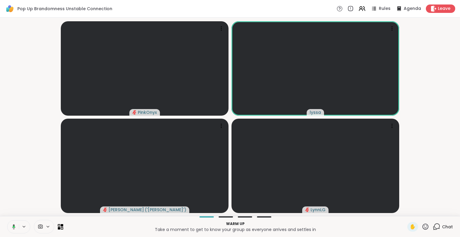
click at [14, 227] on icon at bounding box center [14, 227] width 2 height 2
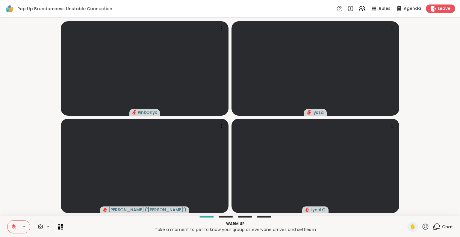
click at [13, 225] on icon at bounding box center [14, 225] width 2 height 2
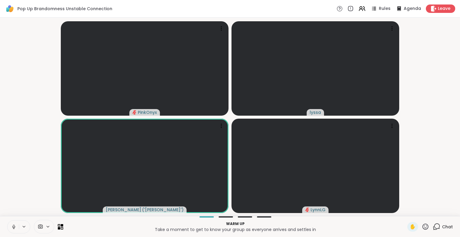
click at [14, 224] on icon at bounding box center [13, 226] width 5 height 5
click at [12, 227] on icon at bounding box center [14, 227] width 4 height 4
click at [15, 226] on icon at bounding box center [12, 226] width 5 height 5
click at [14, 226] on icon at bounding box center [13, 226] width 5 height 5
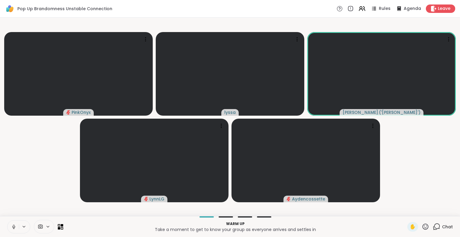
click at [14, 223] on button at bounding box center [12, 226] width 11 height 13
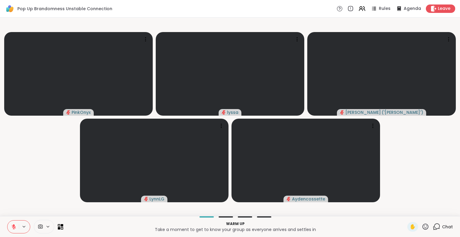
click at [6, 227] on div "Warm up Take a moment to get to know your group as everyone arrives and settles…" at bounding box center [230, 226] width 460 height 21
click at [9, 226] on button at bounding box center [12, 226] width 11 height 13
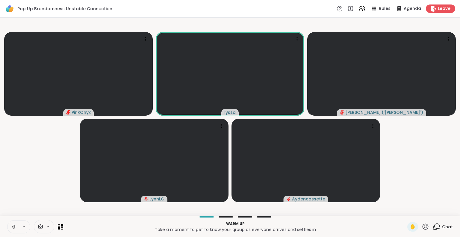
click at [11, 227] on icon at bounding box center [13, 226] width 5 height 5
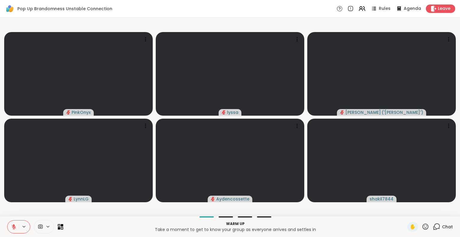
click at [11, 227] on icon at bounding box center [13, 226] width 5 height 5
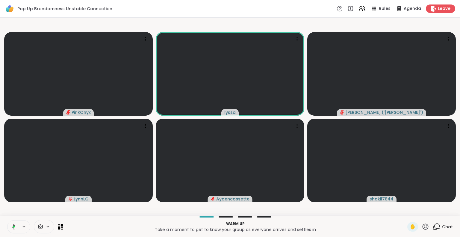
click at [15, 224] on button at bounding box center [13, 226] width 12 height 13
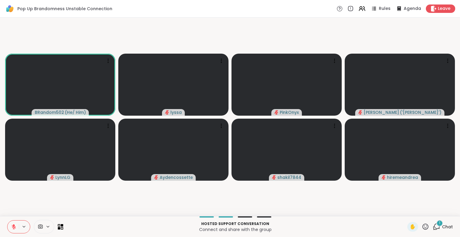
click at [20, 225] on button at bounding box center [24, 226] width 11 height 5
click at [15, 226] on icon at bounding box center [13, 226] width 5 height 5
click at [0, 200] on div "BRandom502 ( He/ Him ) lyssa PinkOnyx Jenne ( 'Jenny' ) LynnLG Aydencossette sh…" at bounding box center [230, 117] width 460 height 198
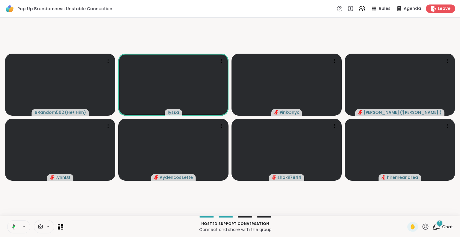
click at [13, 227] on icon at bounding box center [14, 227] width 2 height 2
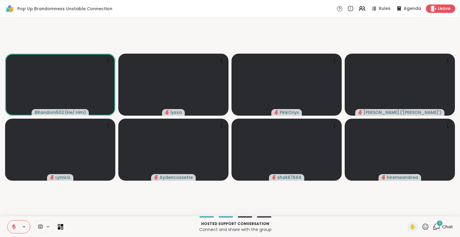
click at [13, 225] on icon at bounding box center [13, 226] width 5 height 5
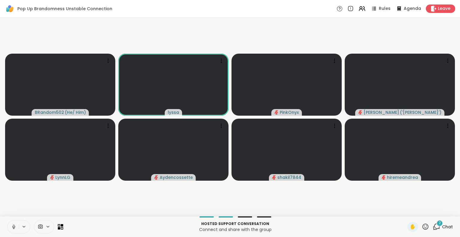
click at [13, 223] on button at bounding box center [12, 226] width 11 height 13
